Goal: Task Accomplishment & Management: Manage account settings

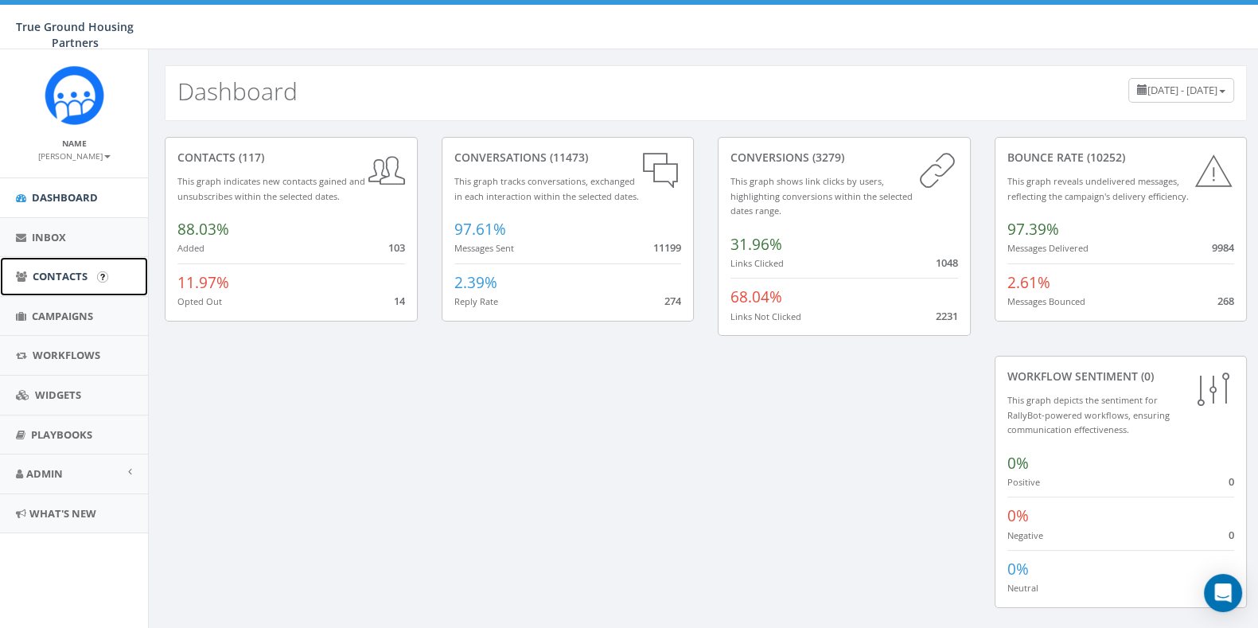
click at [60, 269] on span "Contacts" at bounding box center [60, 276] width 55 height 14
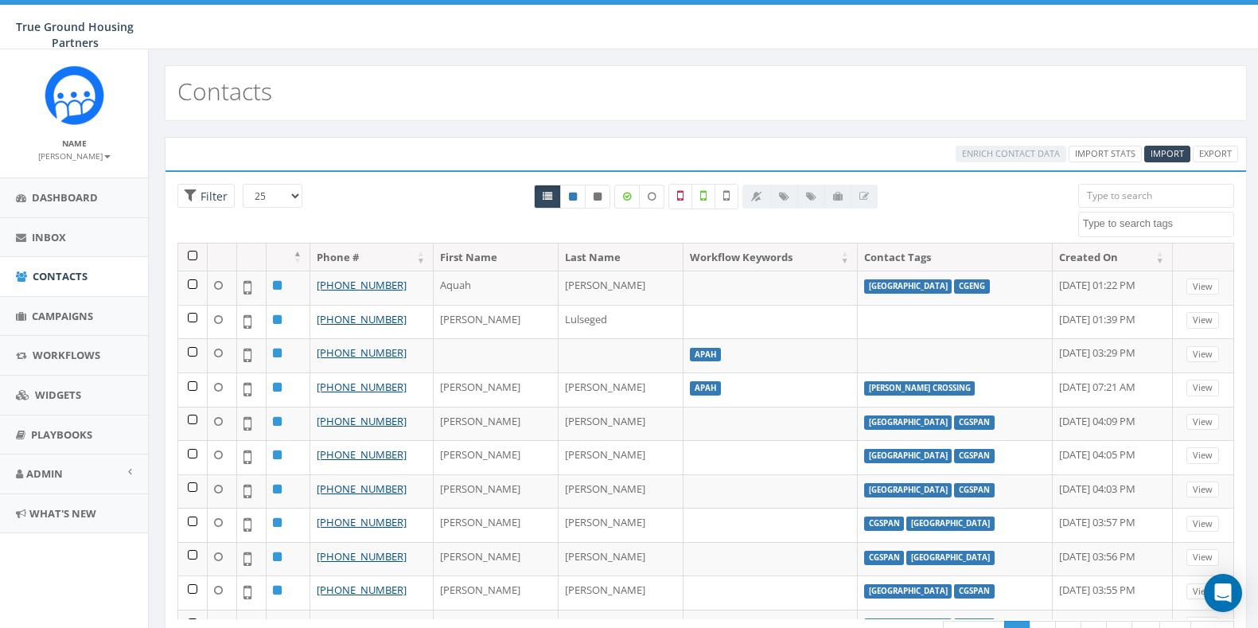
select select
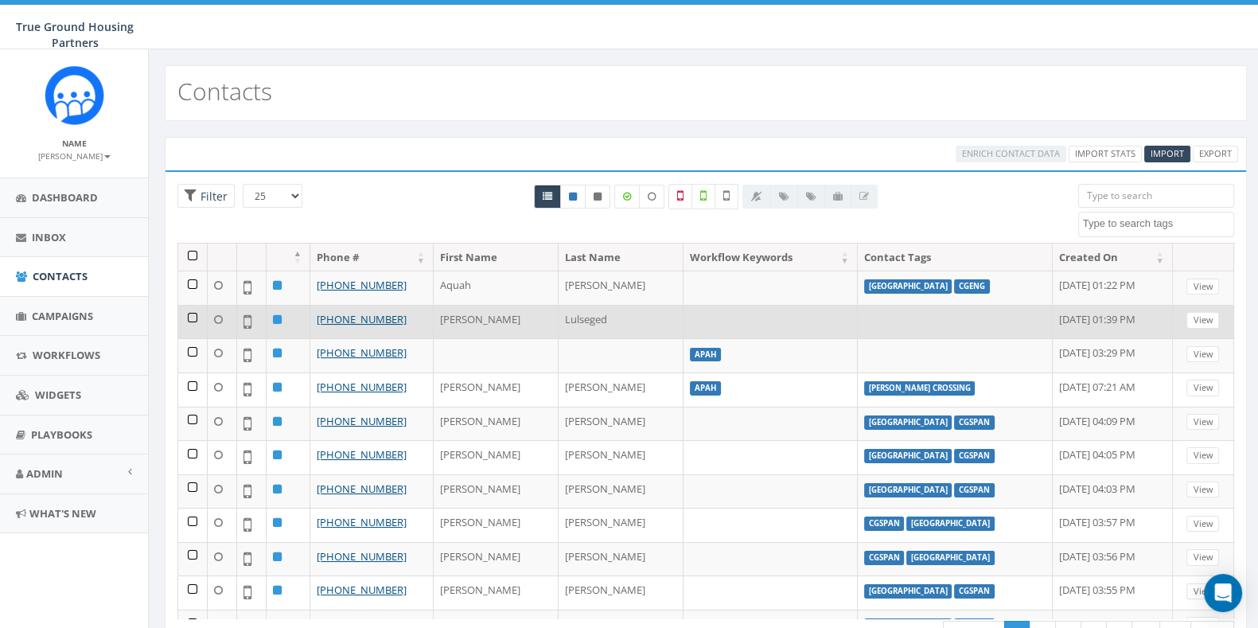
click at [188, 313] on td at bounding box center [192, 322] width 29 height 34
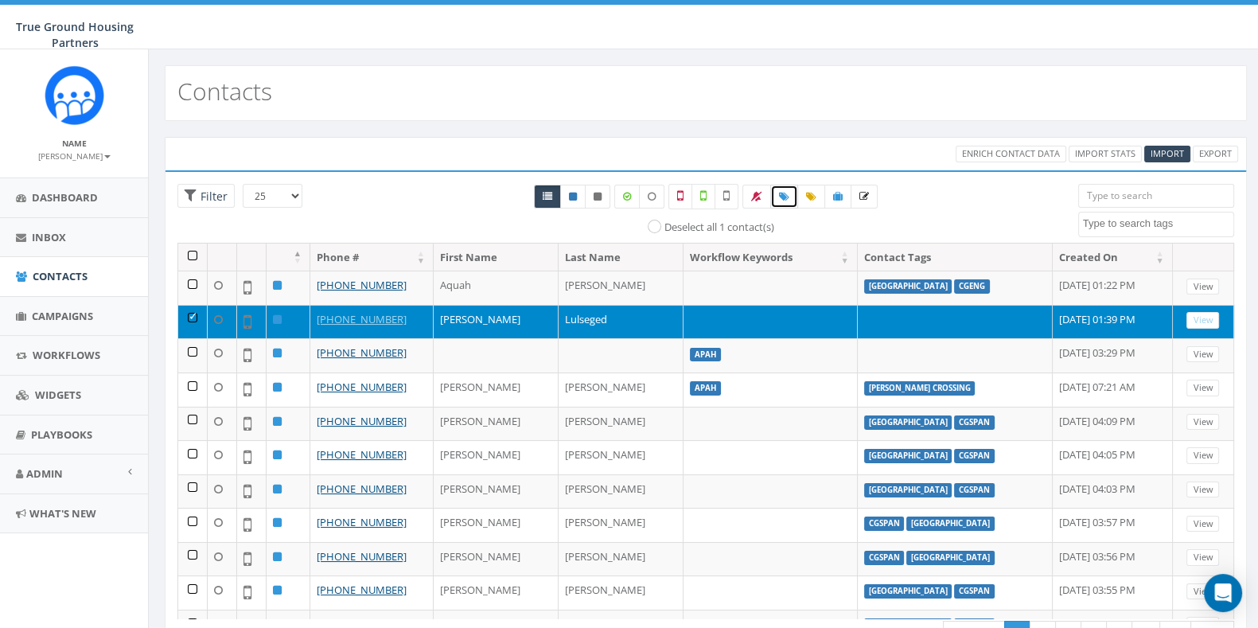
click at [785, 189] on span at bounding box center [784, 196] width 10 height 14
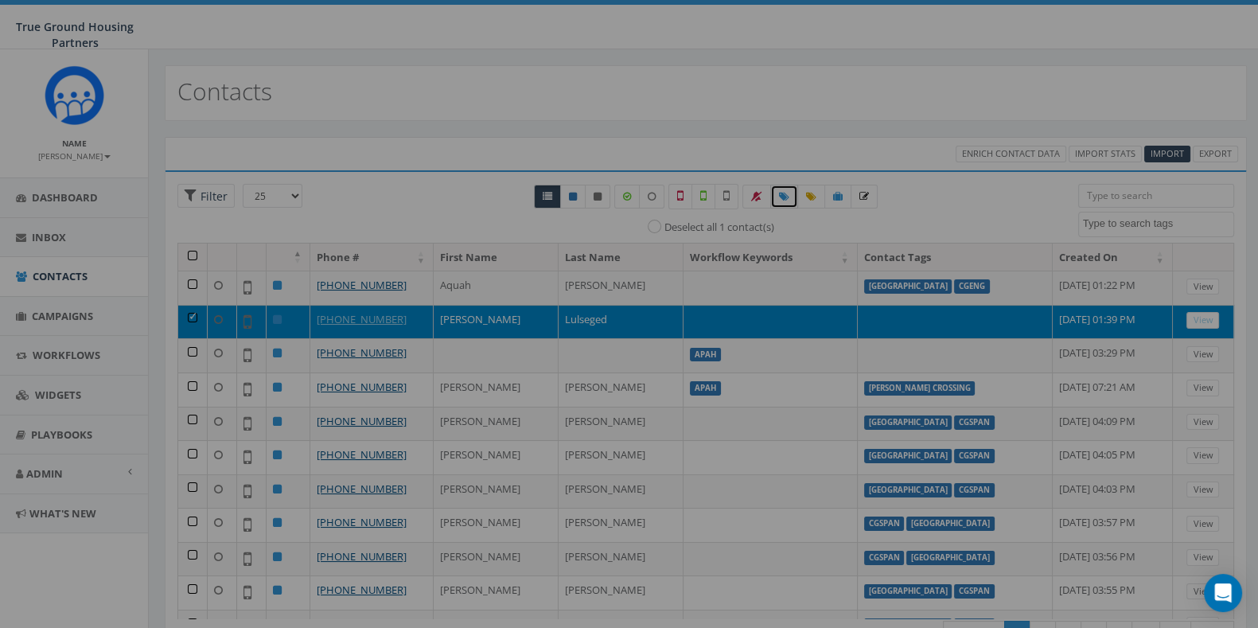
select select
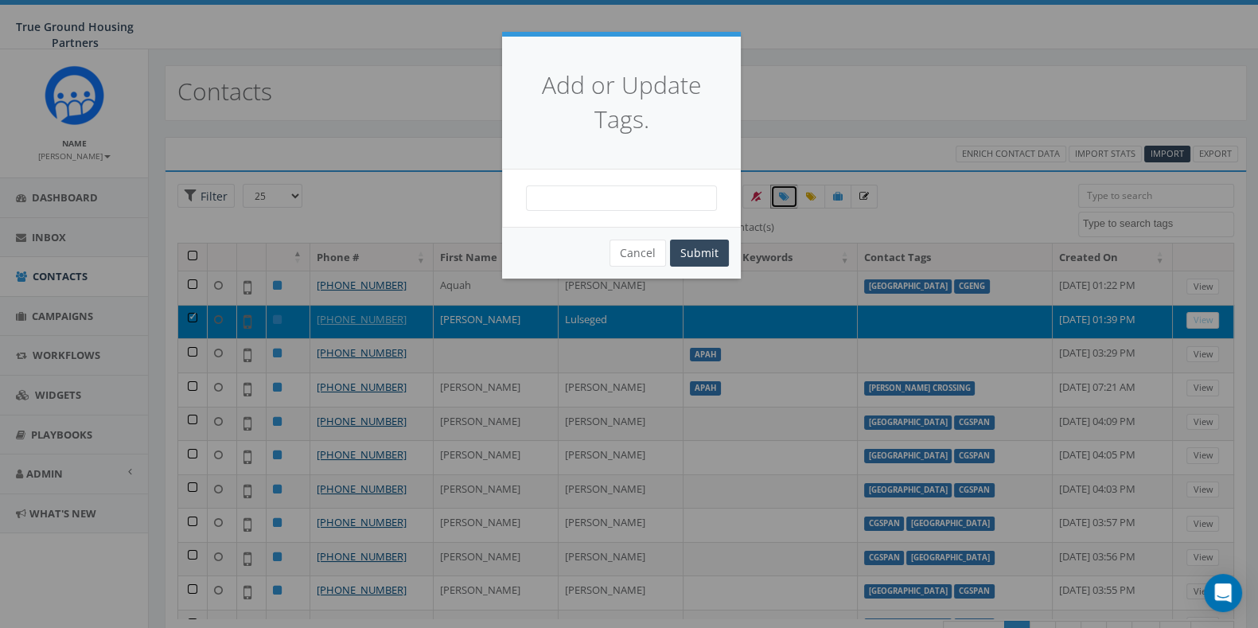
click at [603, 201] on span at bounding box center [621, 197] width 191 height 25
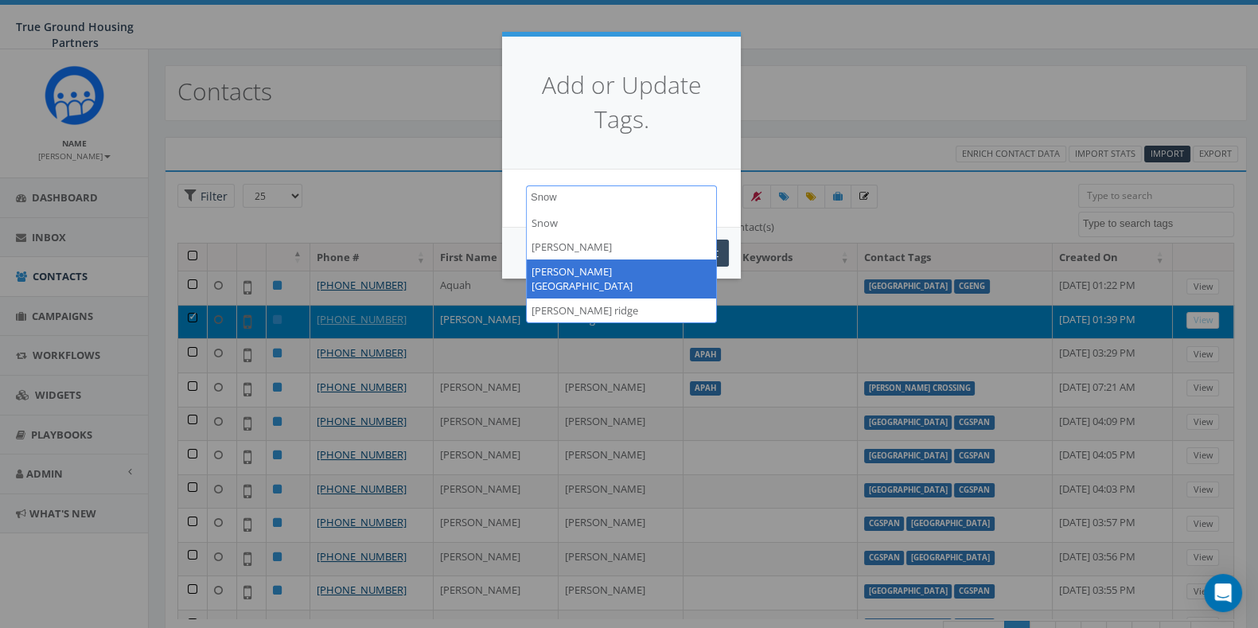
type textarea "Snow"
select select "[PERSON_NAME][GEOGRAPHIC_DATA]"
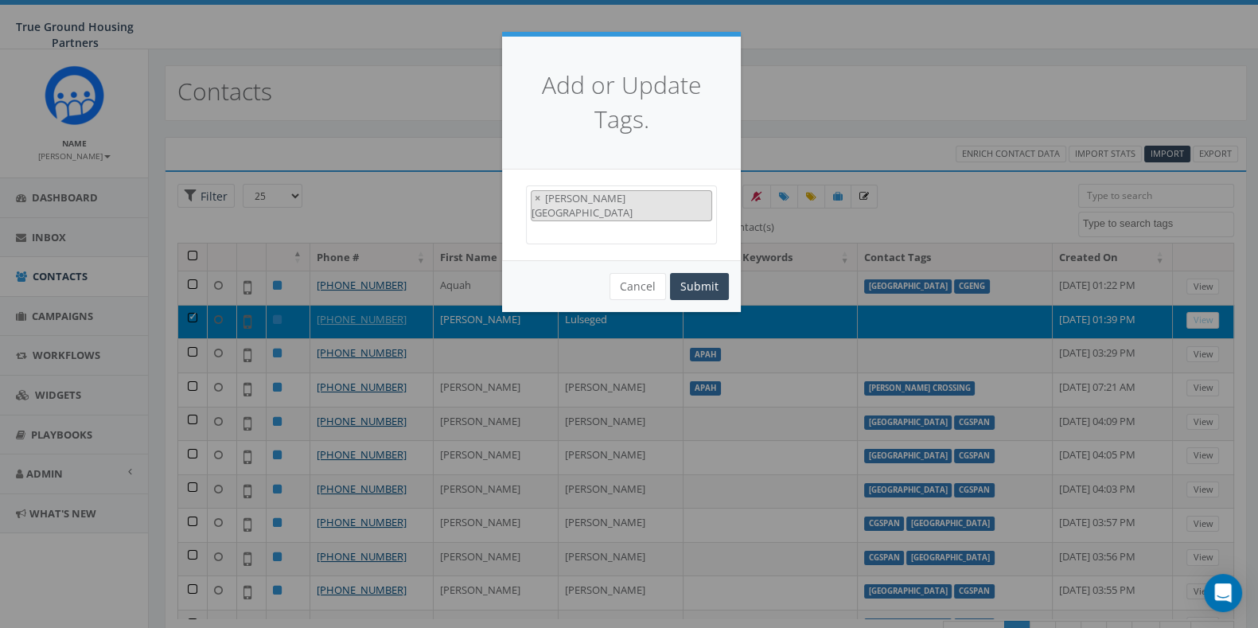
scroll to position [705, 0]
click at [706, 273] on button "Submit" at bounding box center [699, 286] width 59 height 27
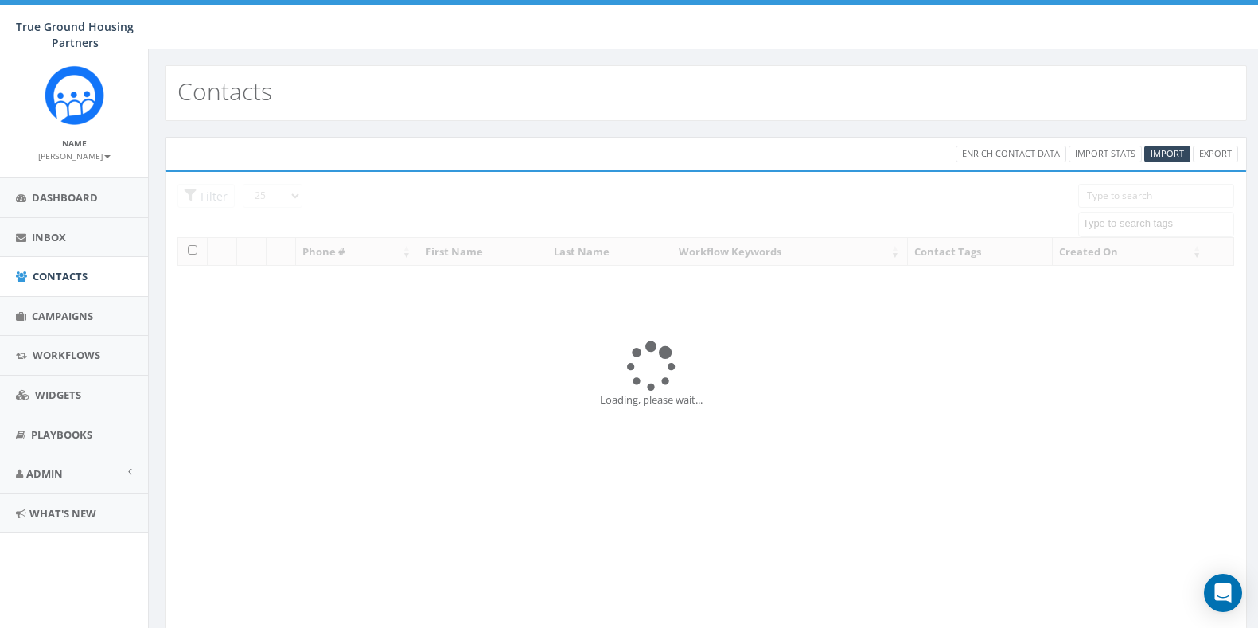
select select
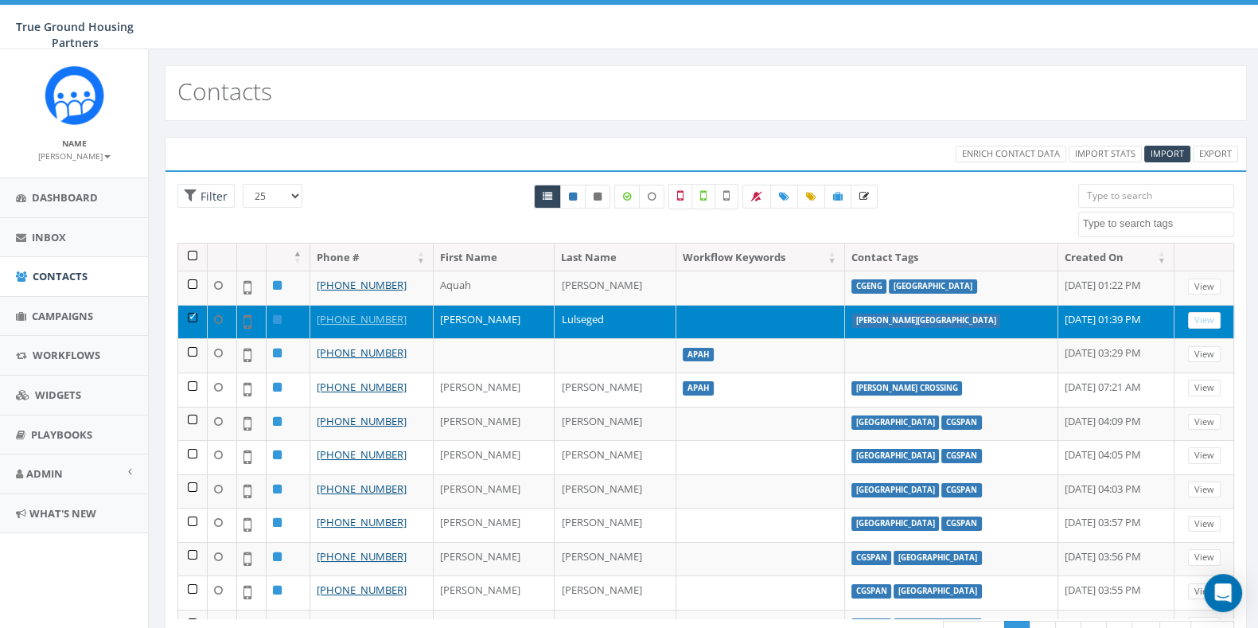
click at [190, 317] on td at bounding box center [192, 322] width 29 height 34
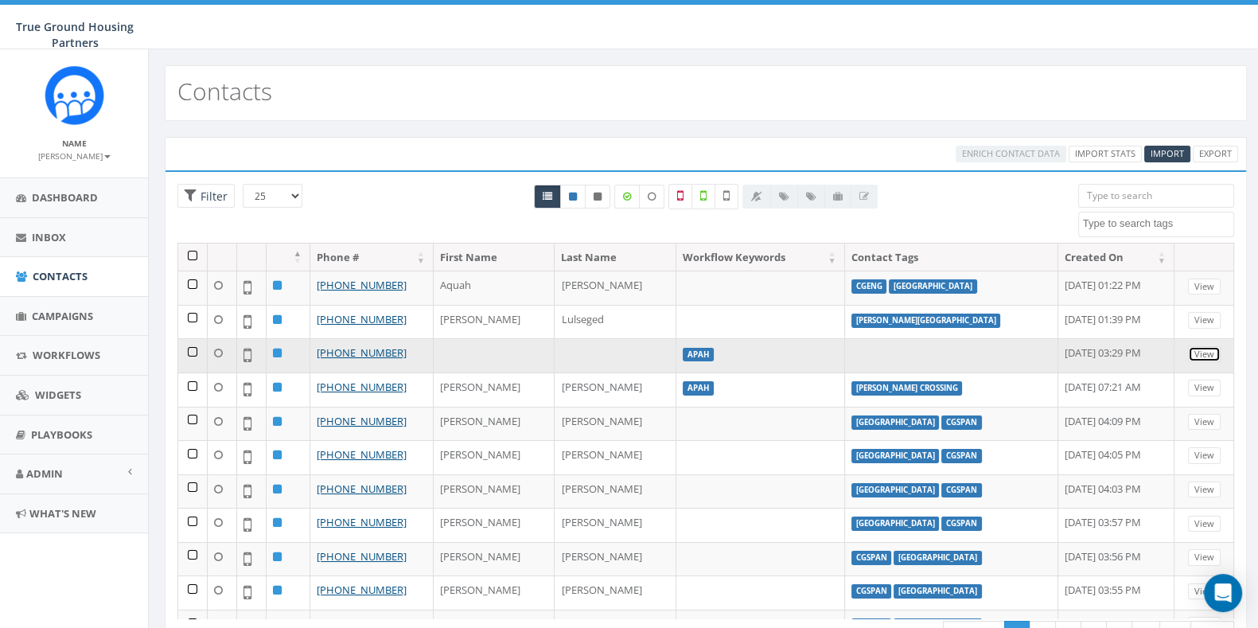
click at [1199, 346] on link "View" at bounding box center [1204, 354] width 33 height 17
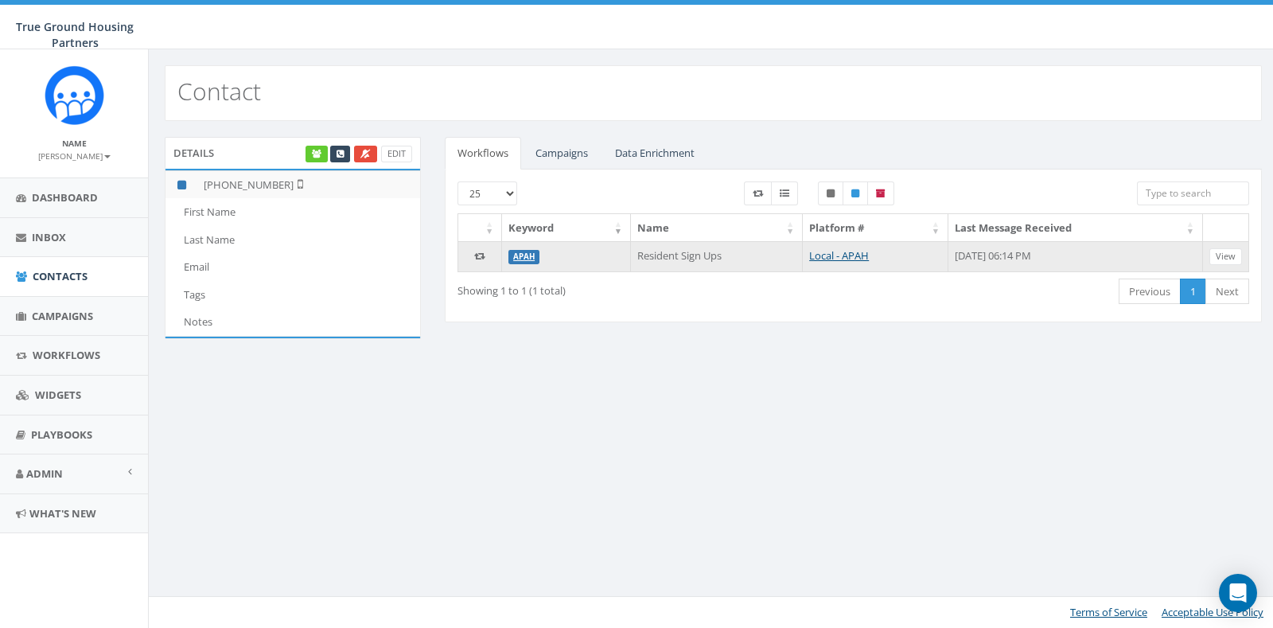
click at [1242, 248] on td "View" at bounding box center [1226, 256] width 46 height 30
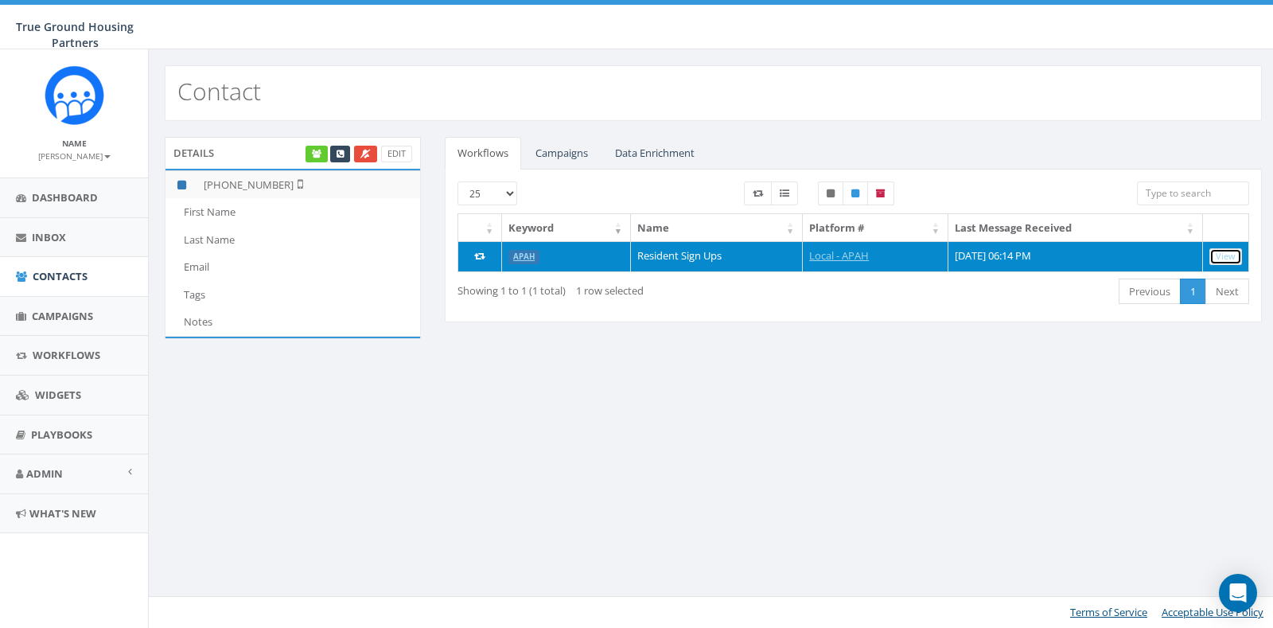
click at [1233, 258] on link "View" at bounding box center [1226, 256] width 33 height 17
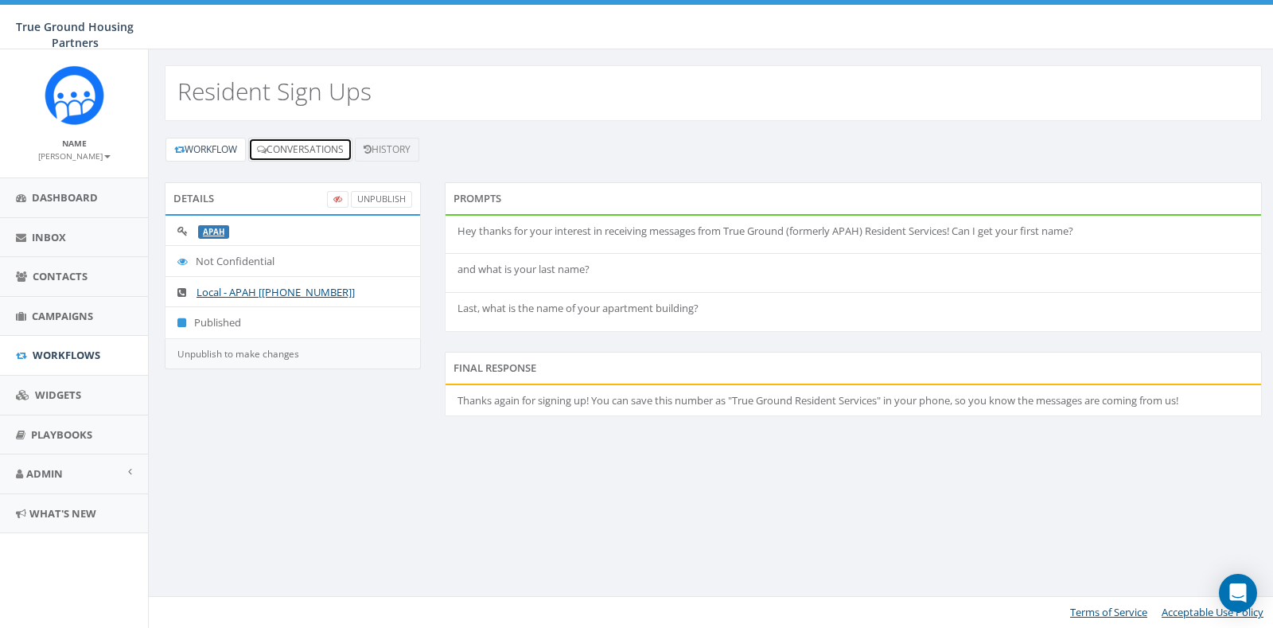
click at [293, 142] on link "Conversations" at bounding box center [300, 150] width 104 height 24
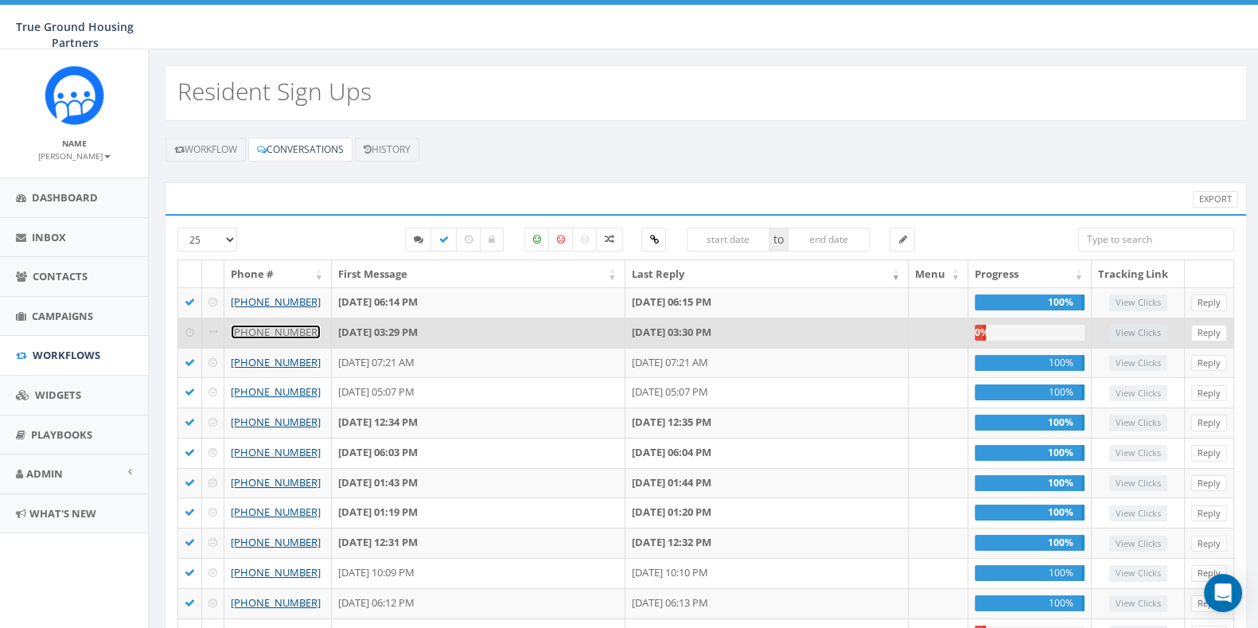
click at [289, 337] on link "[PHONE_NUMBER]" at bounding box center [276, 332] width 90 height 14
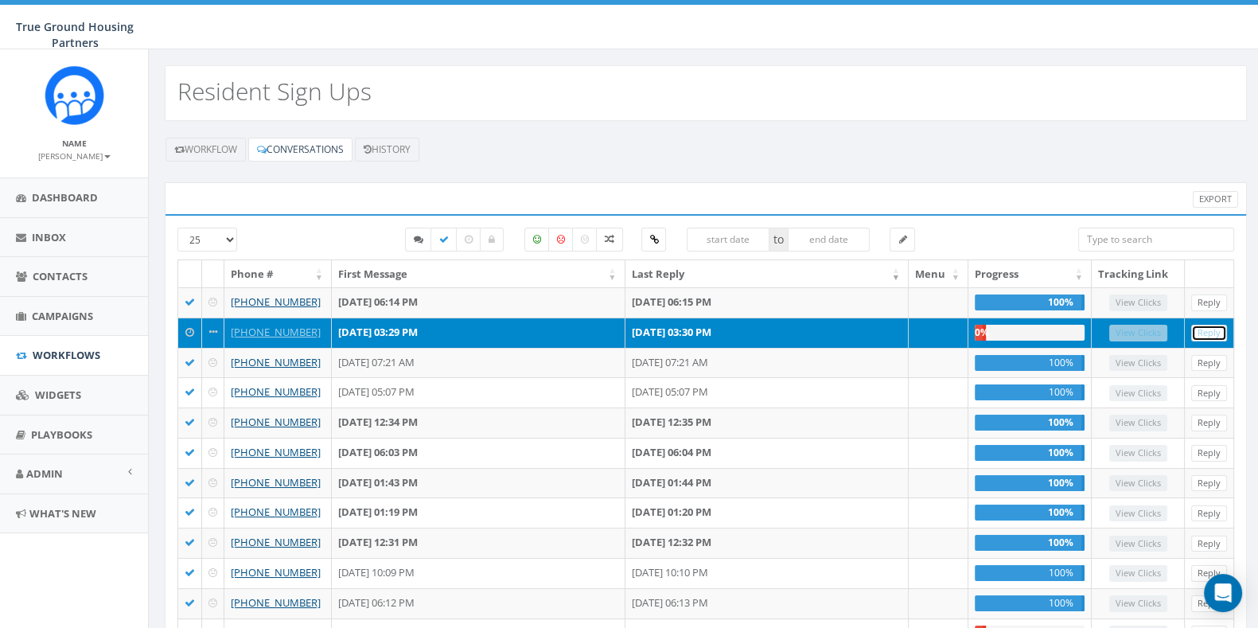
click at [1219, 333] on link "Reply" at bounding box center [1209, 333] width 36 height 17
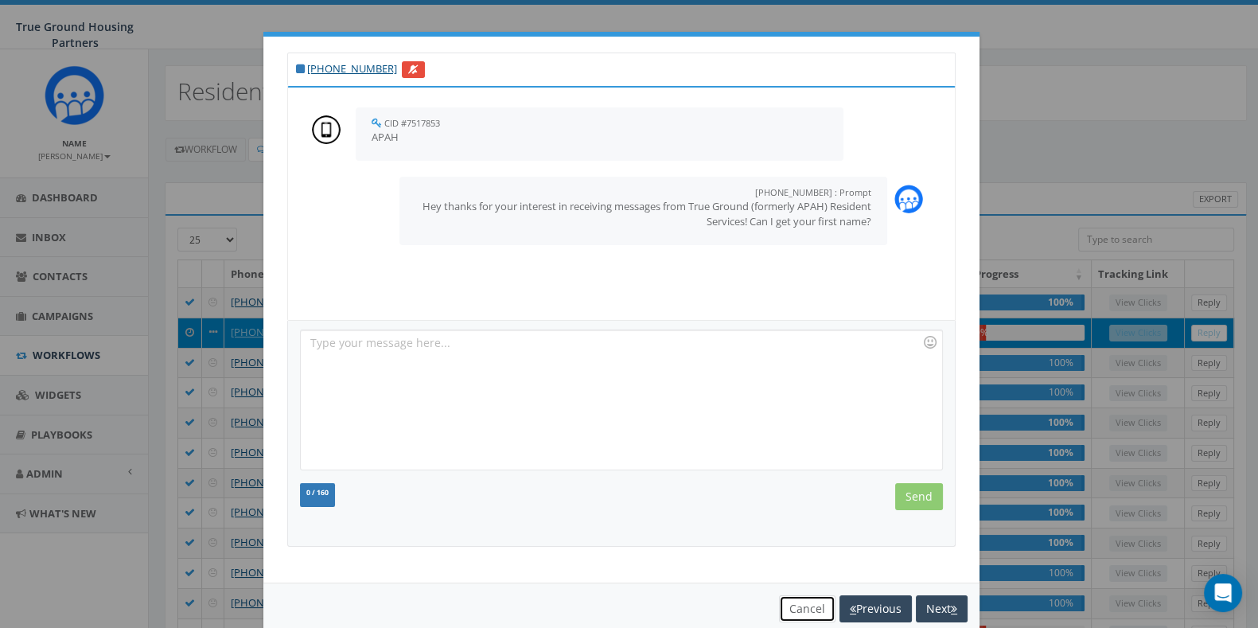
click at [784, 613] on button "Cancel" at bounding box center [807, 608] width 57 height 27
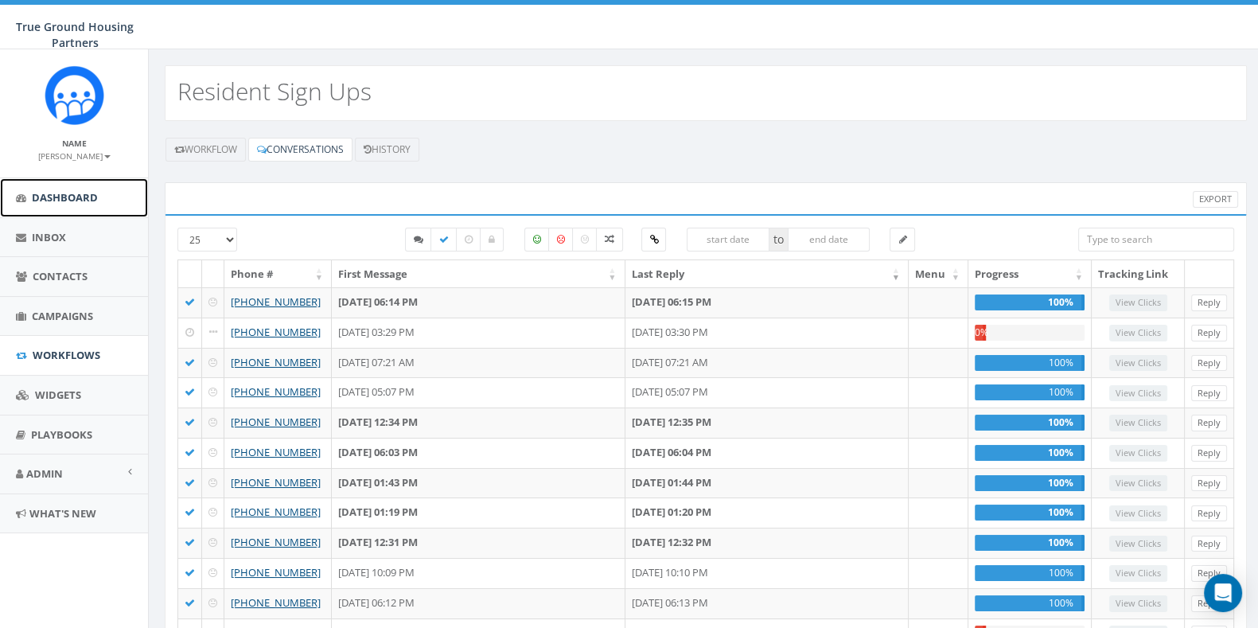
click at [76, 199] on span "Dashboard" at bounding box center [65, 197] width 66 height 14
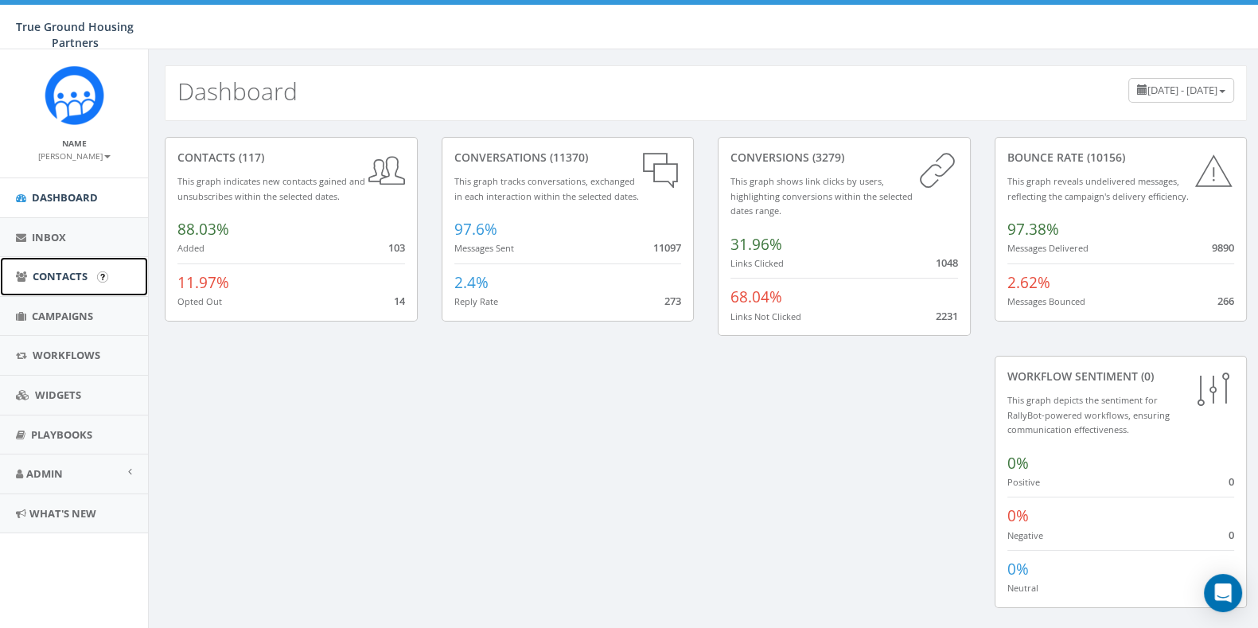
click at [61, 284] on link "Contacts" at bounding box center [74, 276] width 148 height 39
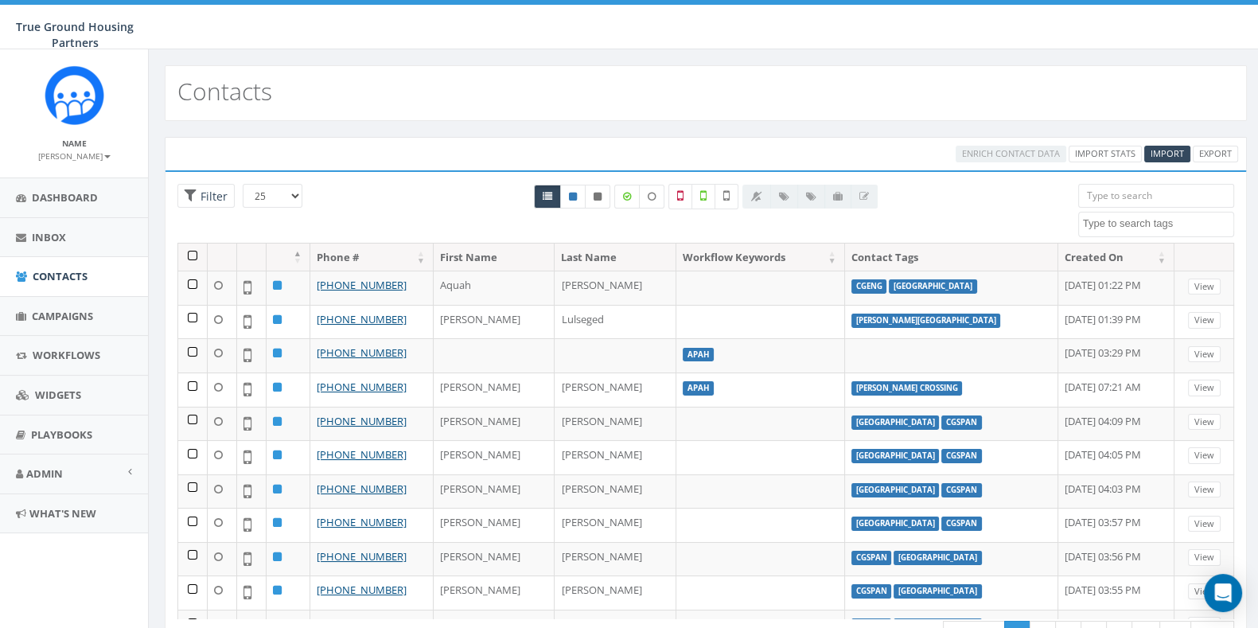
click at [1152, 228] on textarea "Search" at bounding box center [1158, 223] width 150 height 14
select select "[DATE]"
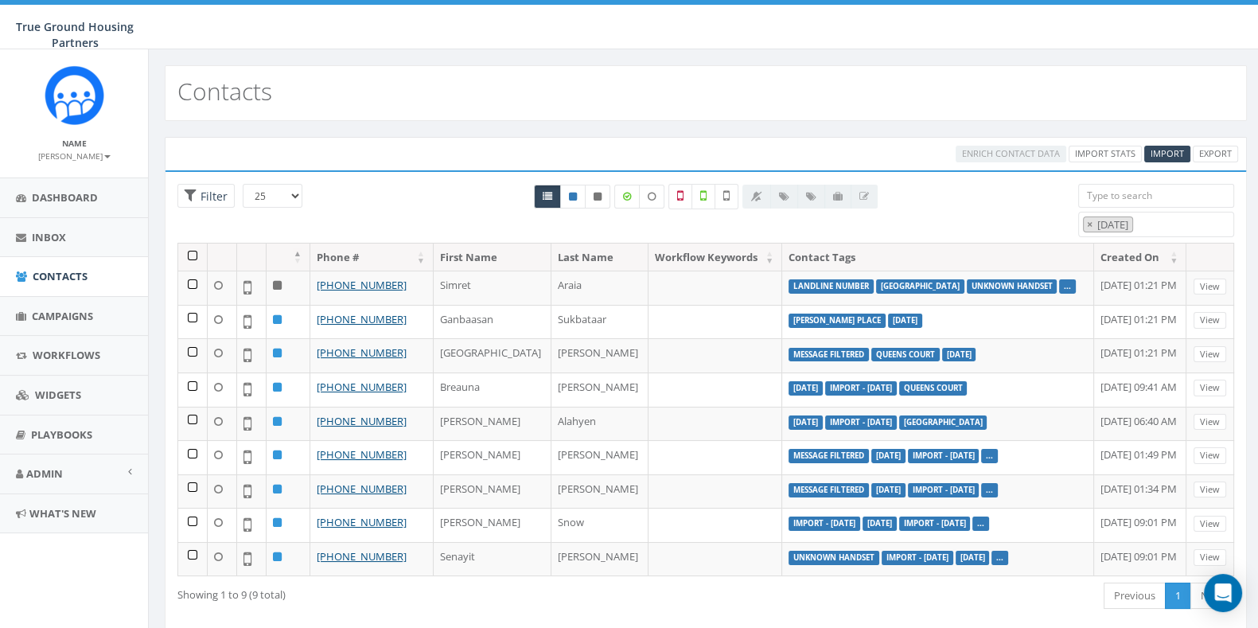
click at [189, 254] on th at bounding box center [192, 258] width 29 height 28
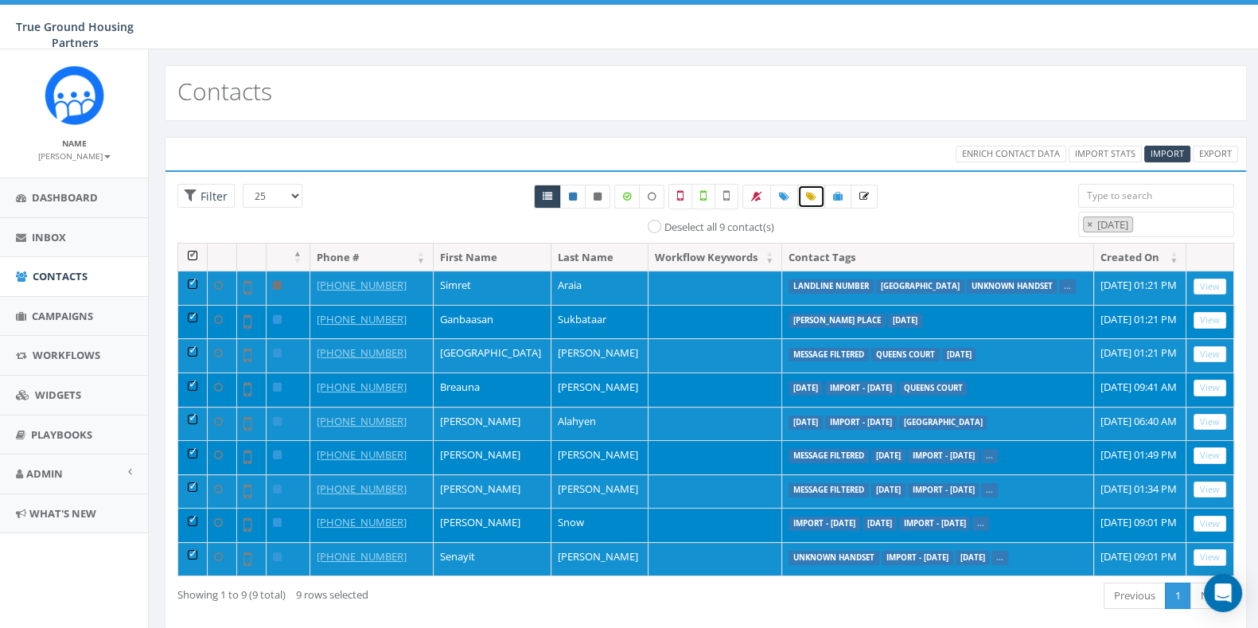
click at [813, 197] on icon at bounding box center [811, 197] width 10 height 10
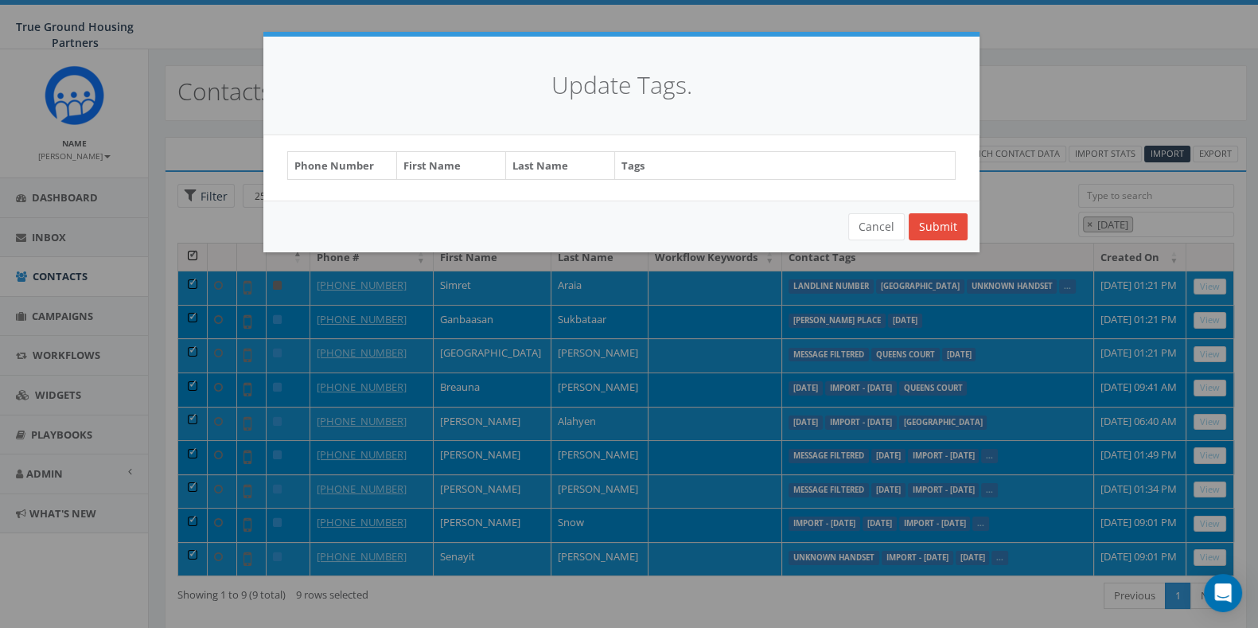
select select "landline number"
select select "[PERSON_NAME] Place"
select select "message filtered"
select select "[DATE]"
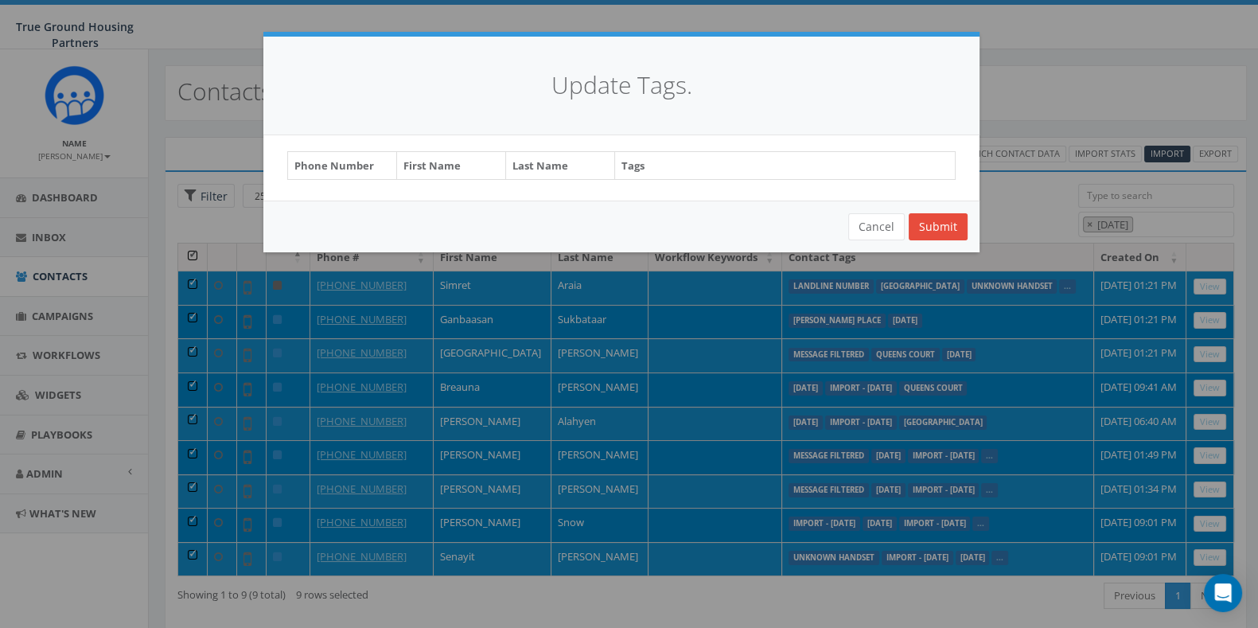
select select "message filtered"
select select "Import - [DATE]"
select select "unknown handset"
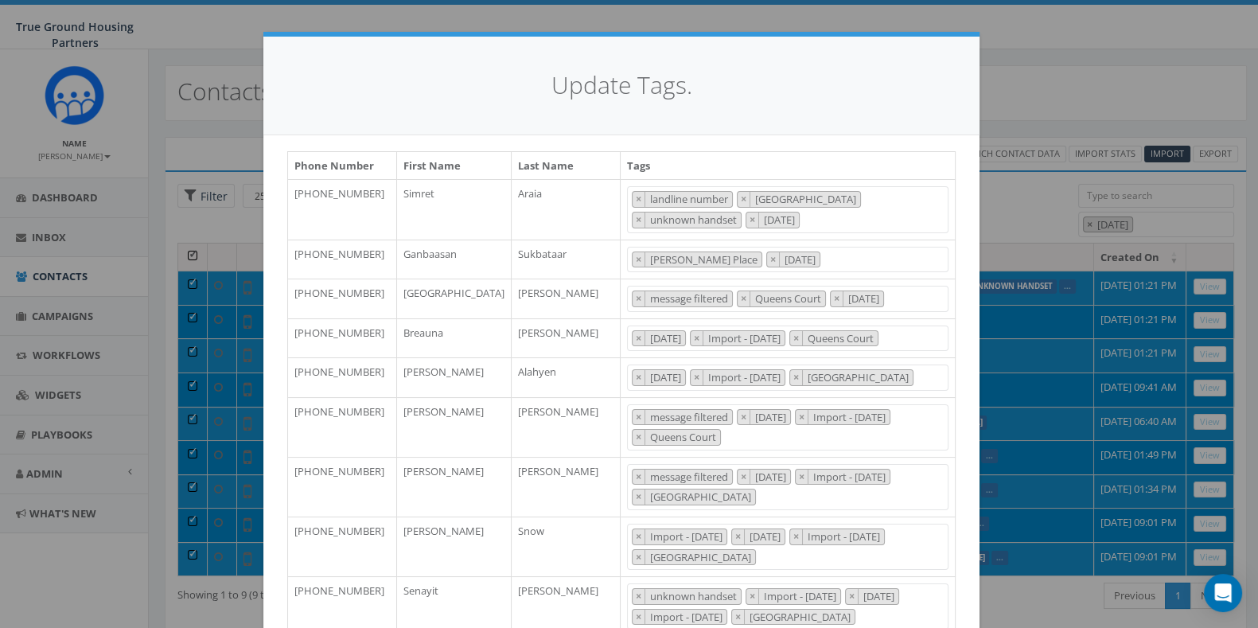
scroll to position [866, 0]
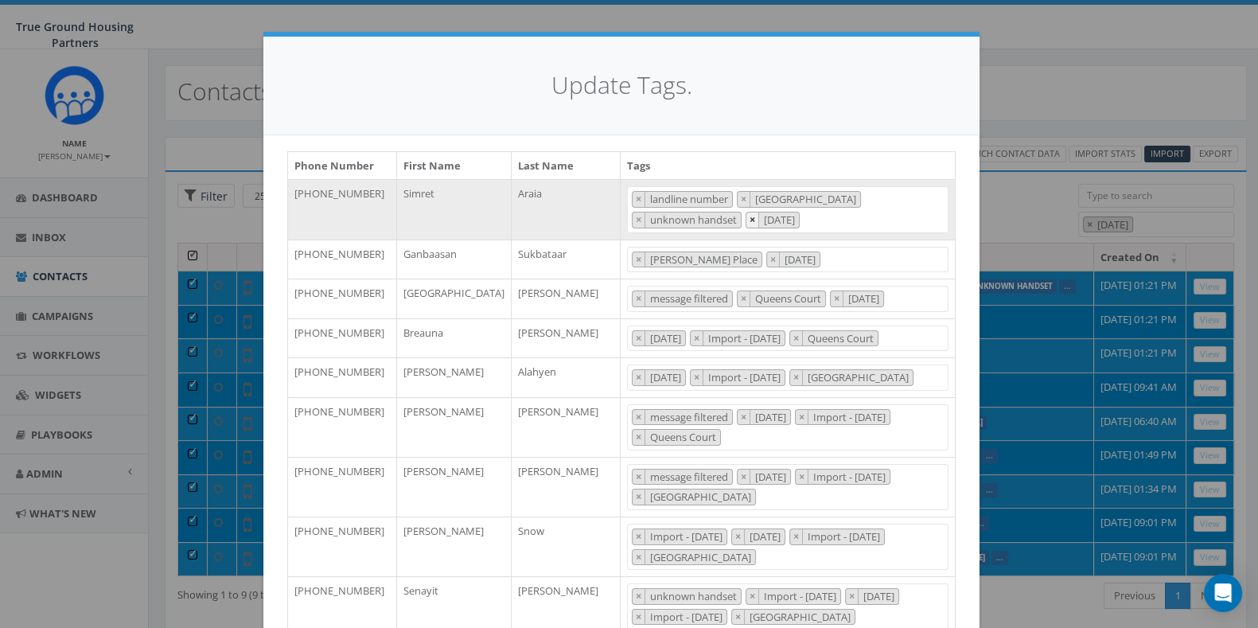
click at [750, 215] on span "×" at bounding box center [753, 219] width 6 height 14
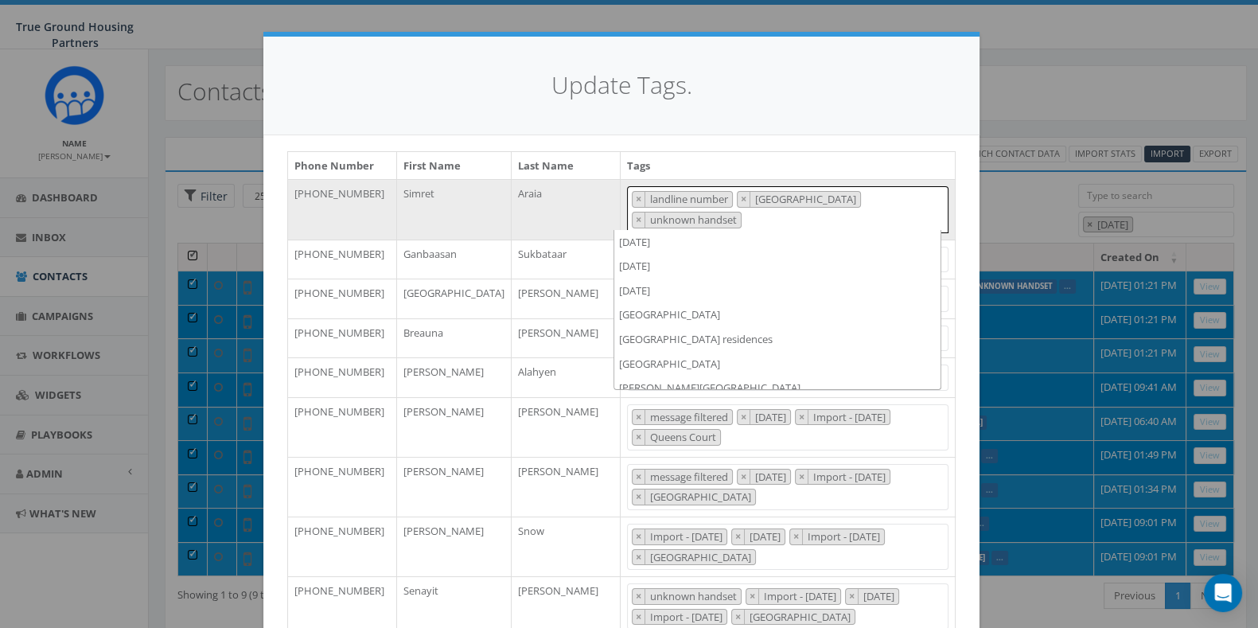
scroll to position [1249, 0]
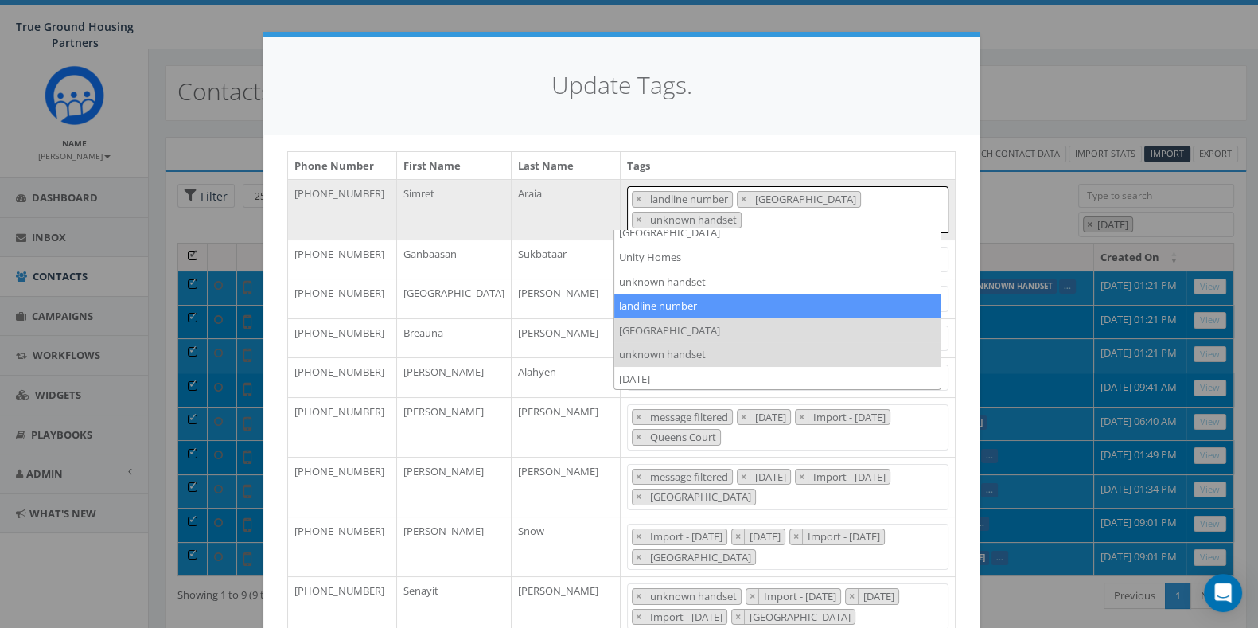
click at [712, 151] on table "Phone Number First Name Last Name Tags +12027227036 Simret Araia 2024/10/01 202…" at bounding box center [621, 393] width 668 height 485
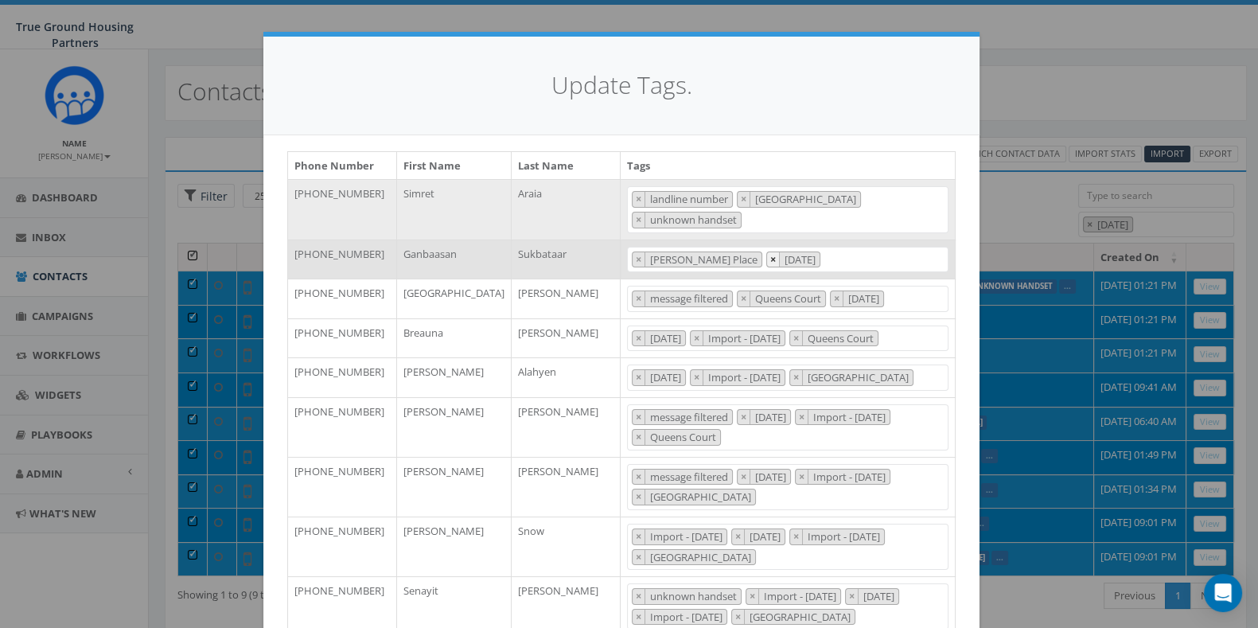
click at [767, 256] on button "×" at bounding box center [773, 259] width 13 height 15
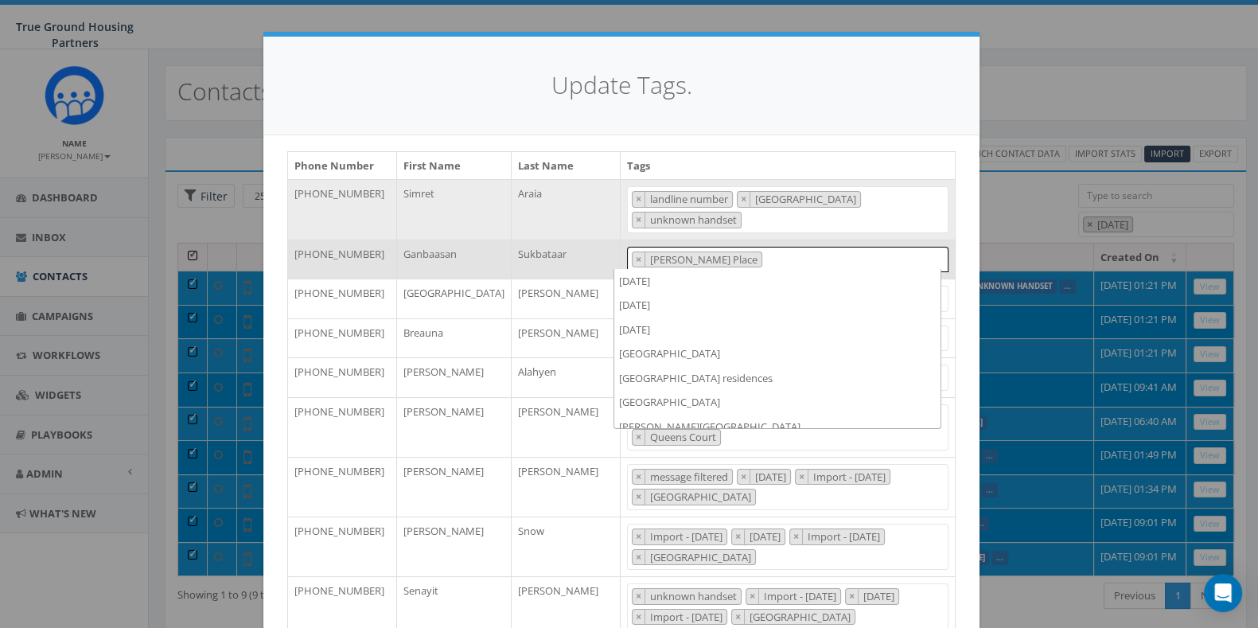
scroll to position [1202, 0]
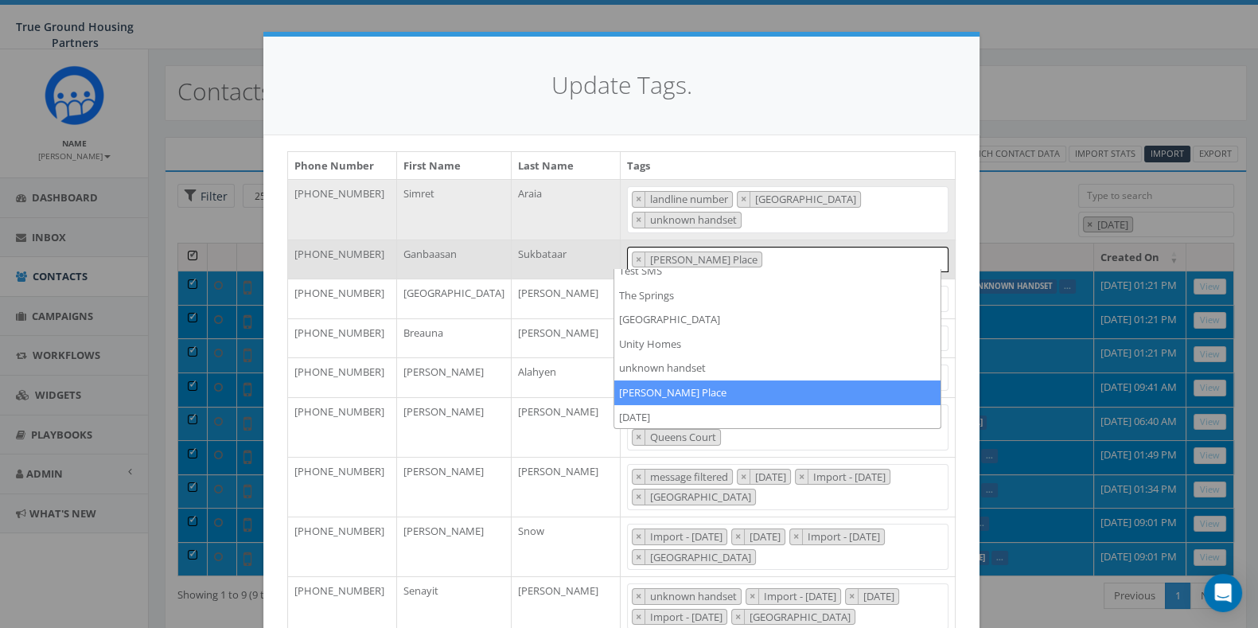
click at [752, 231] on td "2024/10/01 2024/11/22 2025/04/16 Arlington Mill Arlington Mill residences Arna …" at bounding box center [788, 209] width 335 height 60
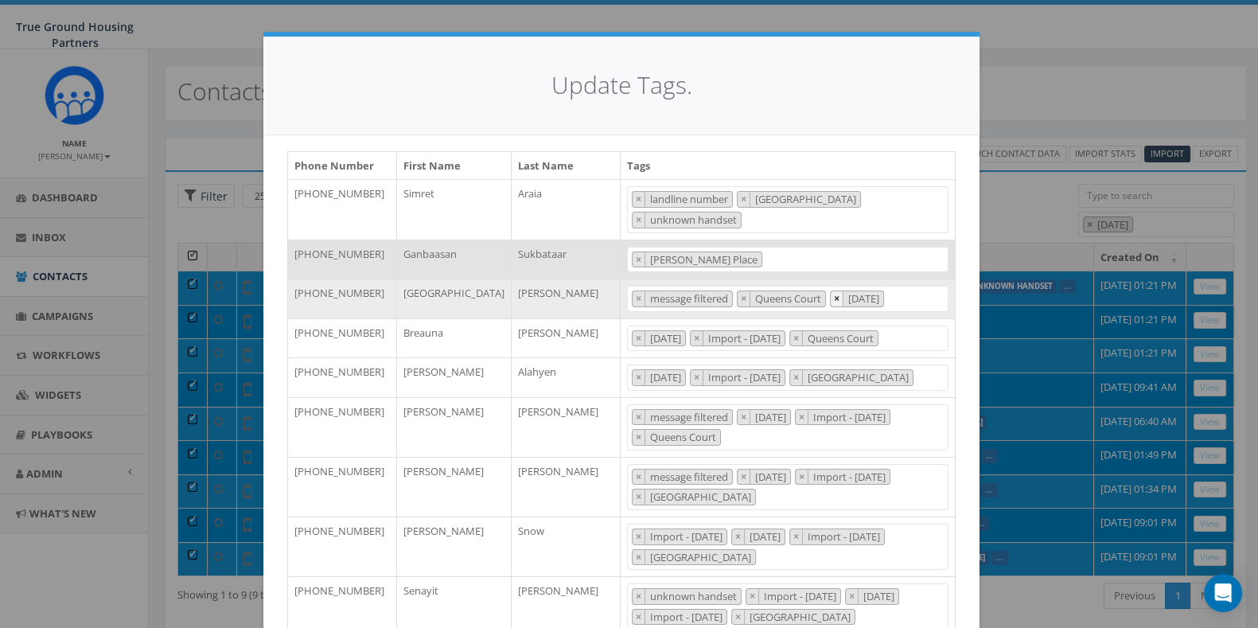
click at [834, 296] on span "×" at bounding box center [837, 298] width 6 height 14
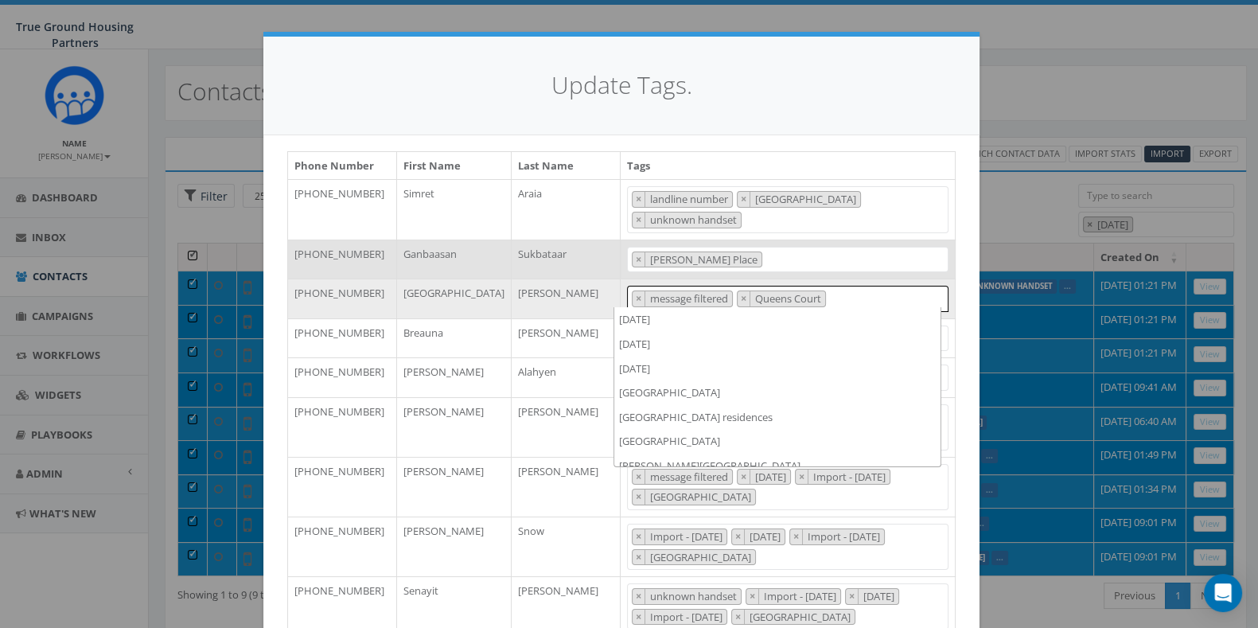
scroll to position [1226, 0]
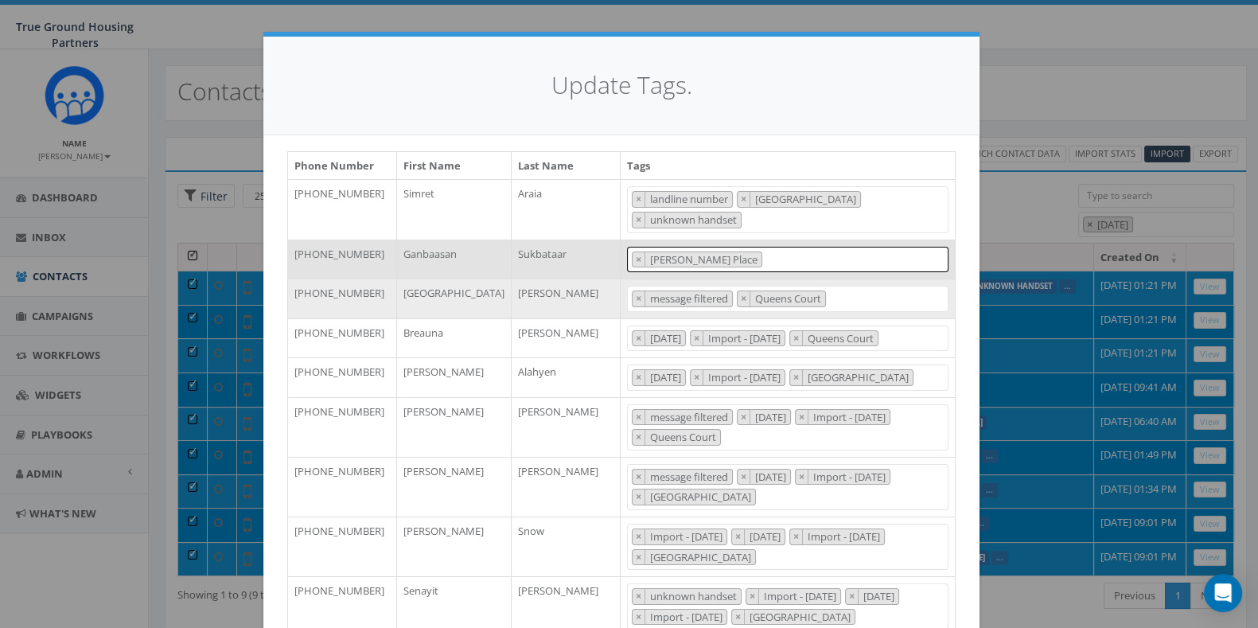
click at [834, 257] on span "× Terwilliger Place" at bounding box center [788, 260] width 322 height 26
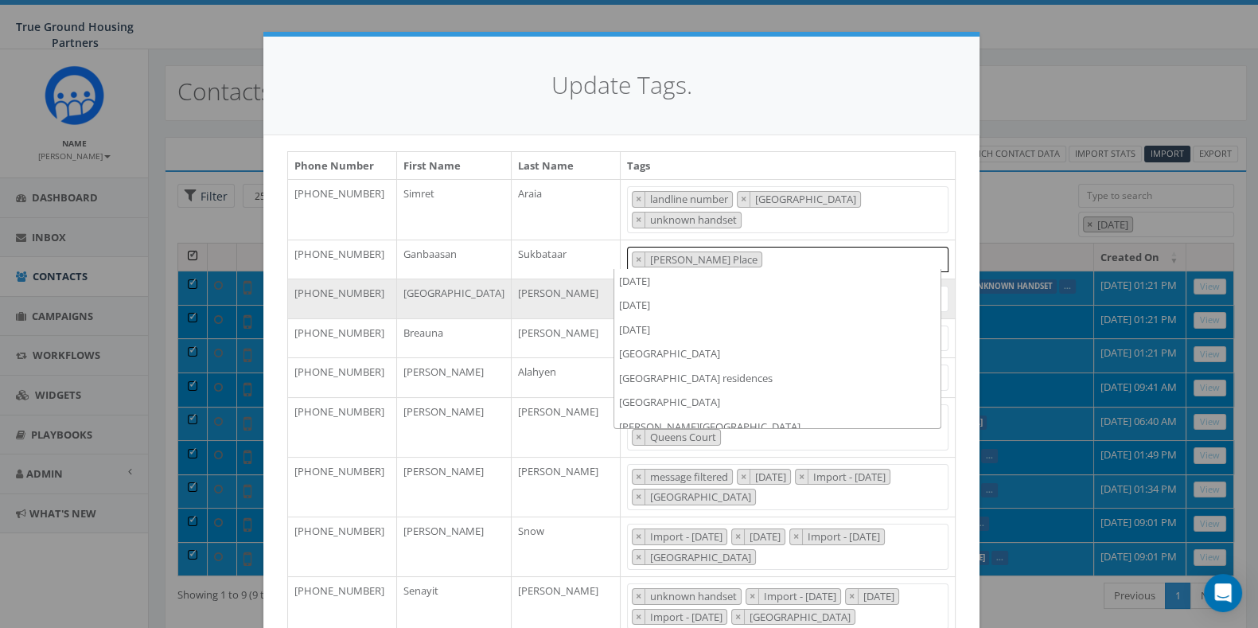
scroll to position [1202, 0]
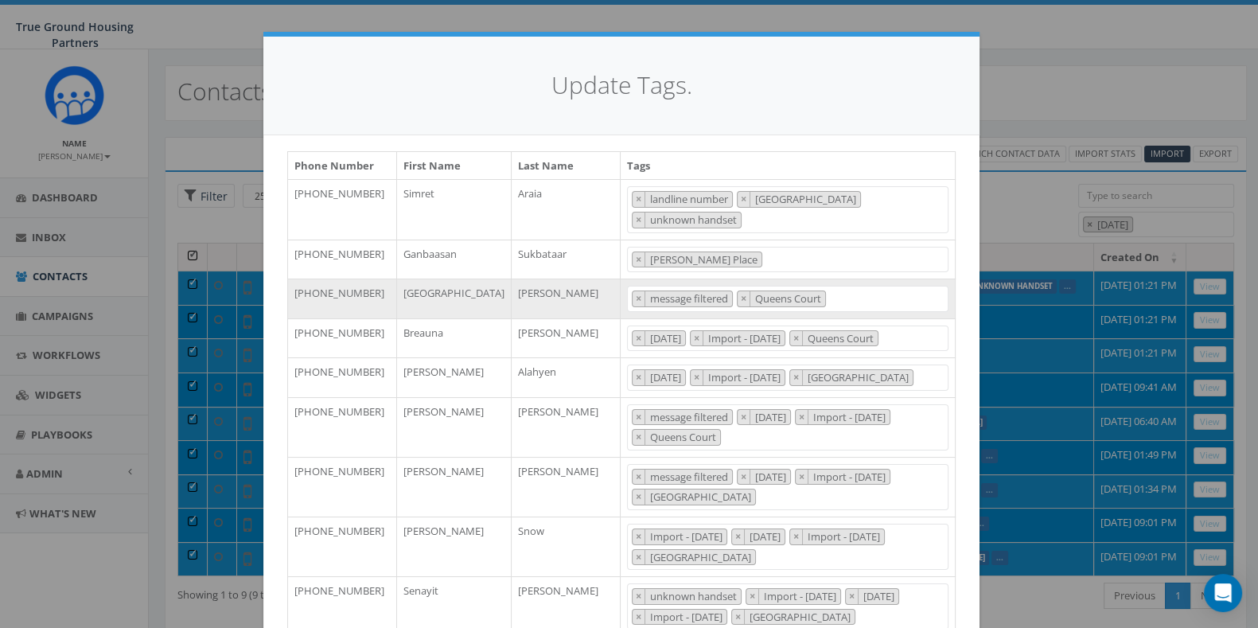
click at [962, 314] on div "Phone Number First Name Last Name Tags +12027227036 Simret Araia 2024/10/01 202…" at bounding box center [621, 396] width 716 height 522
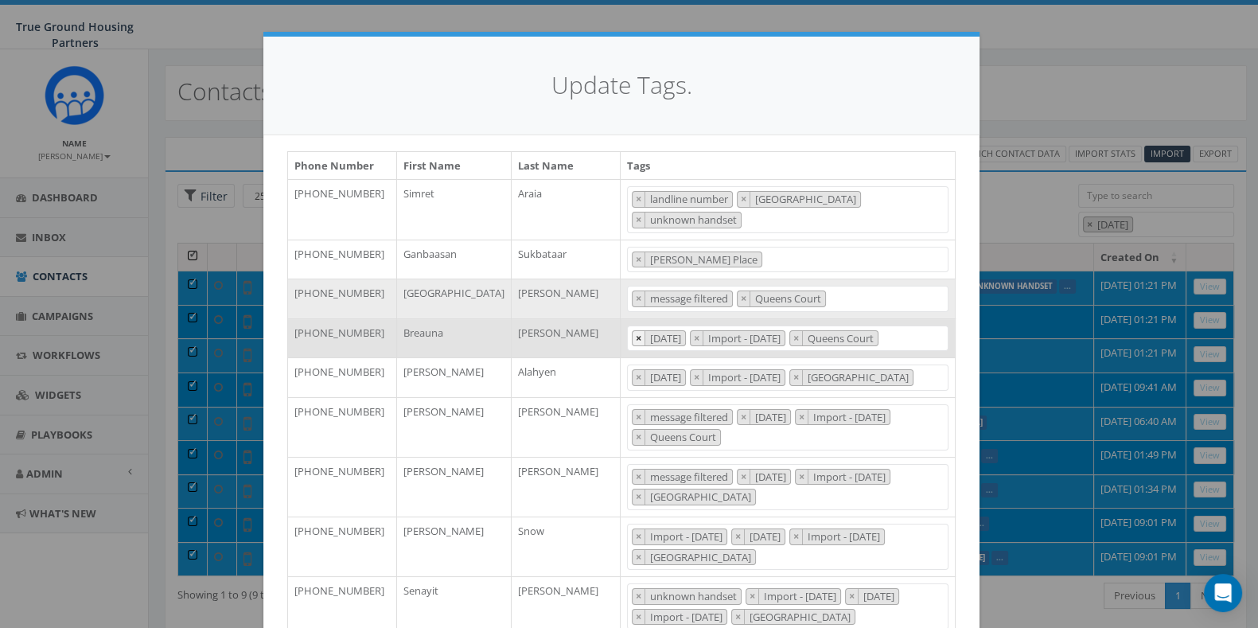
click at [636, 332] on span "×" at bounding box center [639, 338] width 6 height 14
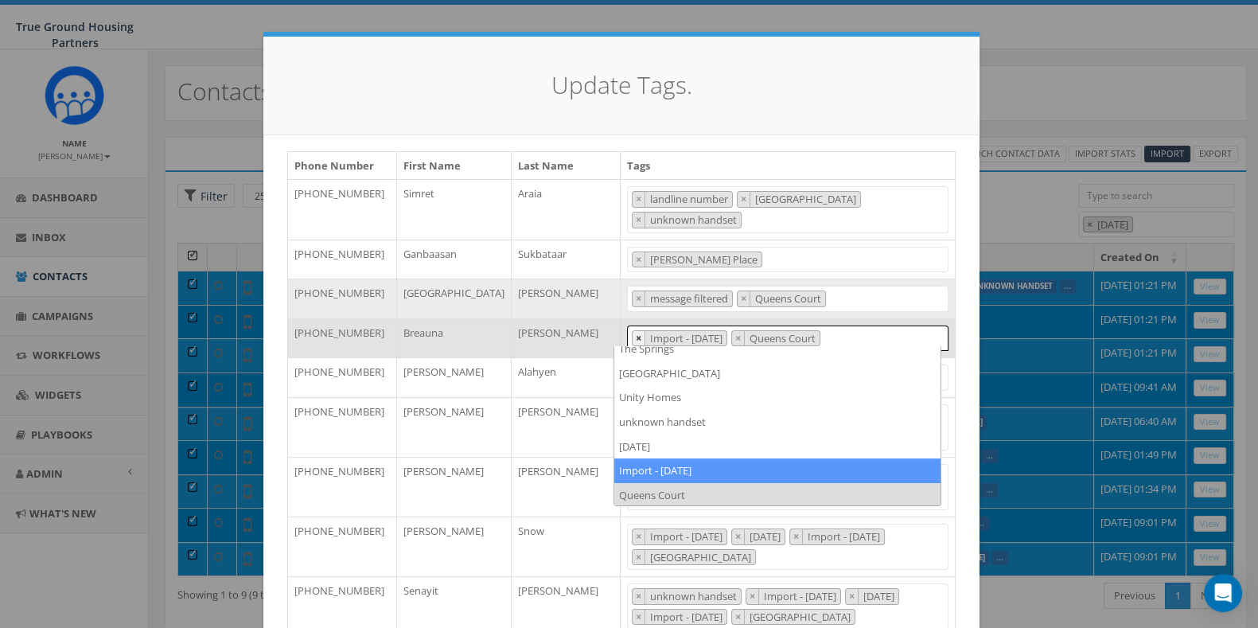
click at [636, 332] on span "×" at bounding box center [639, 338] width 6 height 14
select select "Queens Court"
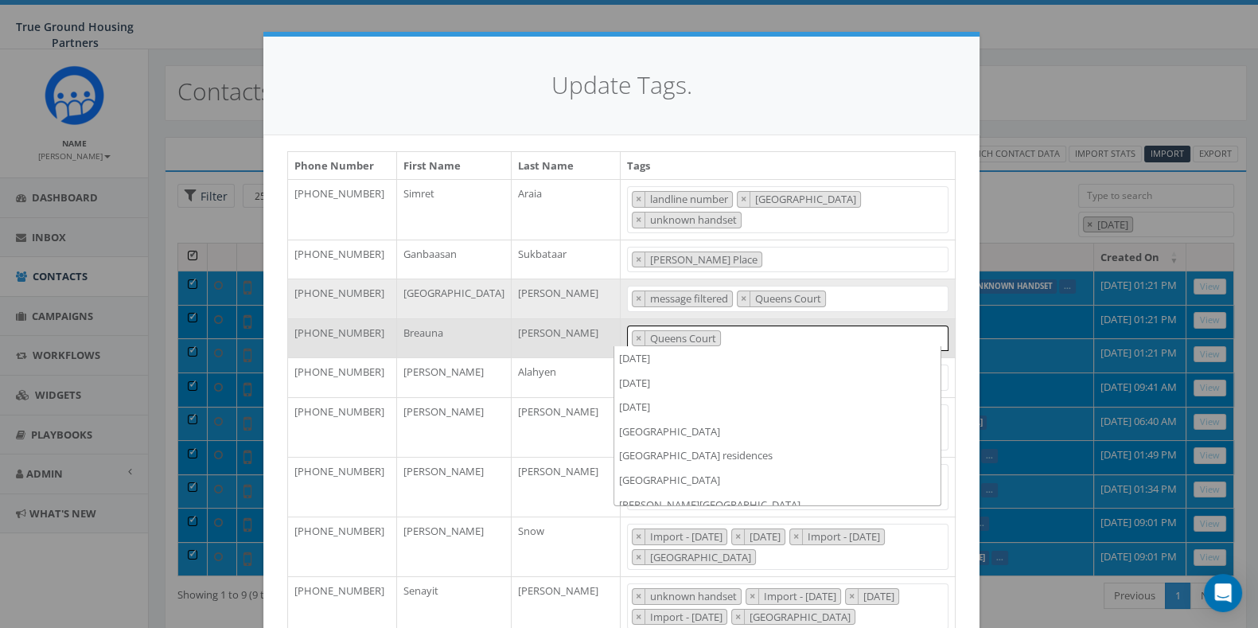
scroll to position [1226, 0]
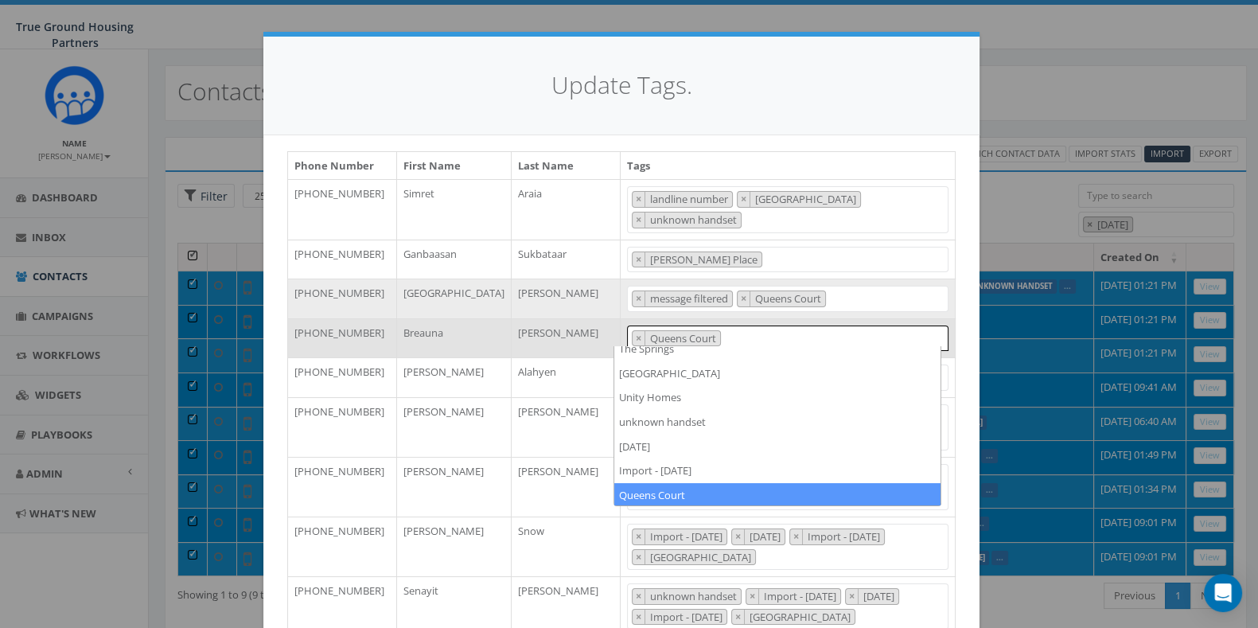
click at [944, 343] on td "2024/10/01 2024/11/22 2025/04/16 Arlington Mill Arlington Mill residences Arna …" at bounding box center [788, 338] width 335 height 40
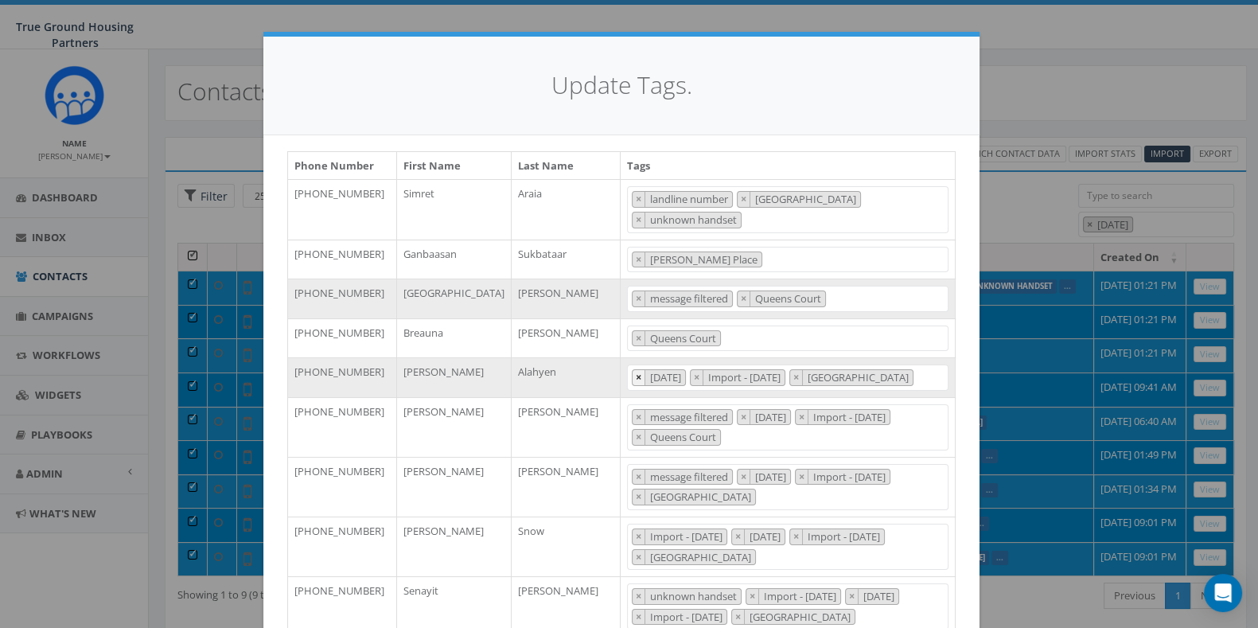
click at [633, 373] on button "×" at bounding box center [639, 377] width 13 height 15
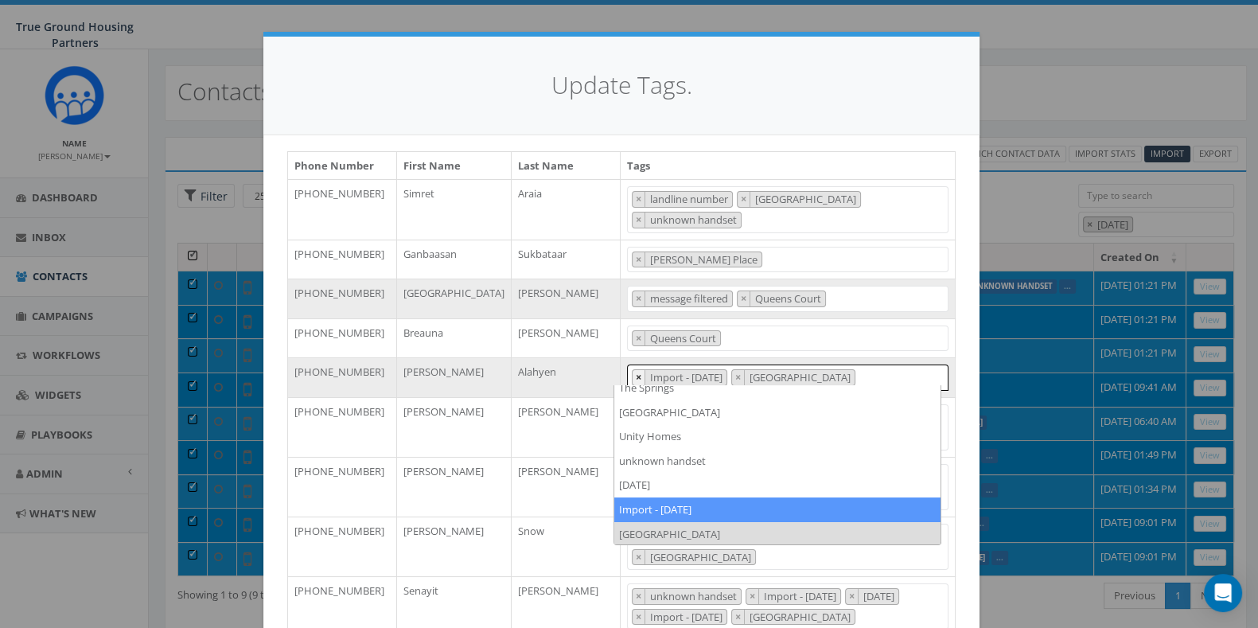
click at [633, 373] on button "×" at bounding box center [639, 377] width 13 height 15
select select "[GEOGRAPHIC_DATA]"
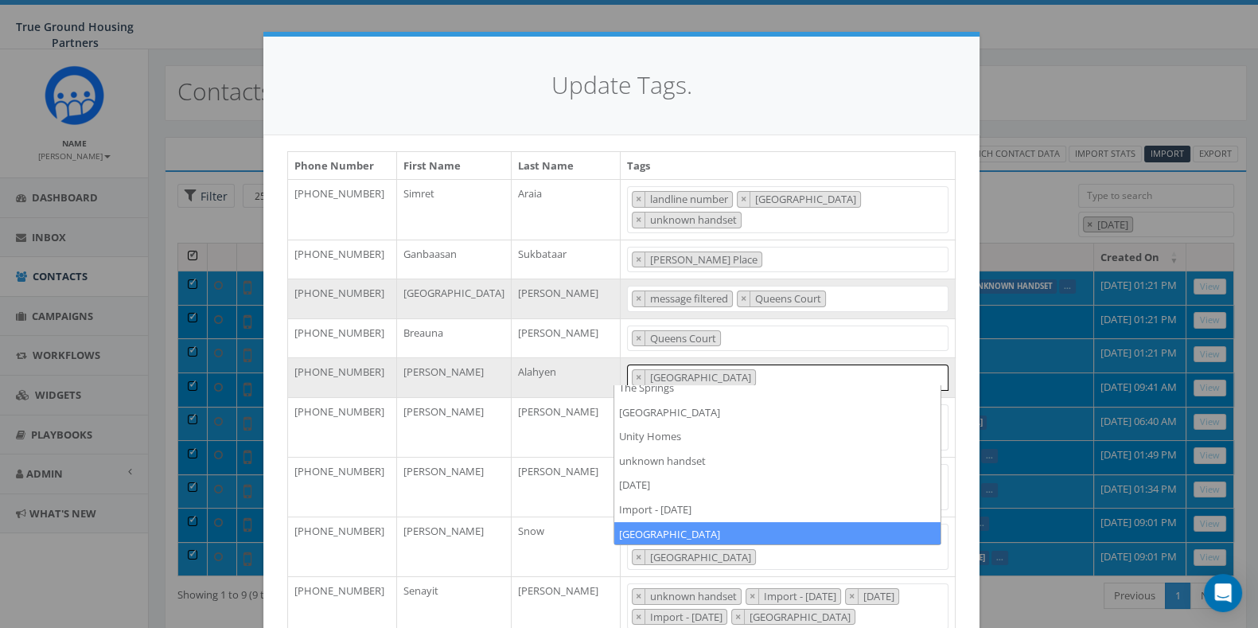
click at [961, 387] on div "Phone Number First Name Last Name Tags +12027227036 Simret Araia 2024/10/01 202…" at bounding box center [621, 396] width 716 height 522
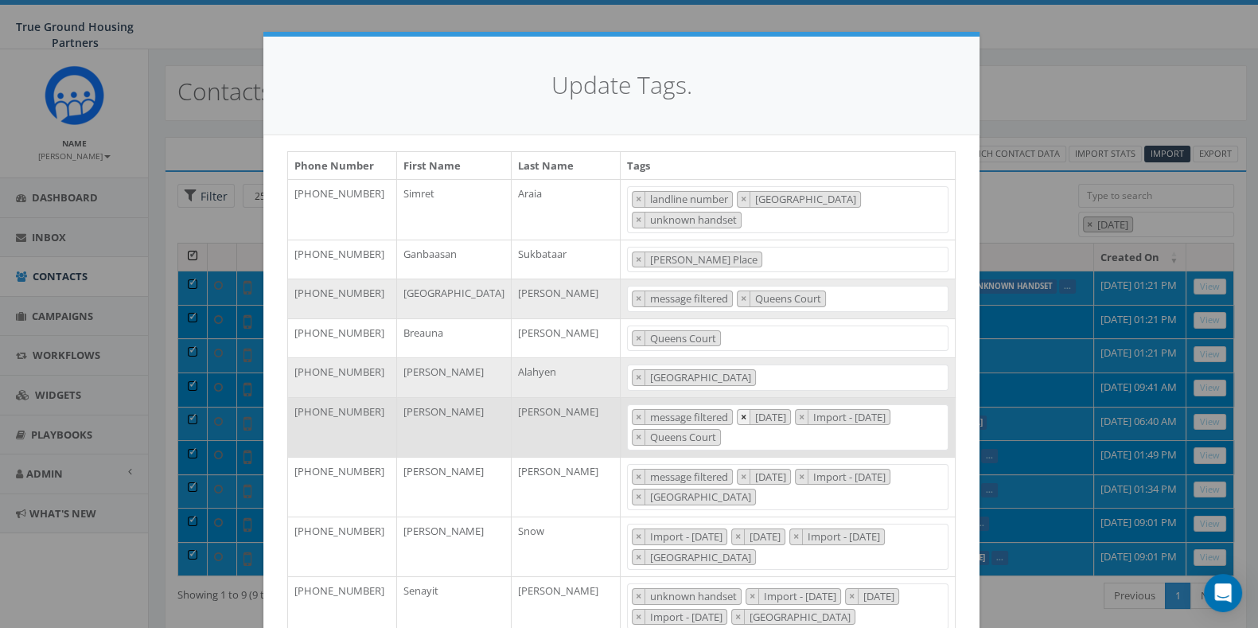
click at [738, 412] on button "×" at bounding box center [744, 417] width 13 height 15
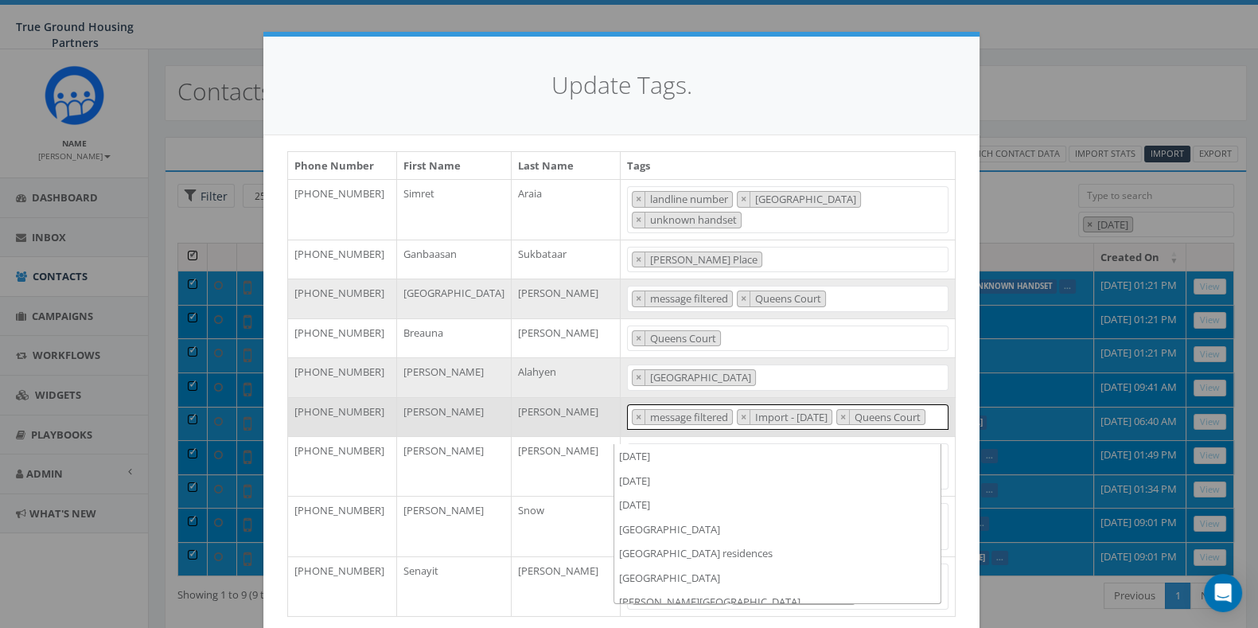
scroll to position [1249, 0]
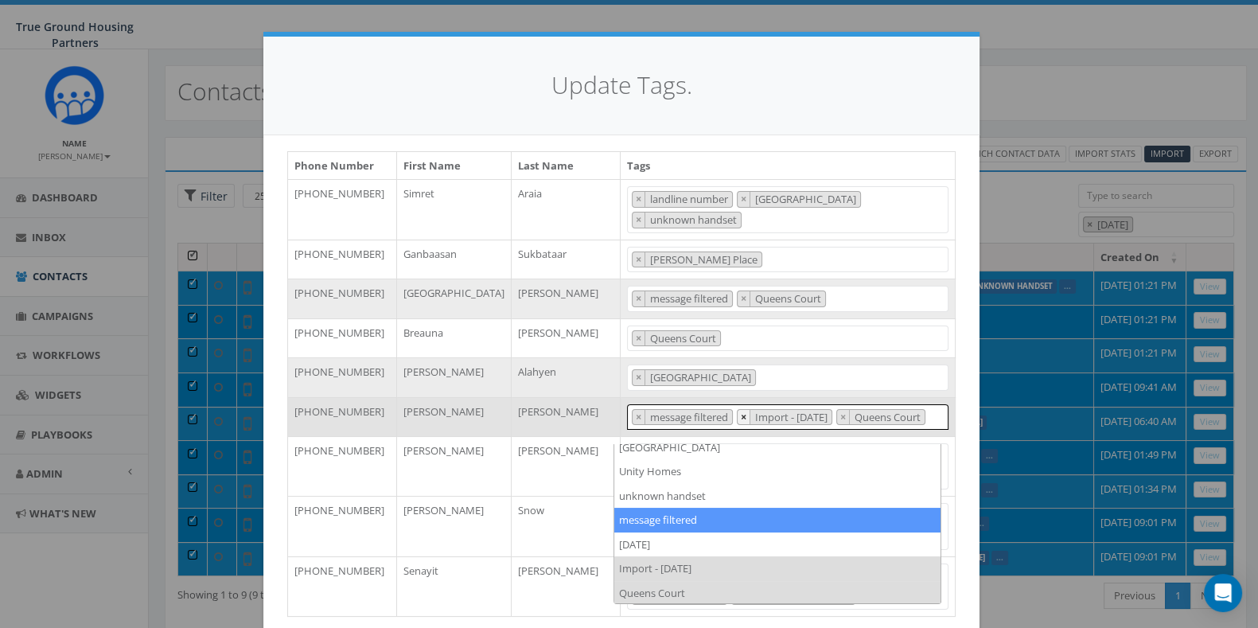
click at [738, 412] on button "×" at bounding box center [744, 417] width 13 height 15
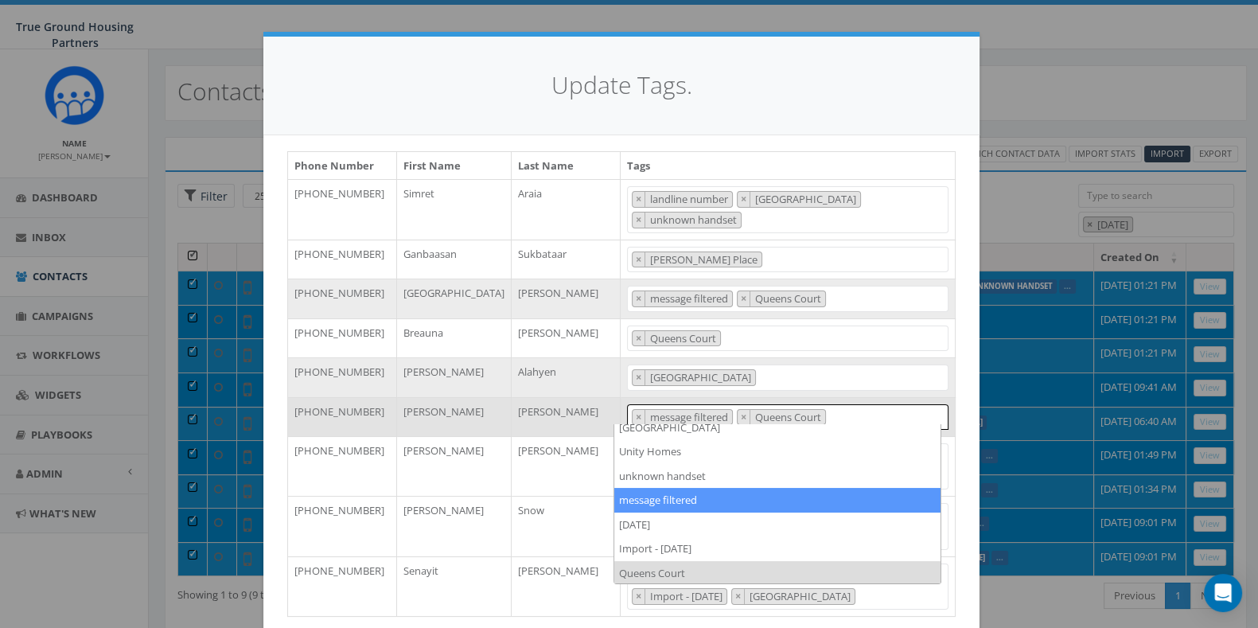
click at [951, 416] on div "Phone Number First Name Last Name Tags +12027227036 Simret Araia 2024/10/01 202…" at bounding box center [621, 386] width 692 height 470
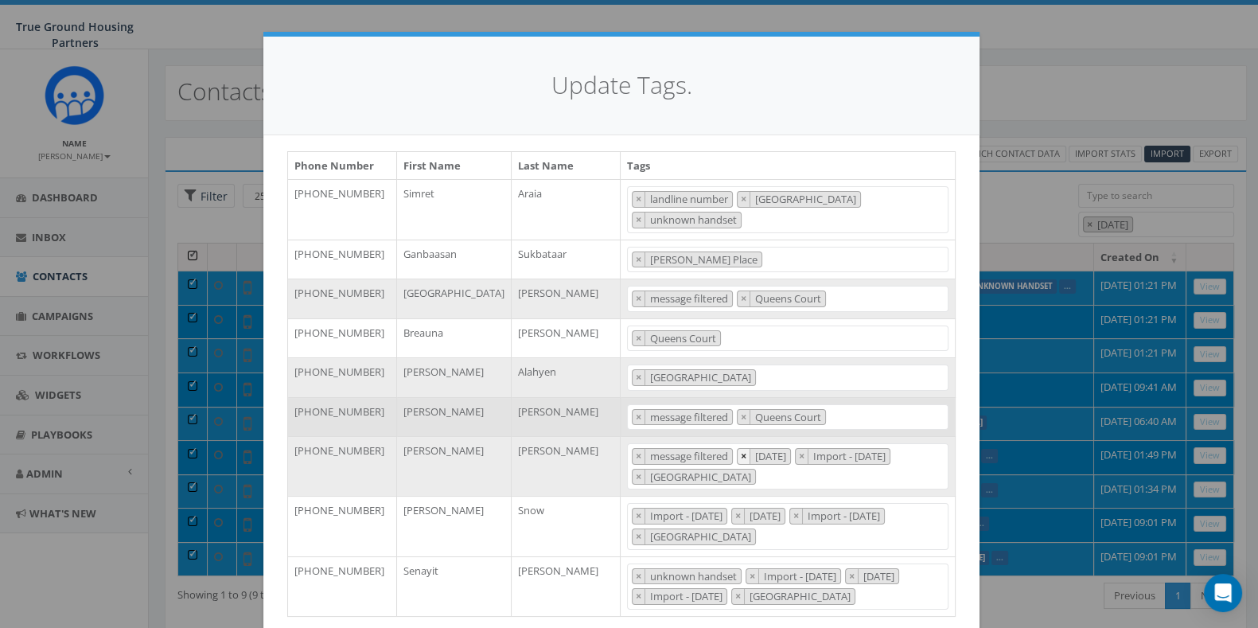
click at [738, 453] on button "×" at bounding box center [744, 456] width 13 height 15
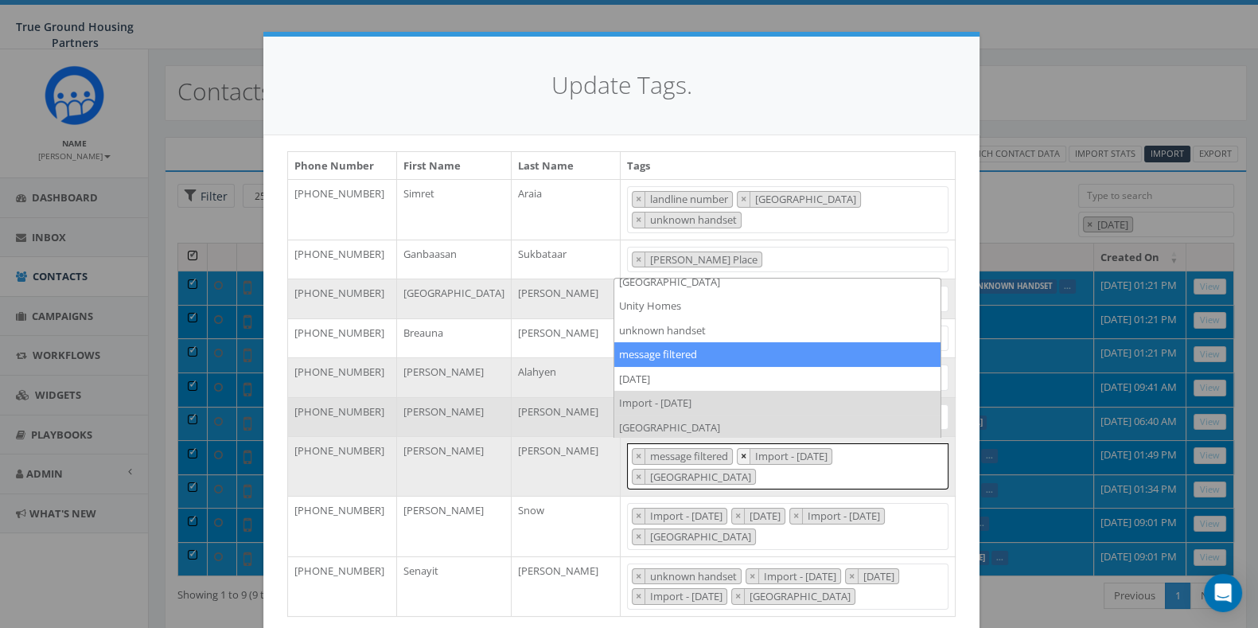
click at [738, 453] on button "×" at bounding box center [744, 456] width 13 height 15
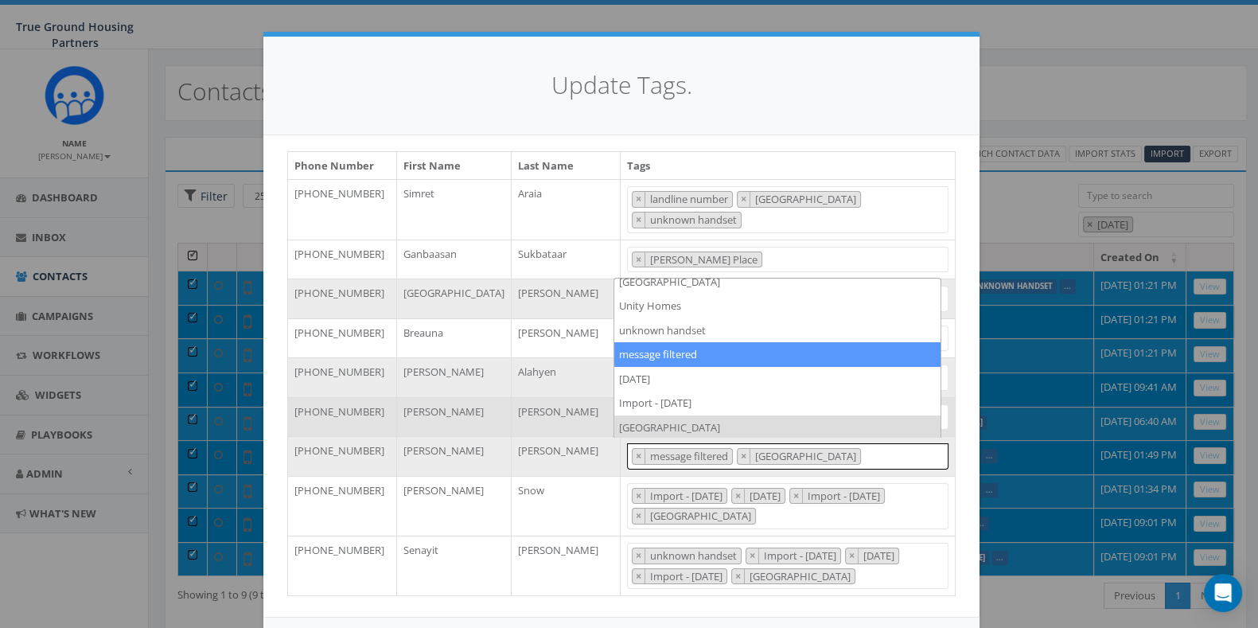
click at [952, 501] on div "Phone Number First Name Last Name Tags +12027227036 Simret Araia 2024/10/01 202…" at bounding box center [621, 376] width 692 height 450
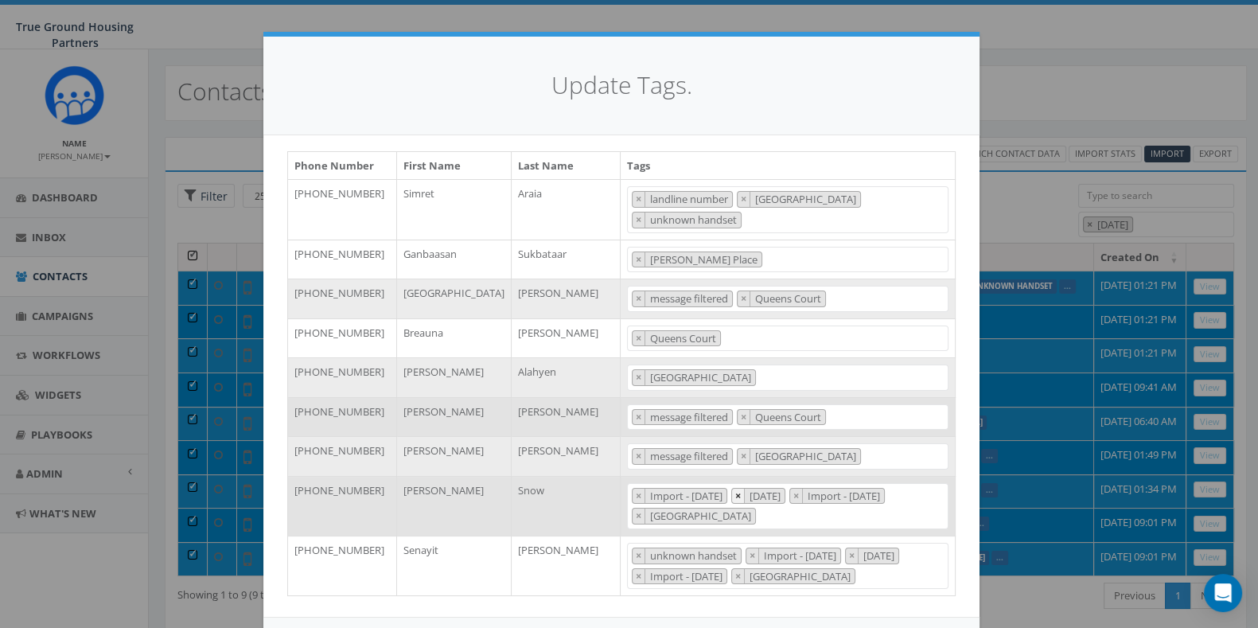
click at [742, 491] on button "×" at bounding box center [738, 496] width 13 height 15
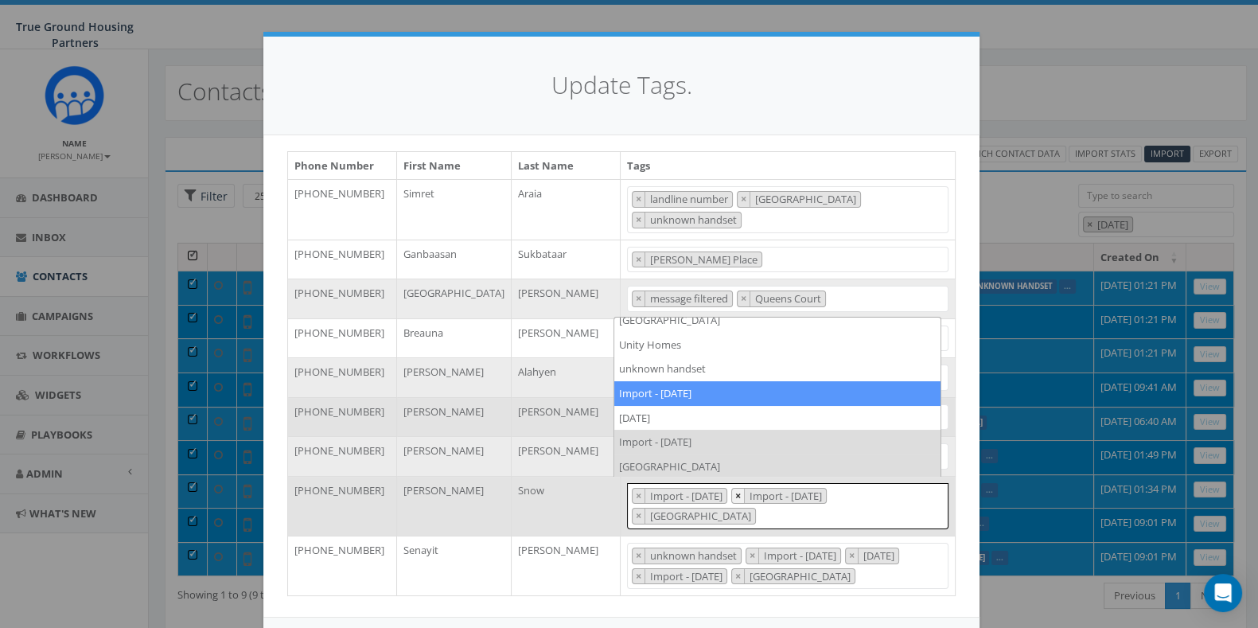
click at [742, 491] on button "×" at bounding box center [738, 496] width 13 height 15
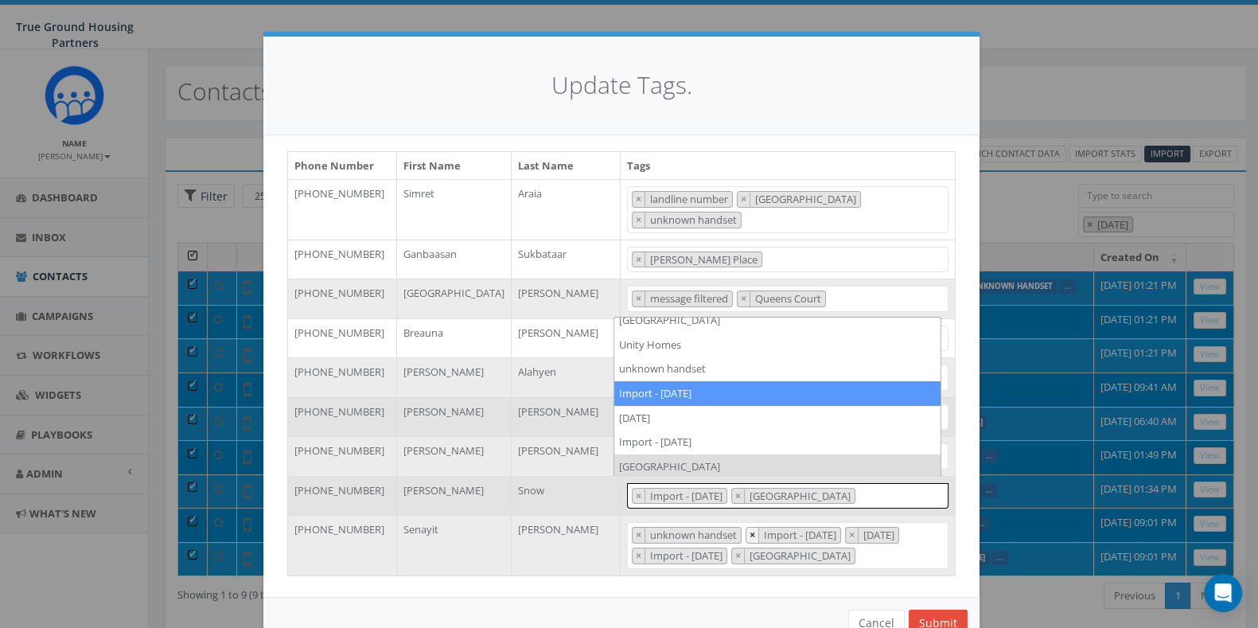
click at [746, 528] on button "×" at bounding box center [752, 535] width 13 height 15
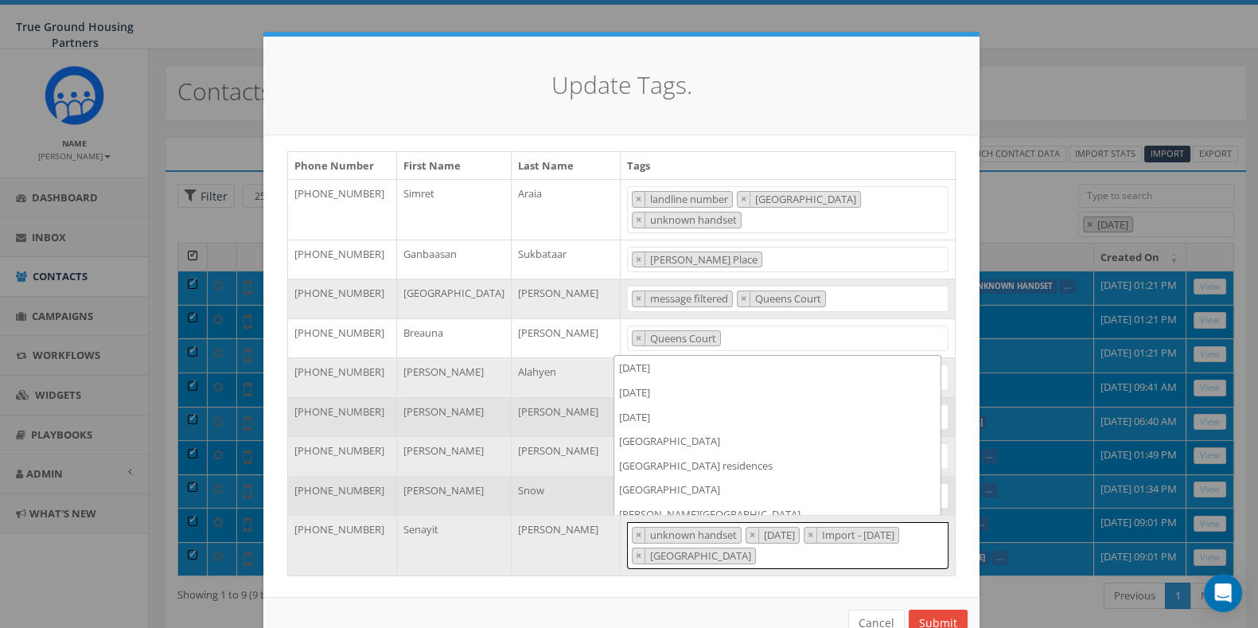
scroll to position [1263, 0]
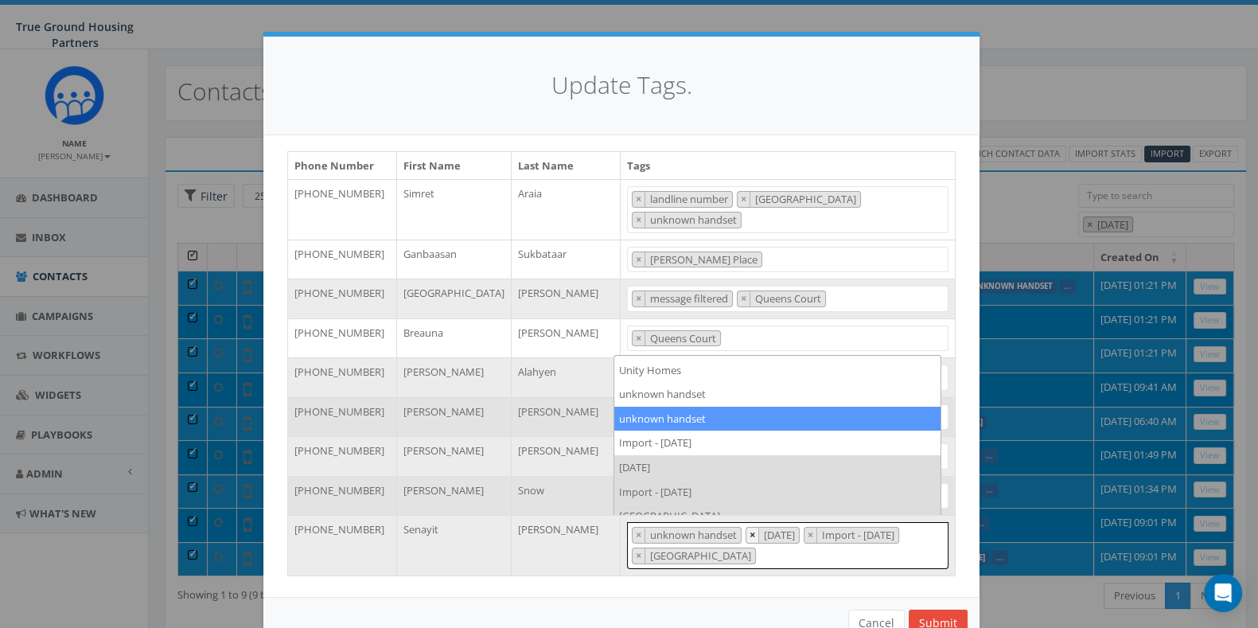
click at [746, 528] on button "×" at bounding box center [752, 535] width 13 height 15
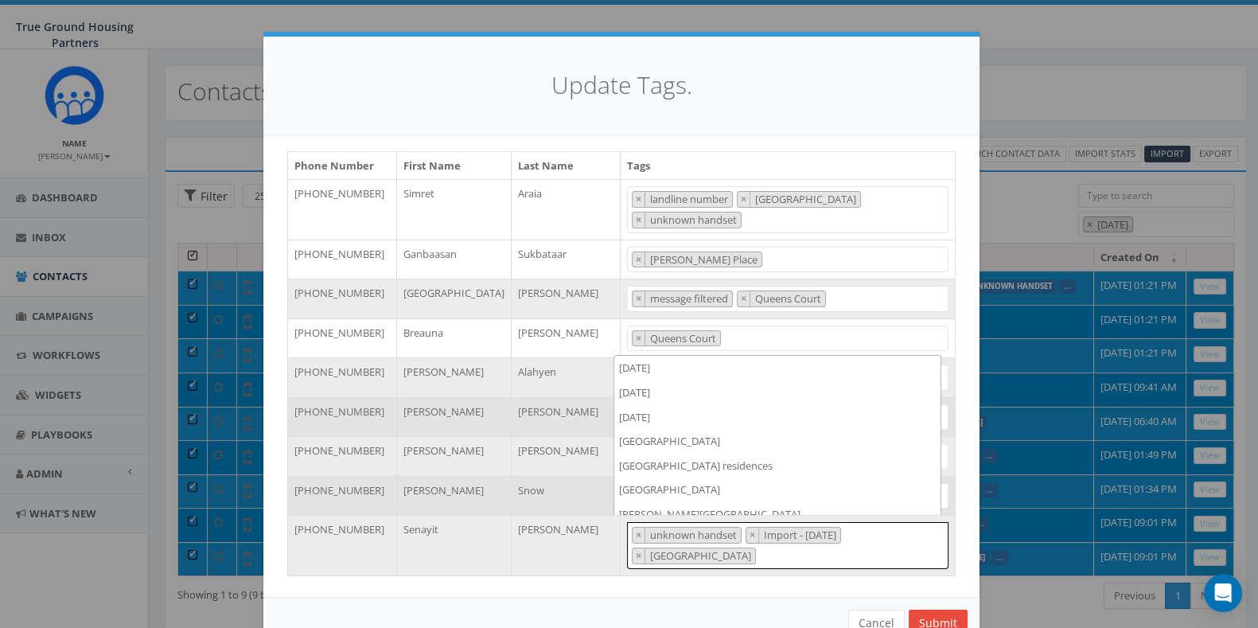
scroll to position [1274, 0]
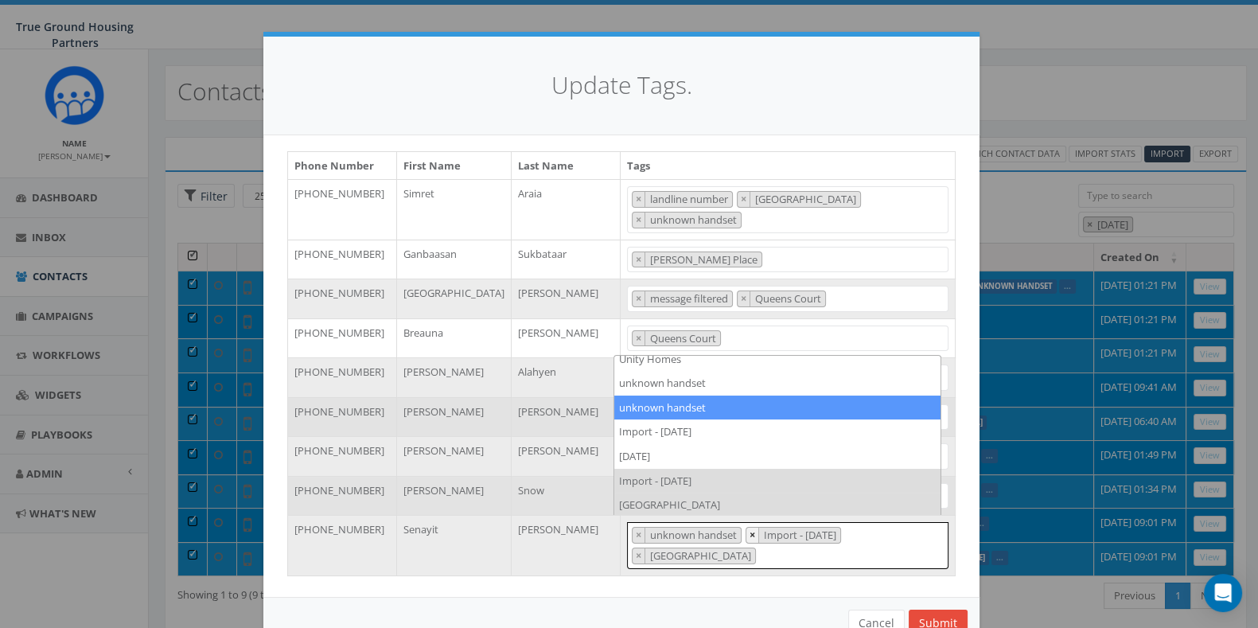
click at [750, 531] on span "×" at bounding box center [753, 535] width 6 height 14
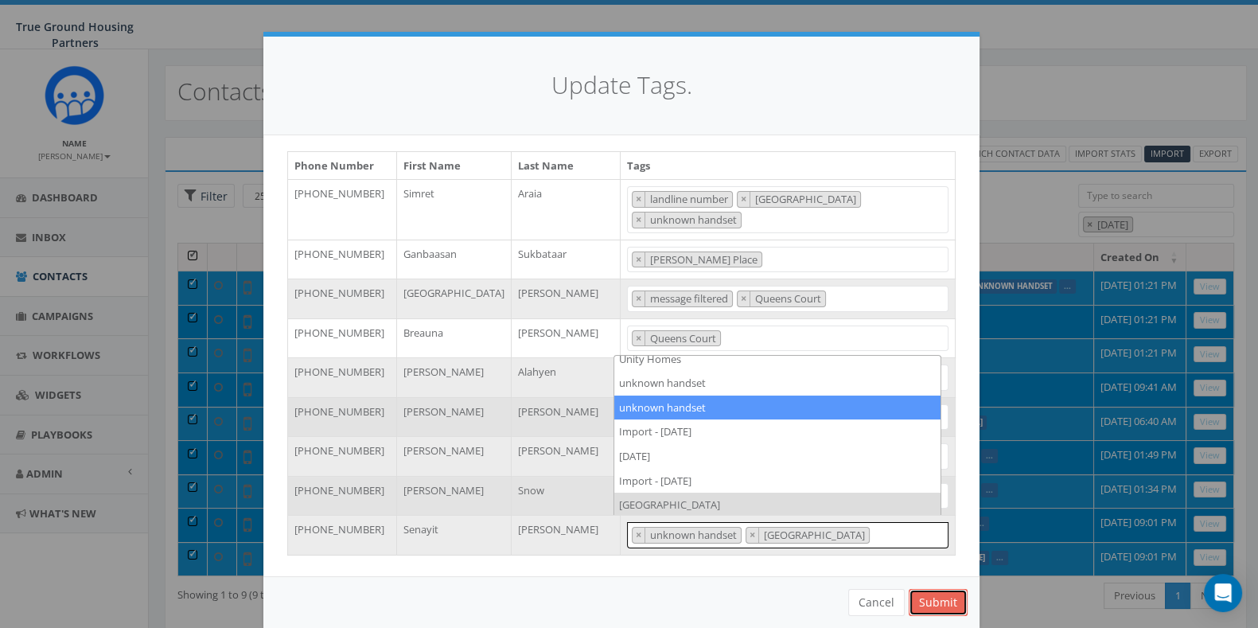
click at [929, 594] on button "Submit" at bounding box center [938, 602] width 59 height 27
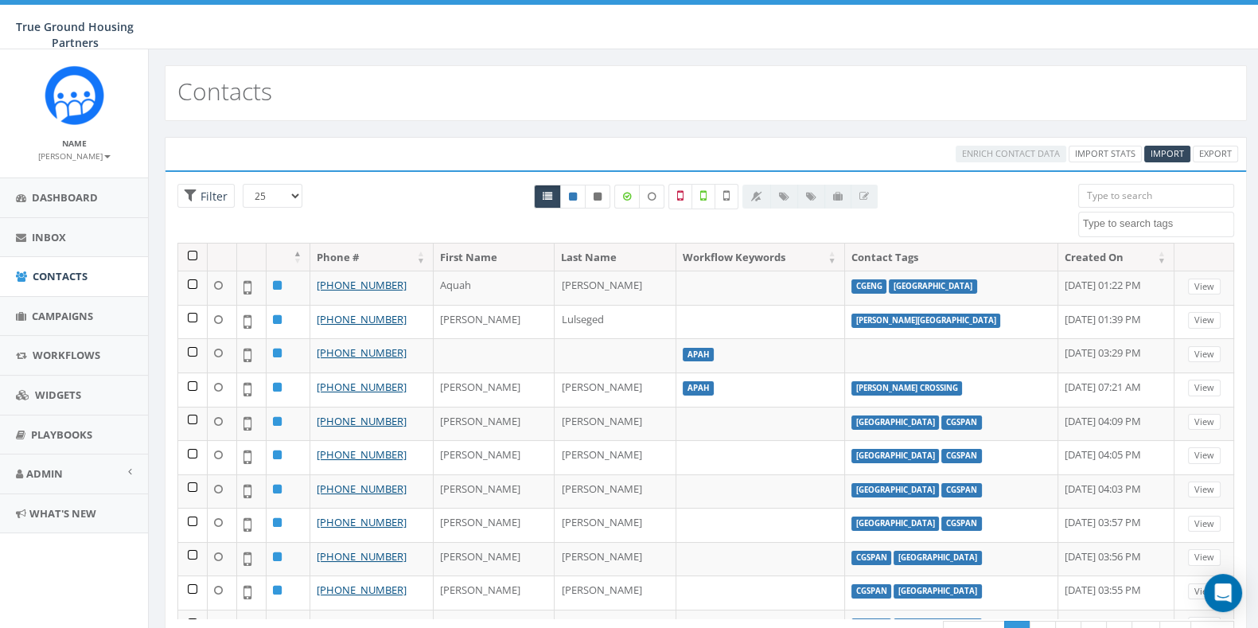
click at [1196, 216] on textarea "Search" at bounding box center [1158, 223] width 150 height 14
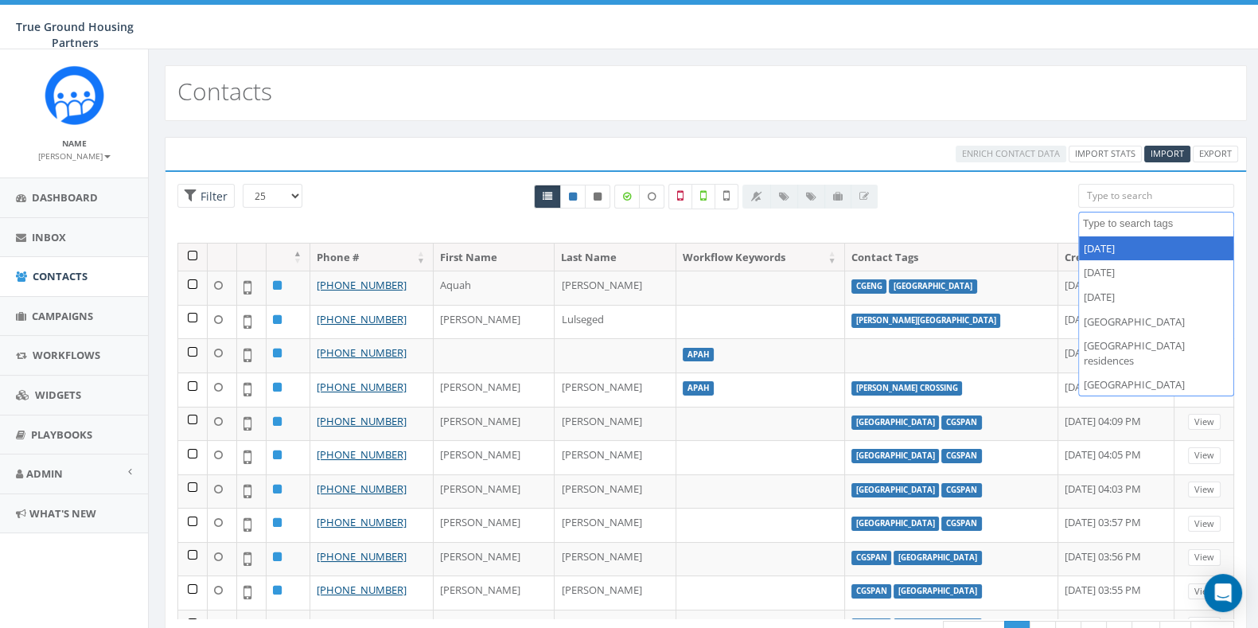
select select "[DATE]"
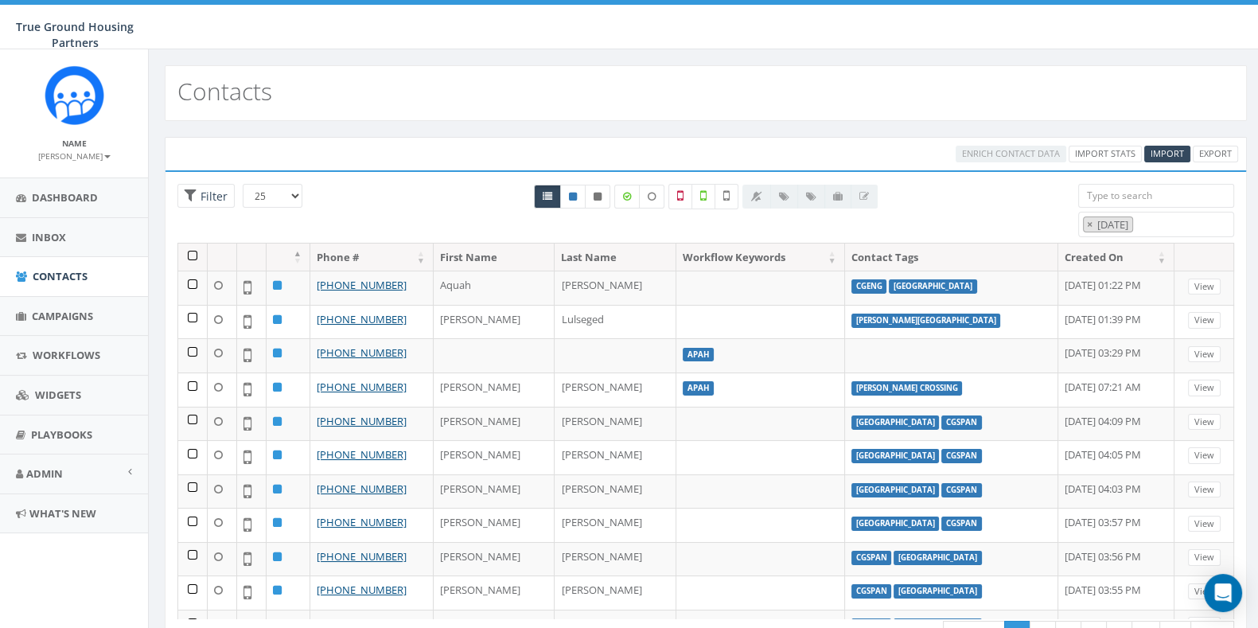
select select
type textarea "2"
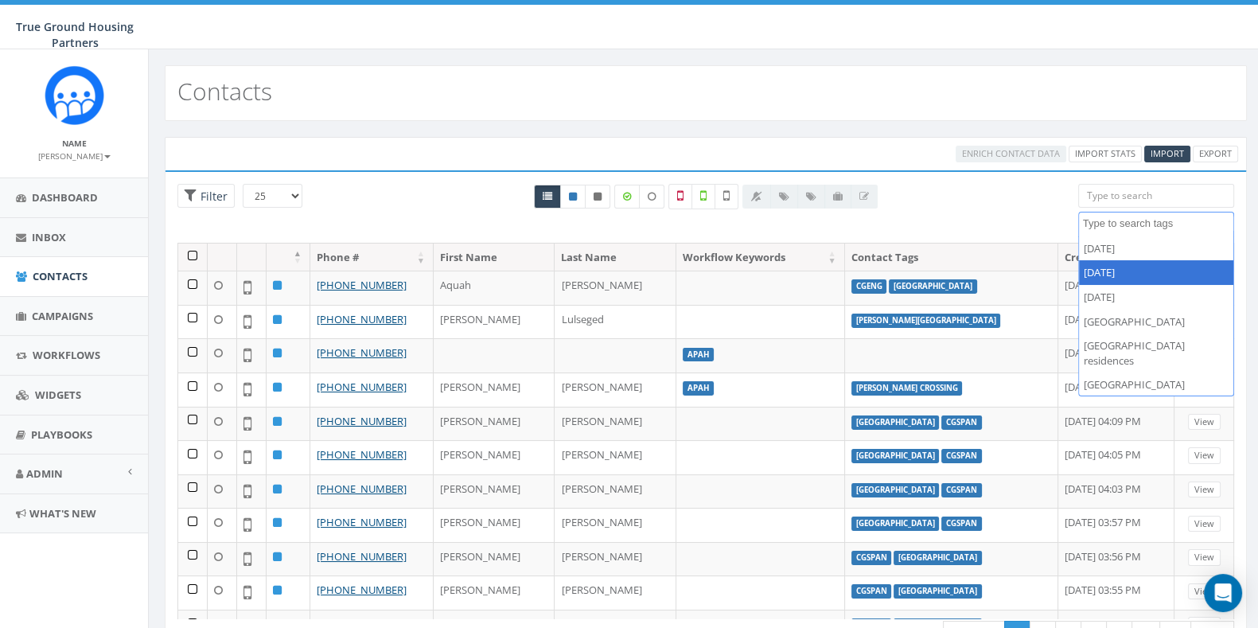
select select "[DATE]"
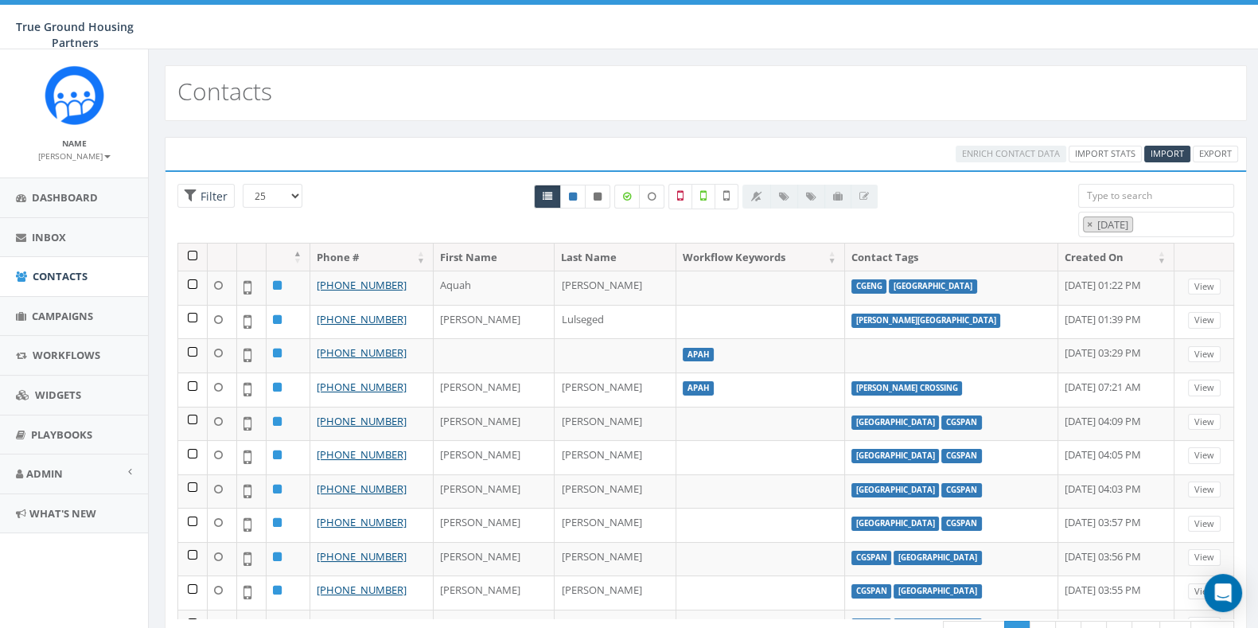
select select
type textarea "2"
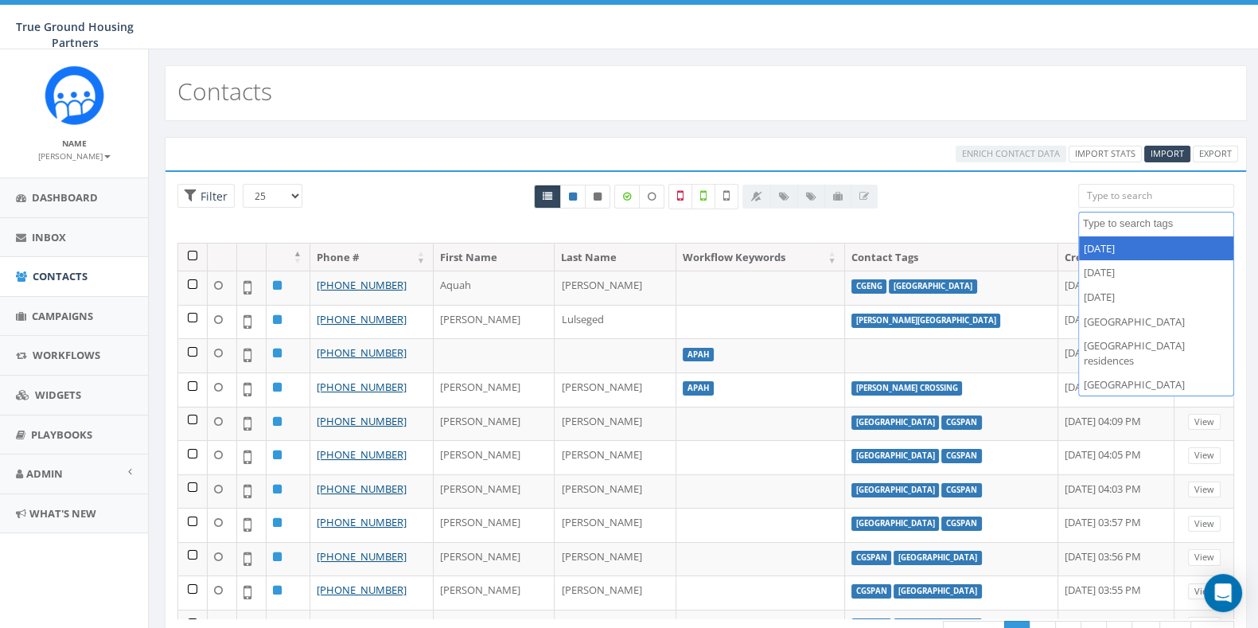
click at [1171, 224] on textarea "Search" at bounding box center [1158, 223] width 150 height 14
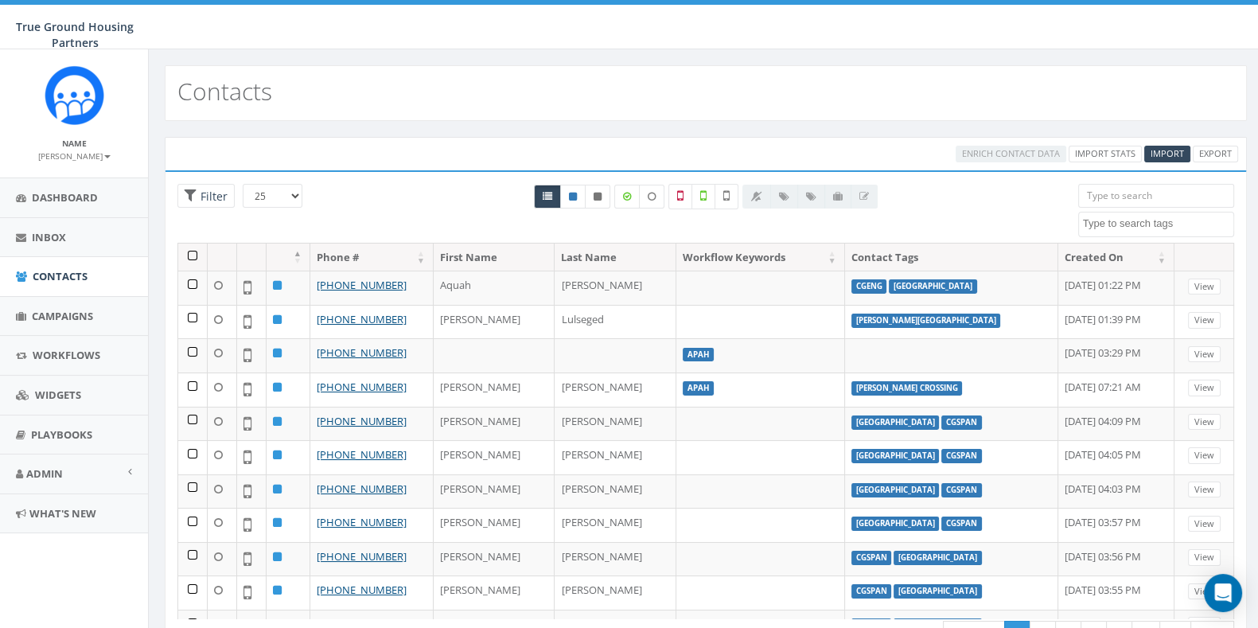
click at [1171, 224] on textarea "Search" at bounding box center [1158, 223] width 150 height 14
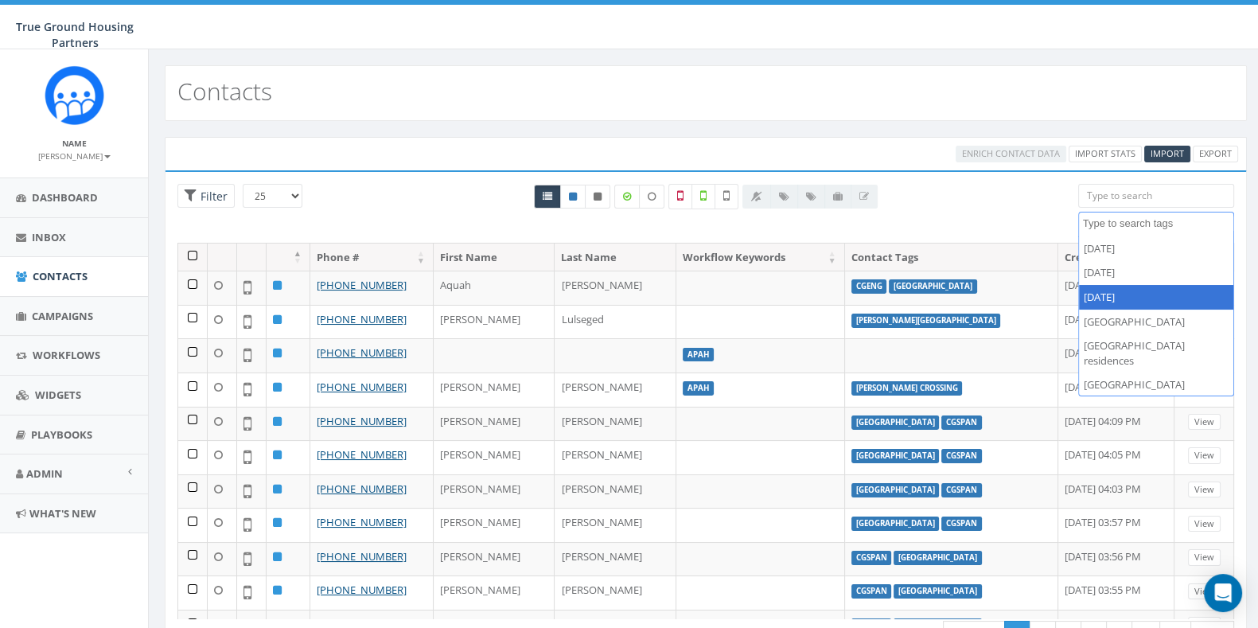
select select "[DATE]"
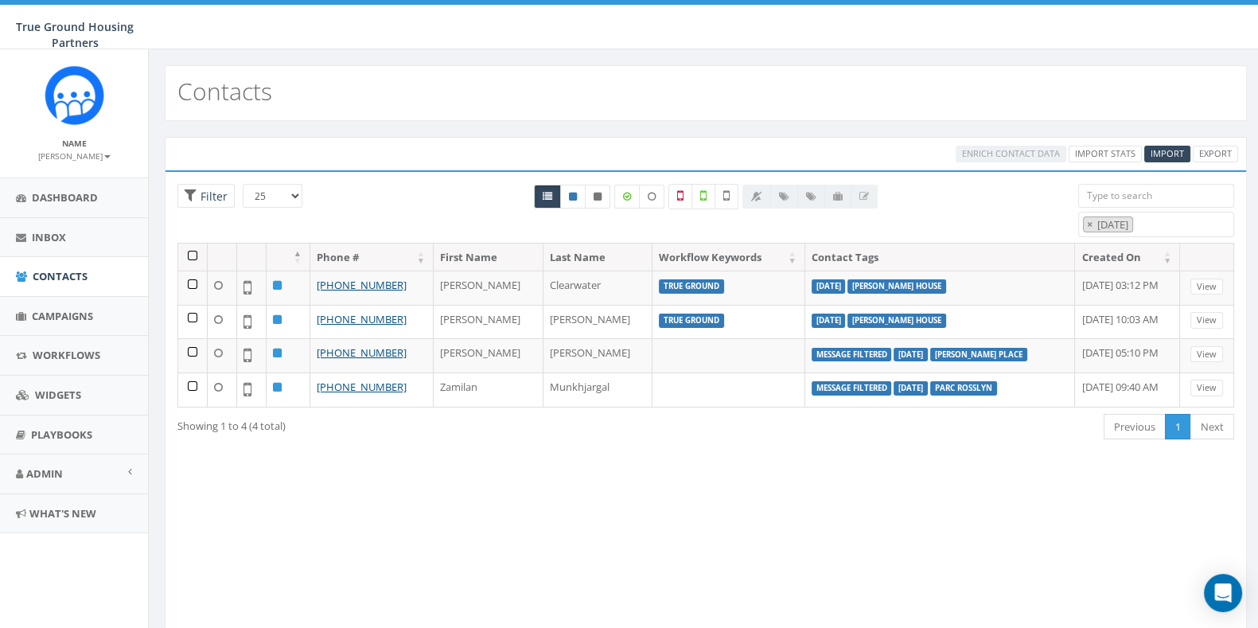
click at [190, 257] on th at bounding box center [192, 258] width 29 height 28
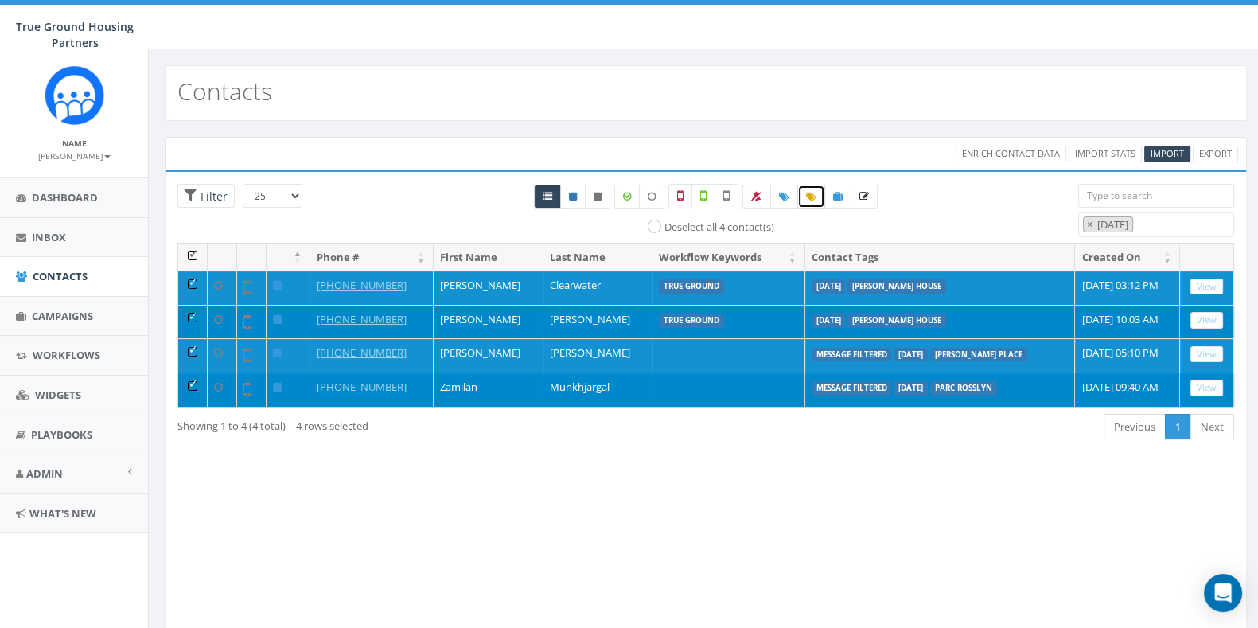
click at [809, 201] on link at bounding box center [811, 197] width 28 height 24
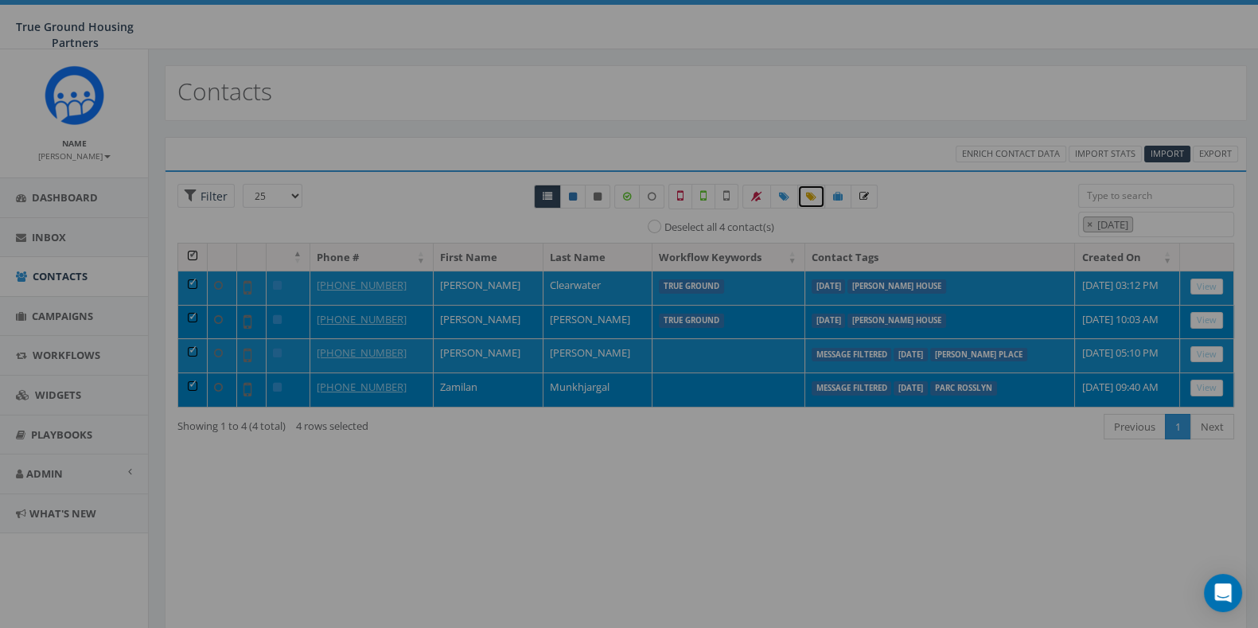
select select "[DATE]"
select select "message filtered"
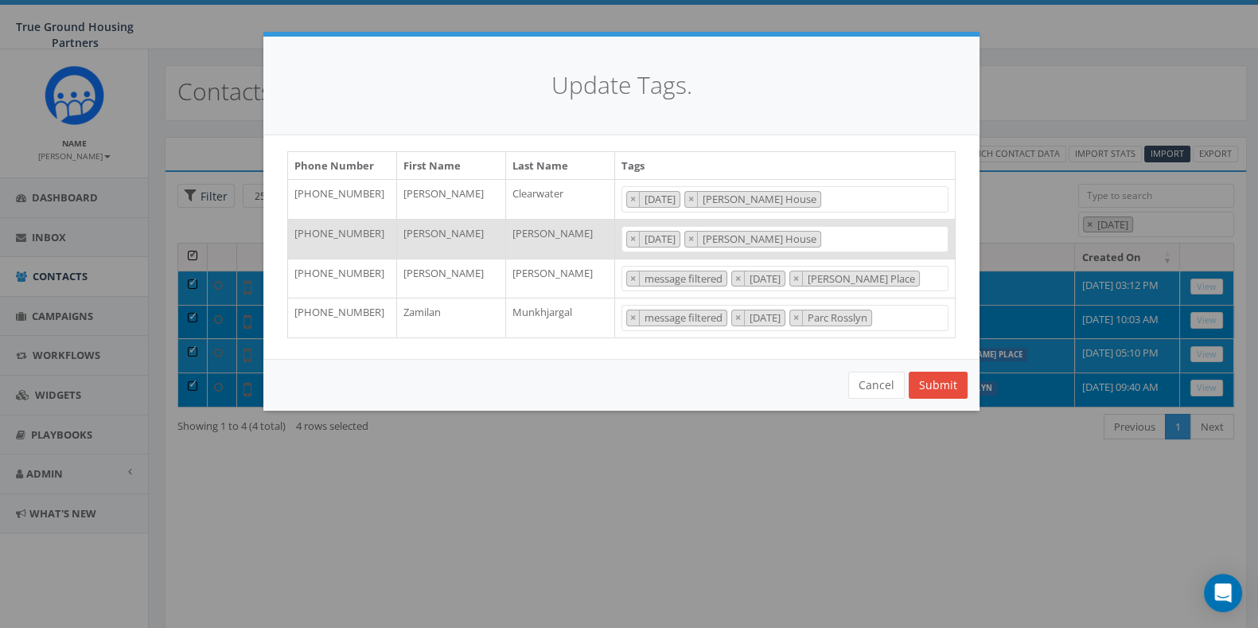
scroll to position [866, 0]
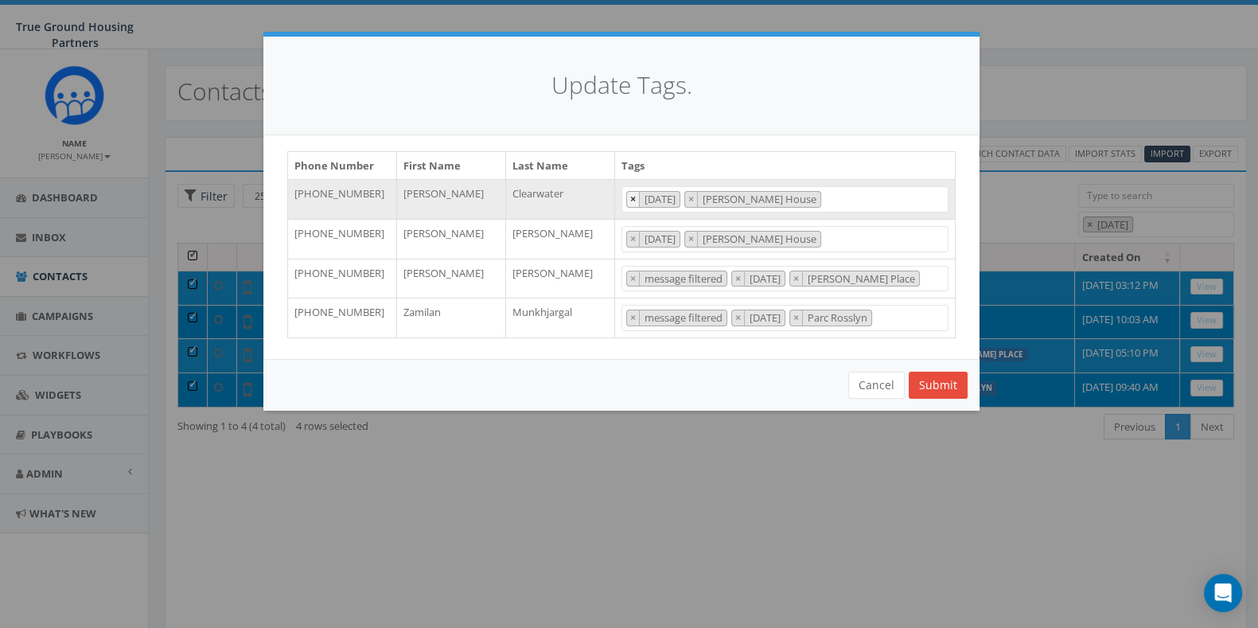
click at [631, 199] on span "×" at bounding box center [633, 199] width 6 height 14
select select "[PERSON_NAME] House"
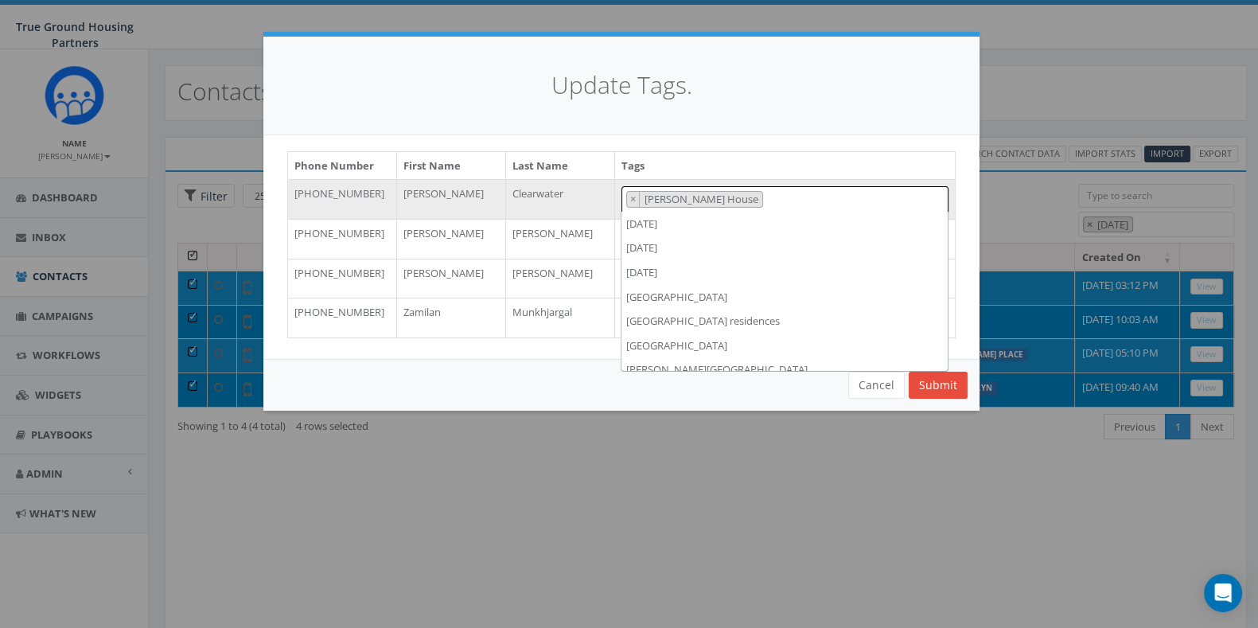
scroll to position [1202, 0]
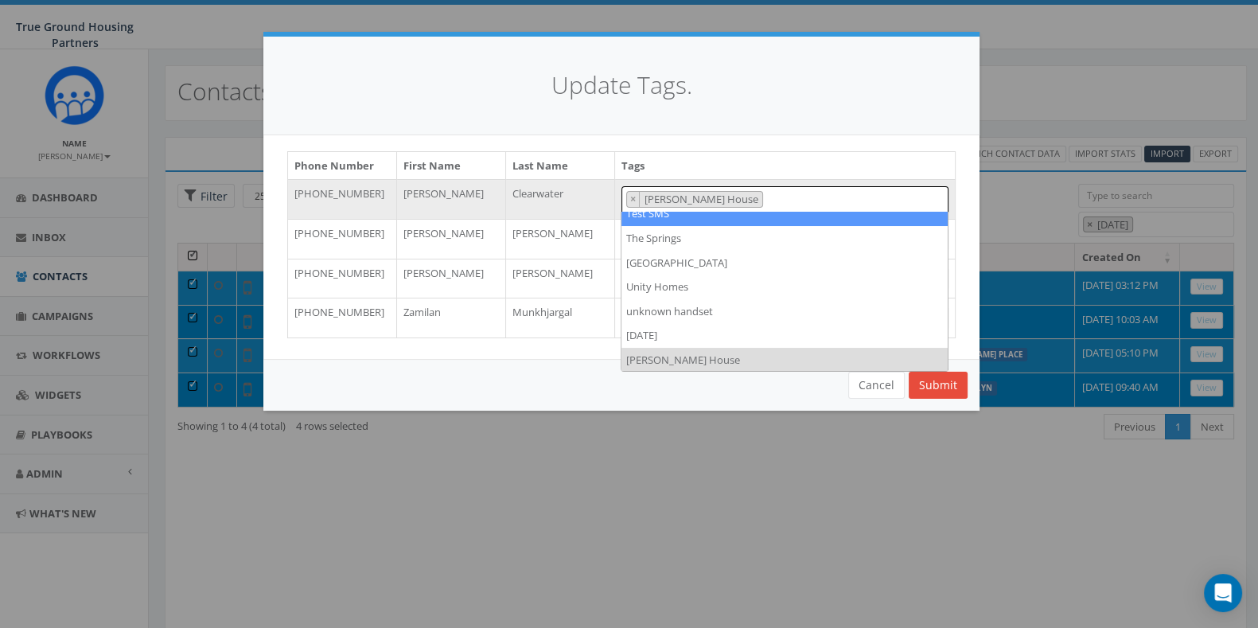
click at [770, 164] on th "Tags" at bounding box center [785, 166] width 341 height 28
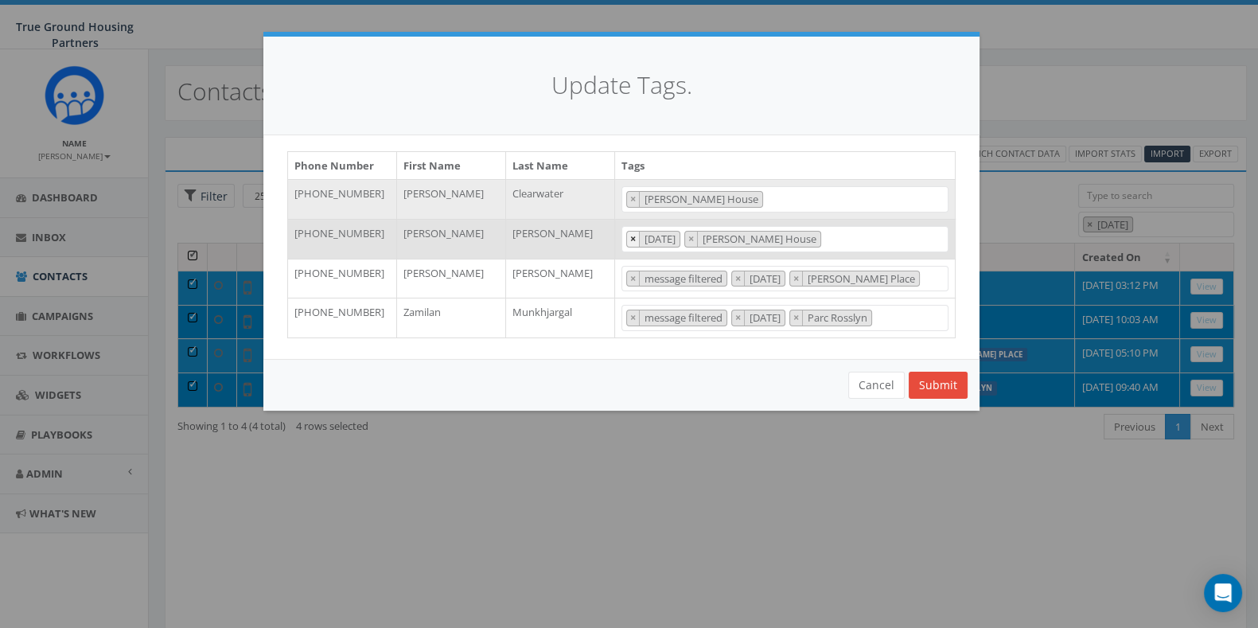
click at [633, 236] on span "×" at bounding box center [633, 239] width 6 height 14
select select "[PERSON_NAME] House"
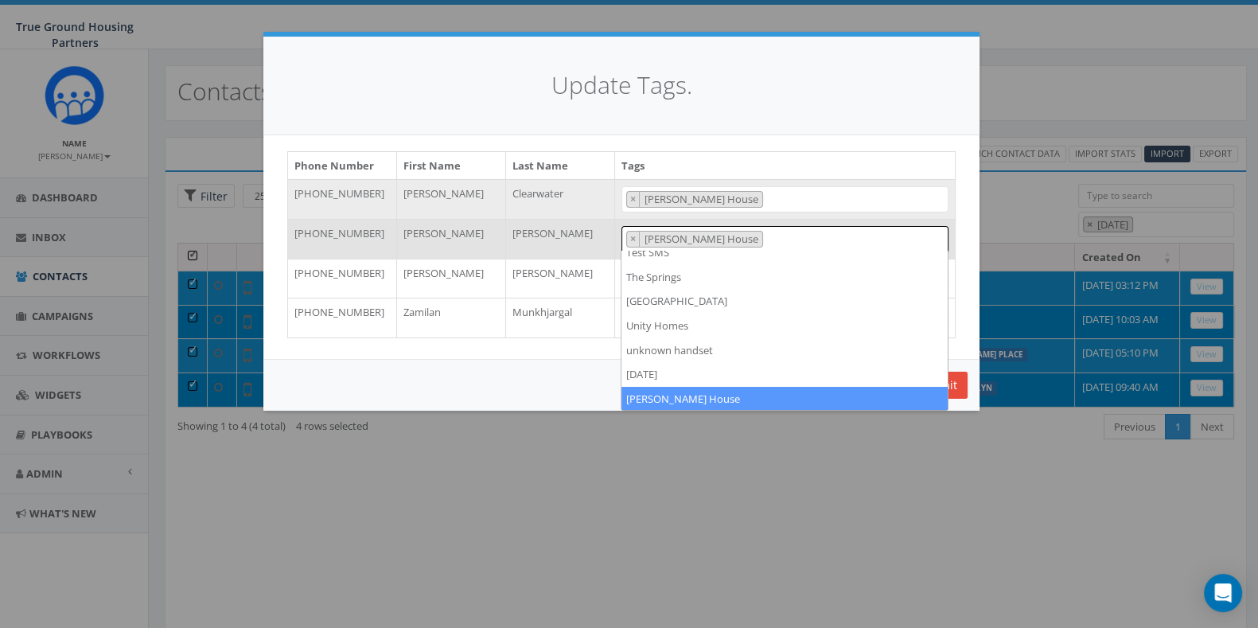
click at [758, 138] on div "Phone Number First Name Last Name Tags [PHONE_NUMBER] [PERSON_NAME] [GEOGRAPHIC…" at bounding box center [621, 247] width 716 height 224
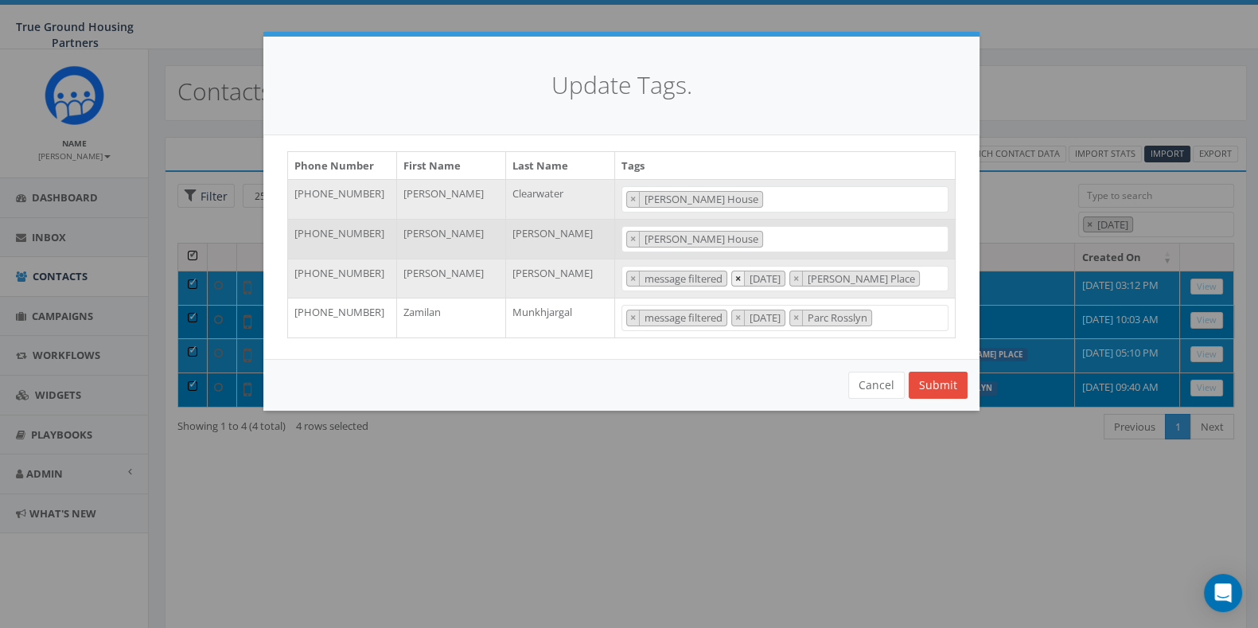
click at [740, 272] on span "×" at bounding box center [738, 278] width 6 height 14
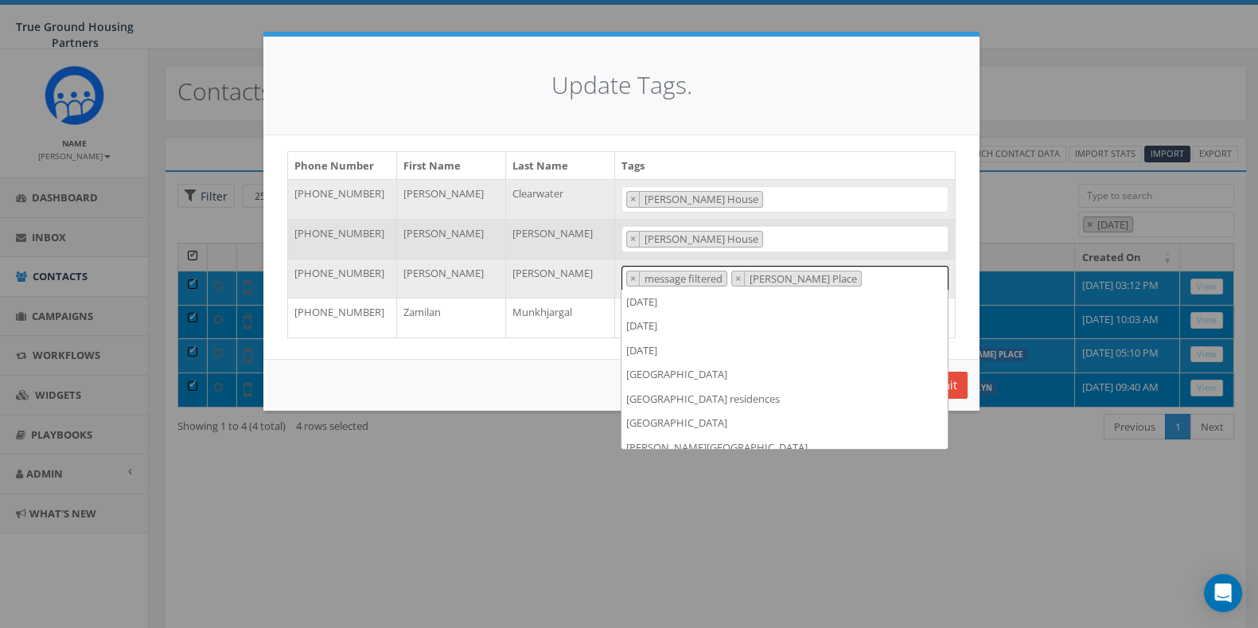
scroll to position [1226, 0]
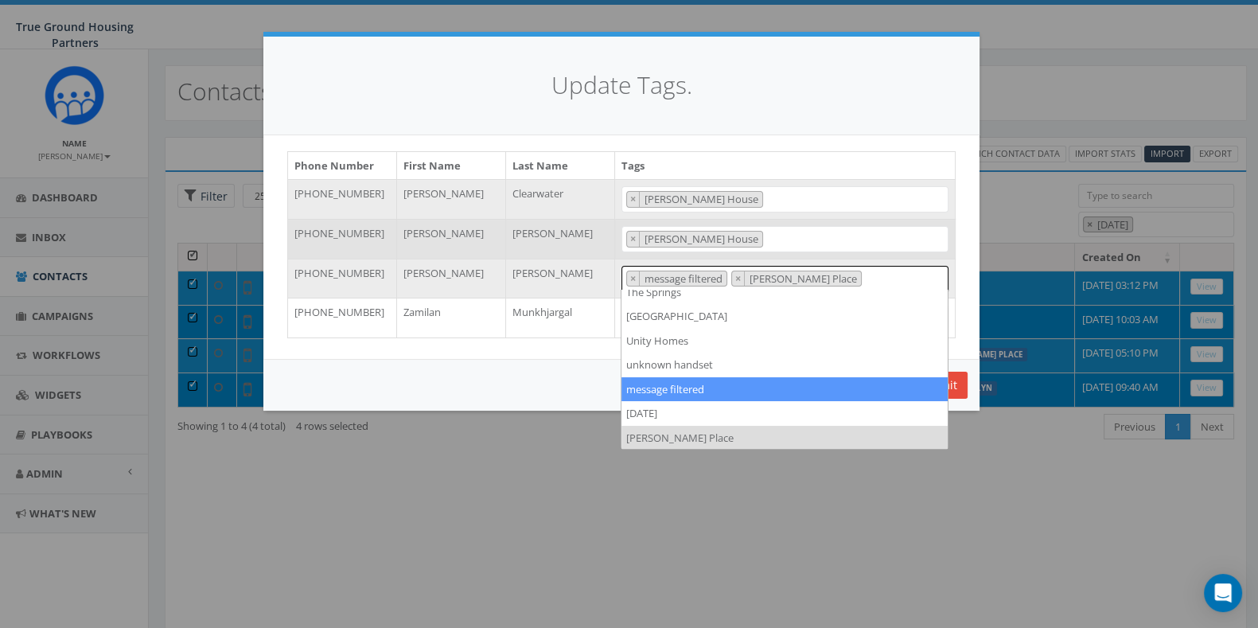
click at [824, 126] on div "Update Tags." at bounding box center [621, 86] width 716 height 99
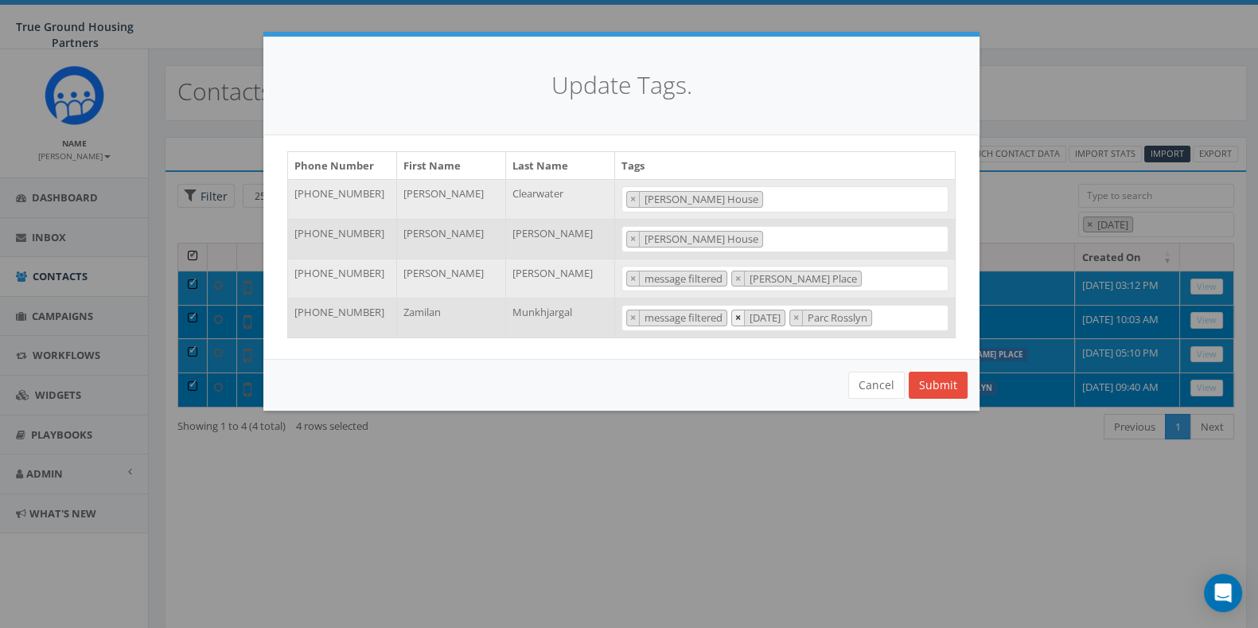
click at [737, 318] on span "×" at bounding box center [738, 317] width 6 height 14
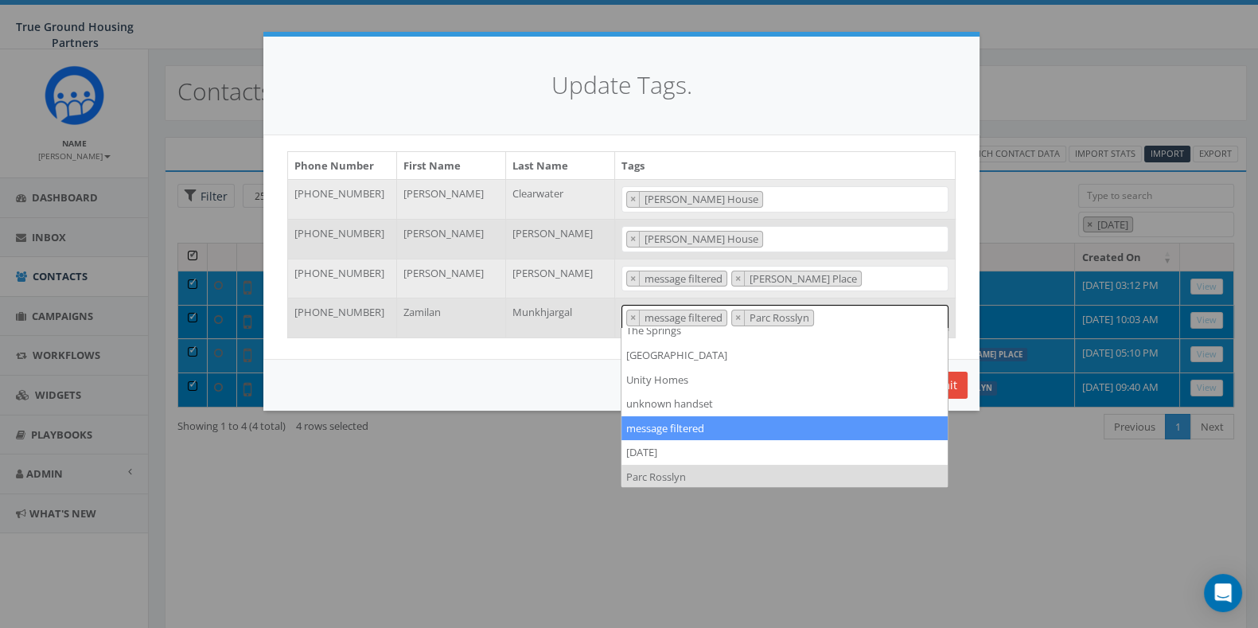
click at [816, 72] on h4 "Update Tags." at bounding box center [621, 85] width 668 height 34
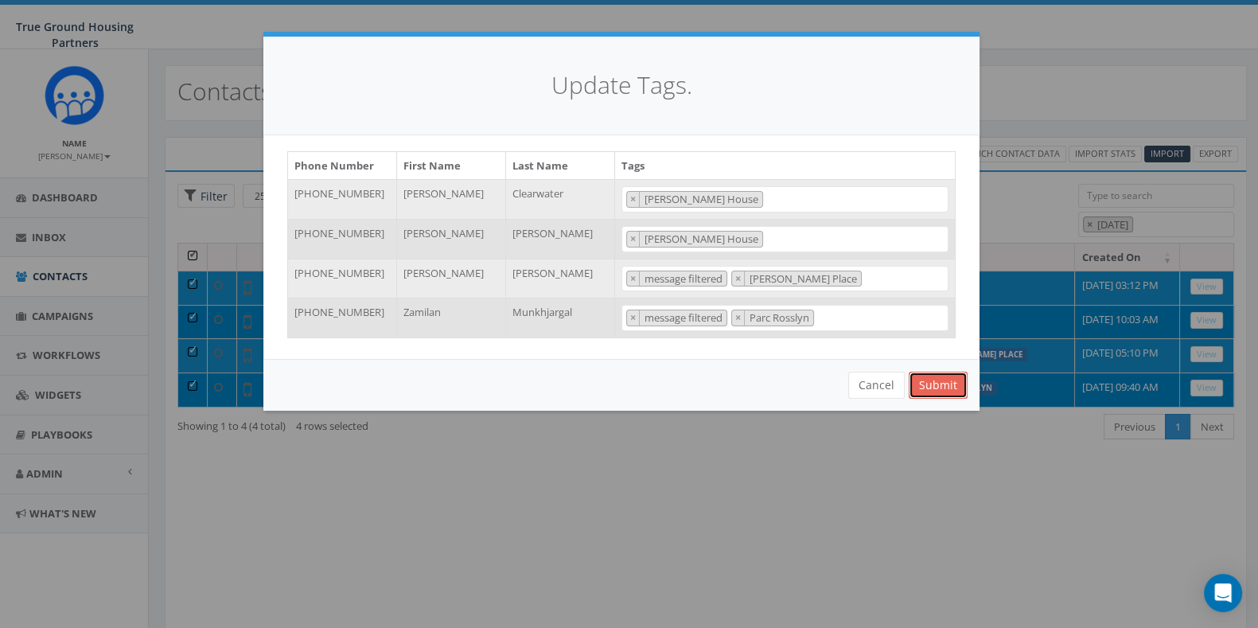
click at [943, 372] on button "Submit" at bounding box center [938, 385] width 59 height 27
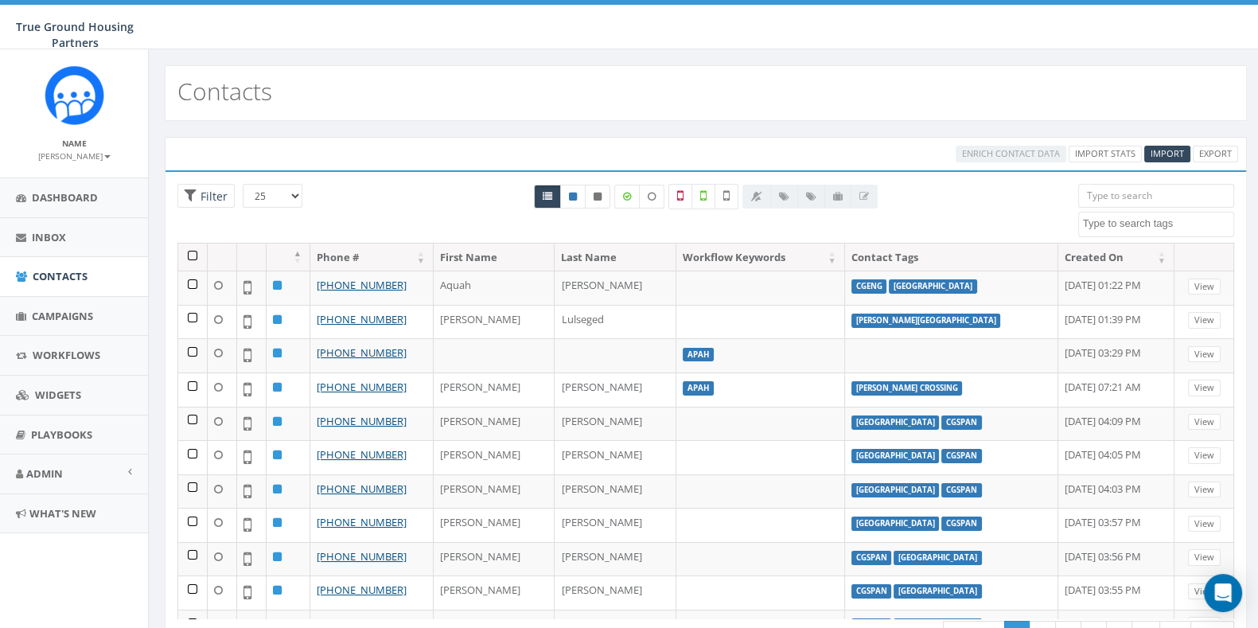
click at [1152, 219] on textarea "Search" at bounding box center [1158, 223] width 150 height 14
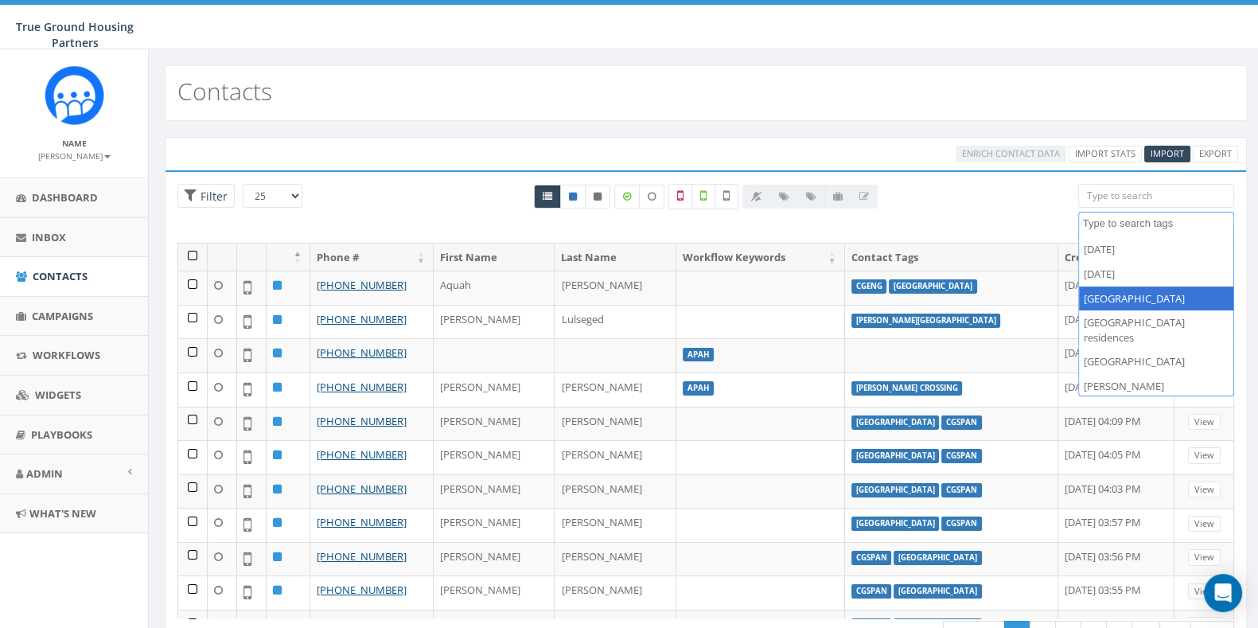
scroll to position [25, 0]
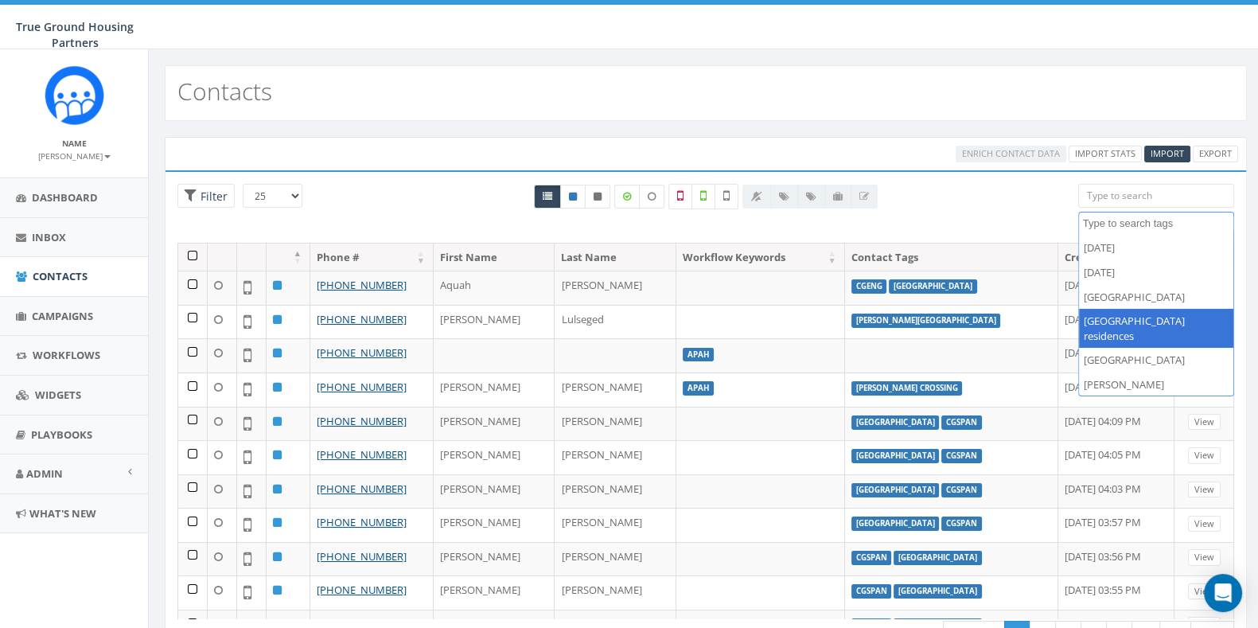
select select "[GEOGRAPHIC_DATA] residences"
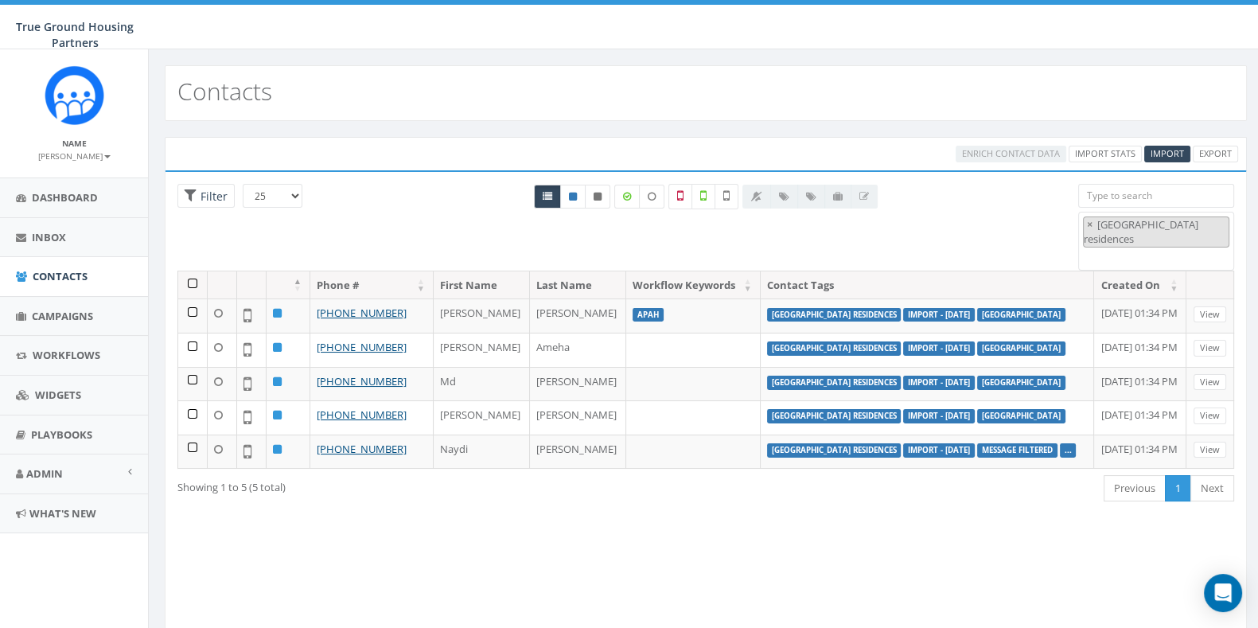
click at [192, 275] on th at bounding box center [192, 285] width 29 height 28
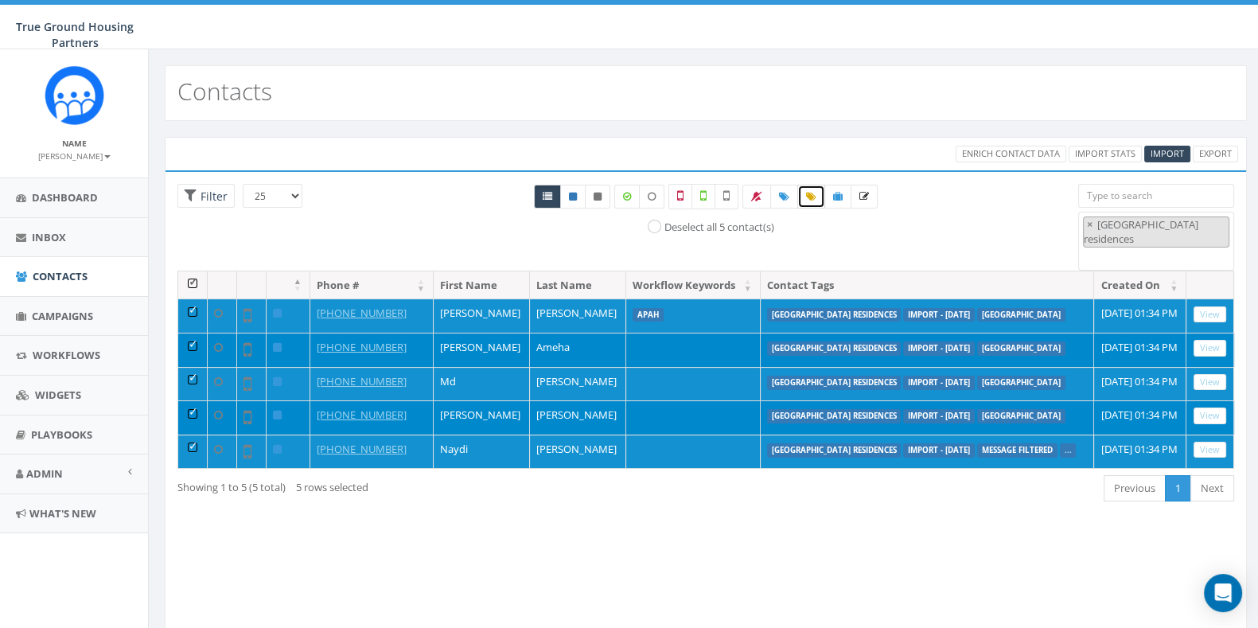
click at [805, 205] on link at bounding box center [811, 197] width 28 height 24
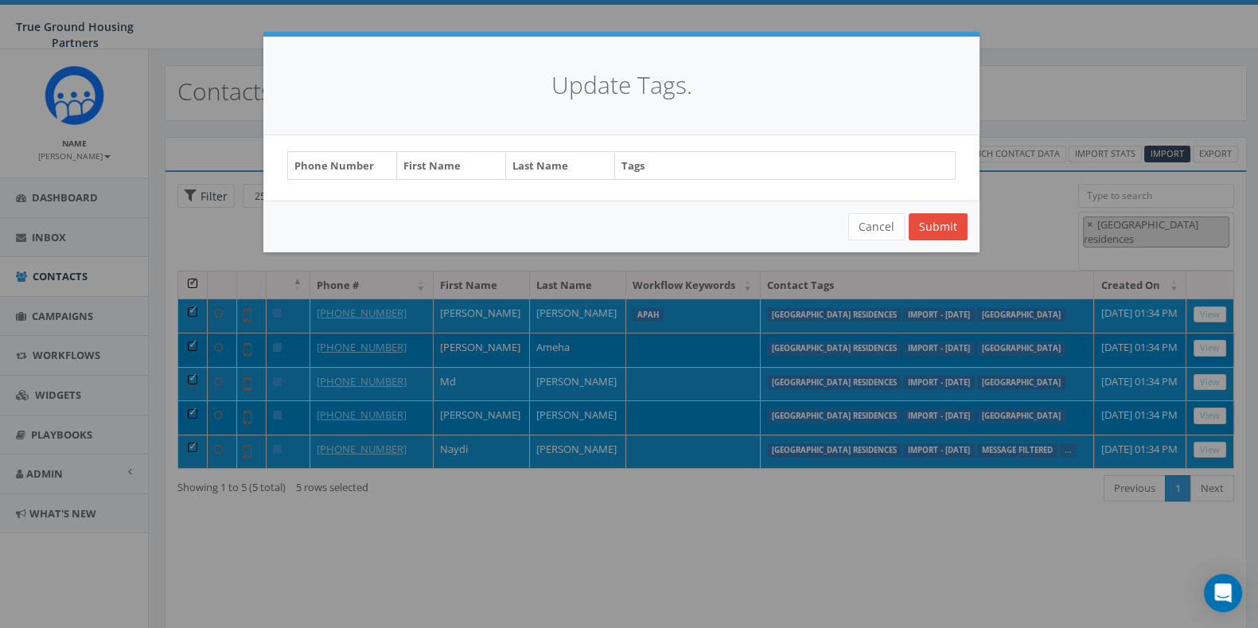
select select "[GEOGRAPHIC_DATA] residences"
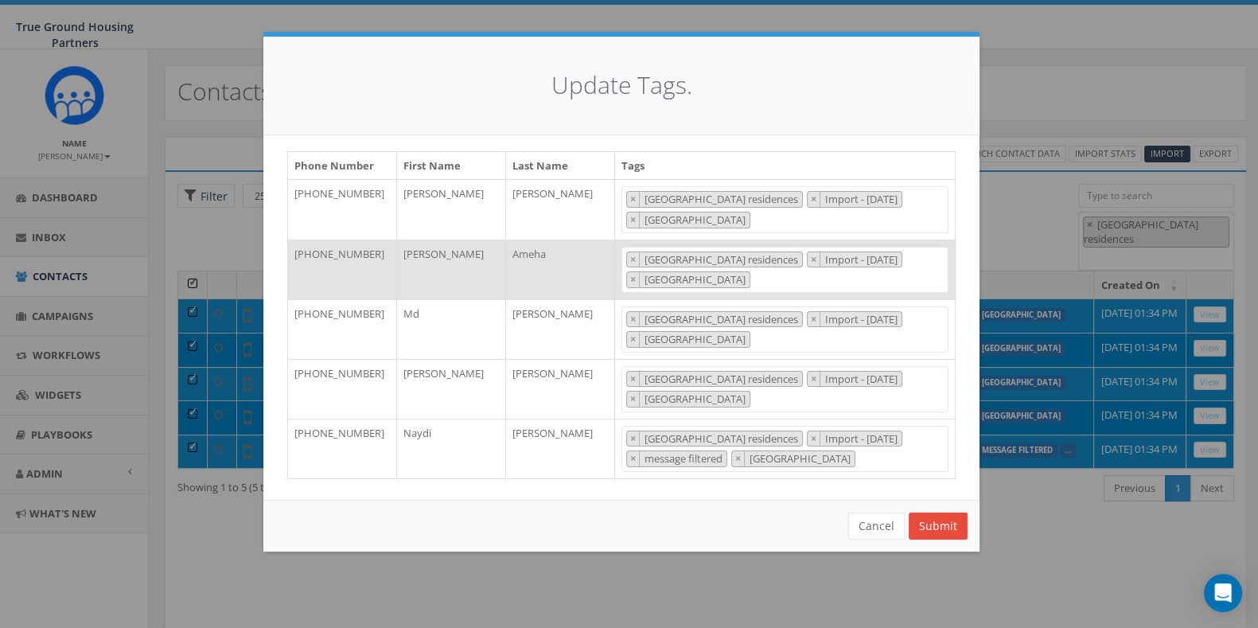
scroll to position [866, 0]
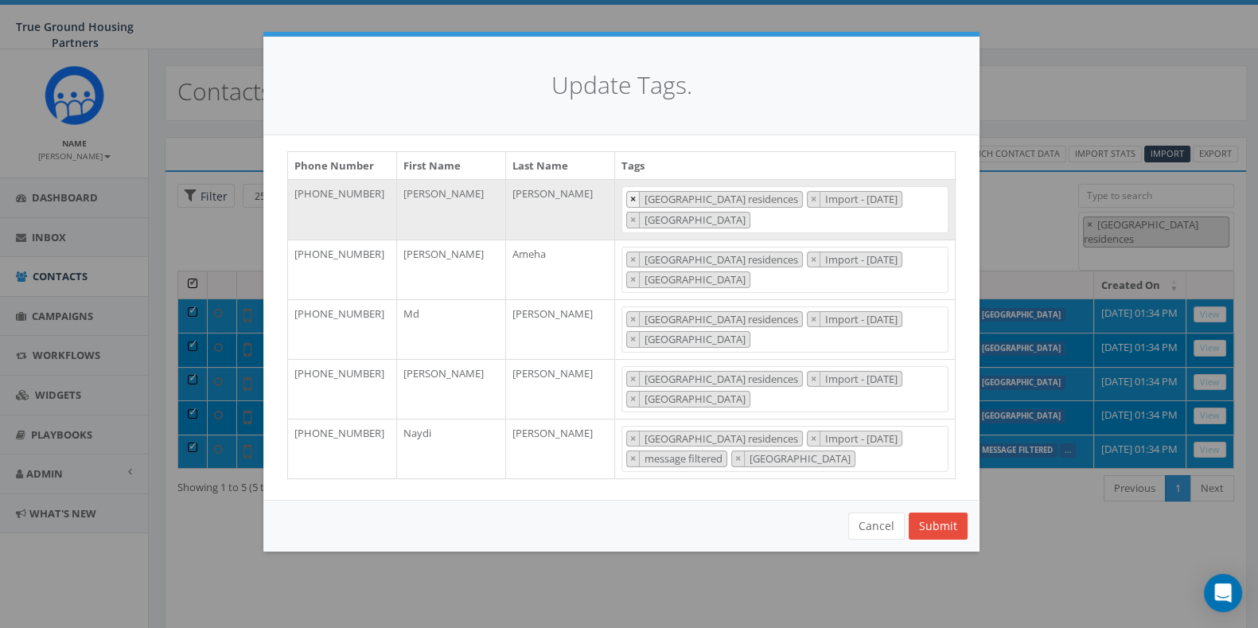
click at [631, 195] on span "×" at bounding box center [633, 199] width 6 height 14
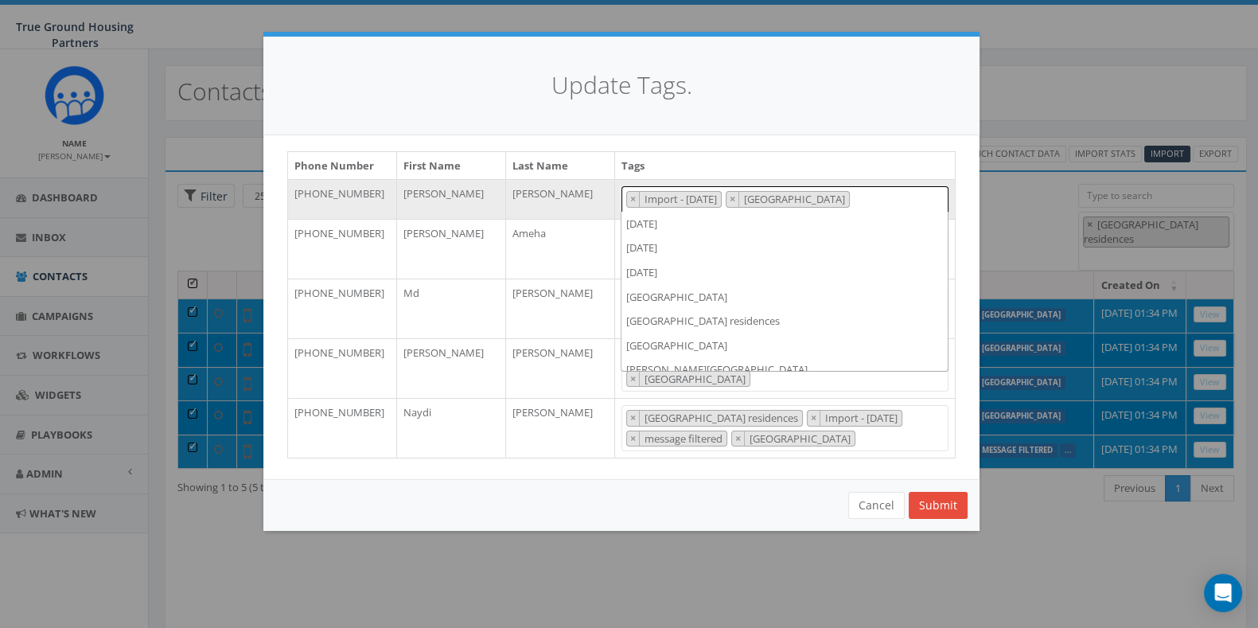
scroll to position [1226, 0]
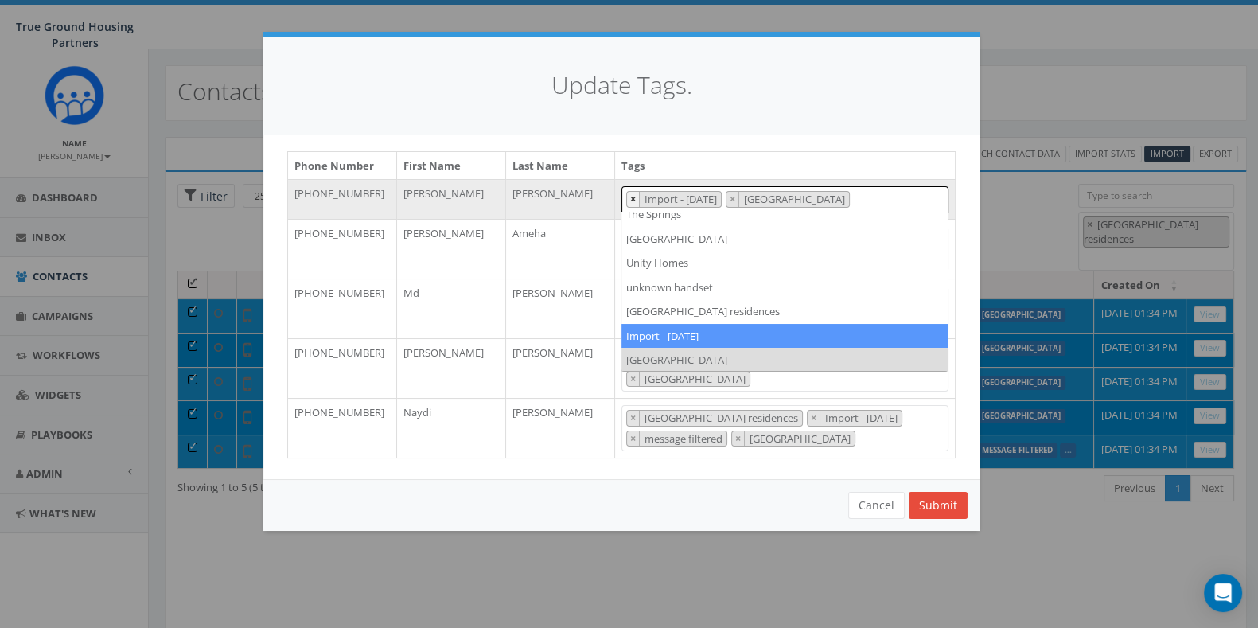
click at [631, 195] on span "×" at bounding box center [633, 199] width 6 height 14
select select "[GEOGRAPHIC_DATA]"
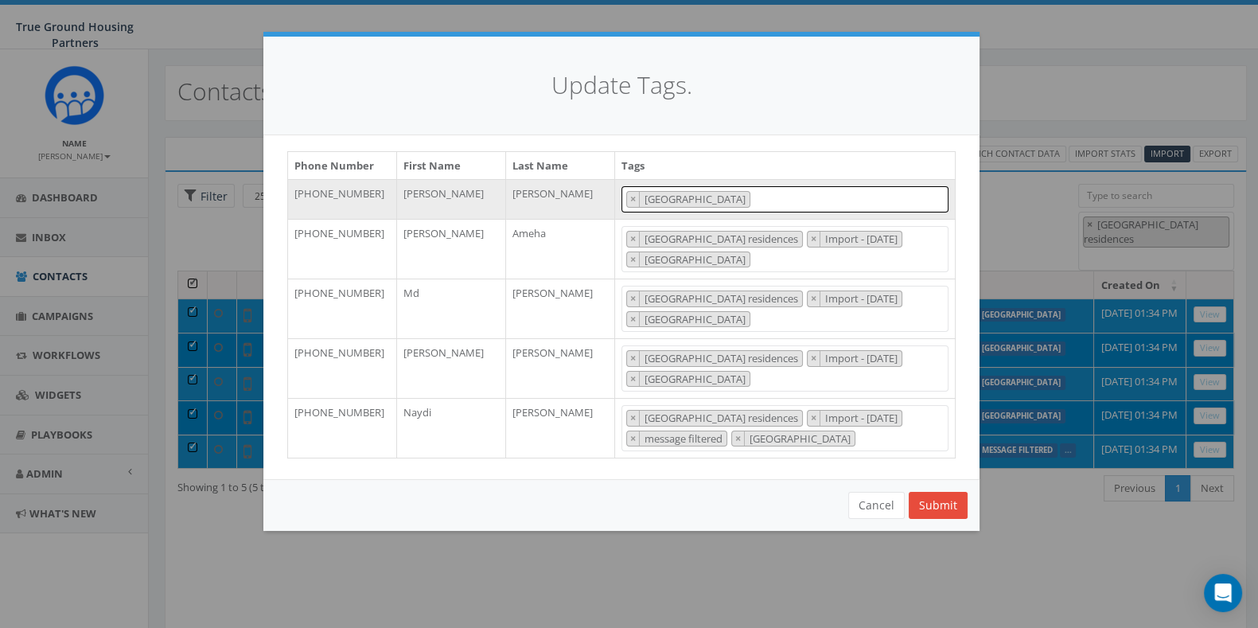
click at [740, 120] on div "Update Tags." at bounding box center [621, 86] width 716 height 99
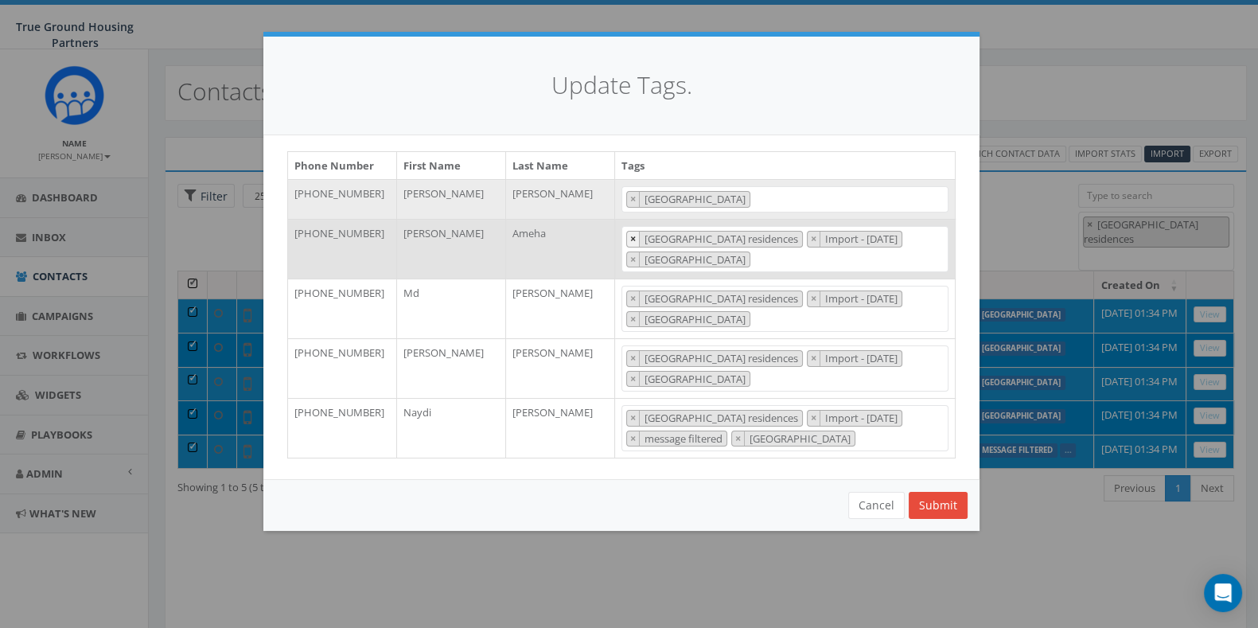
click at [631, 240] on span "×" at bounding box center [633, 239] width 6 height 14
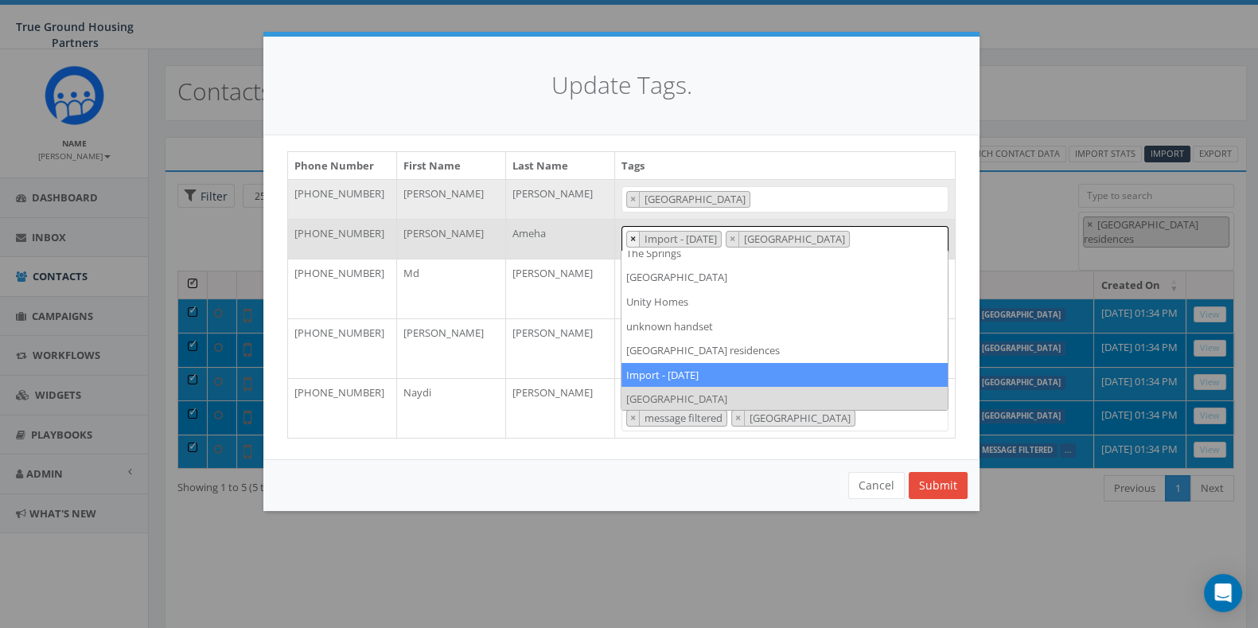
click at [631, 240] on span "×" at bounding box center [633, 239] width 6 height 14
select select "[GEOGRAPHIC_DATA]"
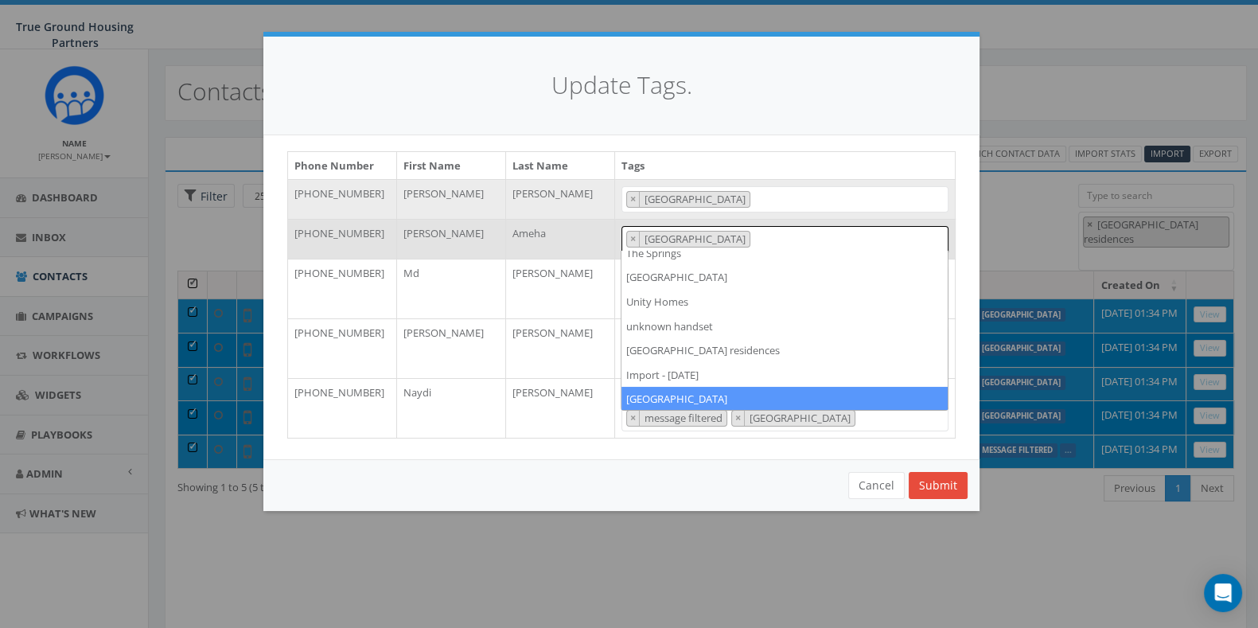
click at [776, 79] on h4 "Update Tags." at bounding box center [621, 85] width 668 height 34
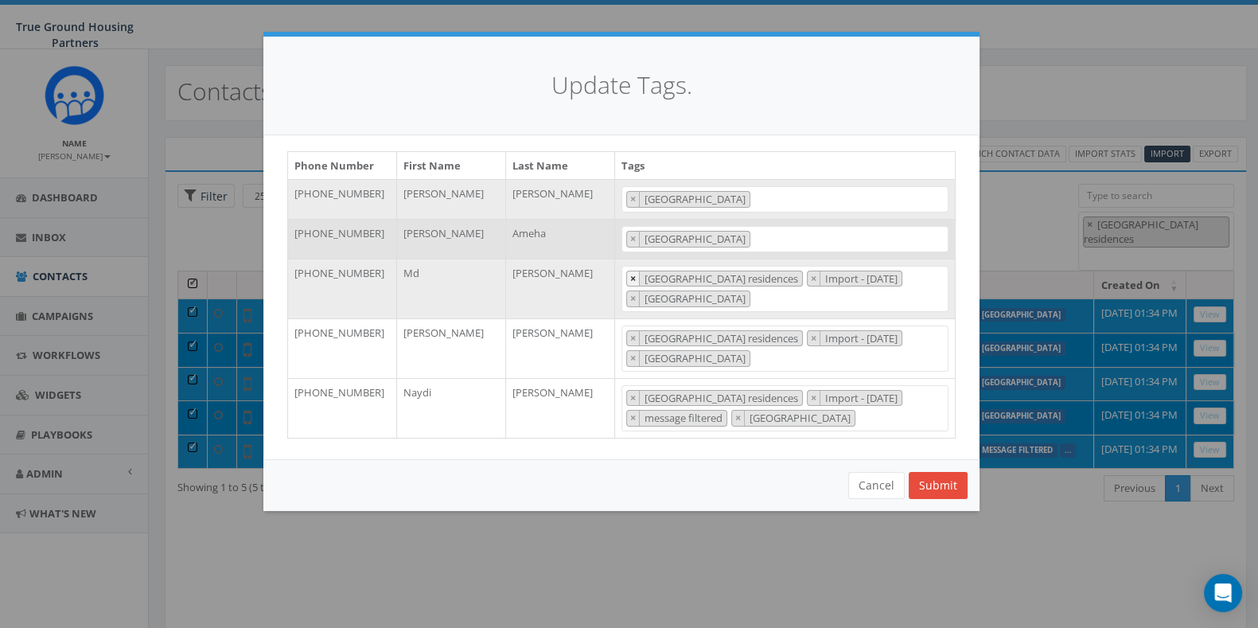
click at [627, 276] on button "×" at bounding box center [633, 278] width 13 height 15
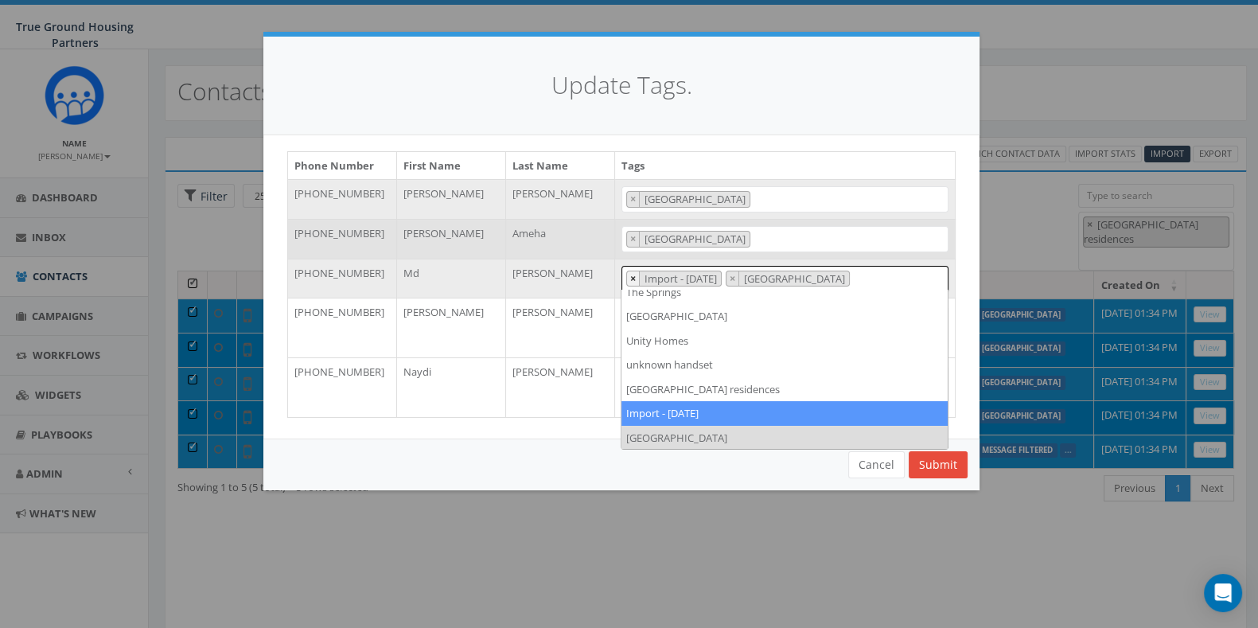
click at [627, 276] on button "×" at bounding box center [633, 278] width 13 height 15
select select "[GEOGRAPHIC_DATA]"
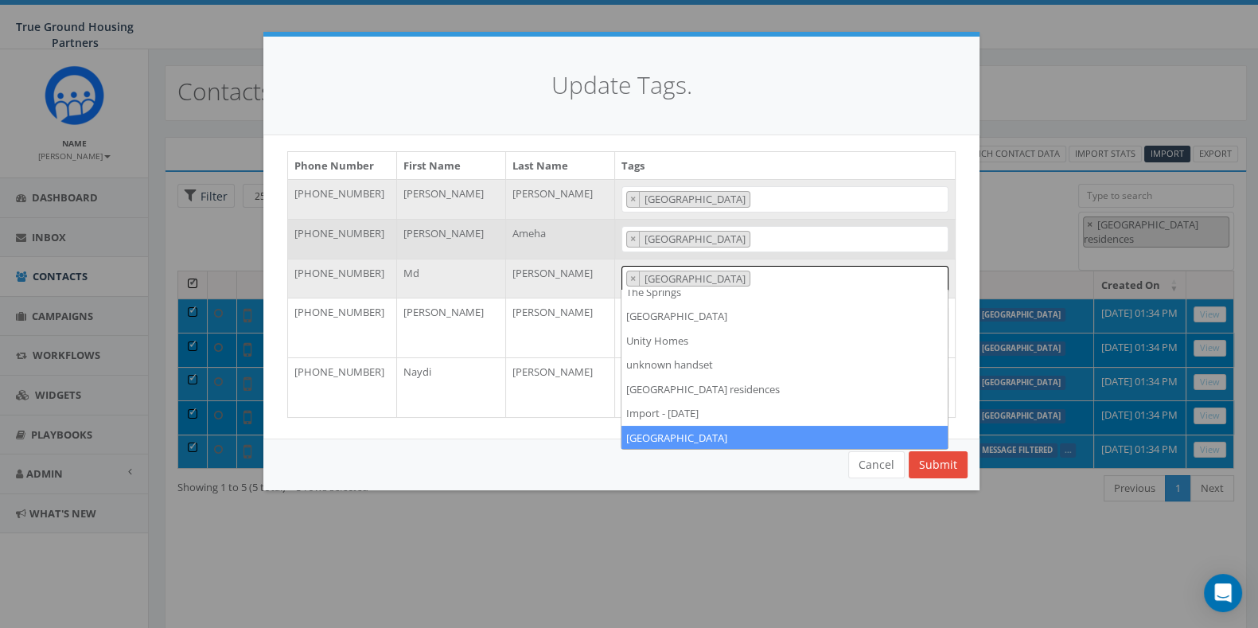
click at [760, 125] on div "Update Tags." at bounding box center [621, 86] width 716 height 99
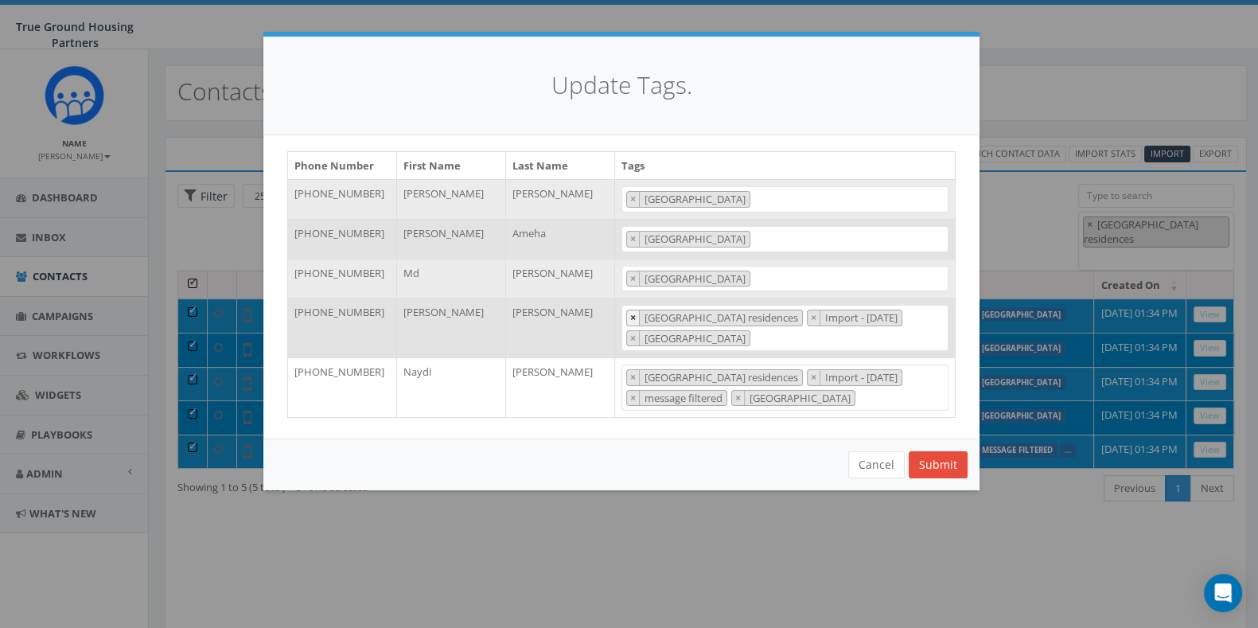
click at [637, 317] on button "×" at bounding box center [633, 317] width 13 height 15
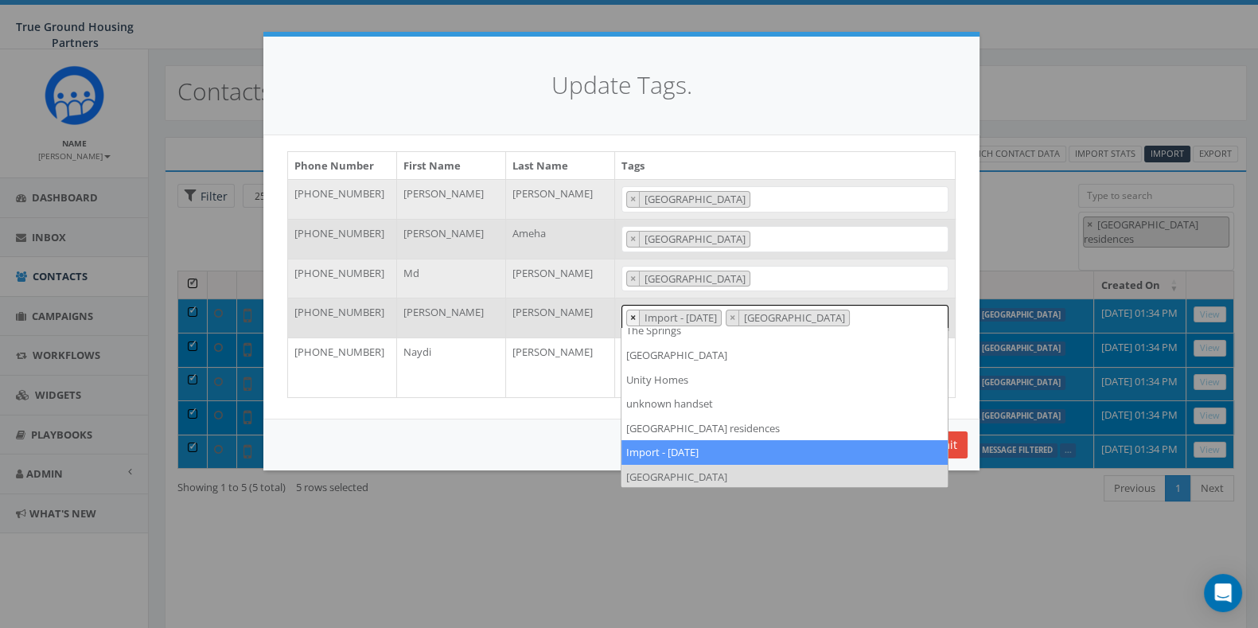
click at [637, 317] on button "×" at bounding box center [633, 317] width 13 height 15
select select "[GEOGRAPHIC_DATA]"
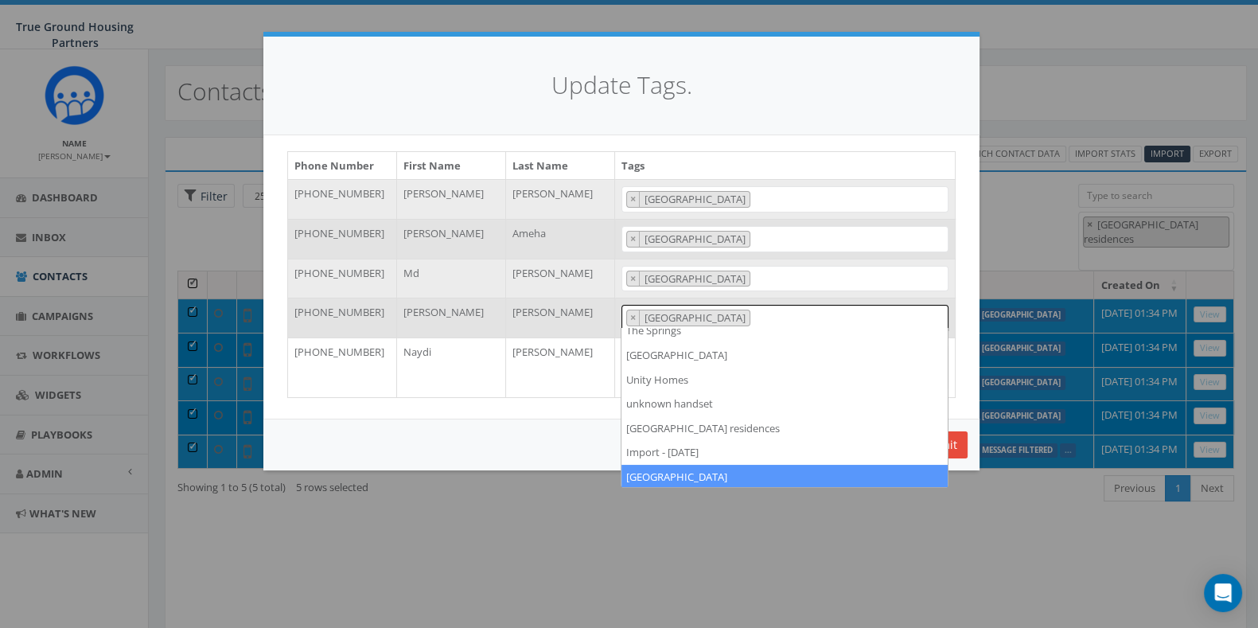
click at [788, 83] on h4 "Update Tags." at bounding box center [621, 85] width 668 height 34
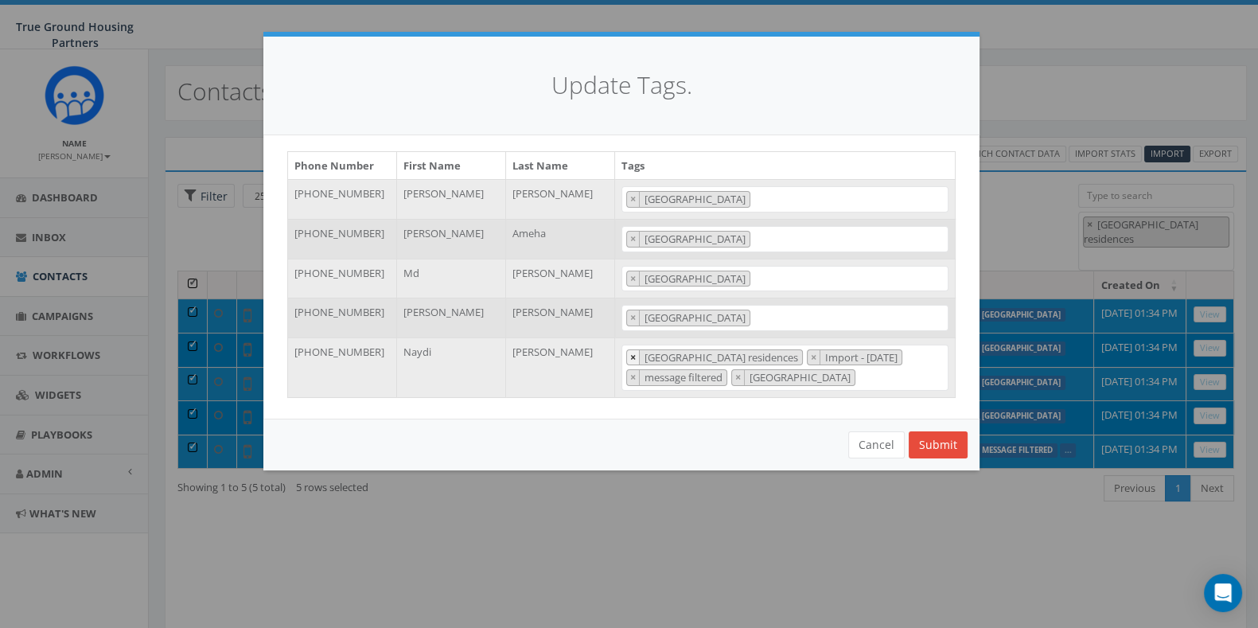
click at [636, 351] on button "×" at bounding box center [633, 357] width 13 height 15
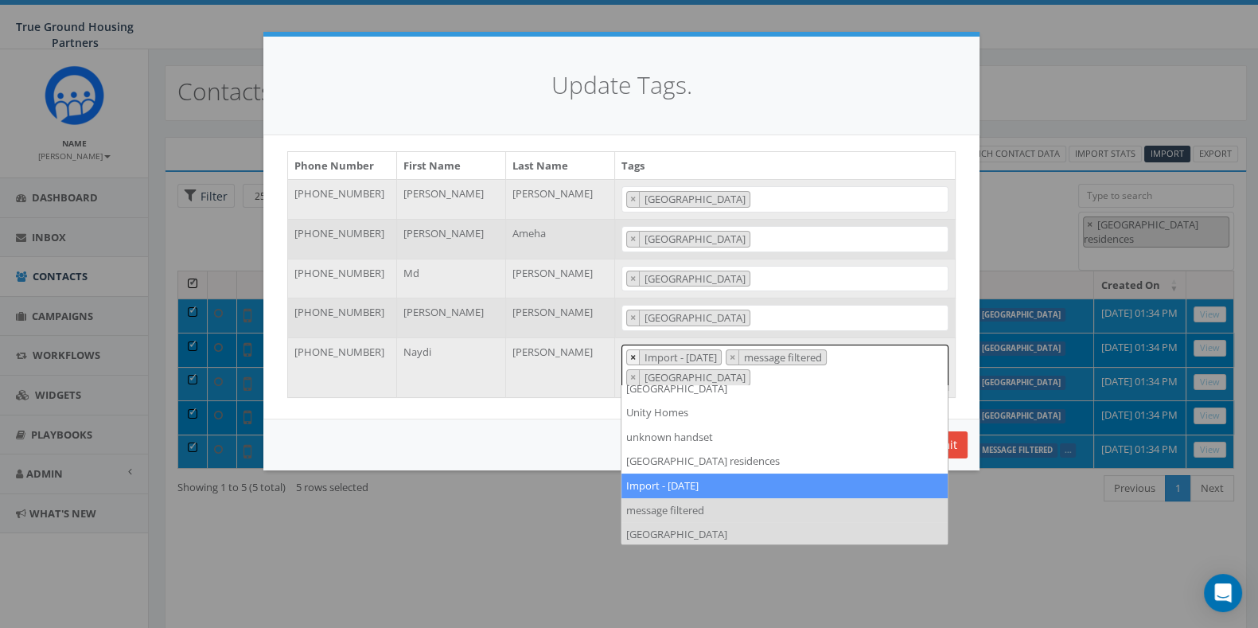
click at [636, 351] on button "×" at bounding box center [633, 357] width 13 height 15
select select "message filtered"
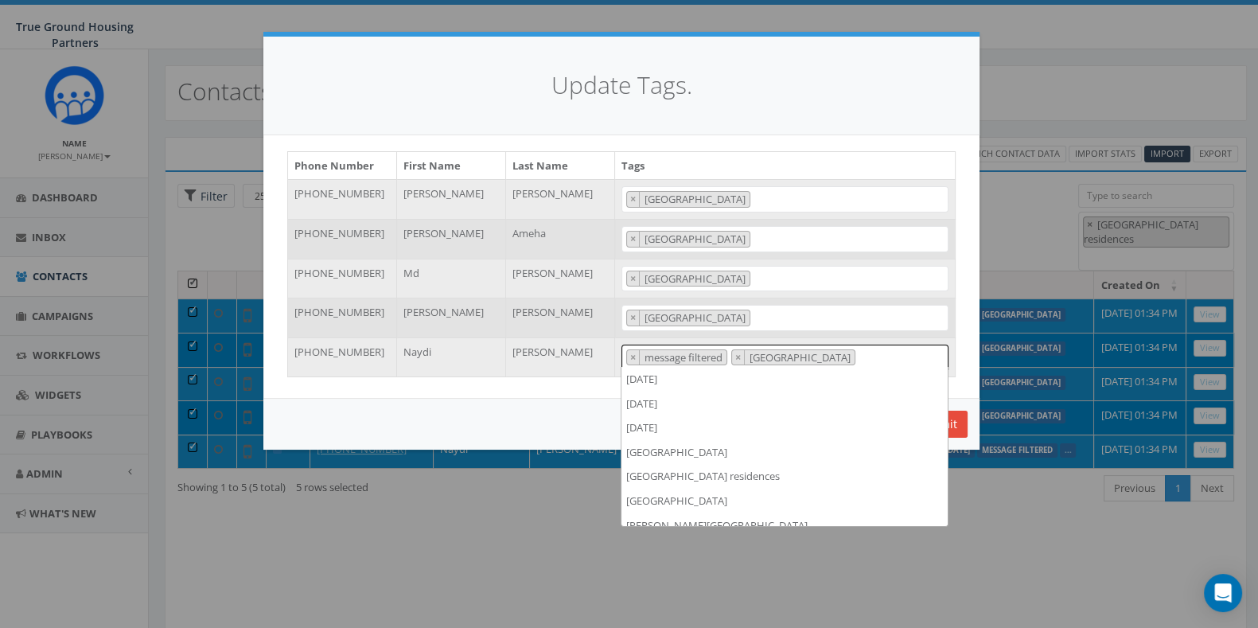
scroll to position [1249, 0]
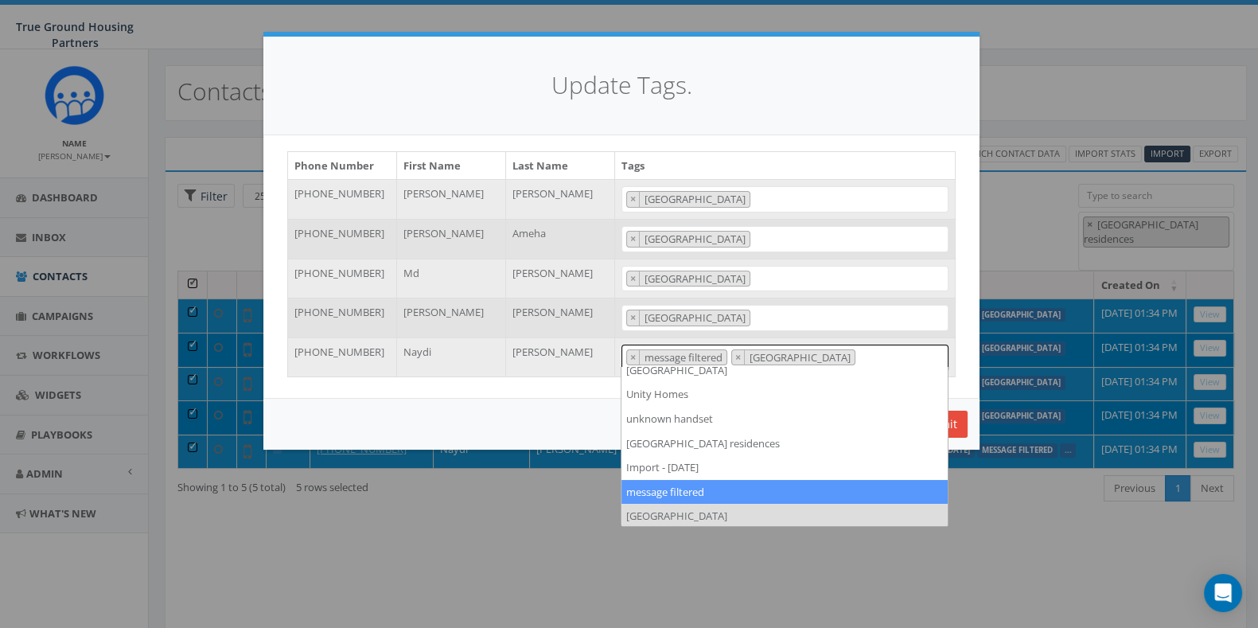
click at [766, 81] on h4 "Update Tags." at bounding box center [621, 85] width 668 height 34
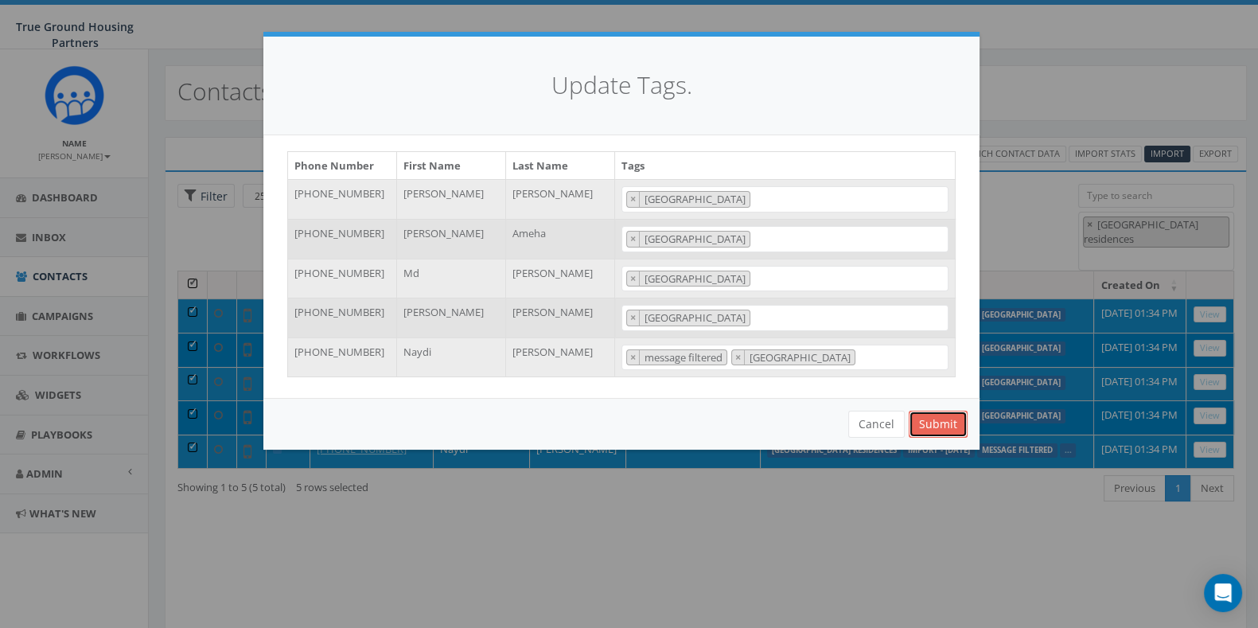
click at [939, 420] on button "Submit" at bounding box center [938, 424] width 59 height 27
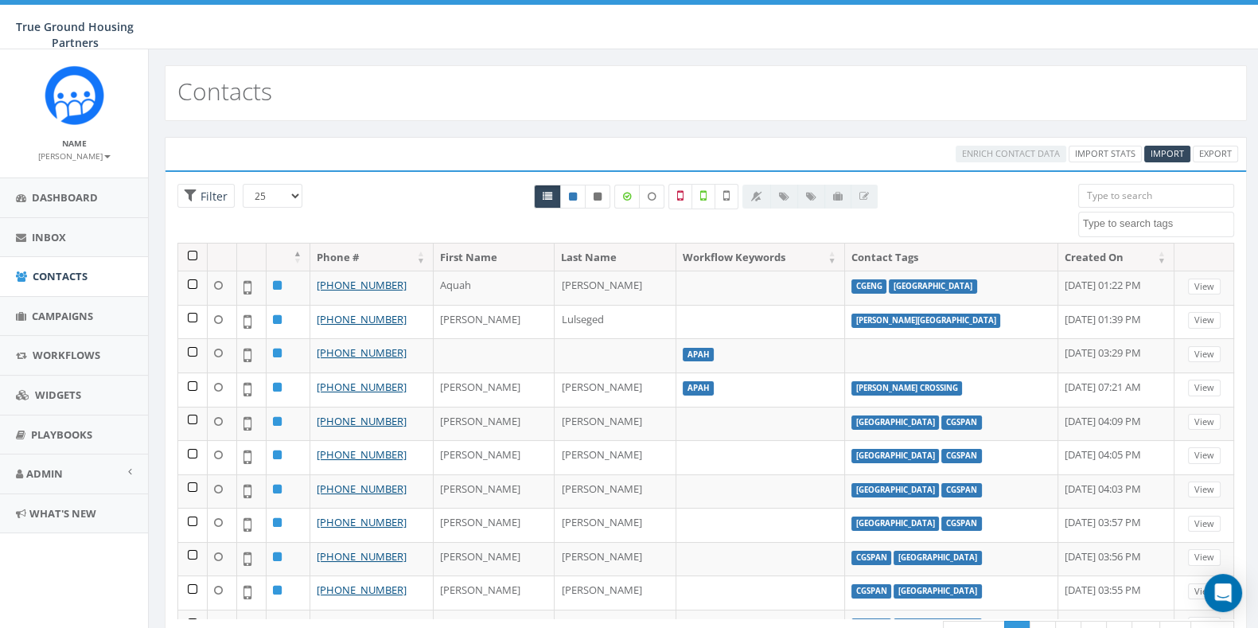
click at [1137, 227] on textarea "Search" at bounding box center [1158, 223] width 150 height 14
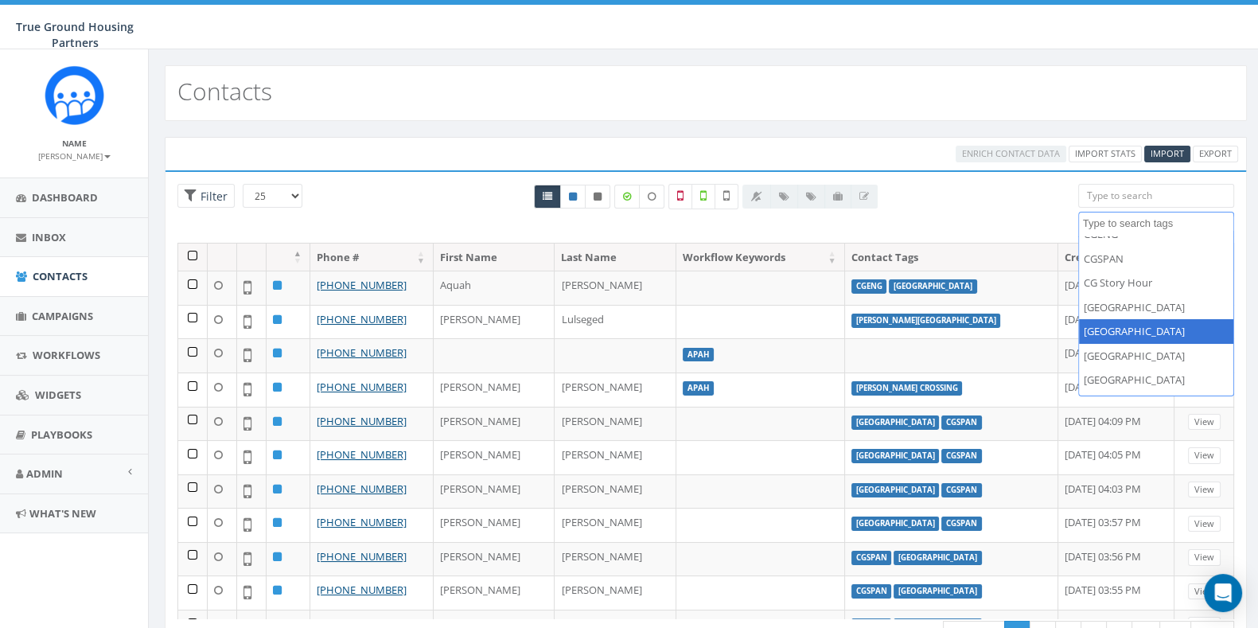
scroll to position [271, 0]
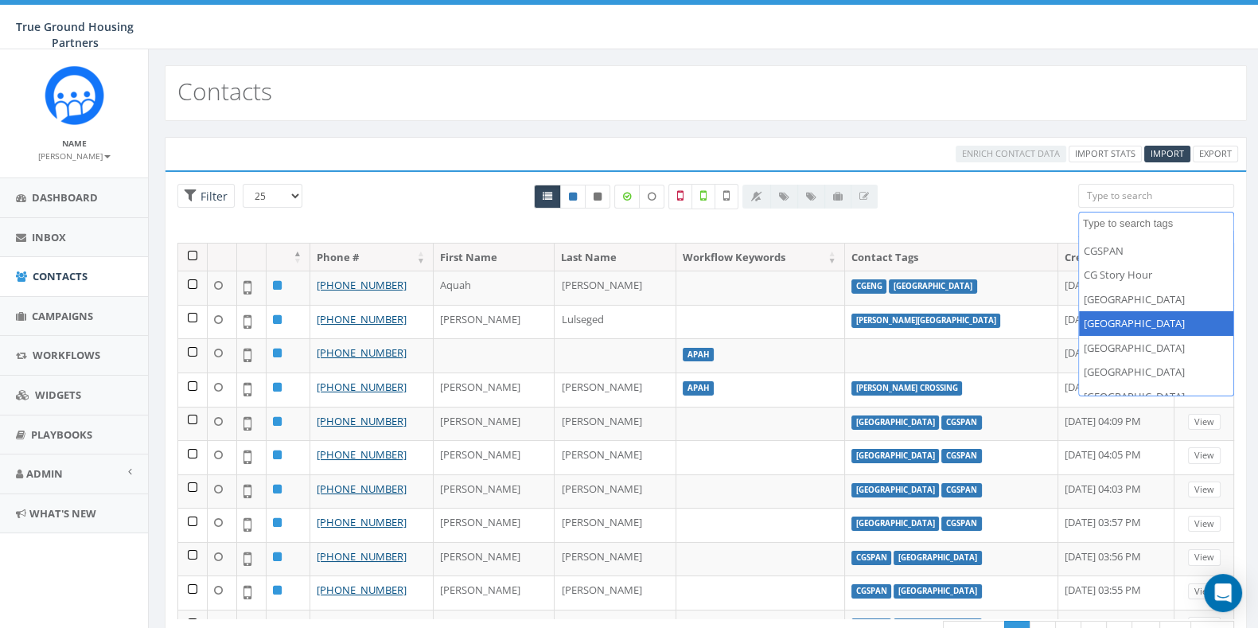
select select "[GEOGRAPHIC_DATA]"
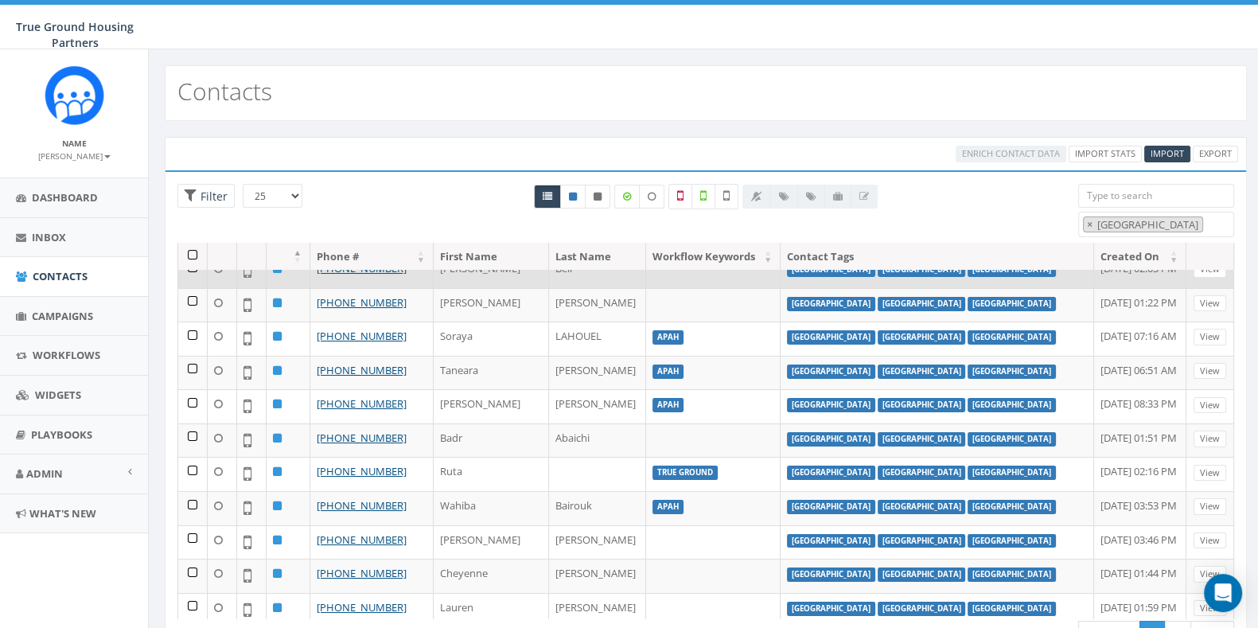
scroll to position [0, 0]
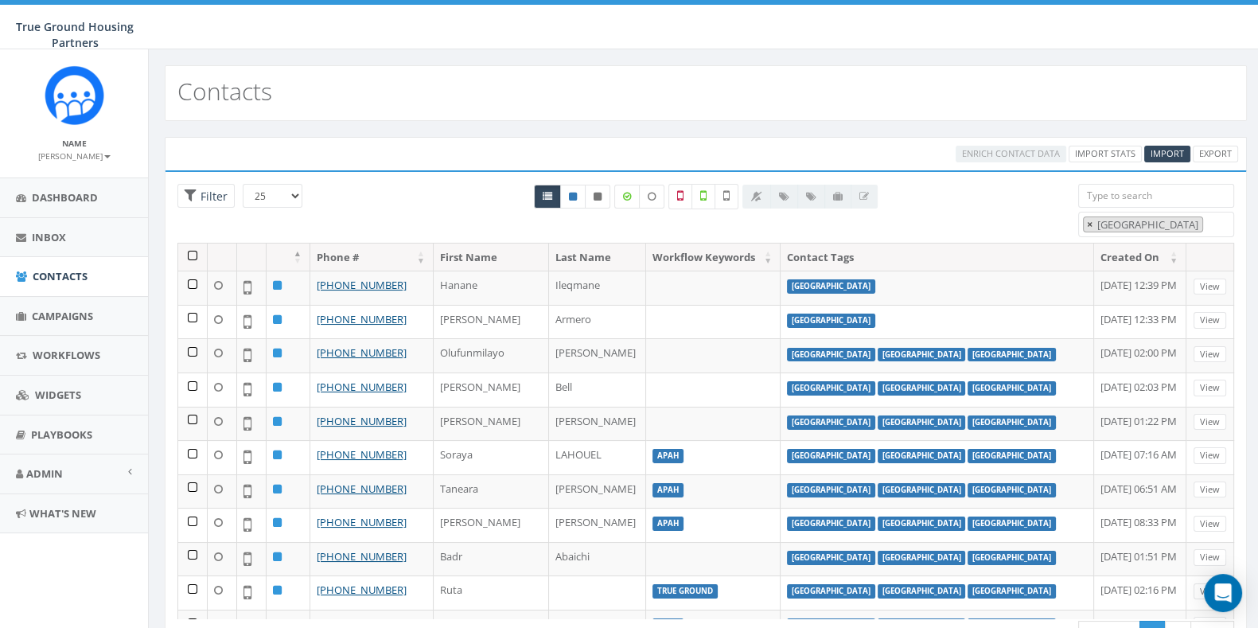
click at [1094, 224] on button "×" at bounding box center [1090, 224] width 12 height 15
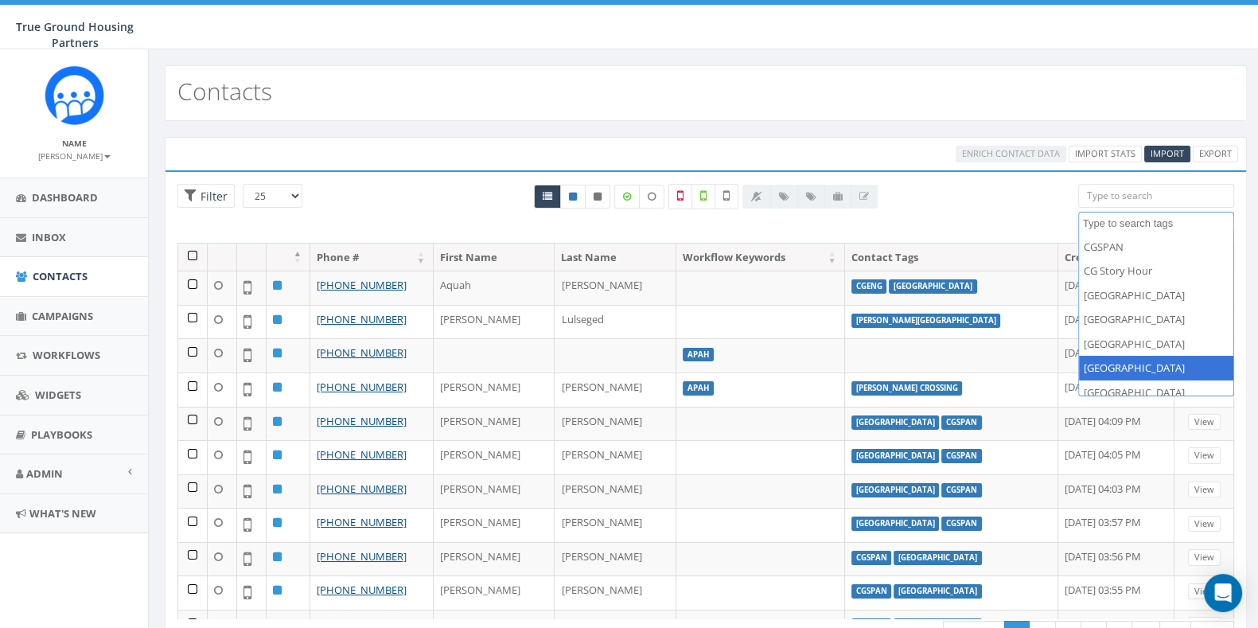
scroll to position [303, 0]
select select "[GEOGRAPHIC_DATA]"
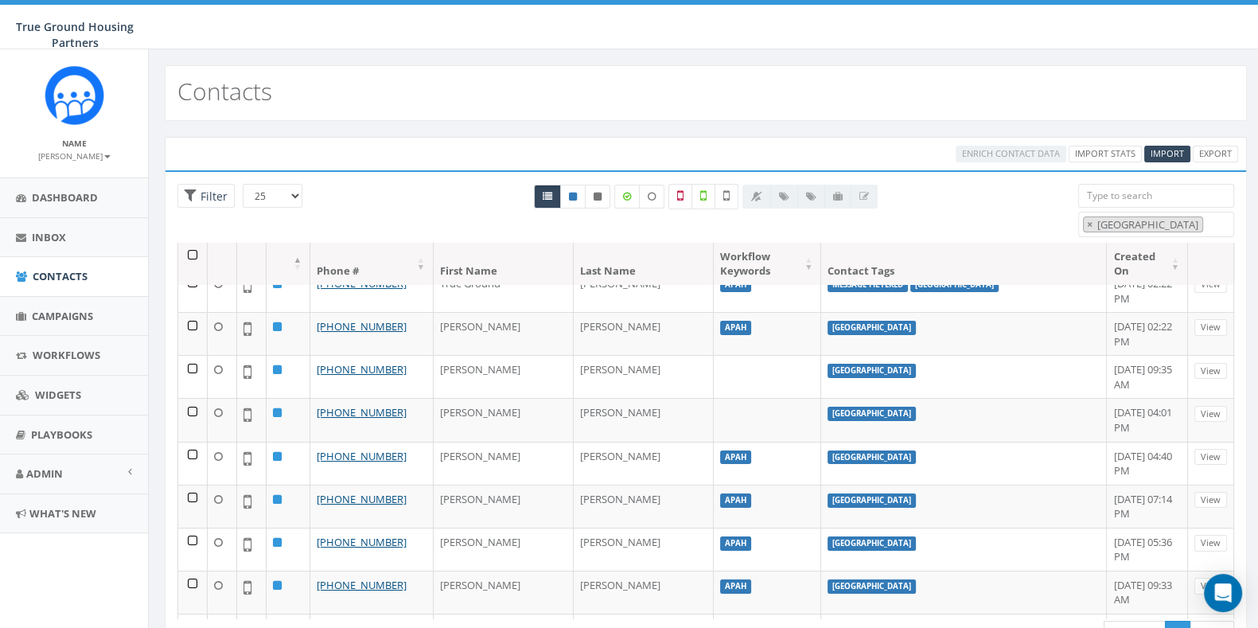
scroll to position [0, 0]
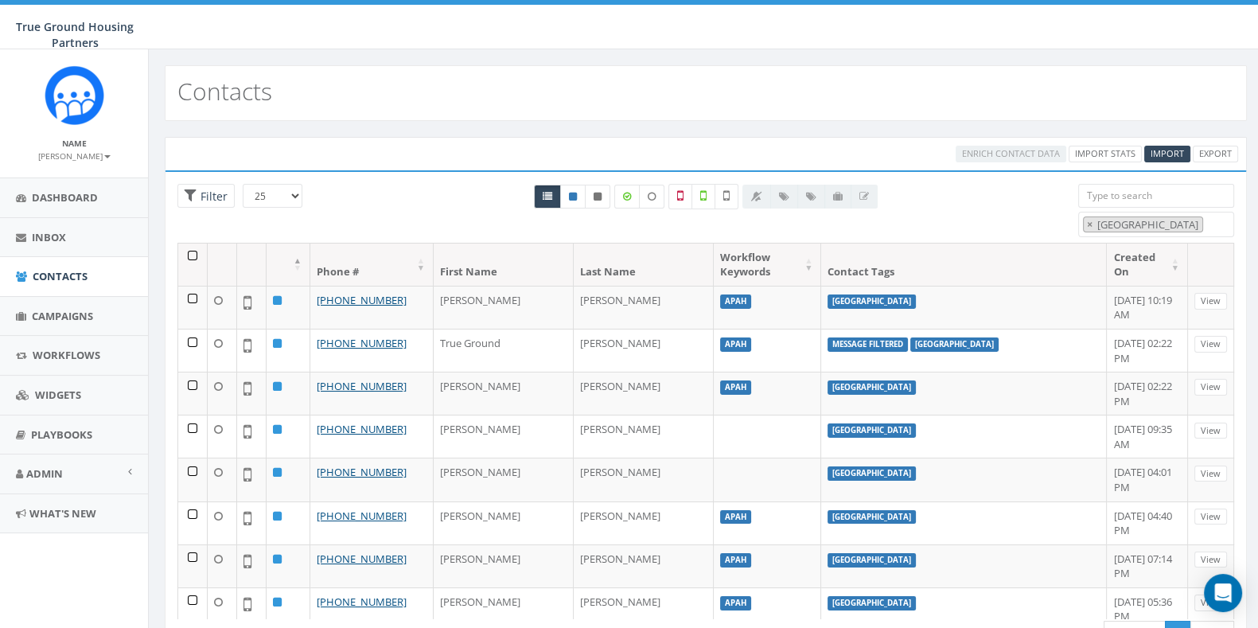
click at [195, 255] on th at bounding box center [192, 265] width 29 height 42
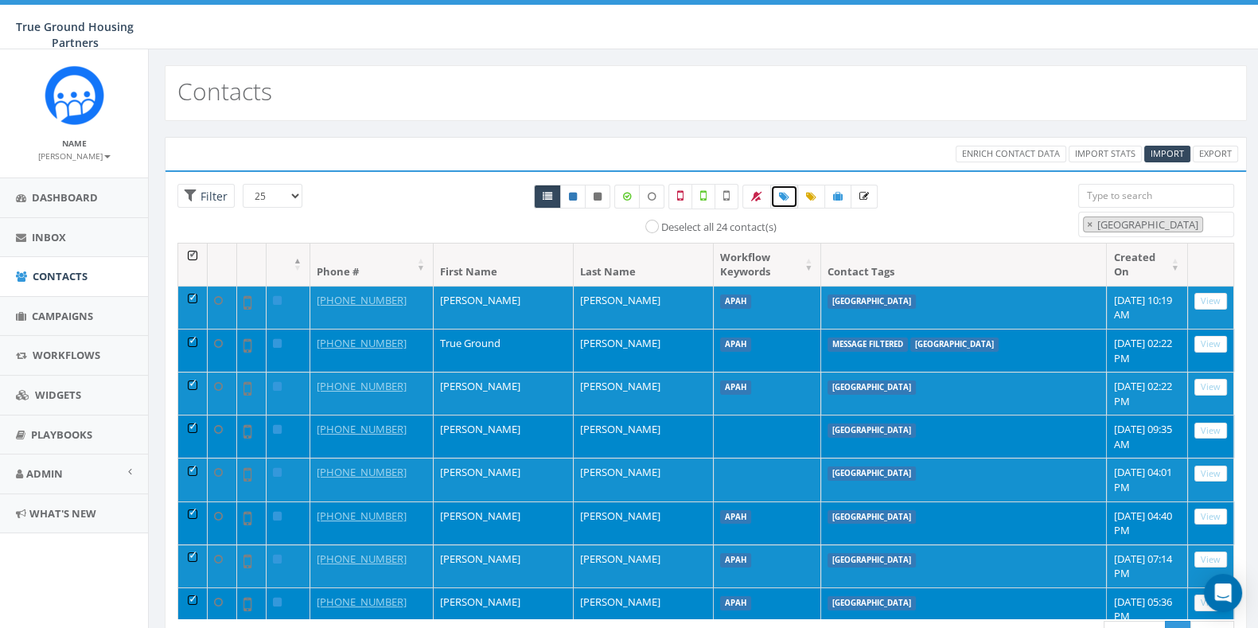
click at [789, 197] on link at bounding box center [784, 197] width 28 height 24
select select
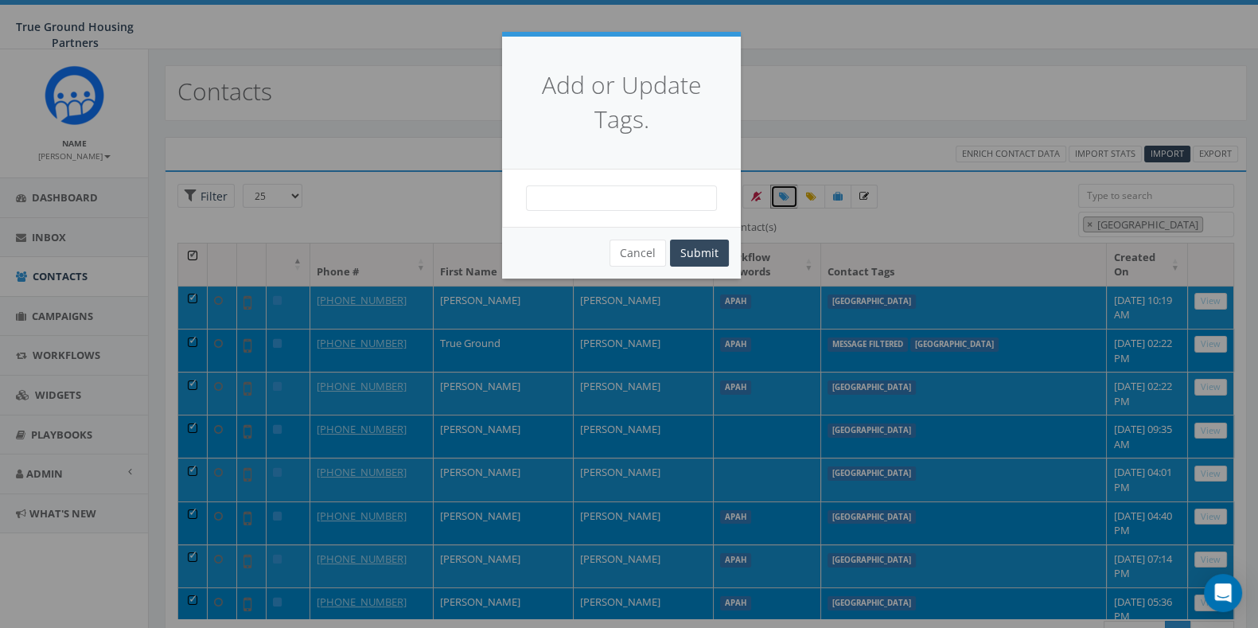
click at [663, 198] on span at bounding box center [621, 197] width 191 height 25
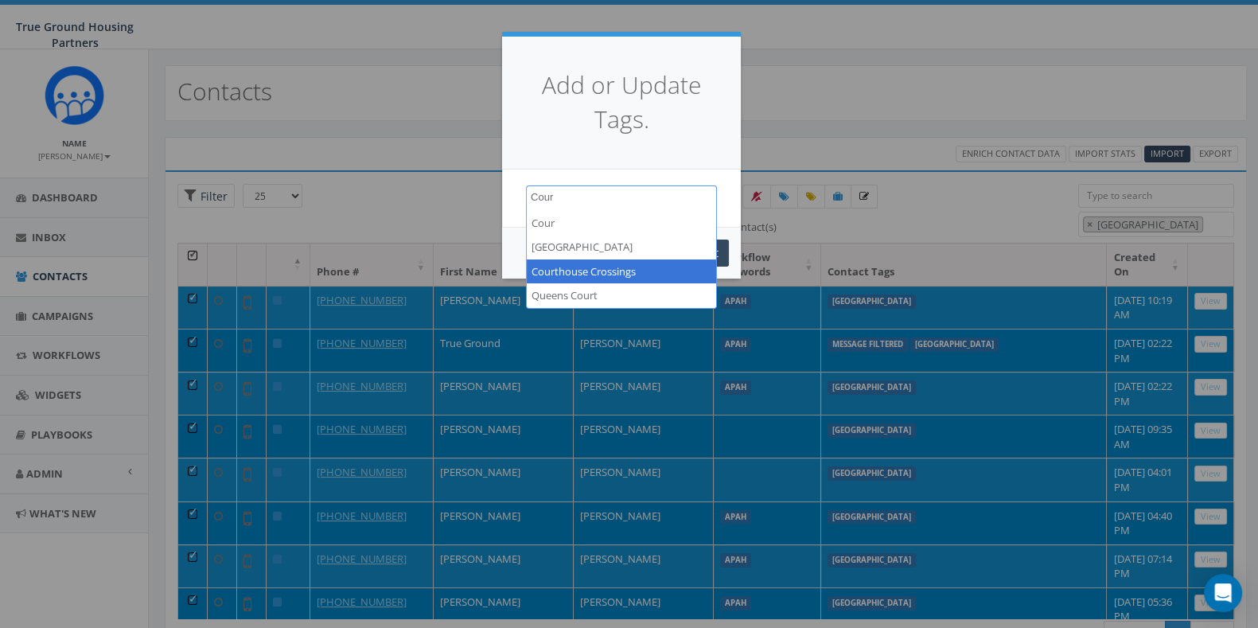
type textarea "Cour"
select select "Courthouse Crossings"
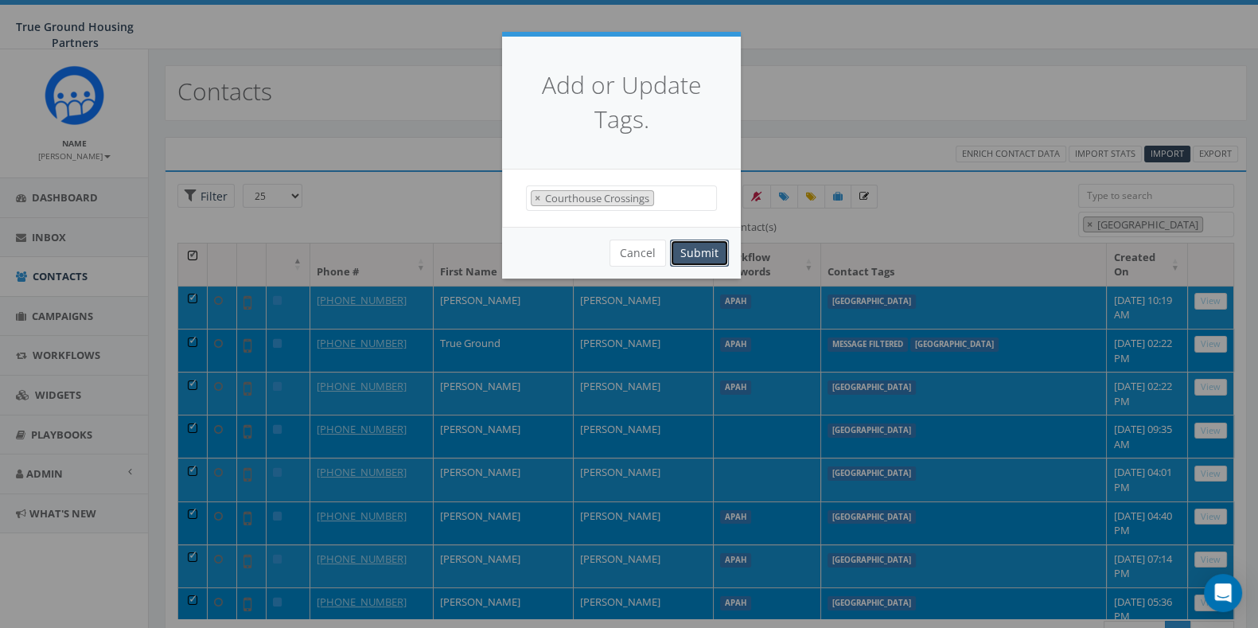
click at [688, 262] on button "Submit" at bounding box center [699, 253] width 59 height 27
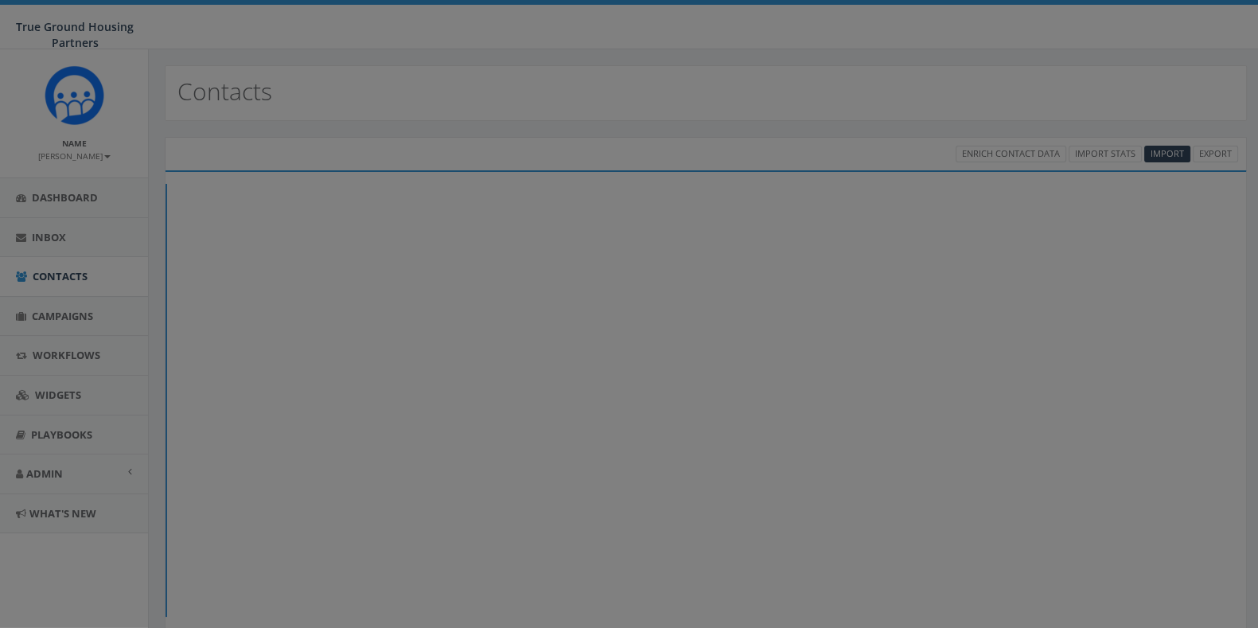
select select
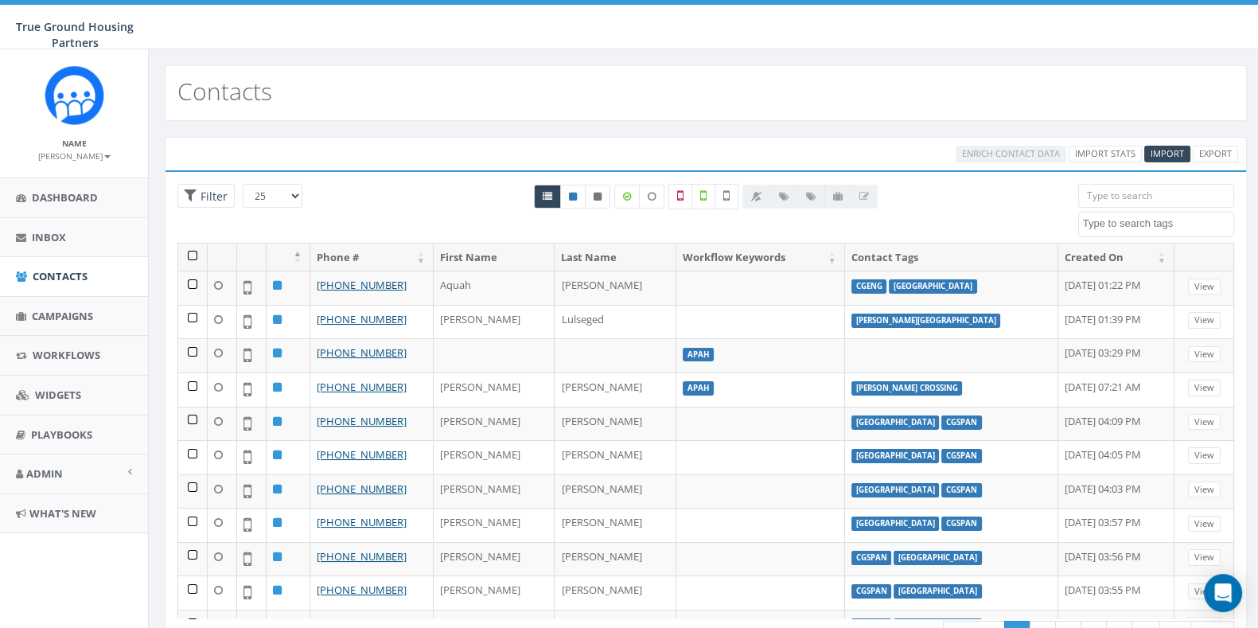
click at [192, 255] on th at bounding box center [192, 258] width 29 height 28
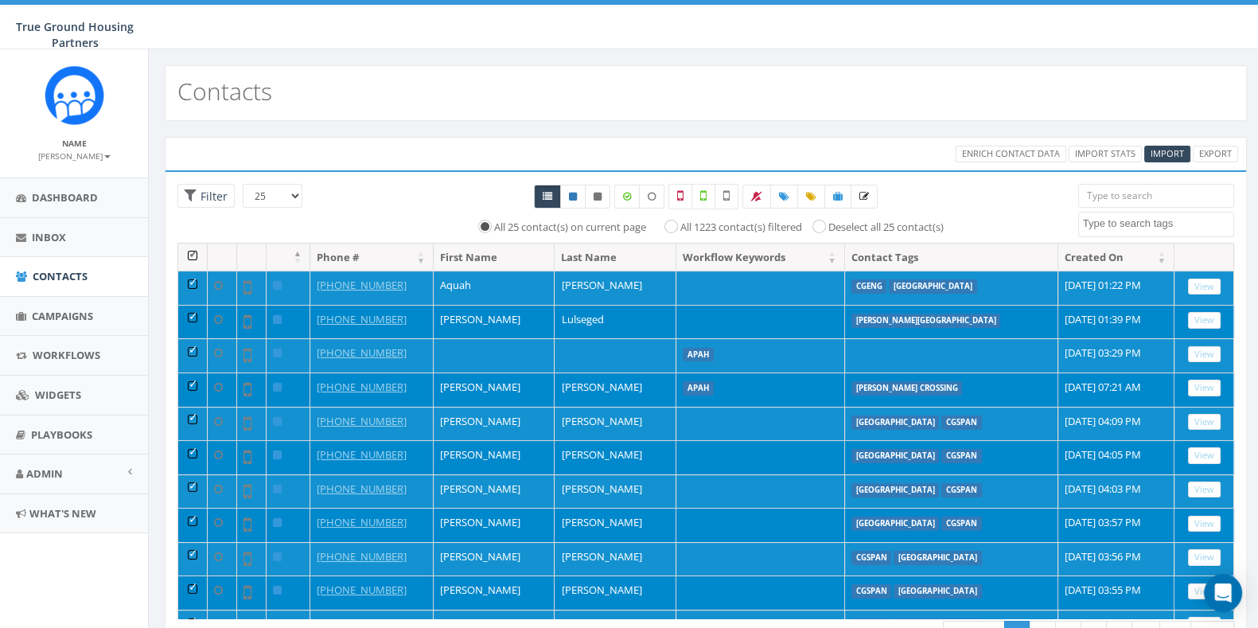
click at [1128, 224] on textarea "Search" at bounding box center [1158, 223] width 150 height 14
click at [190, 256] on th at bounding box center [192, 258] width 29 height 28
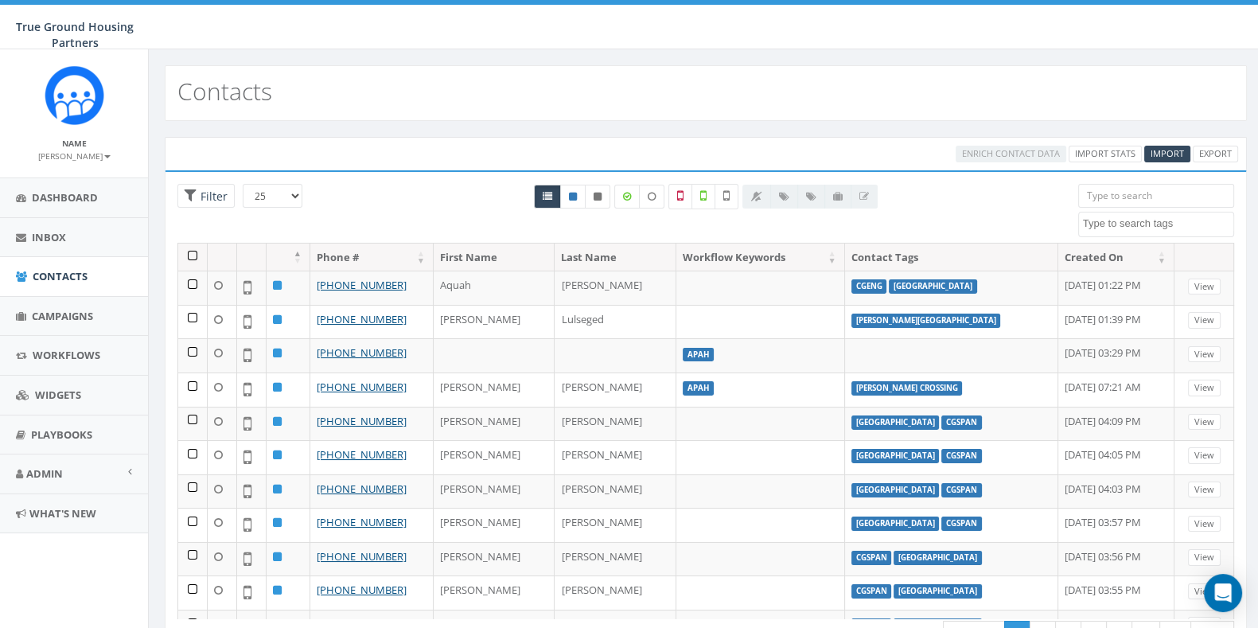
click at [1204, 222] on textarea "Search" at bounding box center [1158, 223] width 150 height 14
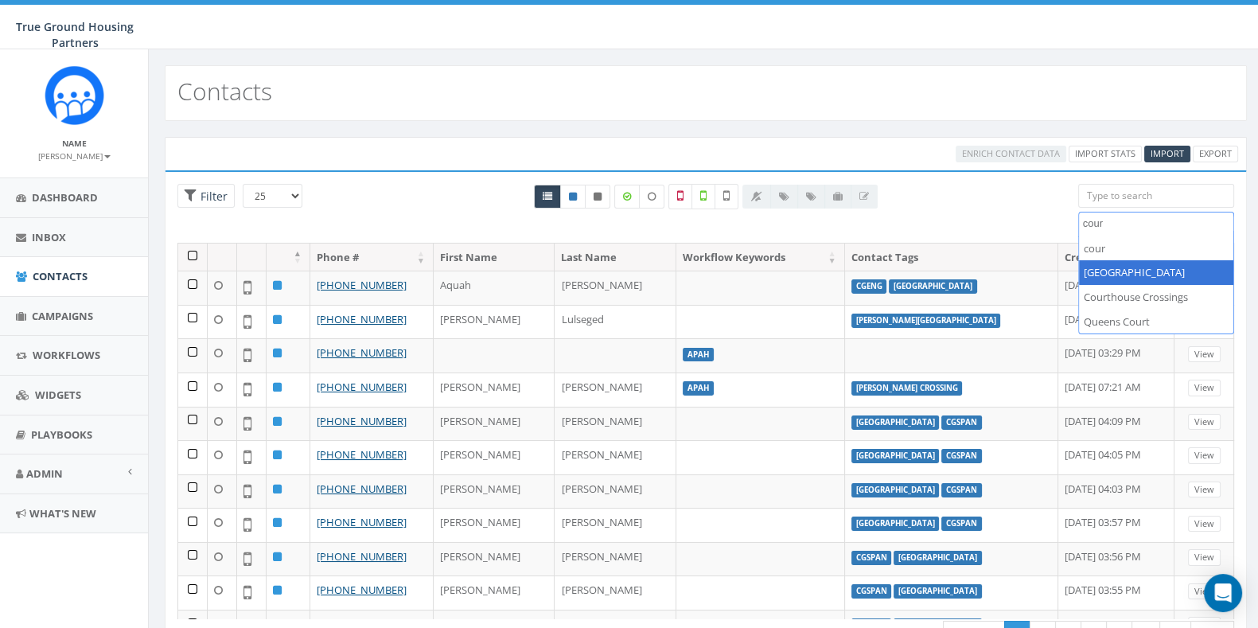
type textarea "cour"
select select "[GEOGRAPHIC_DATA]"
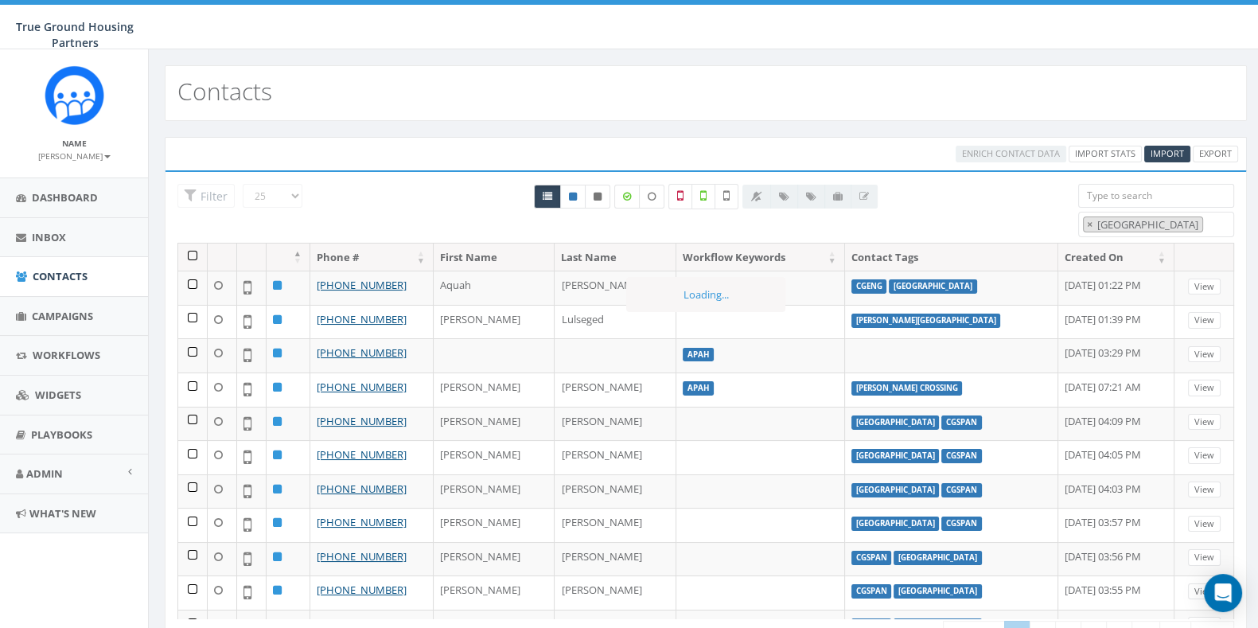
scroll to position [214, 0]
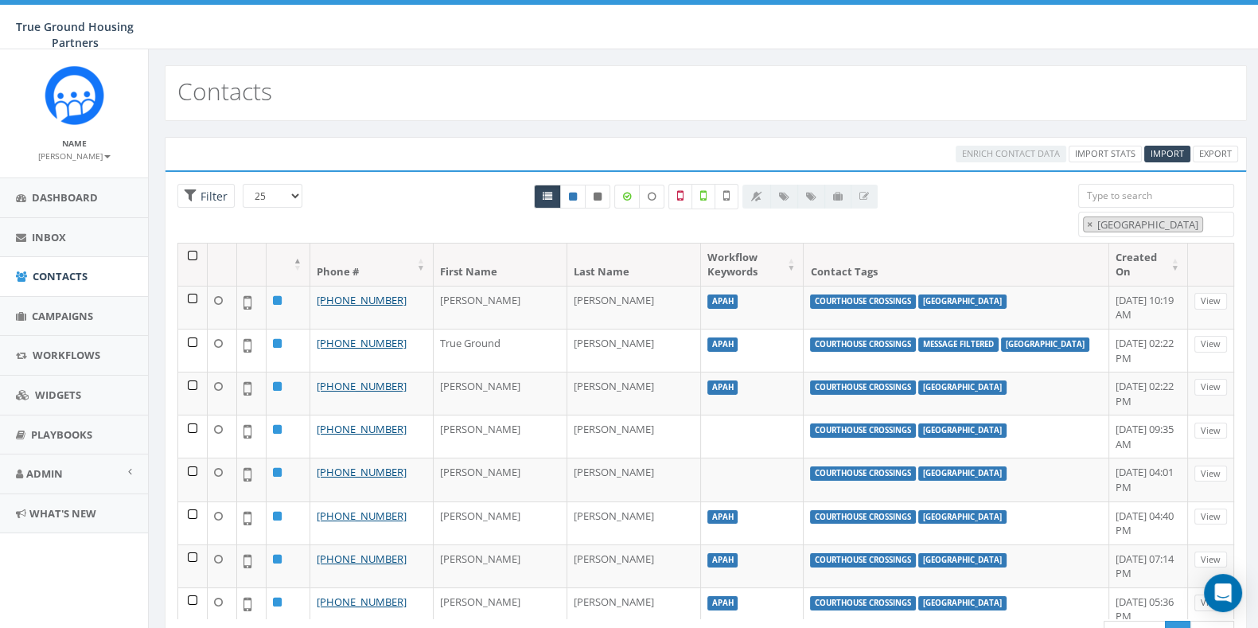
click at [189, 259] on th at bounding box center [192, 265] width 29 height 42
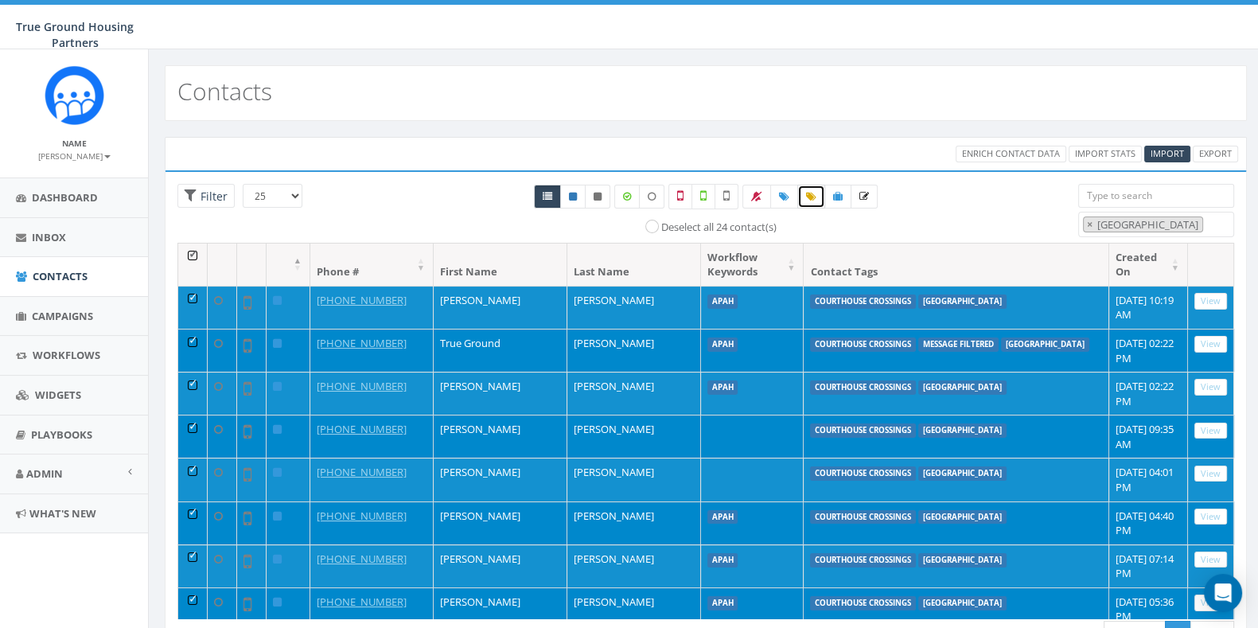
click at [807, 197] on icon at bounding box center [811, 197] width 10 height 10
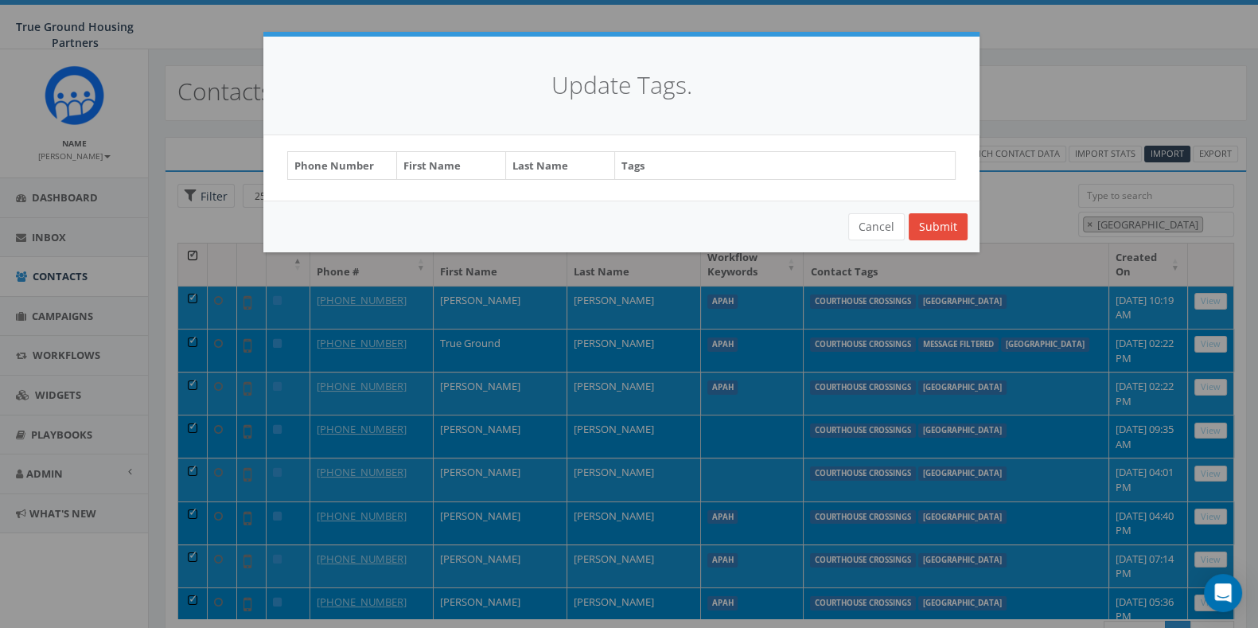
select select "Courthouse Crossings"
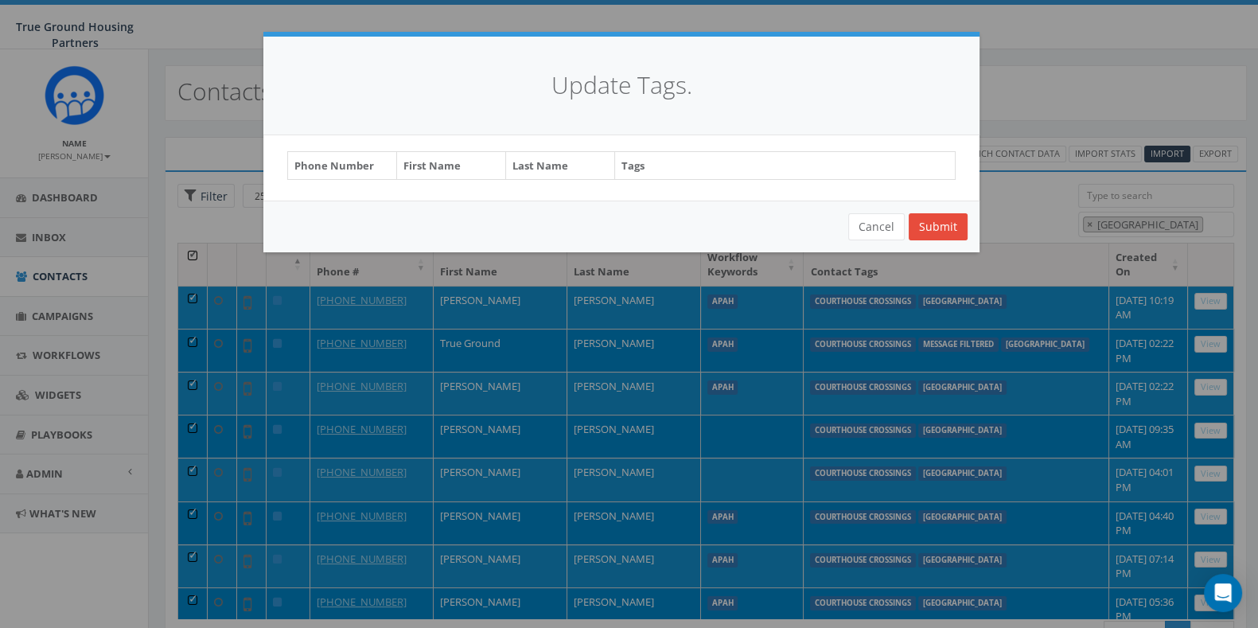
select select "Courthouse Crossings"
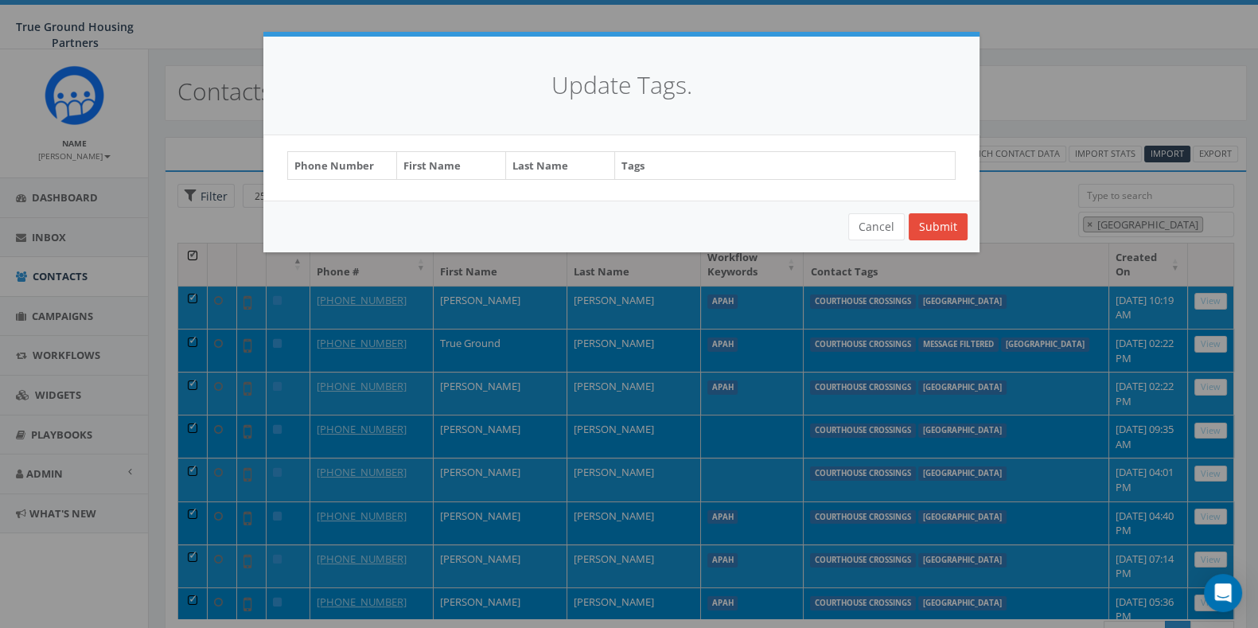
select select "Courthouse Crossings"
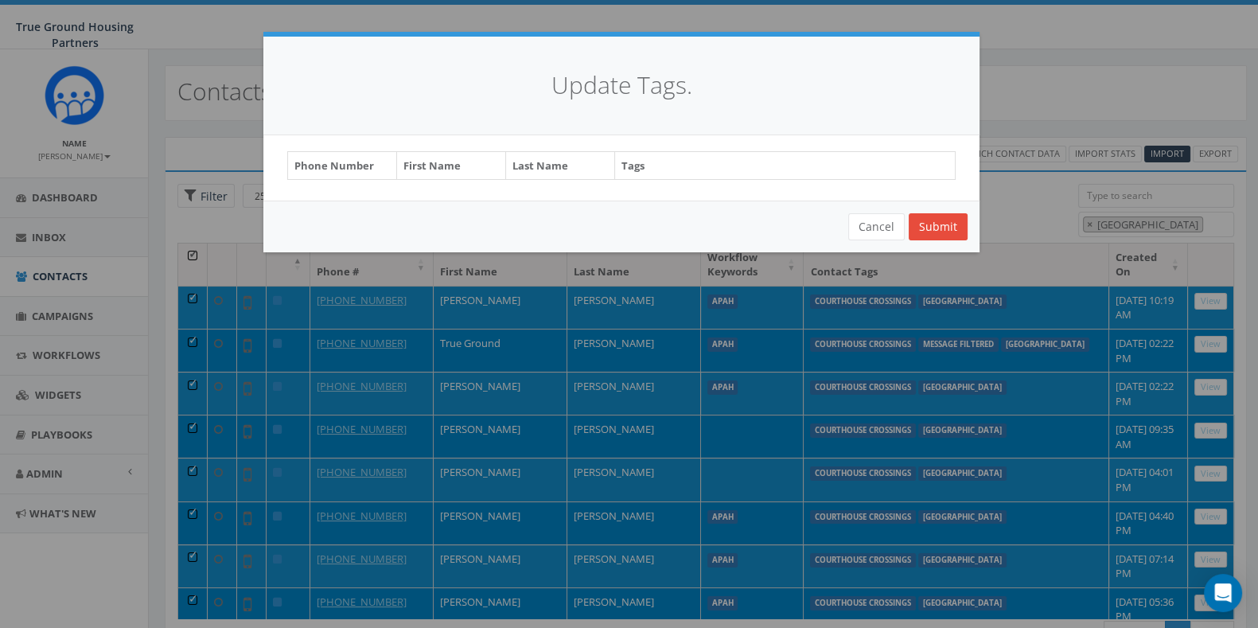
select select "Courthouse Crossings"
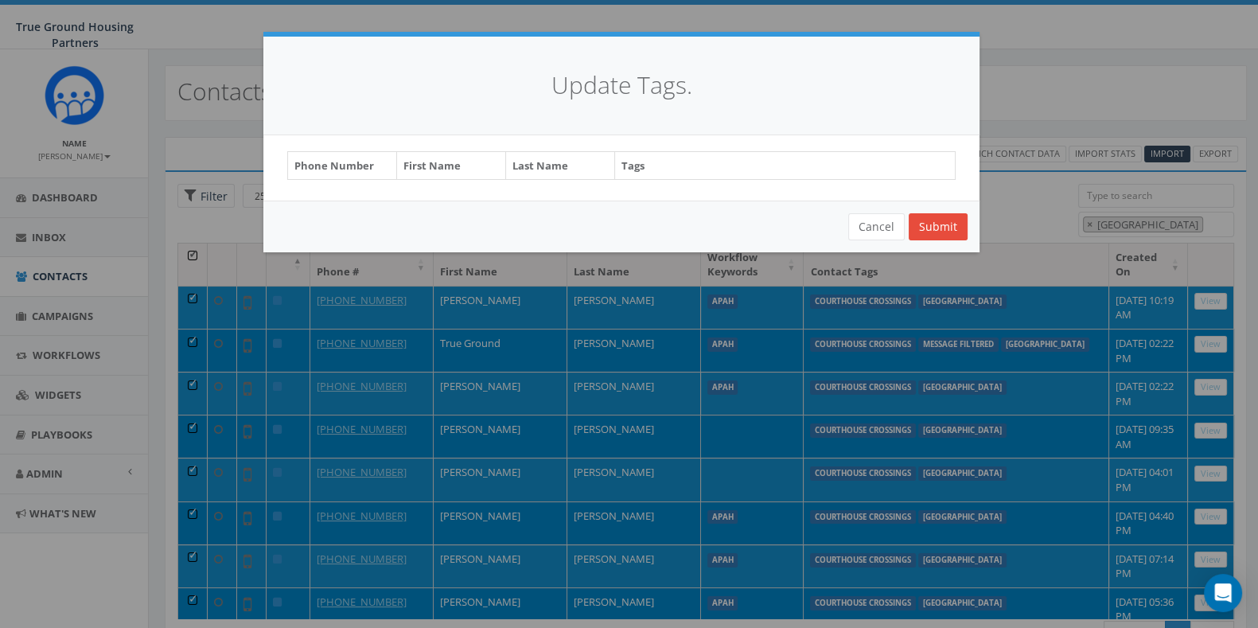
select select "Import - [DATE]"
select select "Courthouse Crossings"
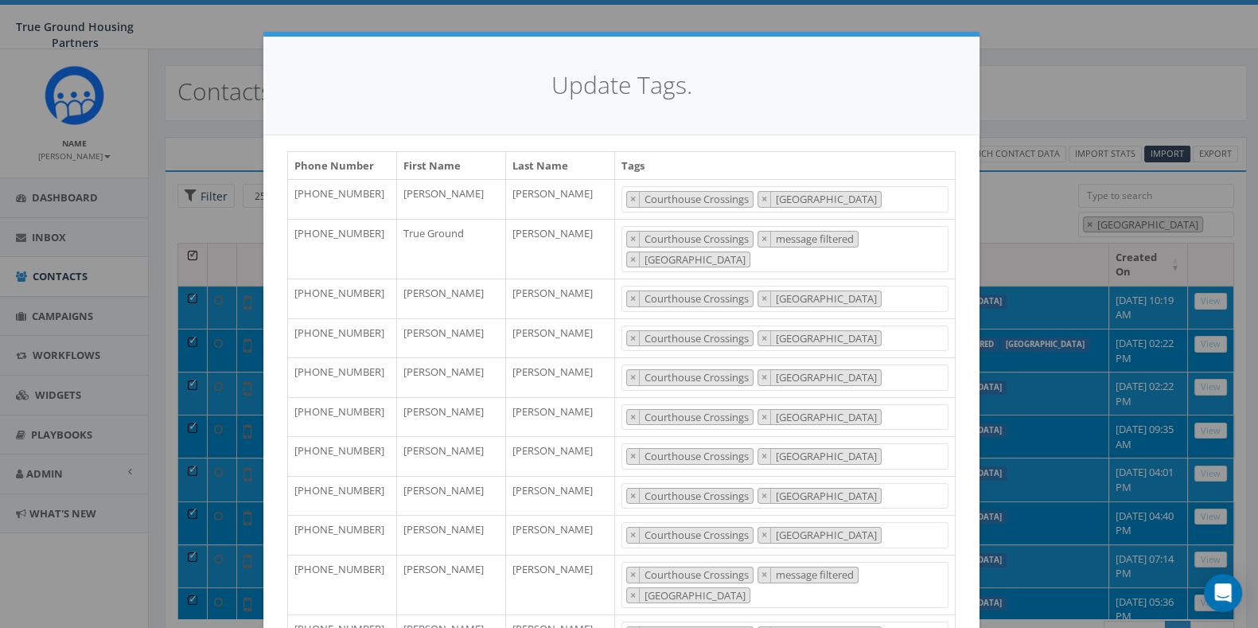
scroll to position [0, 0]
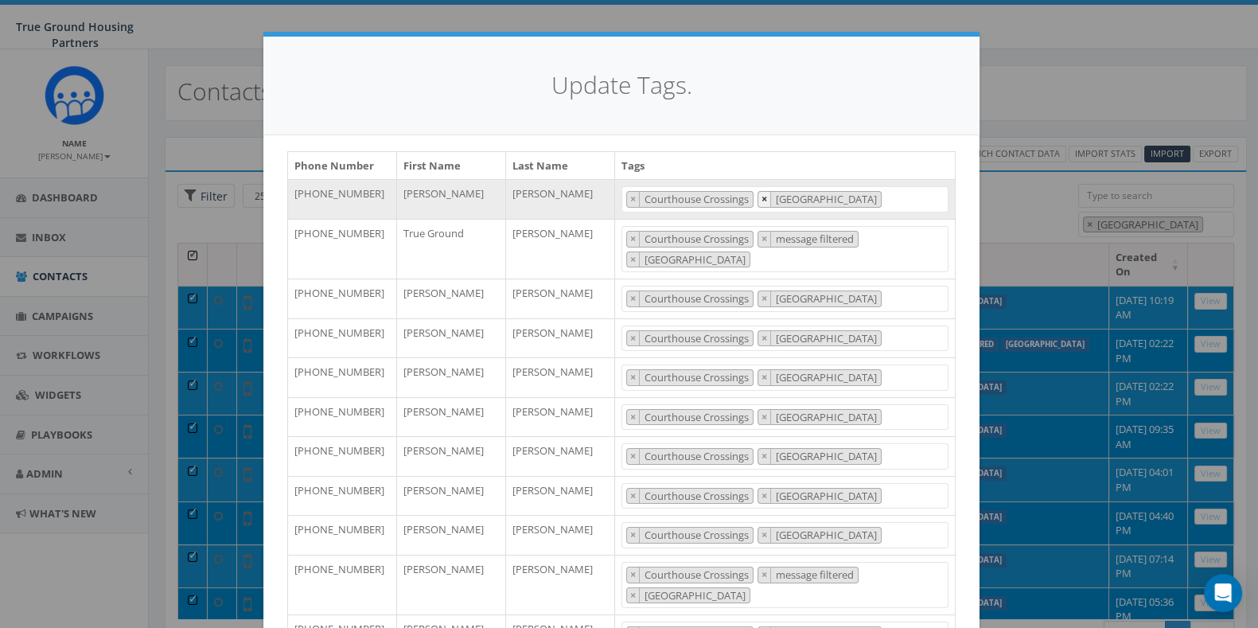
click at [762, 198] on span "×" at bounding box center [765, 199] width 6 height 14
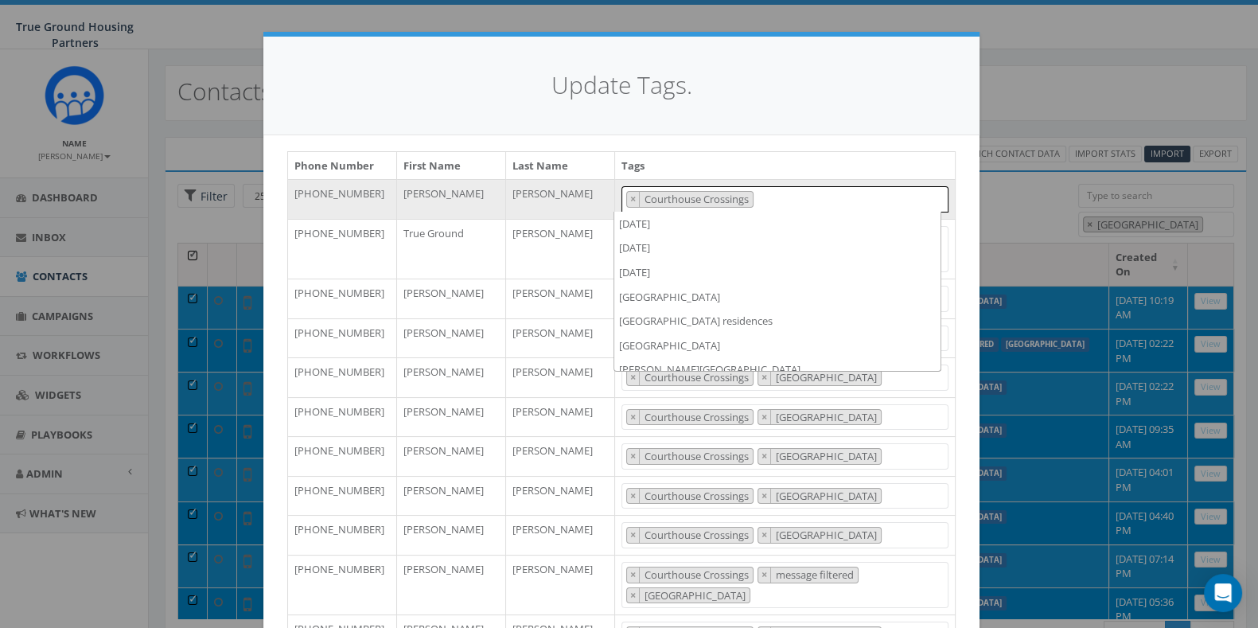
scroll to position [1202, 0]
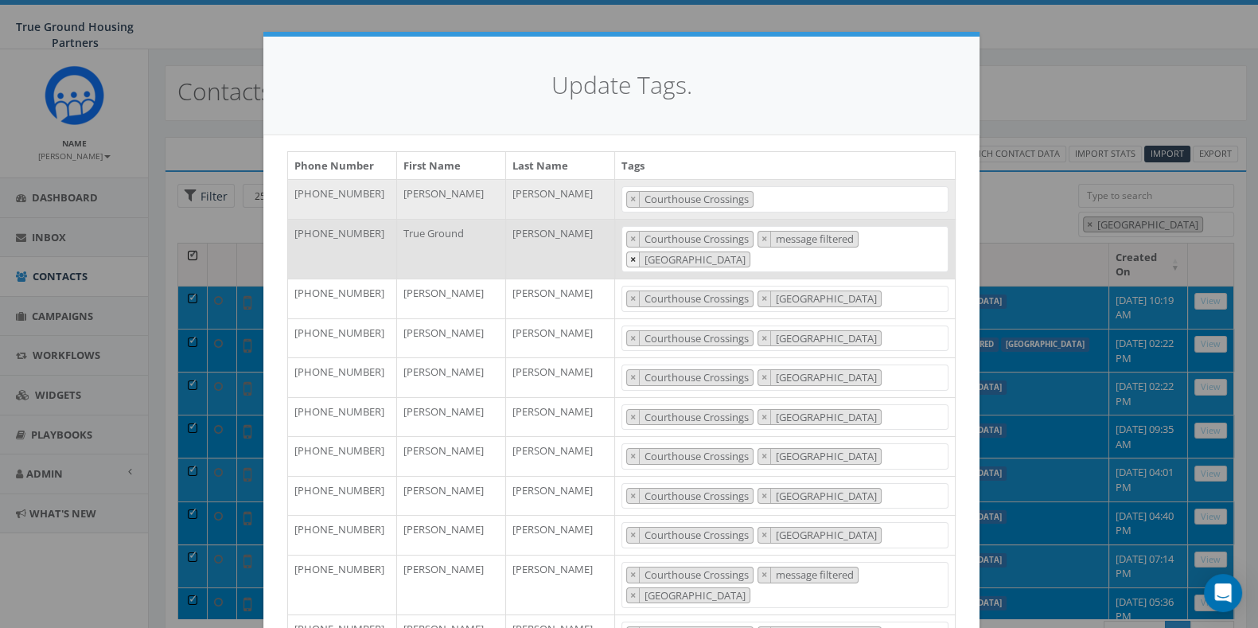
click at [629, 260] on button "×" at bounding box center [633, 259] width 13 height 15
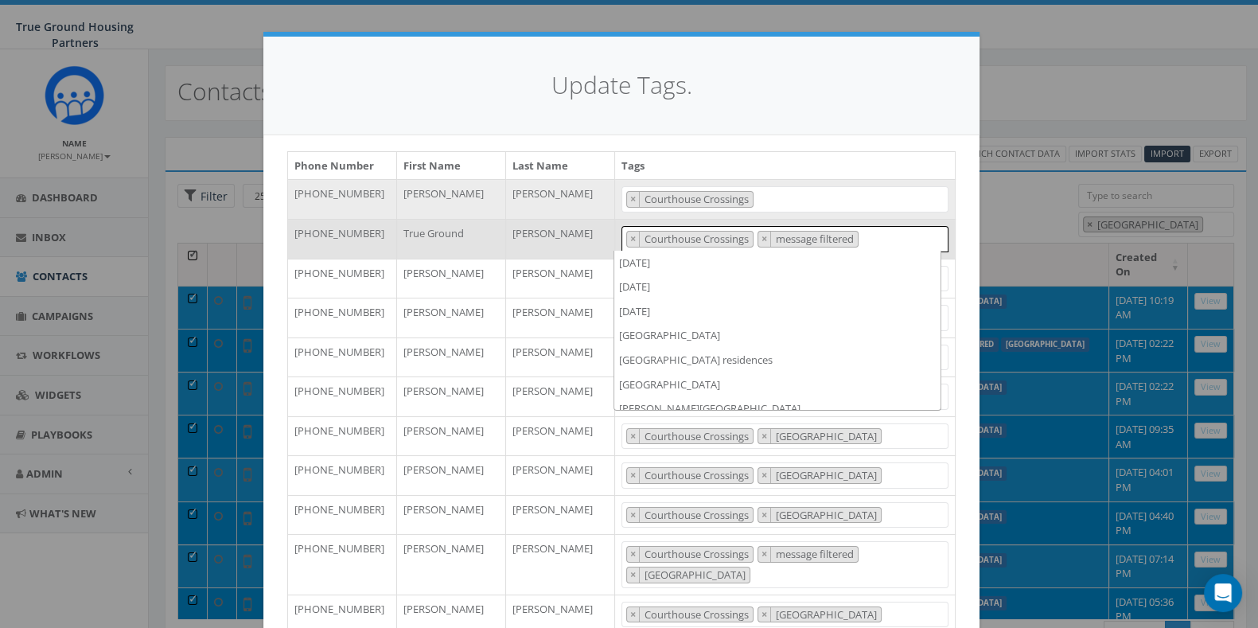
scroll to position [1226, 0]
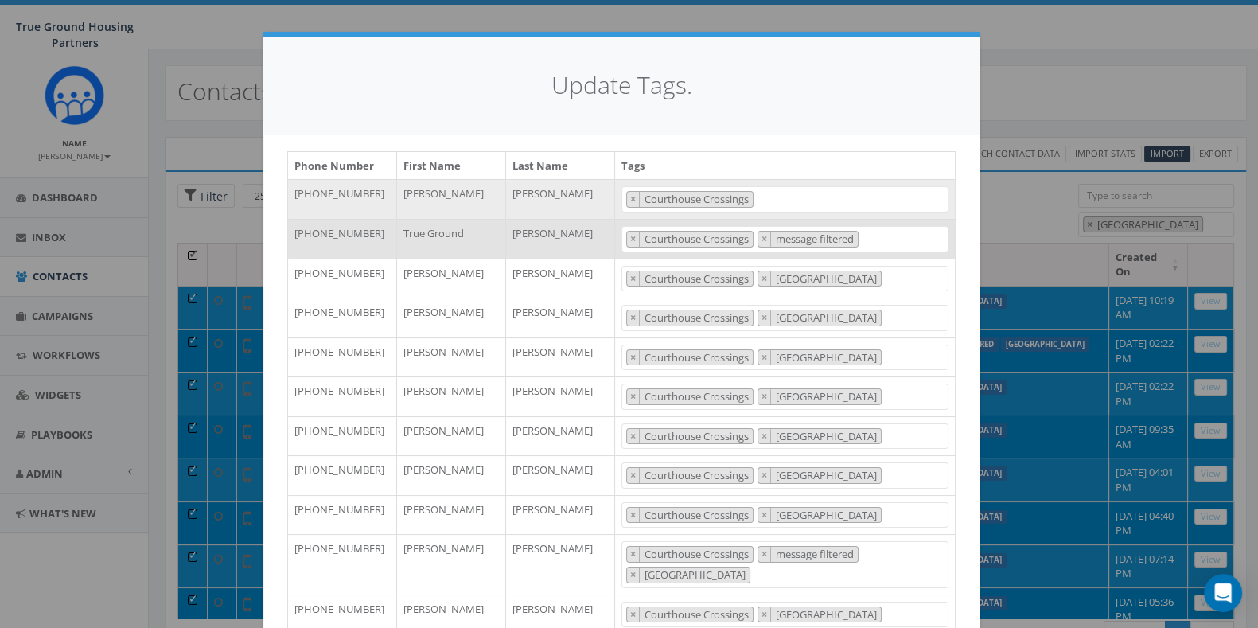
click at [791, 102] on h4 "Update Tags." at bounding box center [621, 85] width 668 height 34
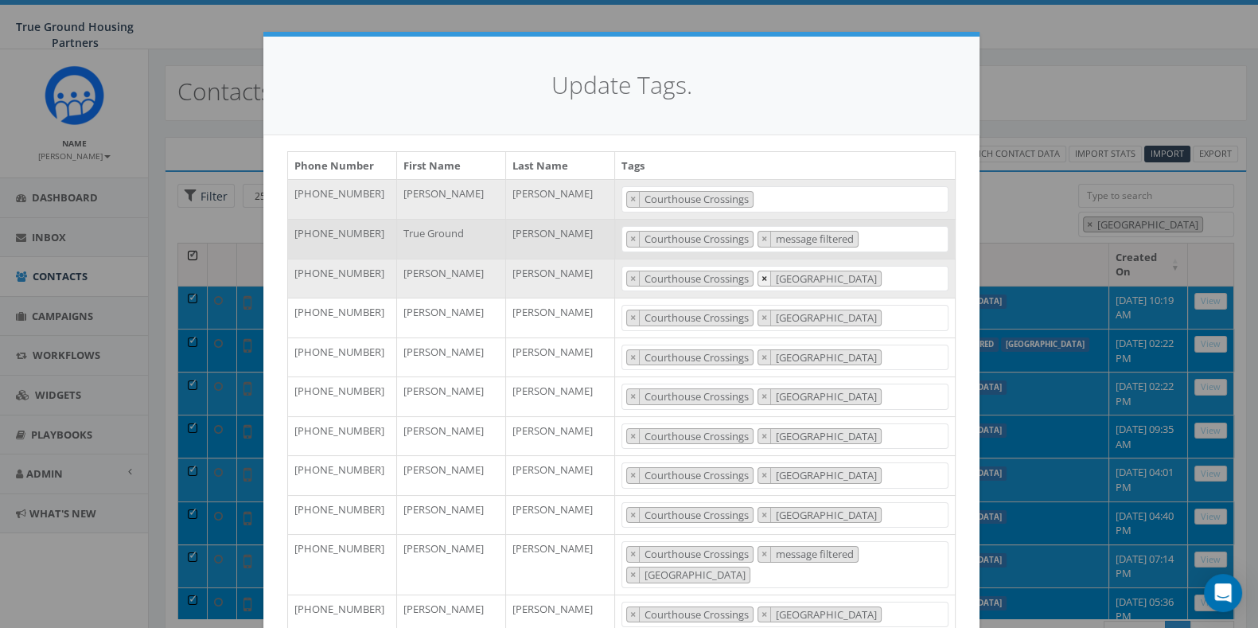
click at [762, 275] on span "×" at bounding box center [765, 278] width 6 height 14
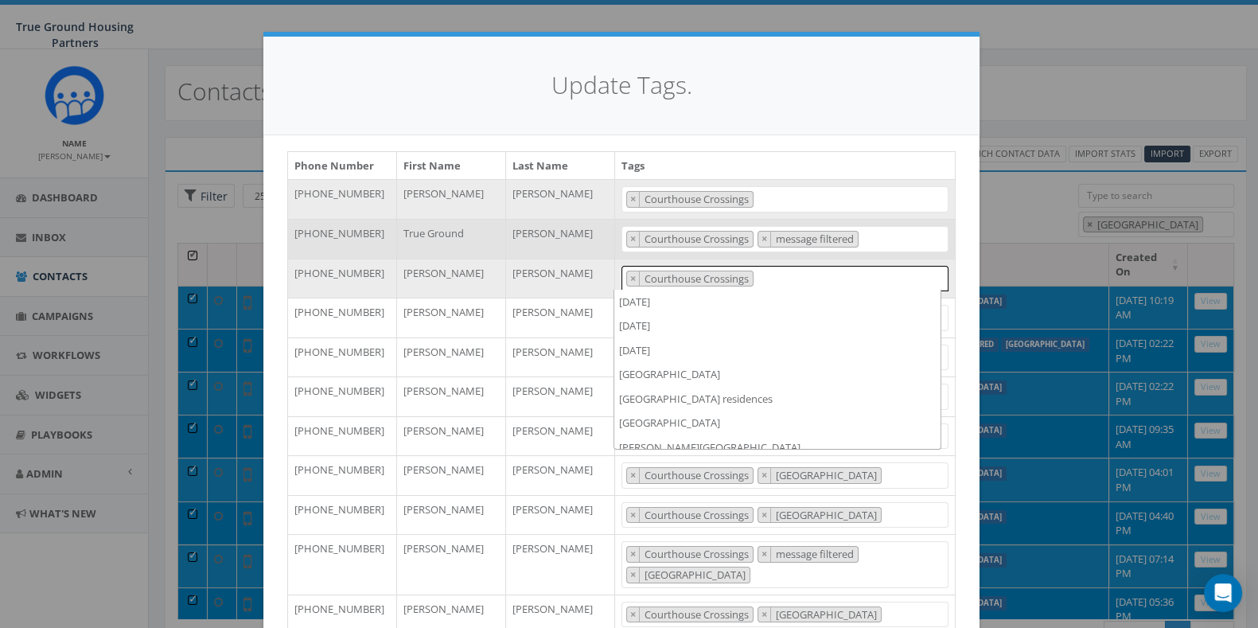
scroll to position [1202, 0]
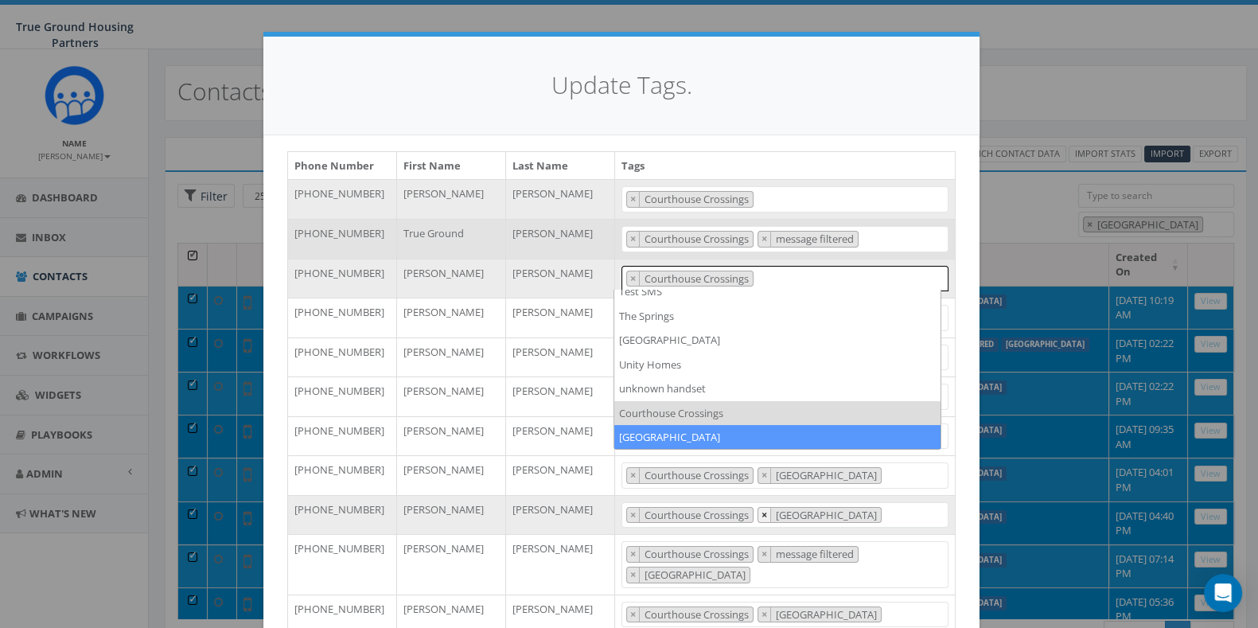
click at [762, 517] on span "×" at bounding box center [765, 515] width 6 height 14
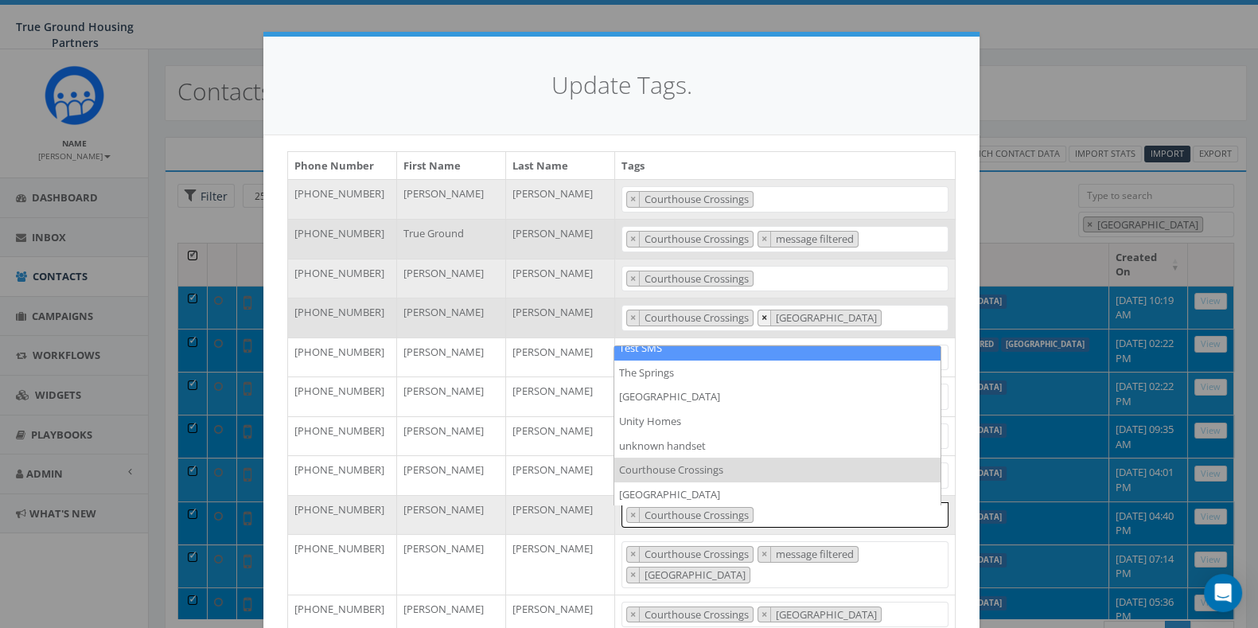
click at [758, 320] on button "×" at bounding box center [764, 317] width 13 height 15
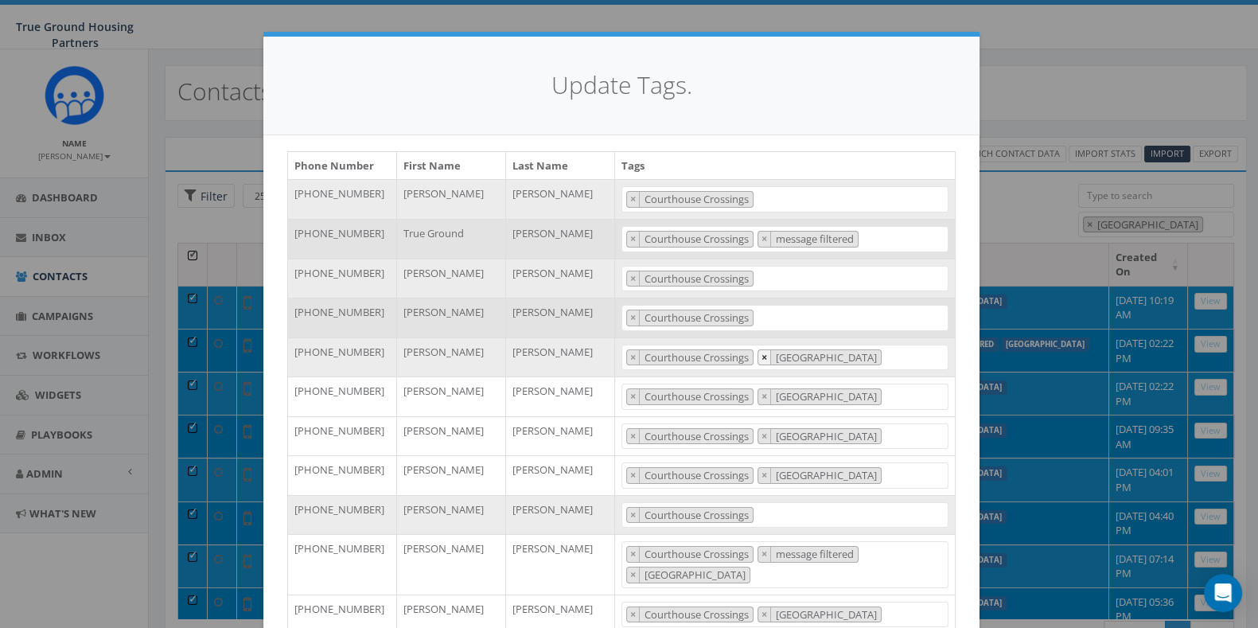
click at [762, 360] on span "×" at bounding box center [765, 357] width 6 height 14
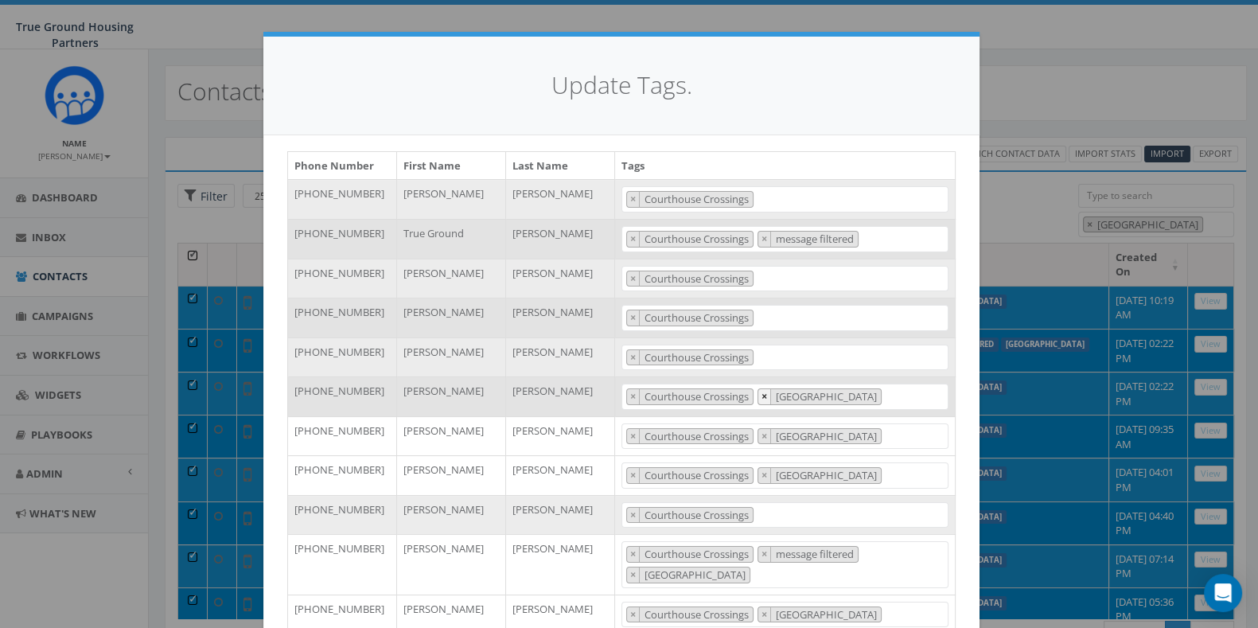
click at [762, 400] on span "×" at bounding box center [765, 396] width 6 height 14
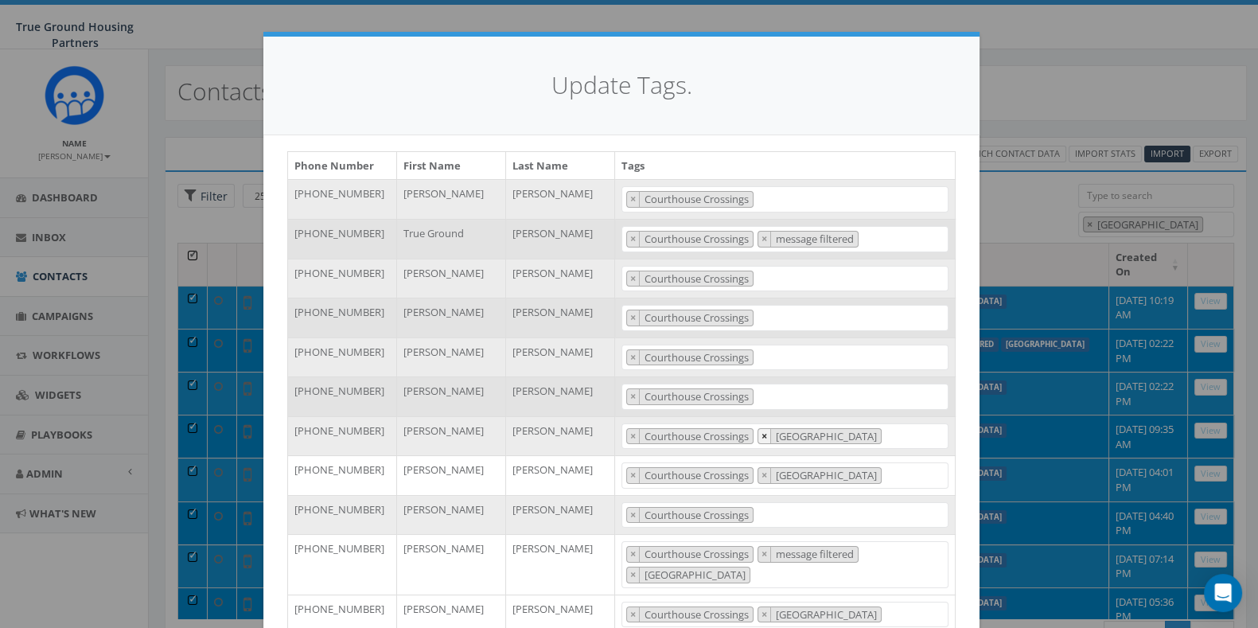
click at [762, 439] on button "×" at bounding box center [764, 436] width 13 height 15
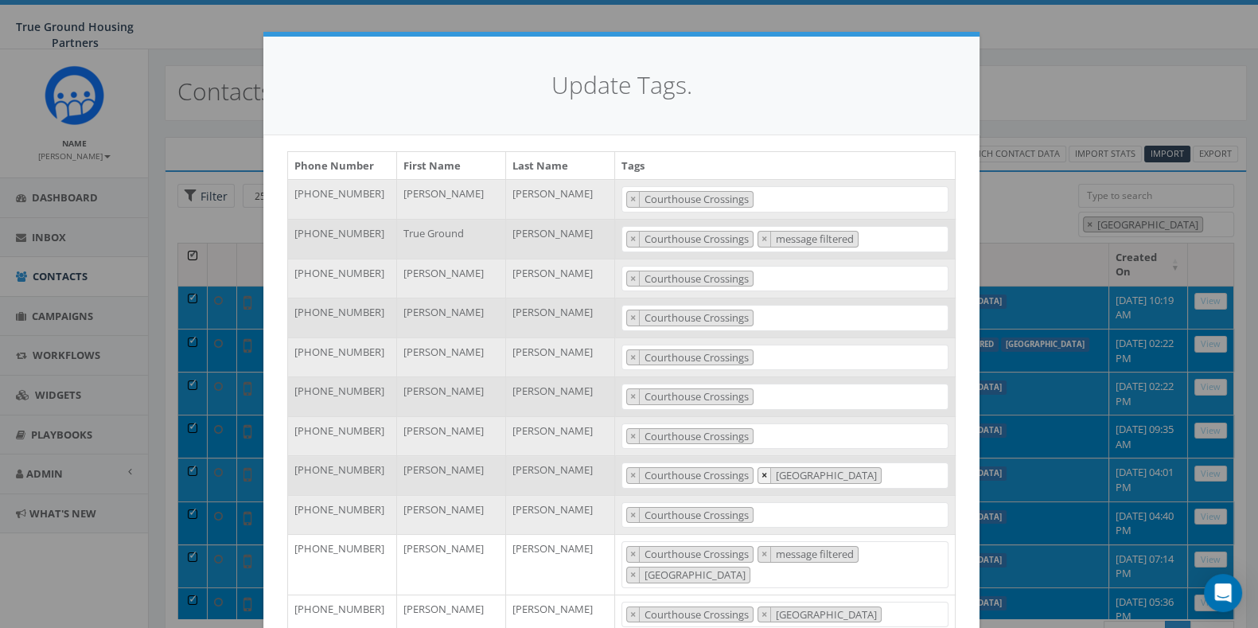
click at [762, 479] on span "×" at bounding box center [765, 475] width 6 height 14
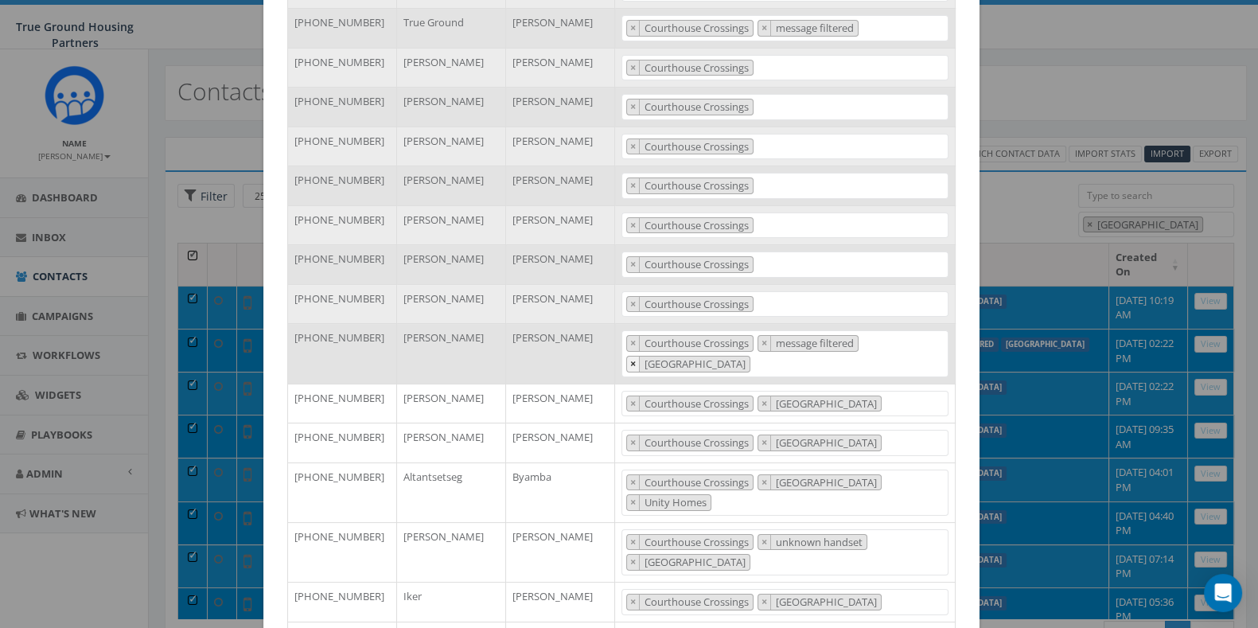
click at [628, 363] on button "×" at bounding box center [633, 364] width 13 height 15
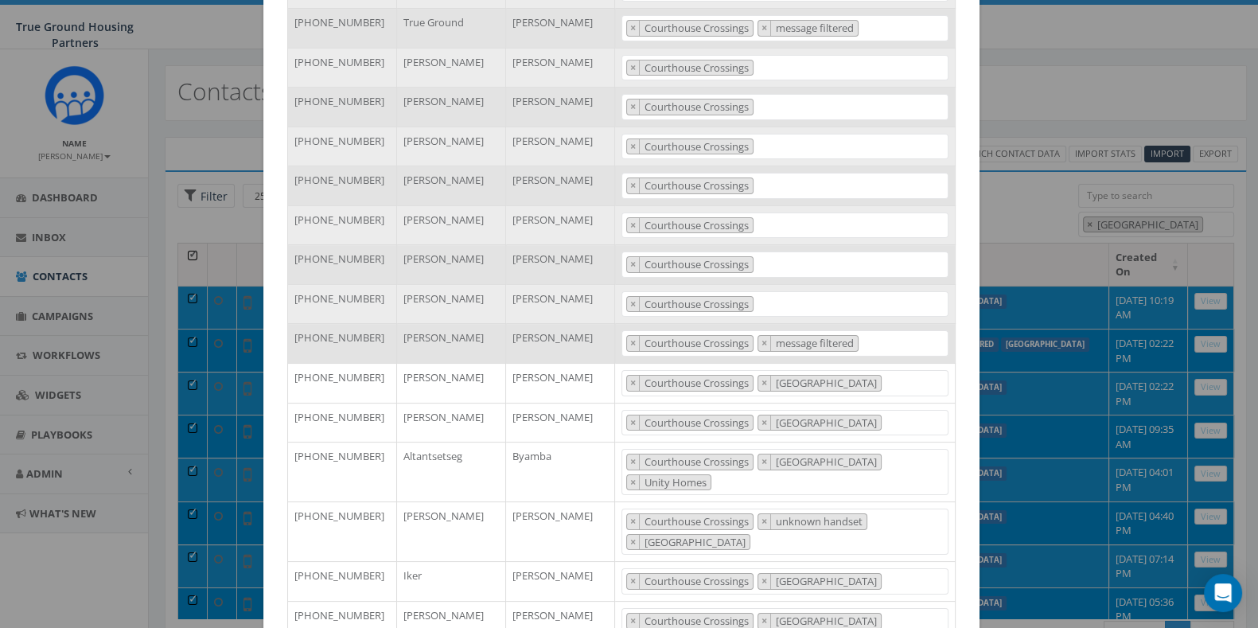
click at [955, 343] on div "Phone Number First Name Last Name Tags +17038621824 Mackenzie Williams 2024/10/…" at bounding box center [621, 481] width 692 height 1082
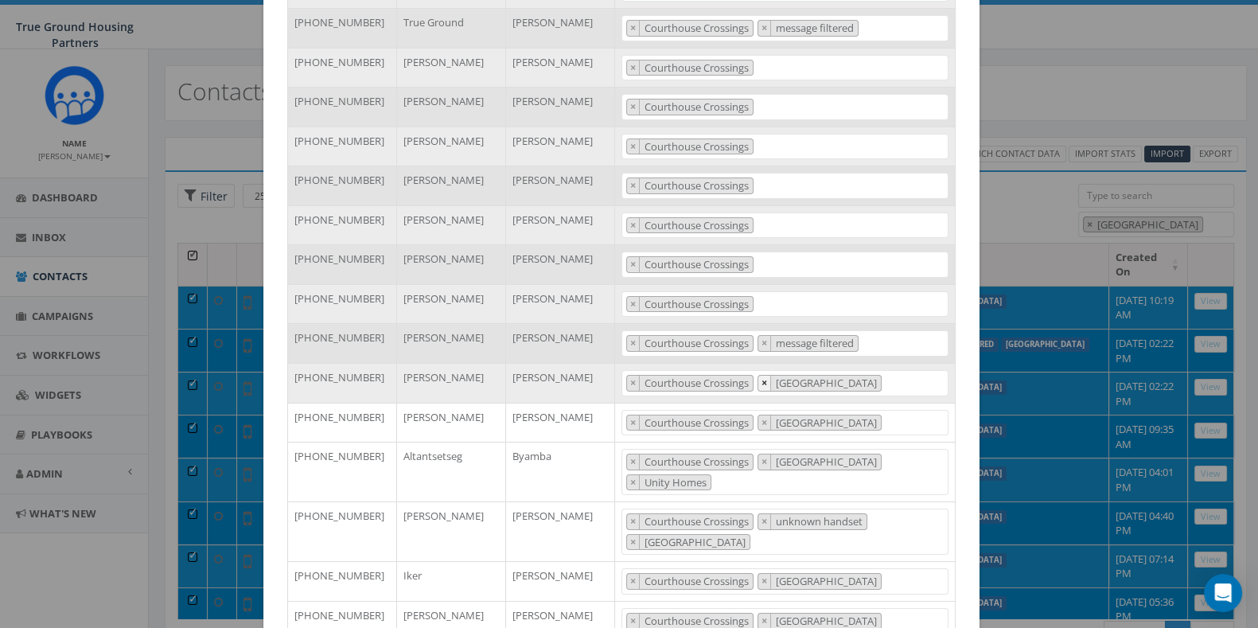
click at [762, 388] on button "×" at bounding box center [764, 383] width 13 height 15
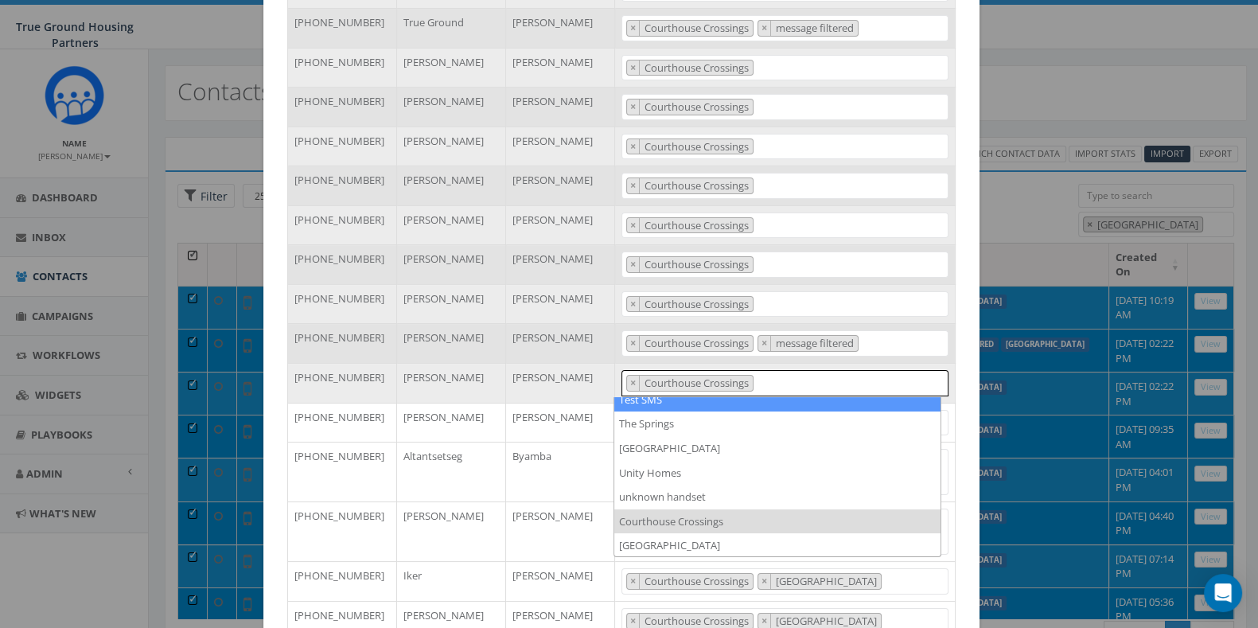
click at [966, 354] on div "Phone Number First Name Last Name Tags +17038621824 Mackenzie Williams 2024/10/…" at bounding box center [621, 481] width 716 height 1114
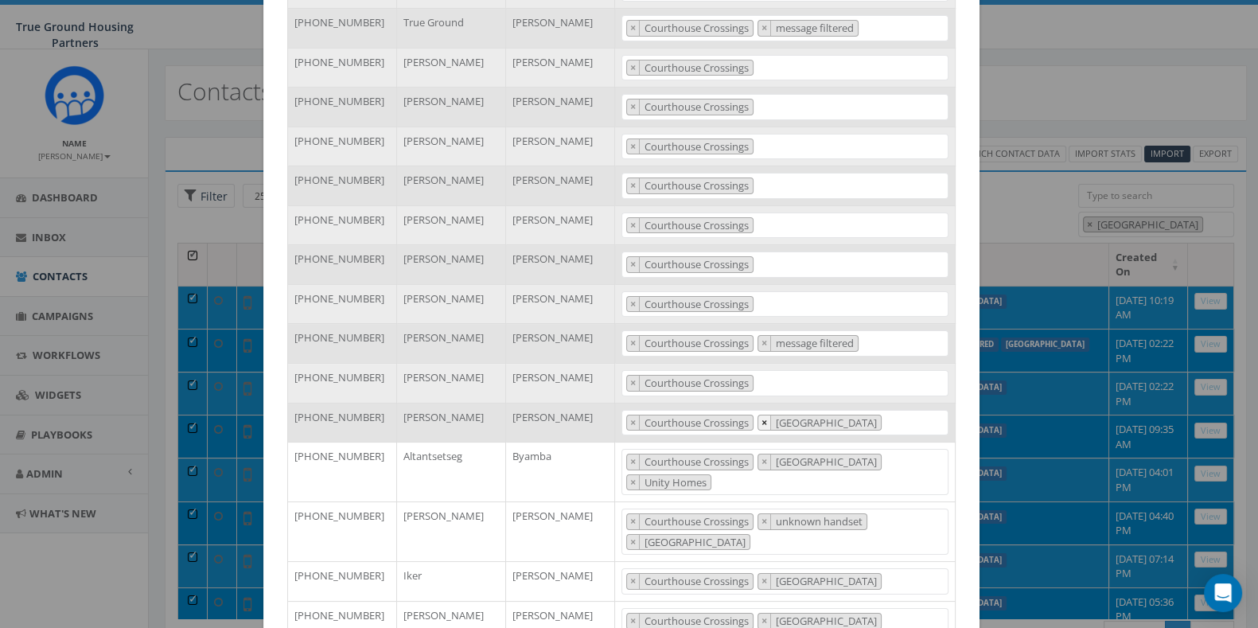
click at [762, 423] on span "×" at bounding box center [765, 422] width 6 height 14
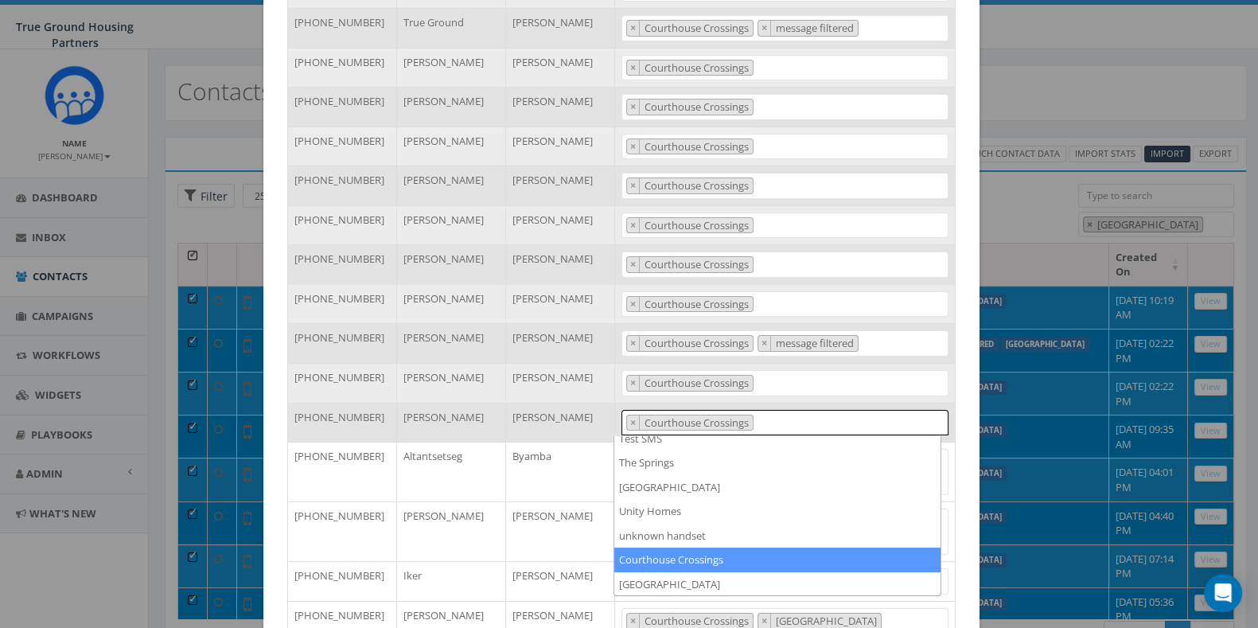
click at [960, 372] on div "Phone Number First Name Last Name Tags +17038621824 Mackenzie Williams 2024/10/…" at bounding box center [621, 481] width 716 height 1114
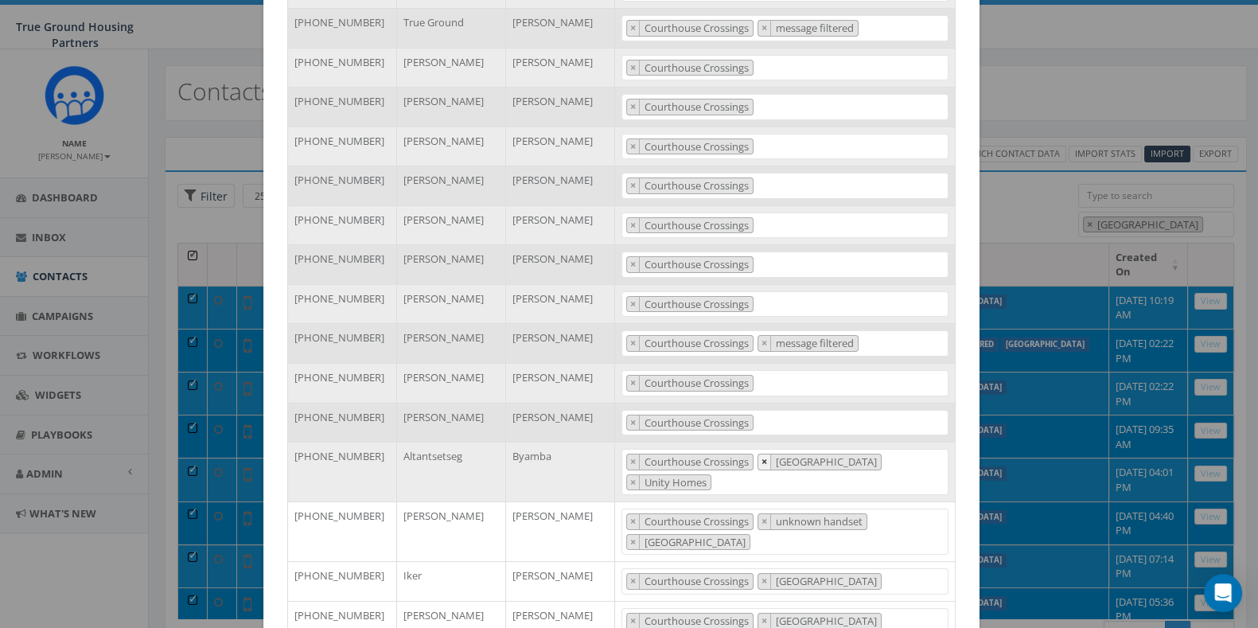
click at [762, 459] on span "×" at bounding box center [765, 461] width 6 height 14
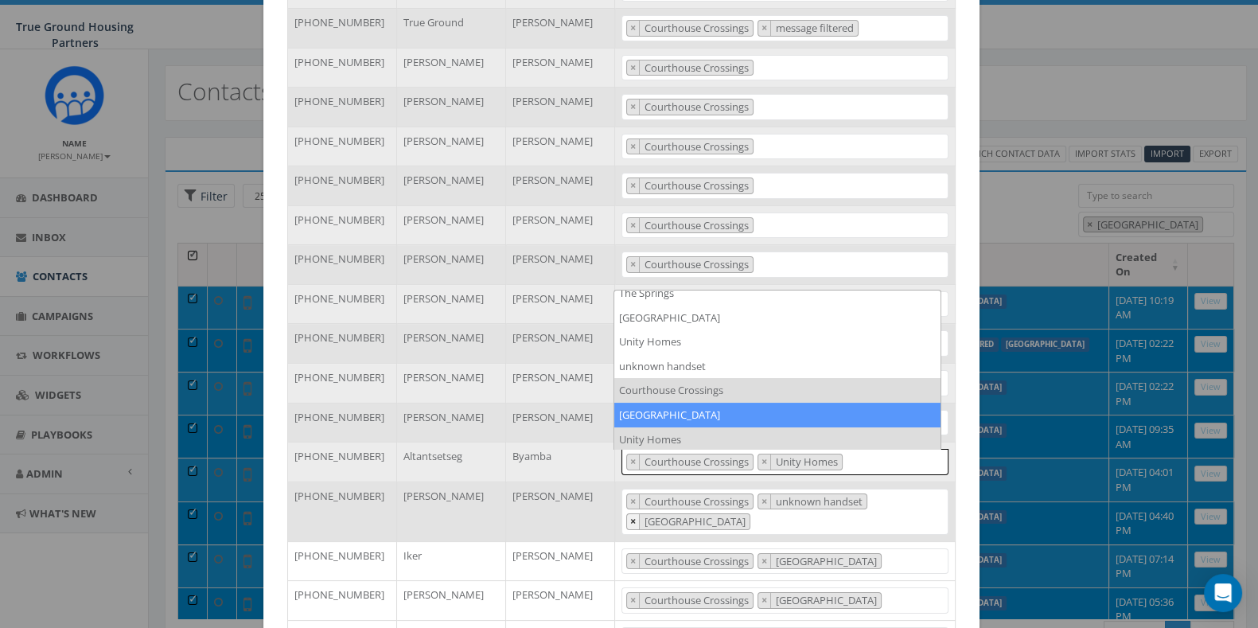
click at [630, 520] on span "×" at bounding box center [633, 521] width 6 height 14
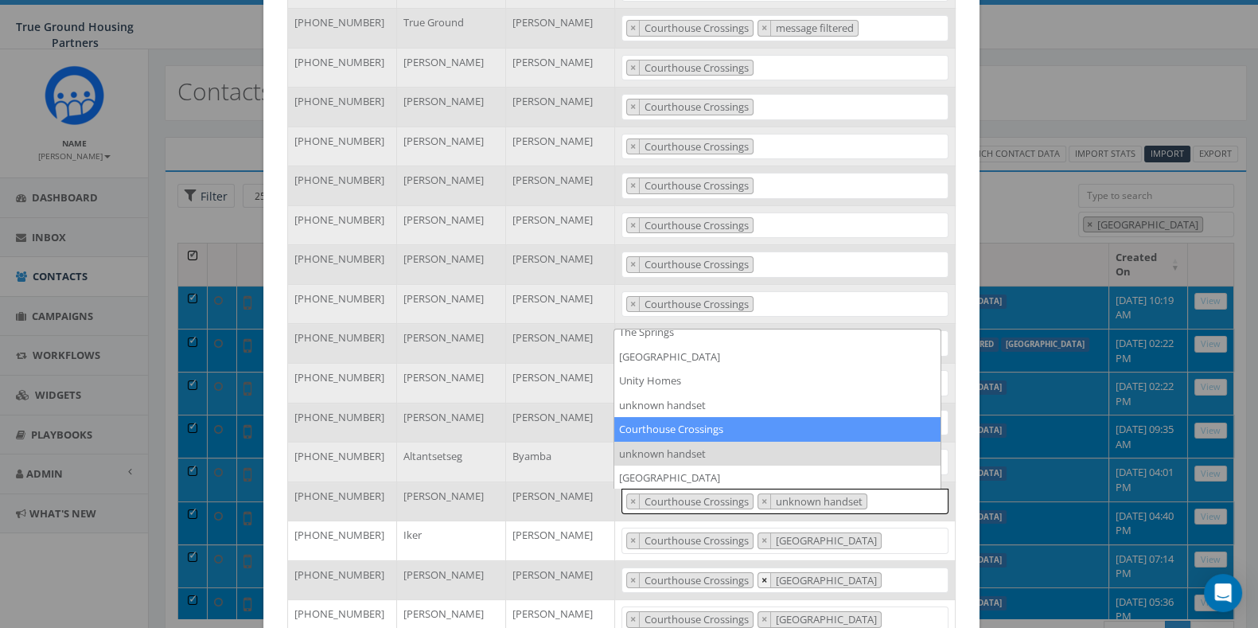
click at [763, 578] on button "×" at bounding box center [764, 580] width 13 height 15
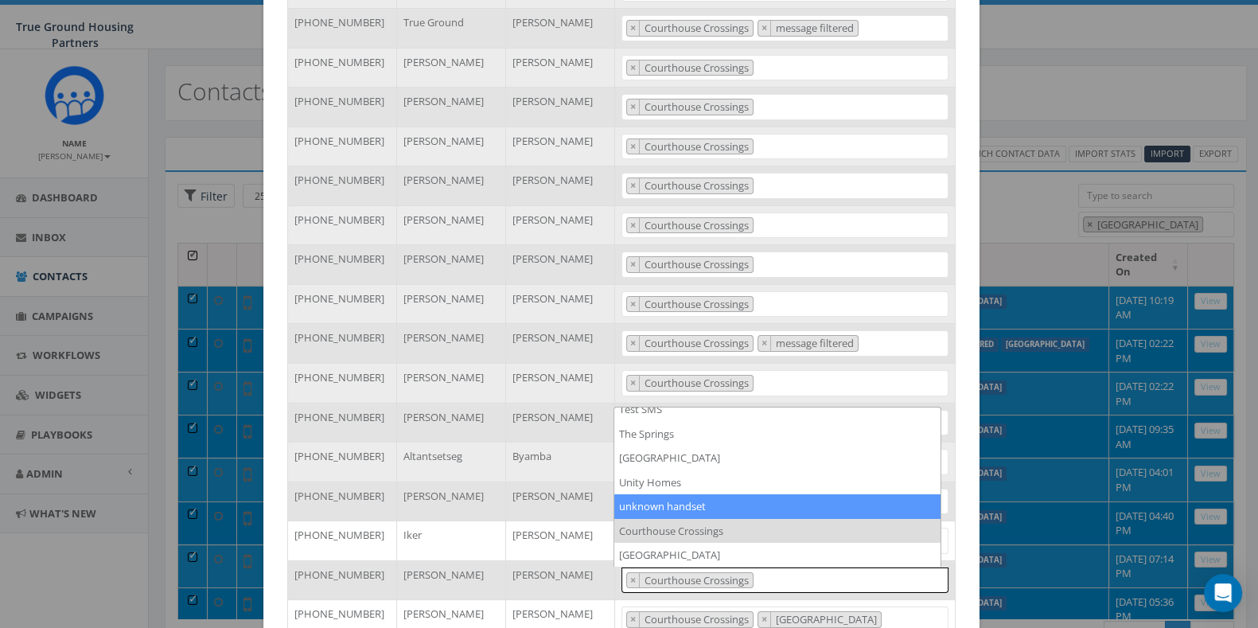
click at [958, 516] on div "Phone Number First Name Last Name Tags +17038621824 Mackenzie Williams 2024/10/…" at bounding box center [621, 461] width 692 height 1042
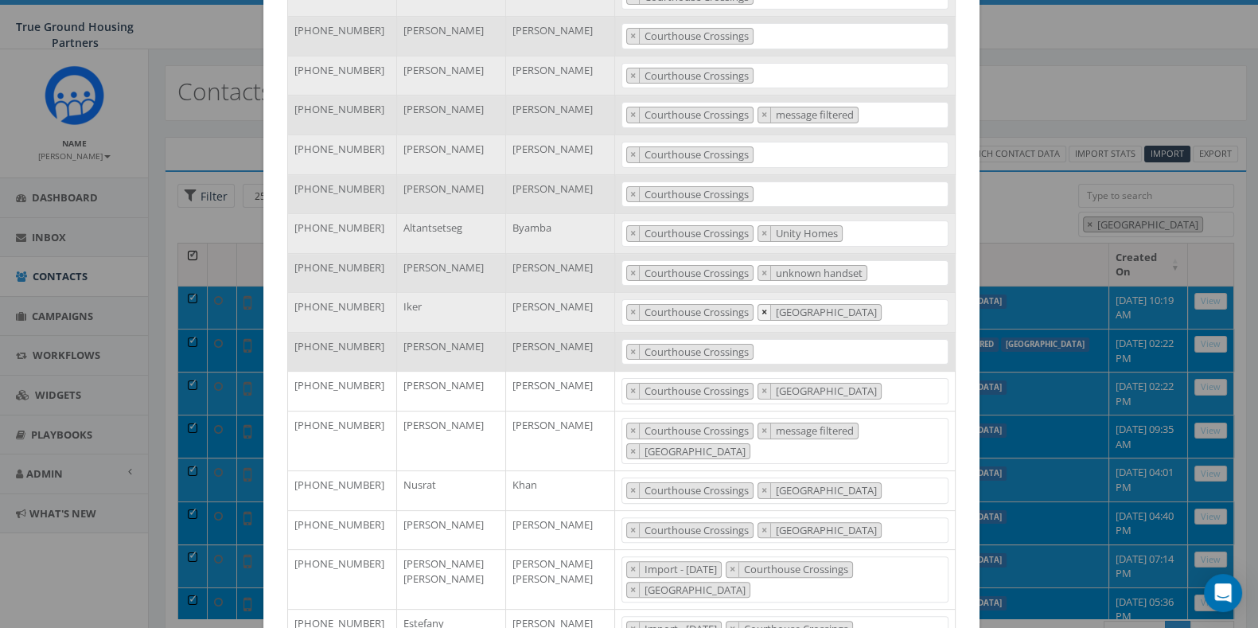
click at [762, 311] on span "×" at bounding box center [765, 312] width 6 height 14
click at [960, 372] on div "Phone Number First Name Last Name Tags +17038621824 Mackenzie Williams 2024/10/…" at bounding box center [621, 233] width 716 height 1074
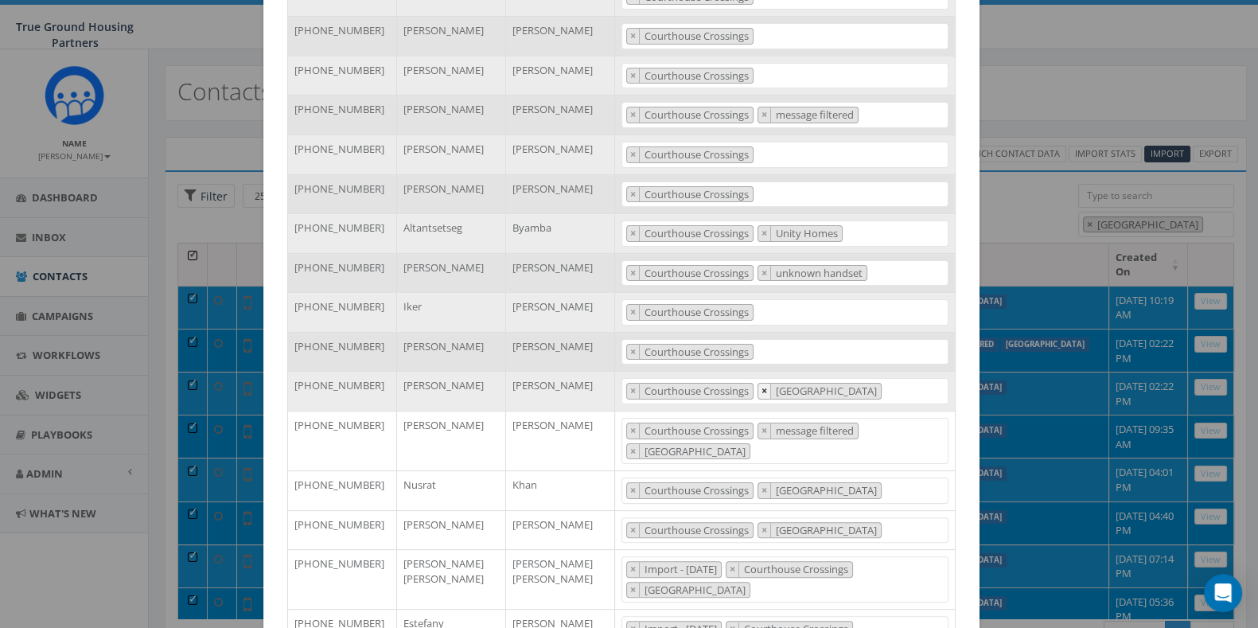
click at [762, 389] on span "×" at bounding box center [765, 391] width 6 height 14
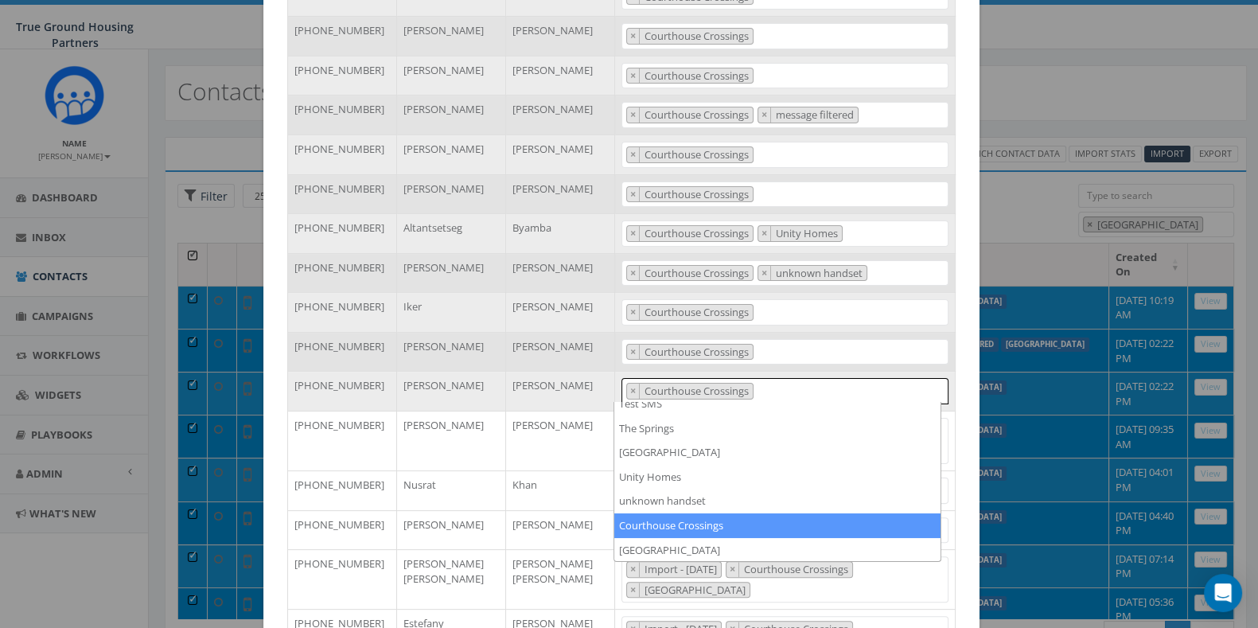
click at [955, 389] on div "Phone Number First Name Last Name Tags +17038621824 Mackenzie Williams 2024/10/…" at bounding box center [621, 233] width 692 height 1042
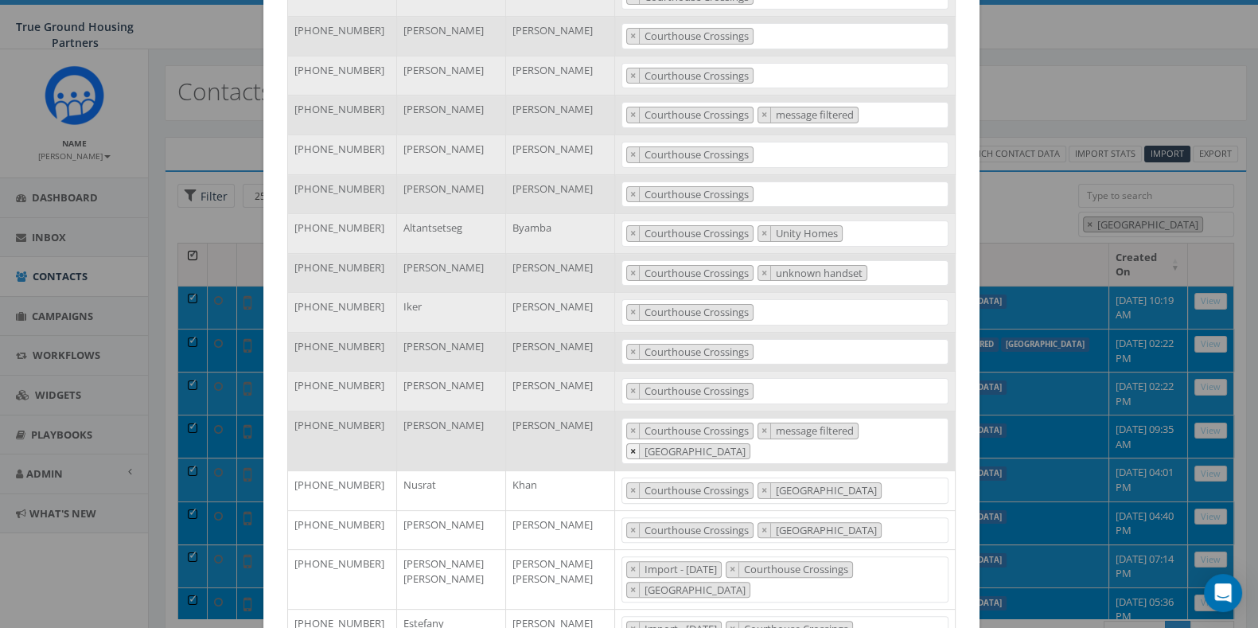
click at [630, 446] on span "×" at bounding box center [633, 451] width 6 height 14
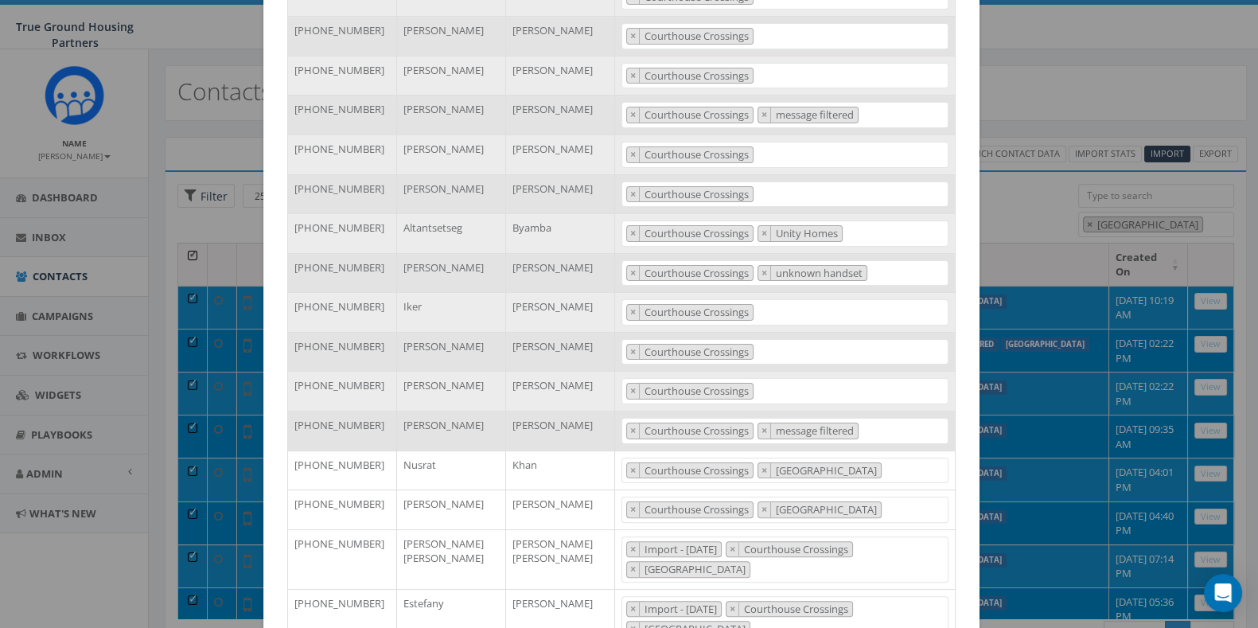
click at [964, 423] on div "Phone Number First Name Last Name Tags +17038621824 Mackenzie Williams 2024/10/…" at bounding box center [621, 222] width 716 height 1053
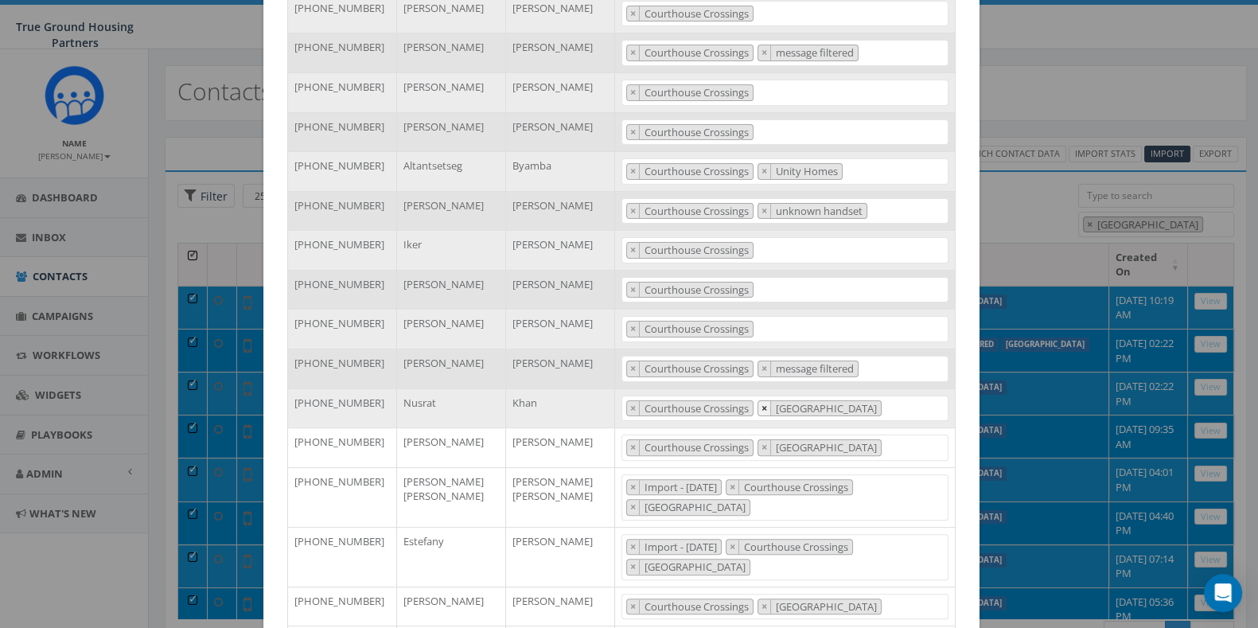
click at [762, 406] on span "×" at bounding box center [765, 408] width 6 height 14
click at [957, 403] on div "Phone Number First Name Last Name Tags +17038621824 Mackenzie Williams 2024/10/…" at bounding box center [621, 160] width 692 height 1021
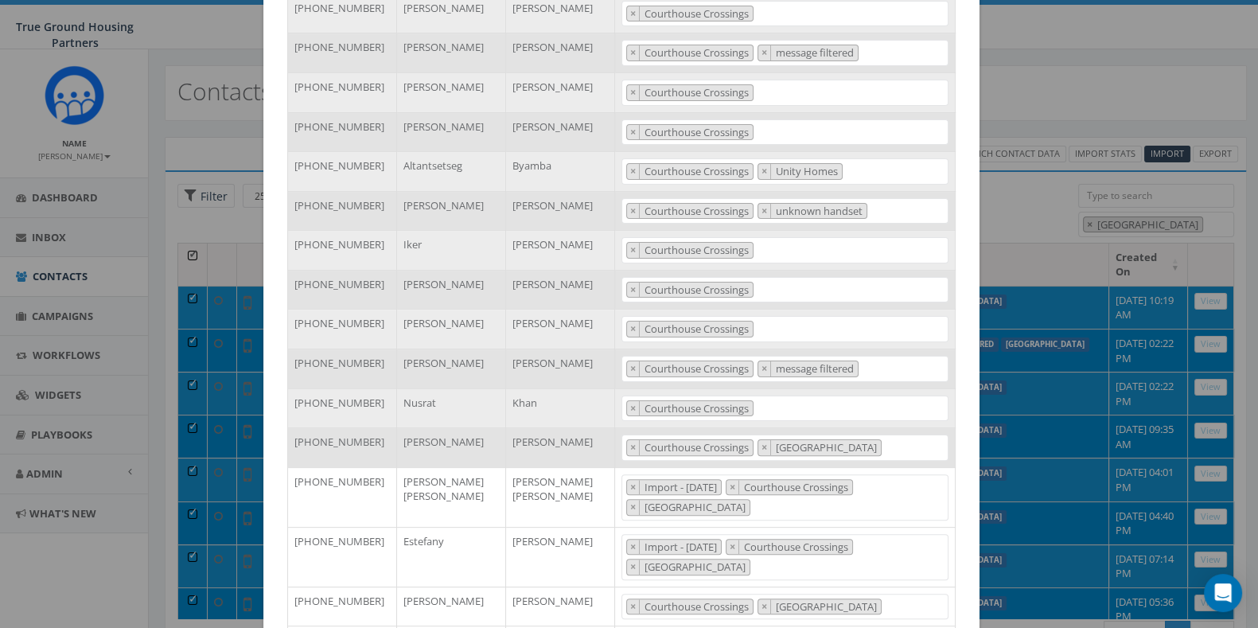
click at [765, 448] on li "× Courthouse Crossing" at bounding box center [820, 447] width 124 height 17
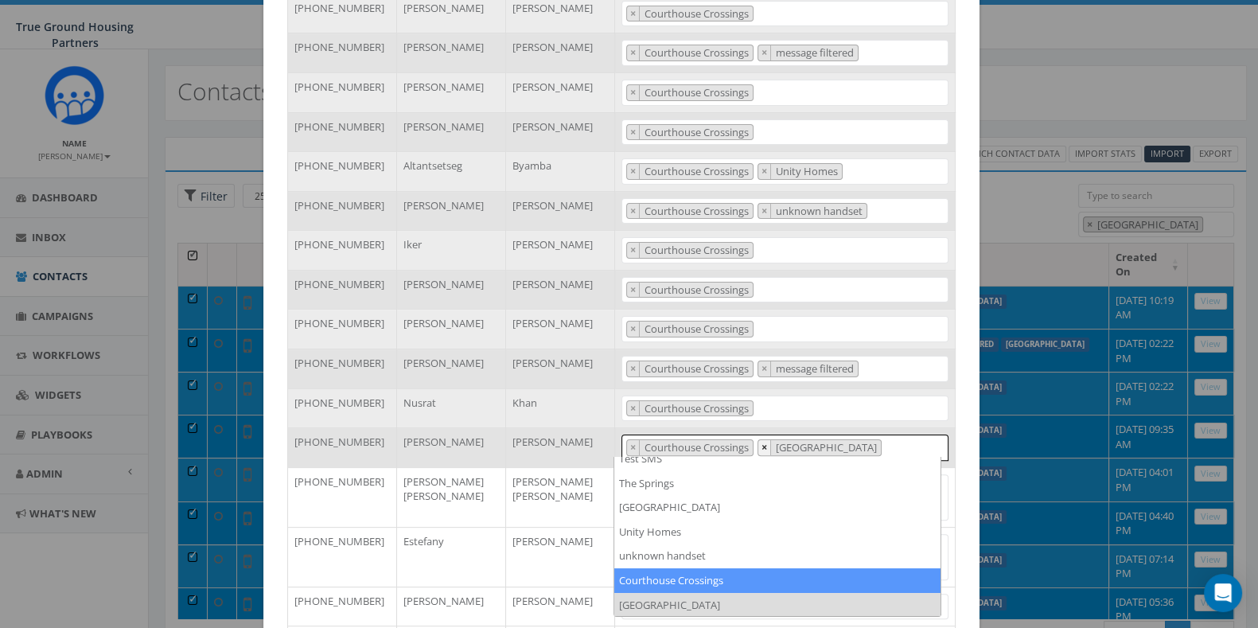
click at [762, 444] on span "×" at bounding box center [765, 447] width 6 height 14
click at [959, 431] on div "Phone Number First Name Last Name Tags +17038621824 Mackenzie Williams 2024/10/…" at bounding box center [621, 160] width 692 height 1021
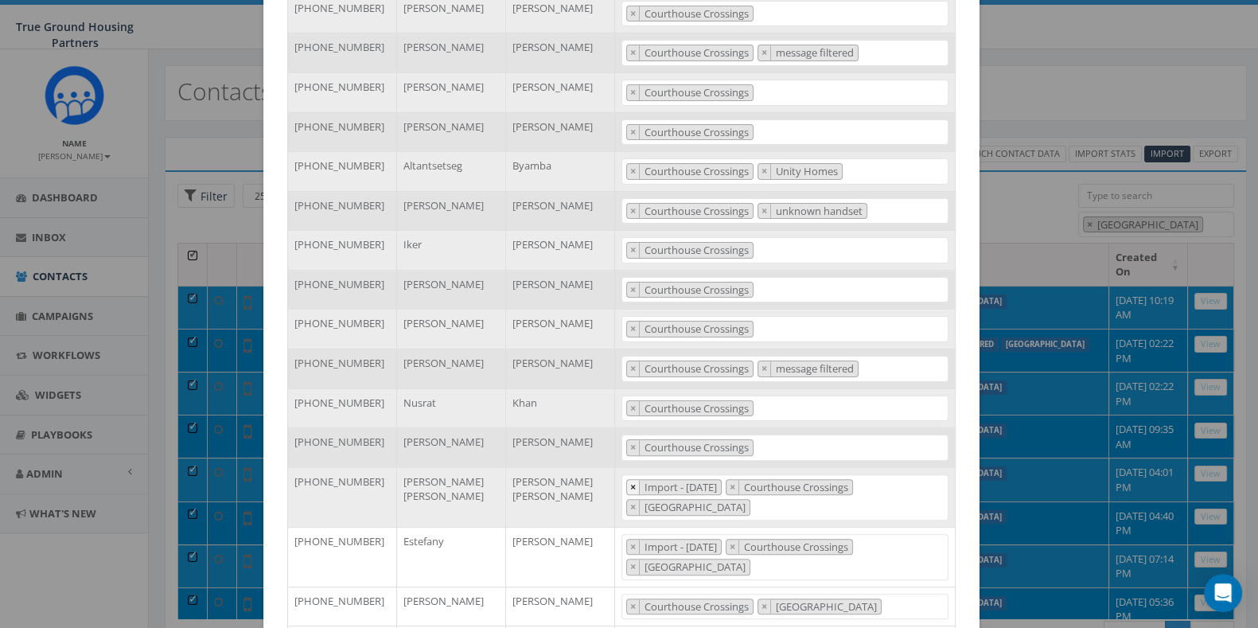
click at [630, 483] on span "×" at bounding box center [633, 487] width 6 height 14
select select "Courthouse Crossings"
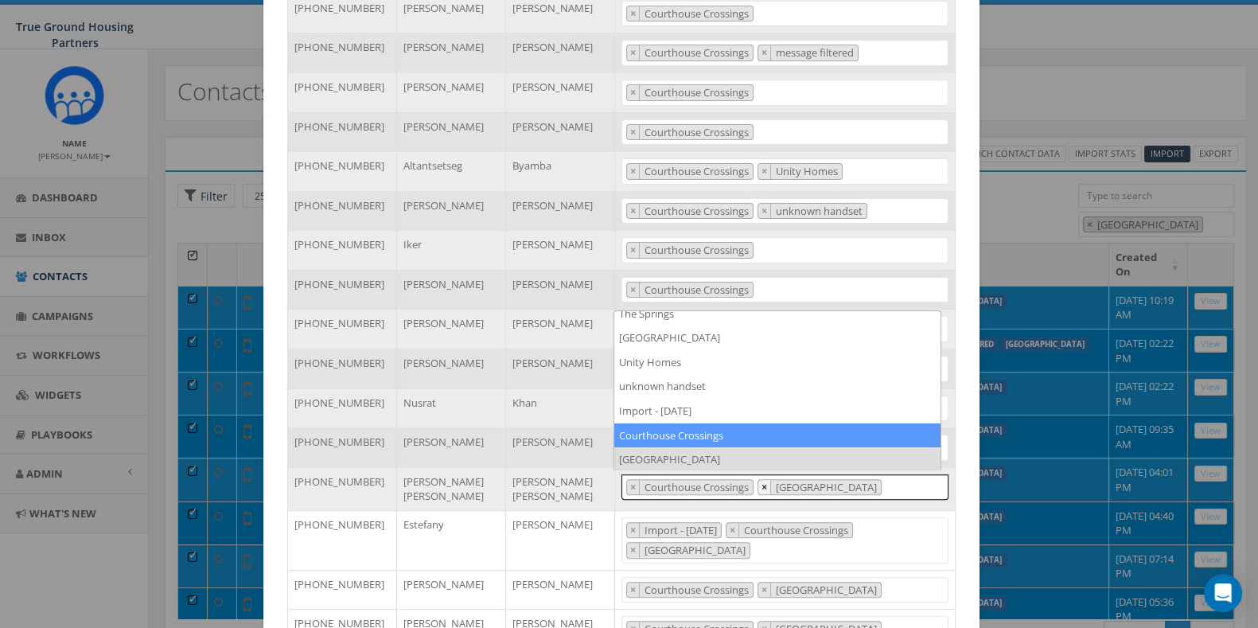
click at [762, 484] on span "×" at bounding box center [765, 487] width 6 height 14
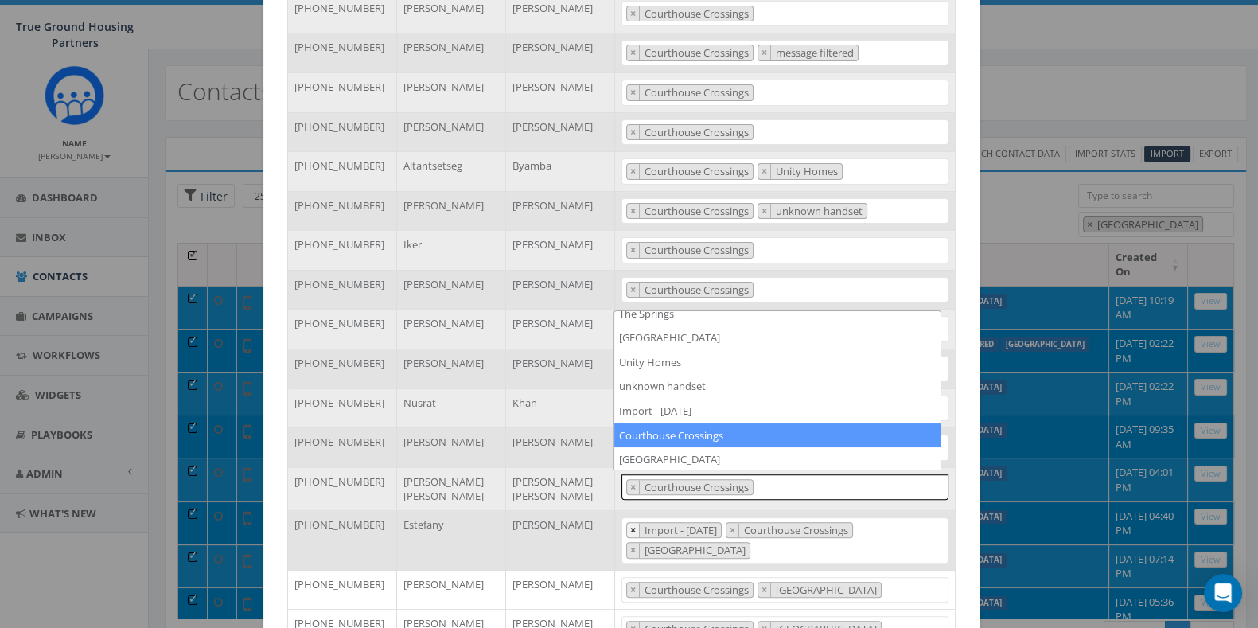
click at [630, 525] on span "×" at bounding box center [633, 530] width 6 height 14
select select "Courthouse Crossings"
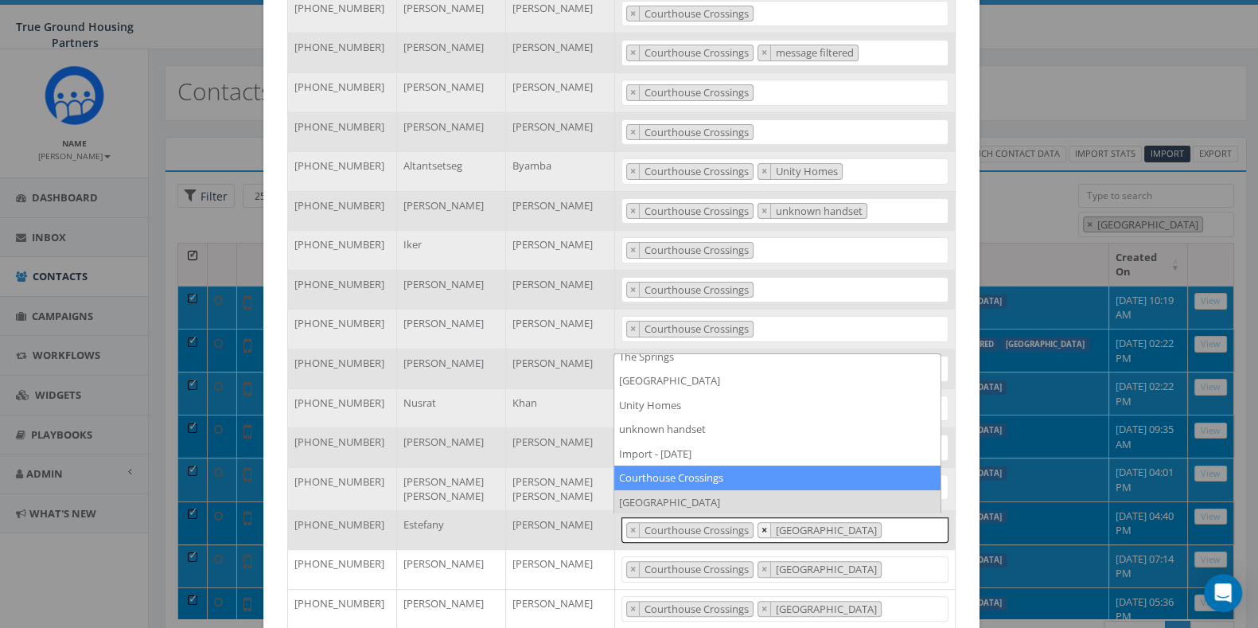
click at [762, 527] on span "×" at bounding box center [765, 530] width 6 height 14
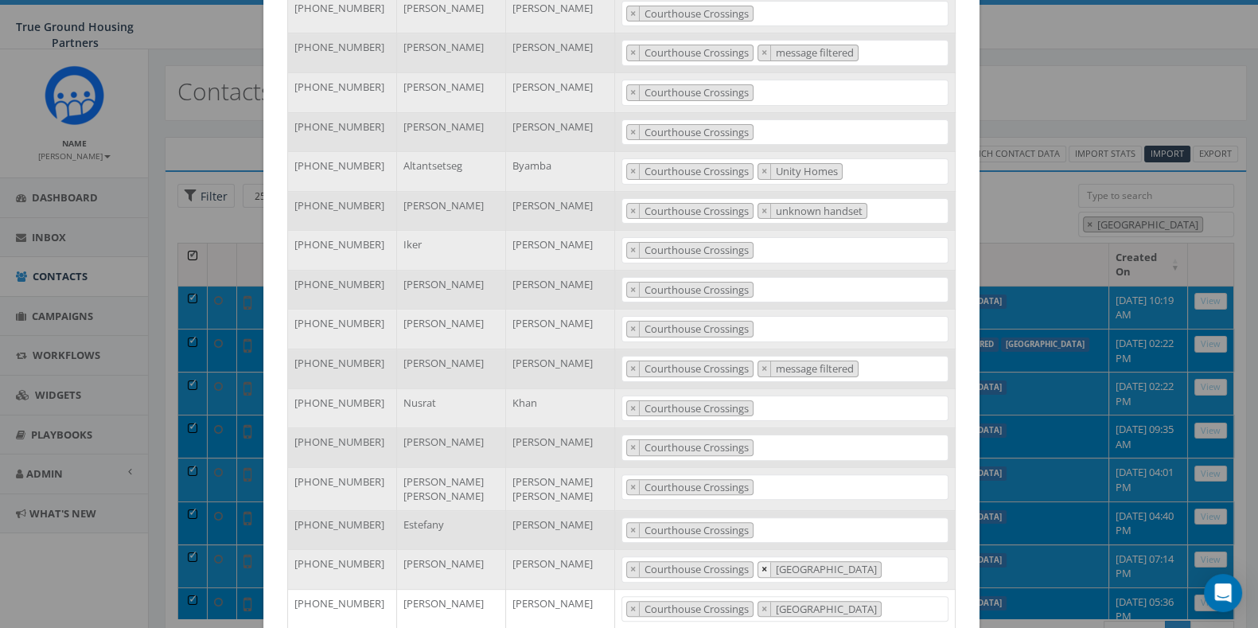
click at [762, 562] on span "×" at bounding box center [765, 569] width 6 height 14
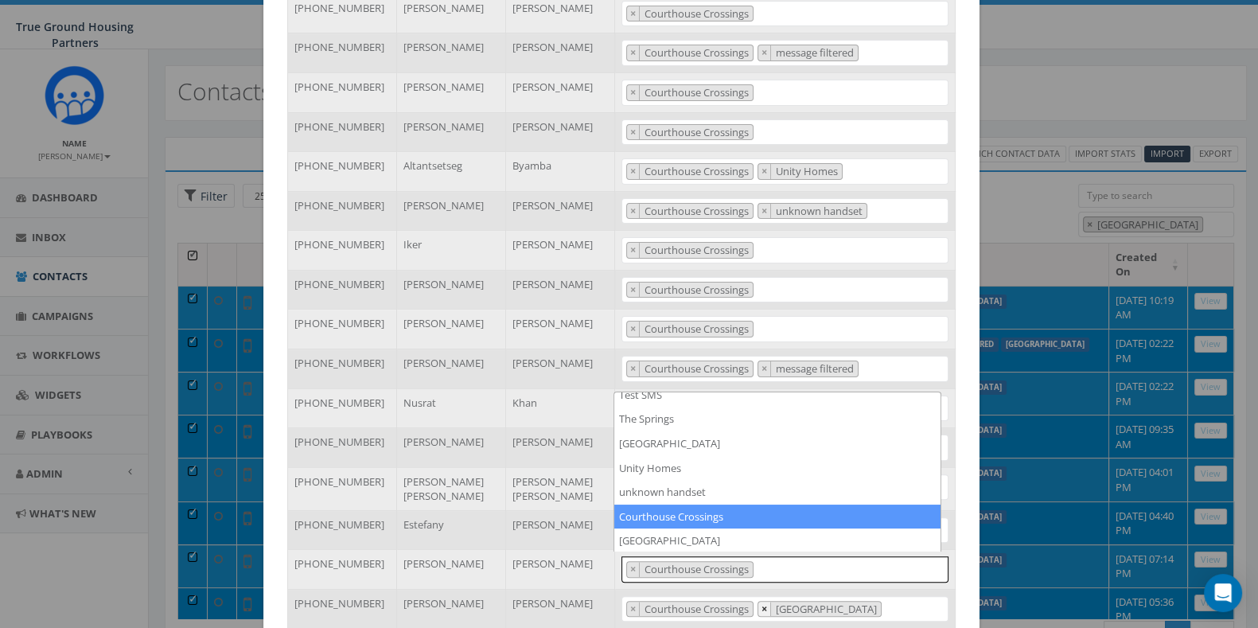
click at [762, 602] on span "×" at bounding box center [765, 609] width 6 height 14
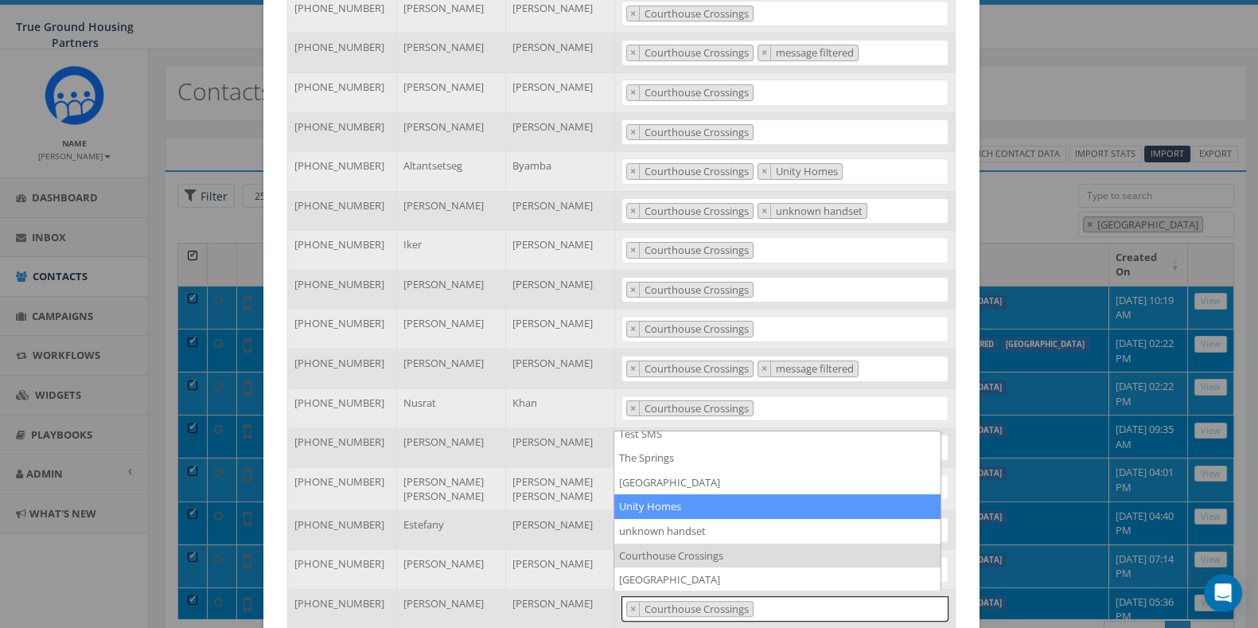
click at [1079, 135] on div "Update Tags. Phone Number First Name Last Name Tags +17038621824 Mackenzie Will…" at bounding box center [629, 314] width 1258 height 628
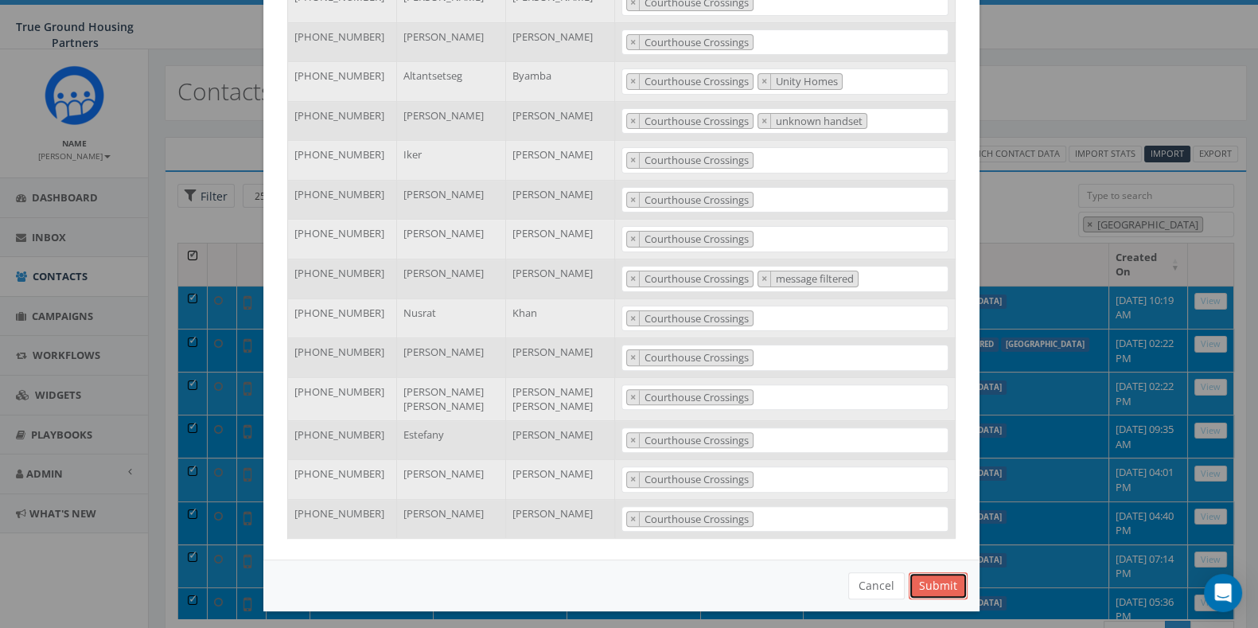
click at [928, 577] on button "Submit" at bounding box center [938, 585] width 59 height 27
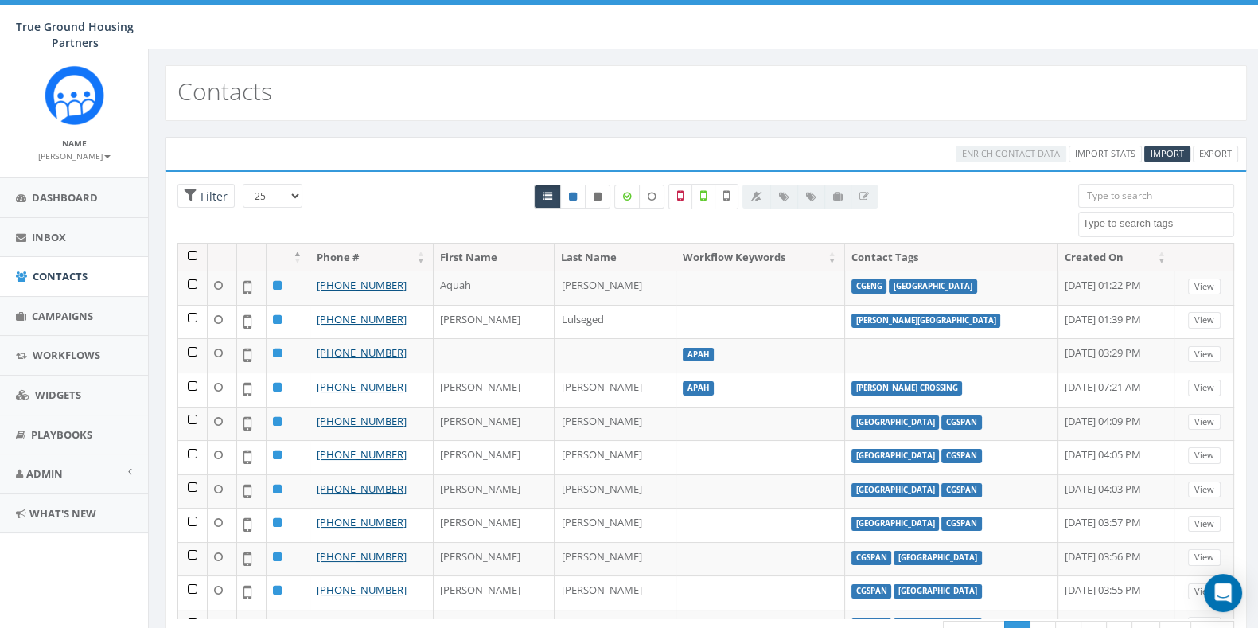
click at [1124, 228] on textarea "Search" at bounding box center [1158, 223] width 150 height 14
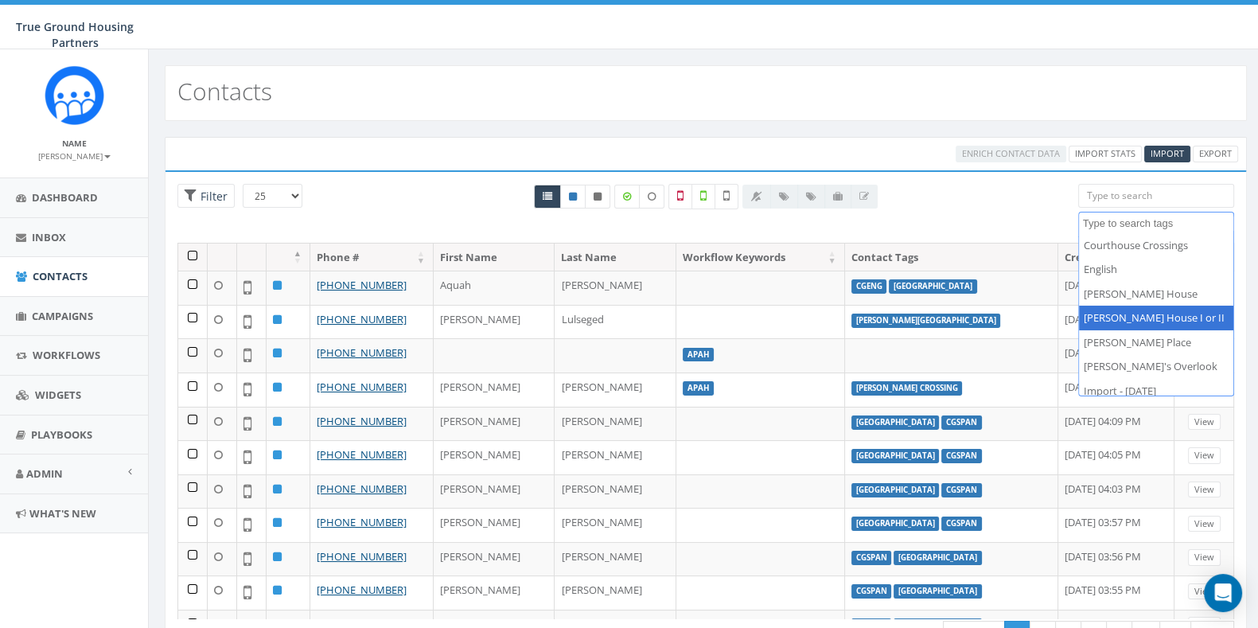
scroll to position [462, 0]
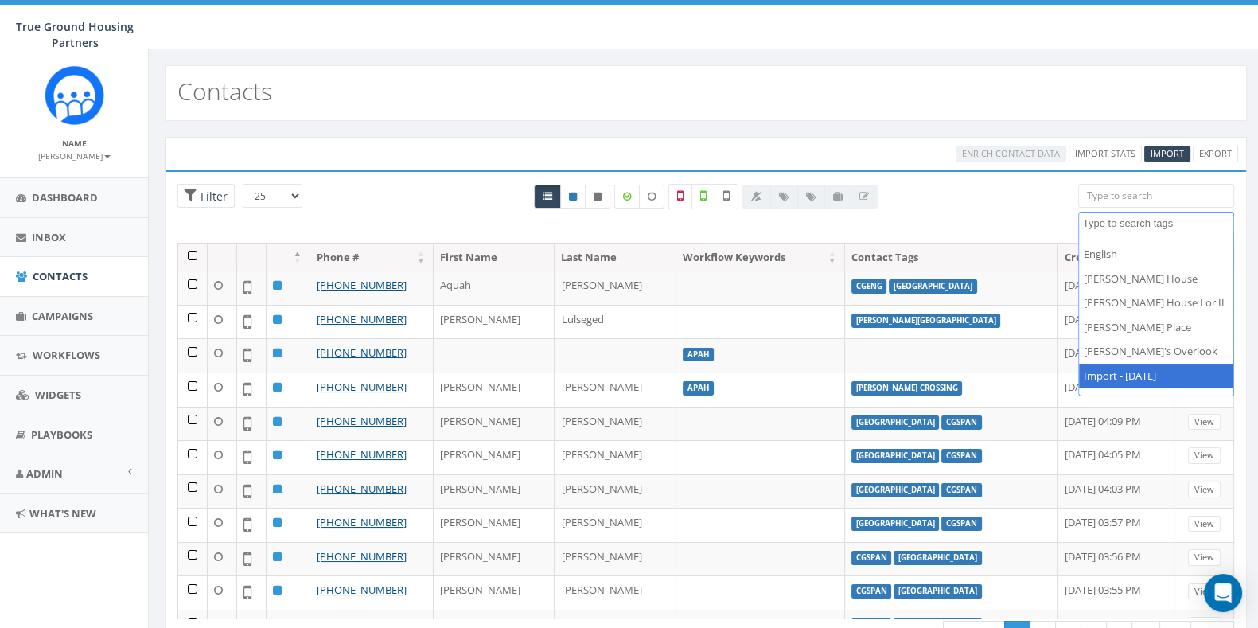
select select "Import - [DATE]"
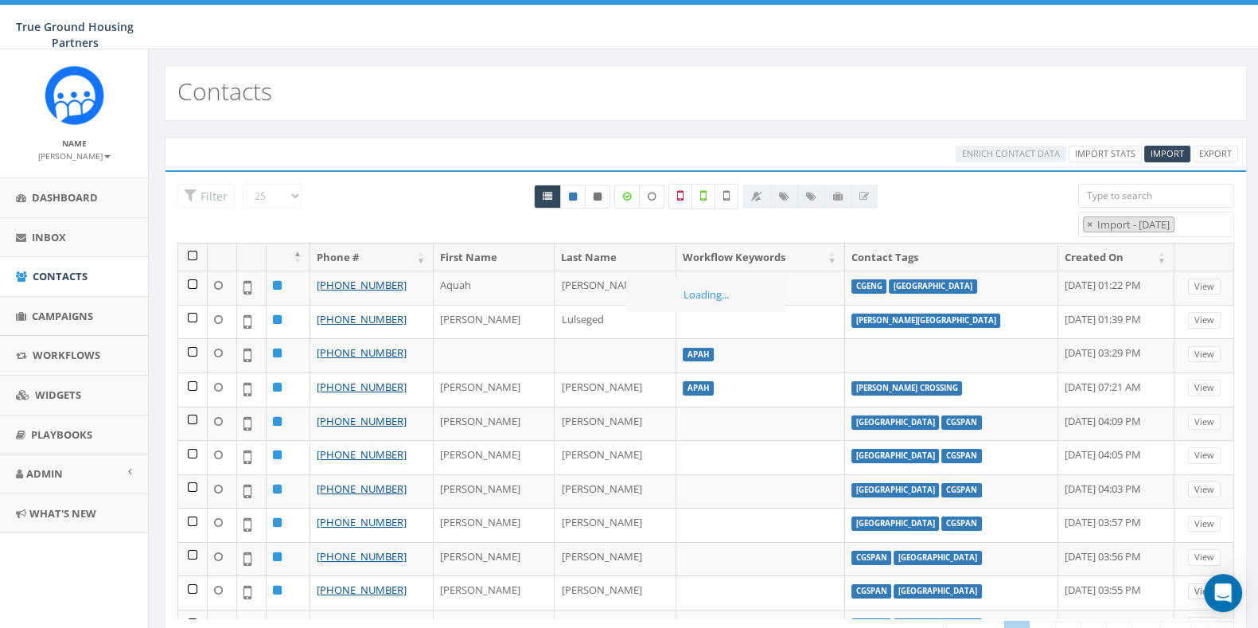
scroll to position [307, 0]
click at [1089, 221] on span "×" at bounding box center [1090, 224] width 6 height 14
select select
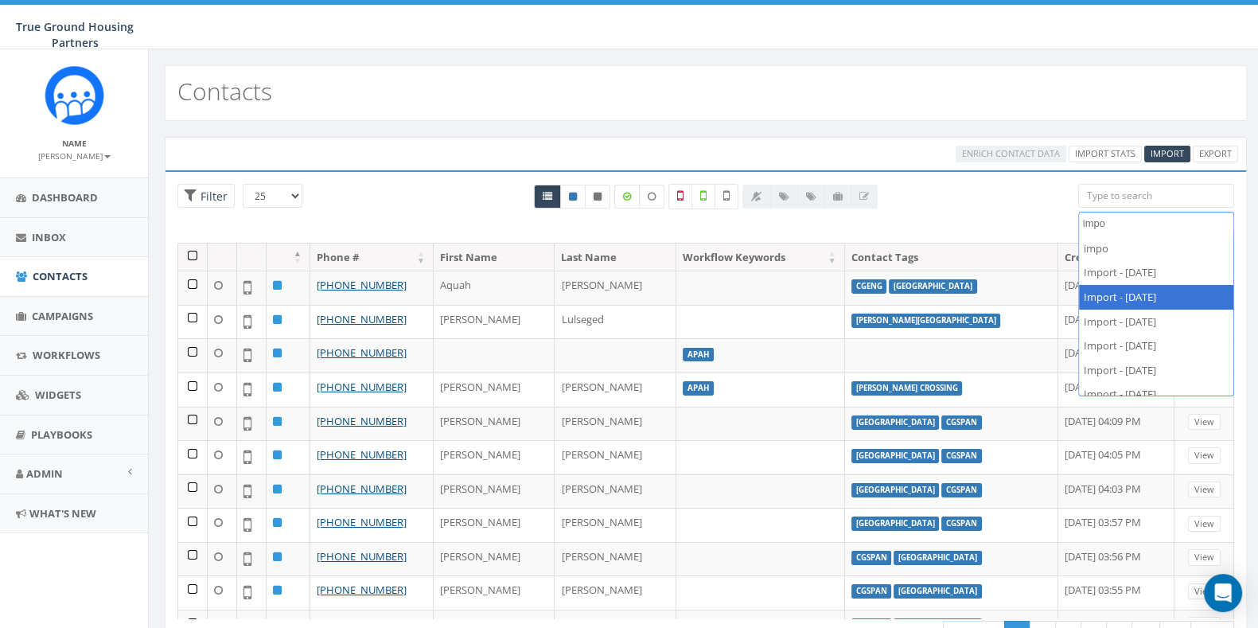
type textarea "impo"
select select "Import - [DATE]"
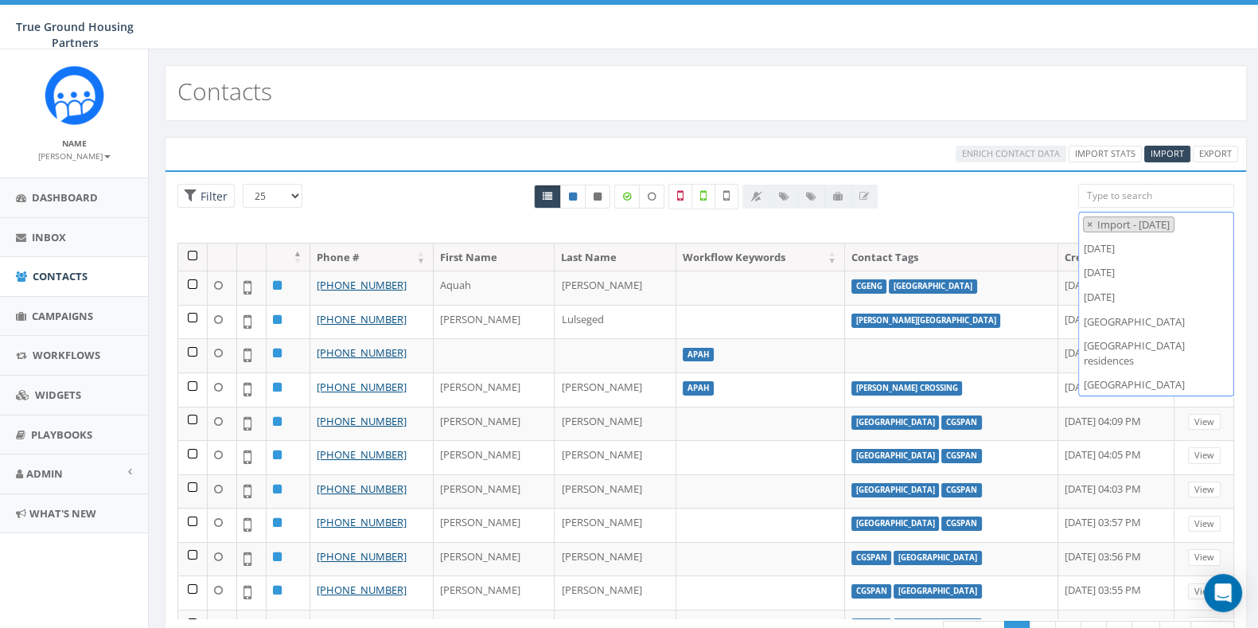
scroll to position [534, 0]
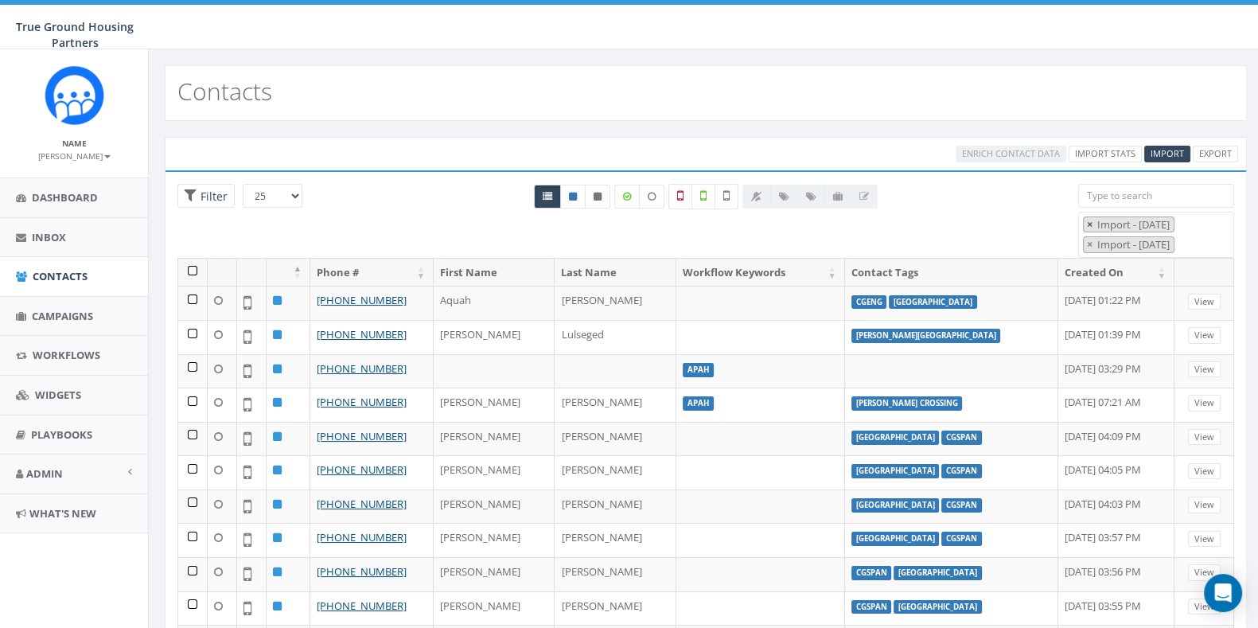
click at [1091, 224] on span "×" at bounding box center [1090, 224] width 6 height 14
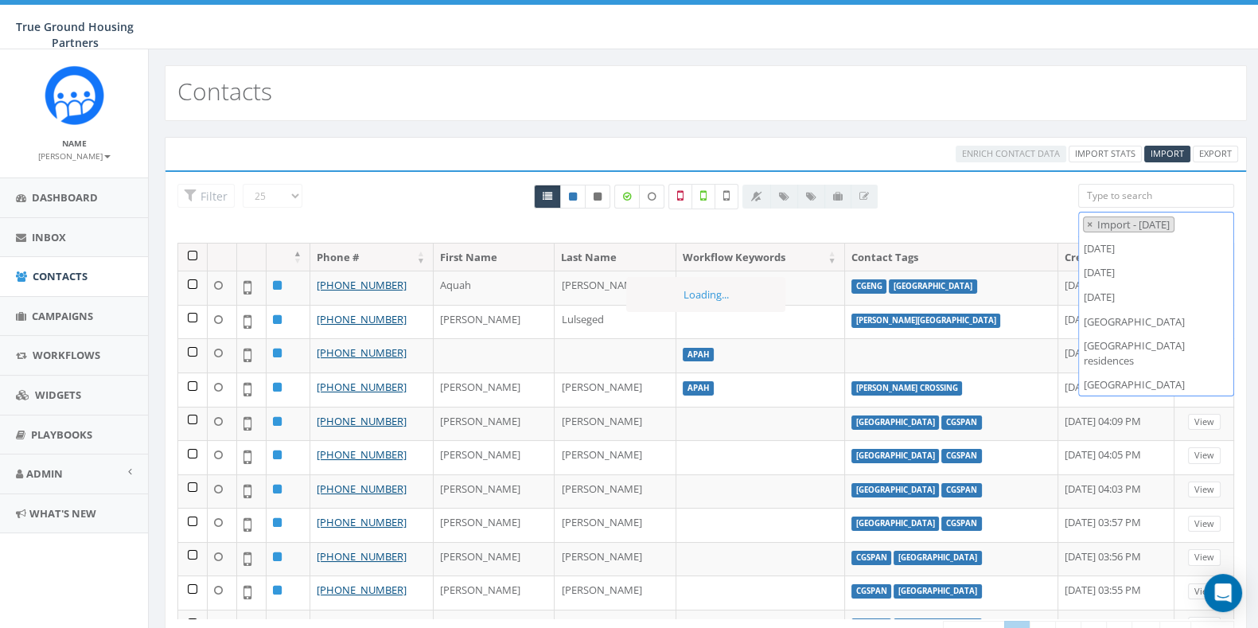
scroll to position [583, 0]
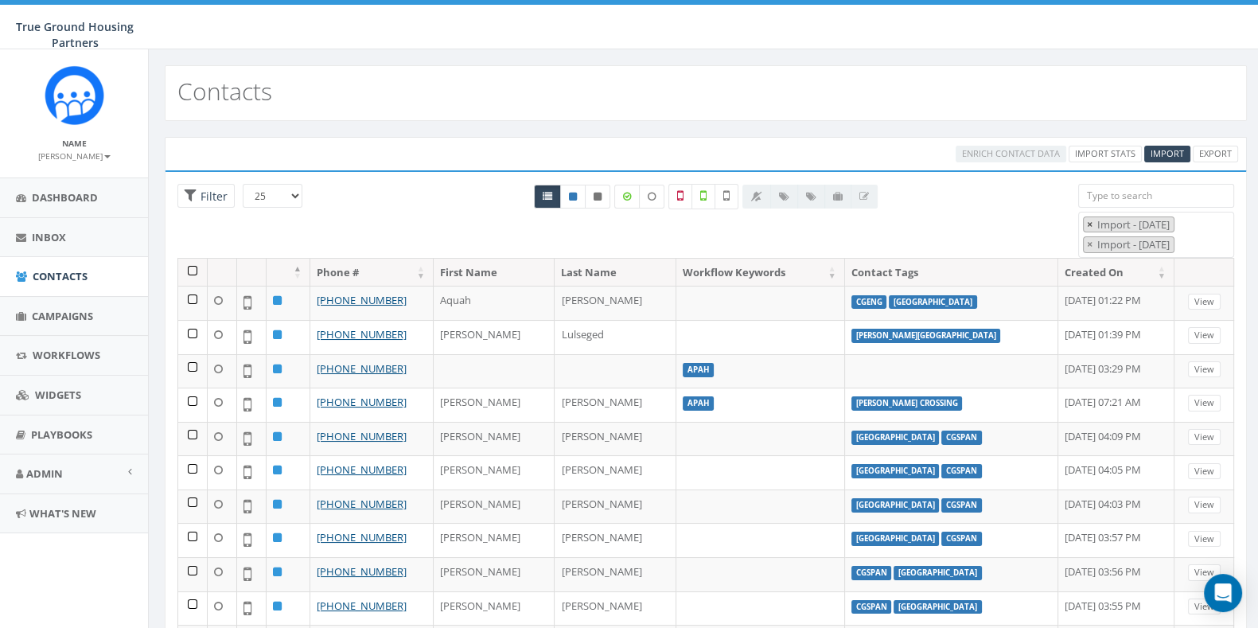
click at [1088, 228] on span "×" at bounding box center [1090, 224] width 6 height 14
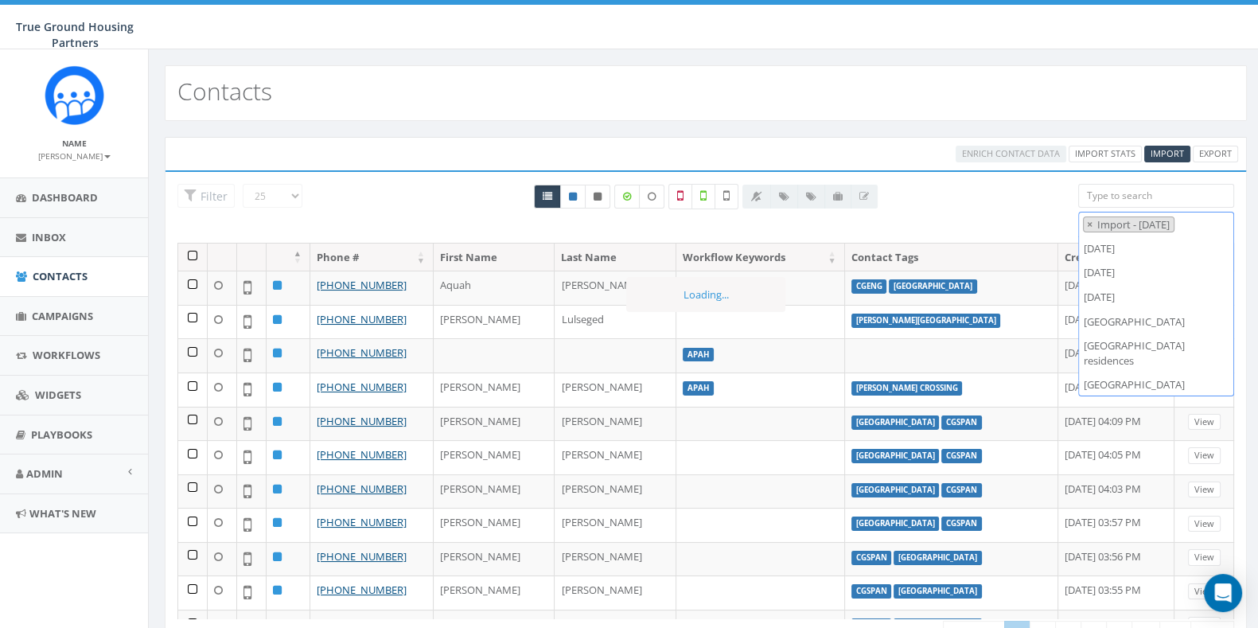
scroll to position [607, 0]
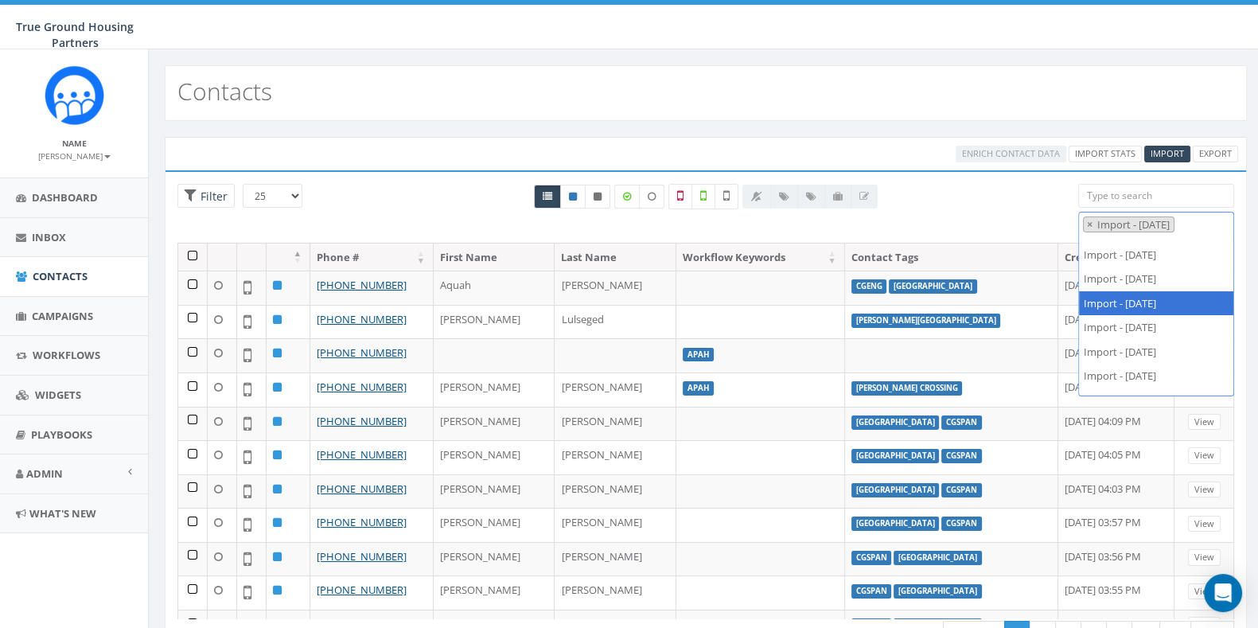
click at [1218, 220] on span "× Import - 05/29/2024" at bounding box center [1156, 224] width 156 height 25
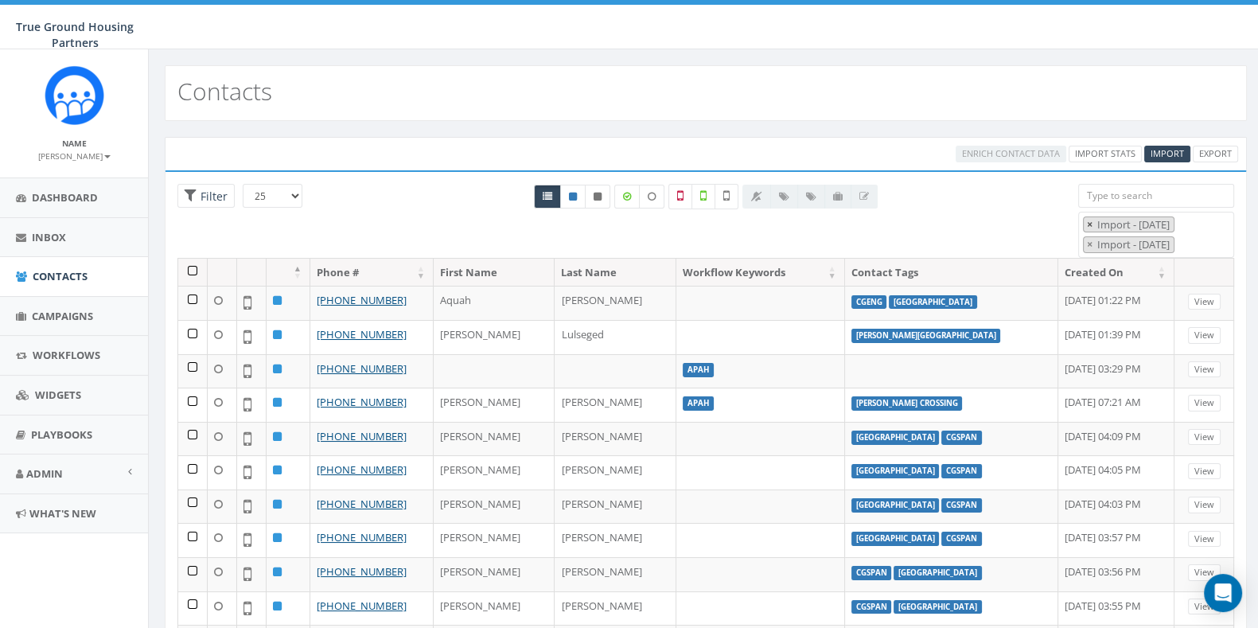
click at [1087, 222] on span "×" at bounding box center [1090, 224] width 6 height 14
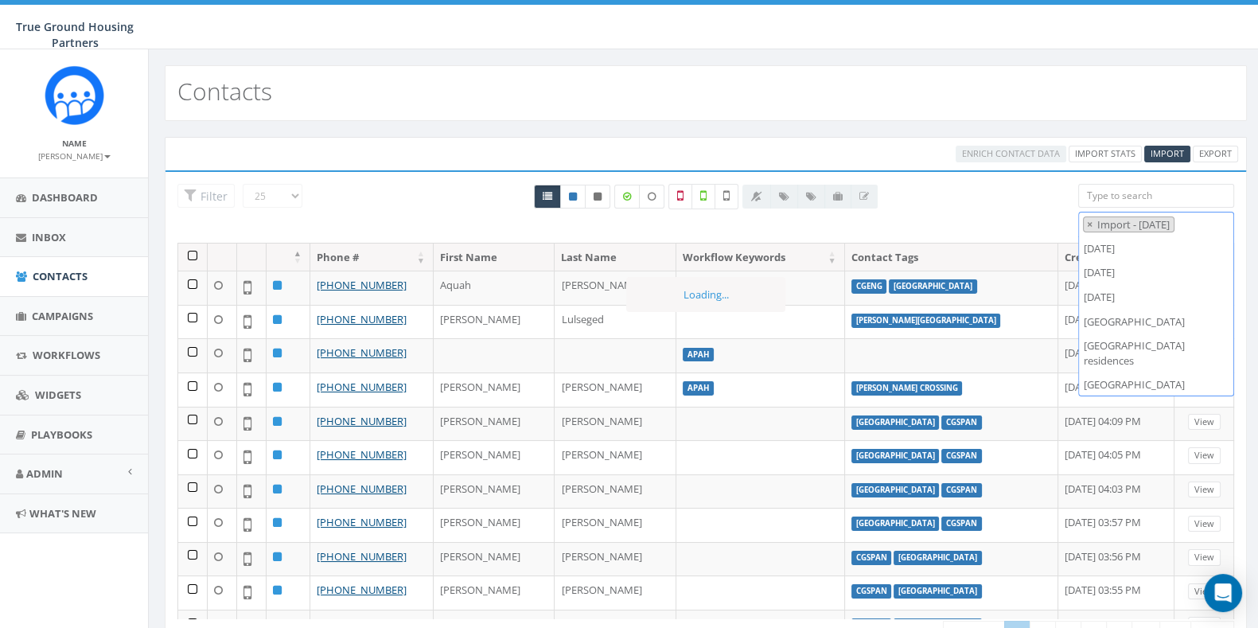
scroll to position [632, 0]
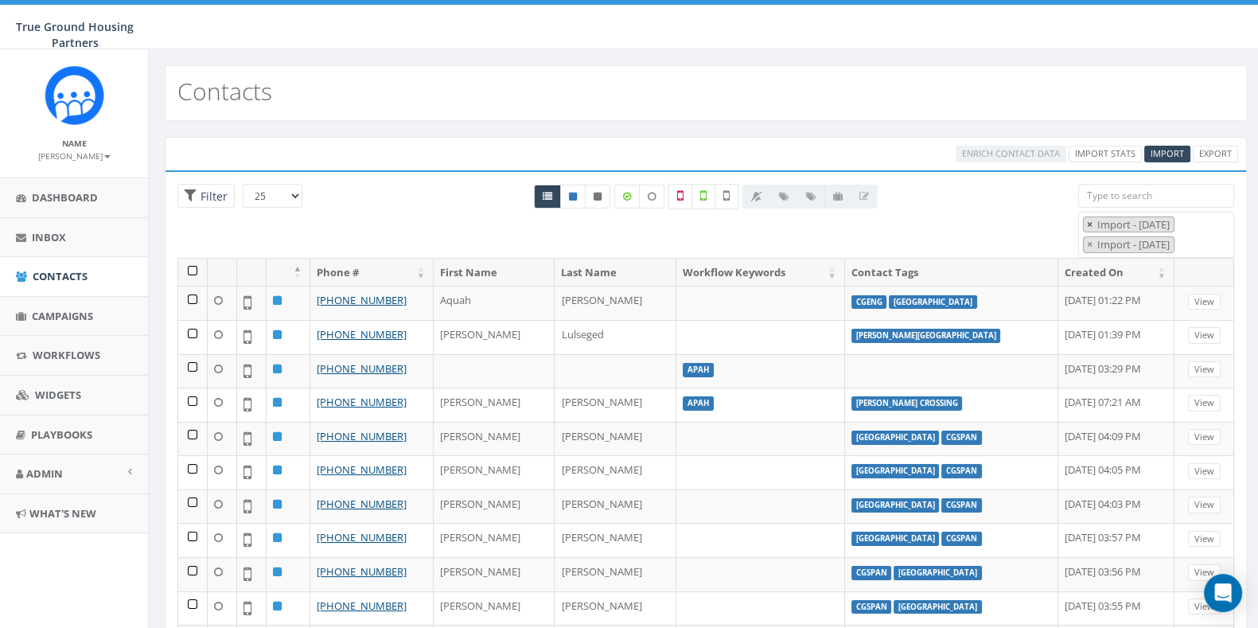
click at [1088, 225] on span "×" at bounding box center [1090, 224] width 6 height 14
select select "Import - [DATE]"
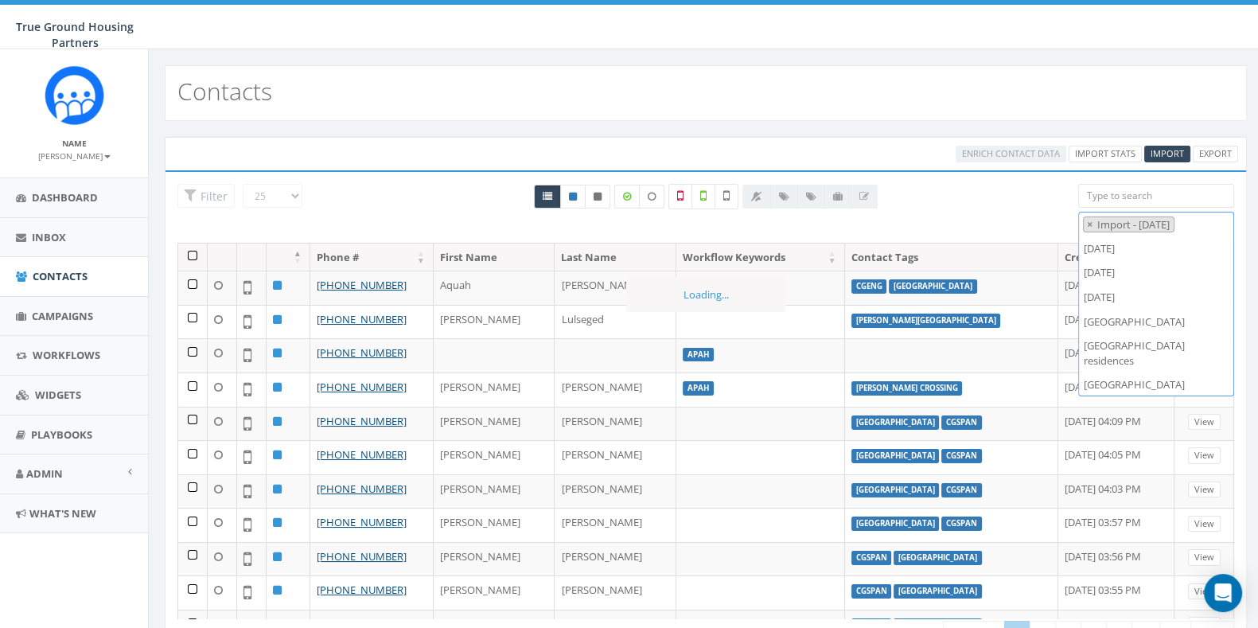
scroll to position [656, 0]
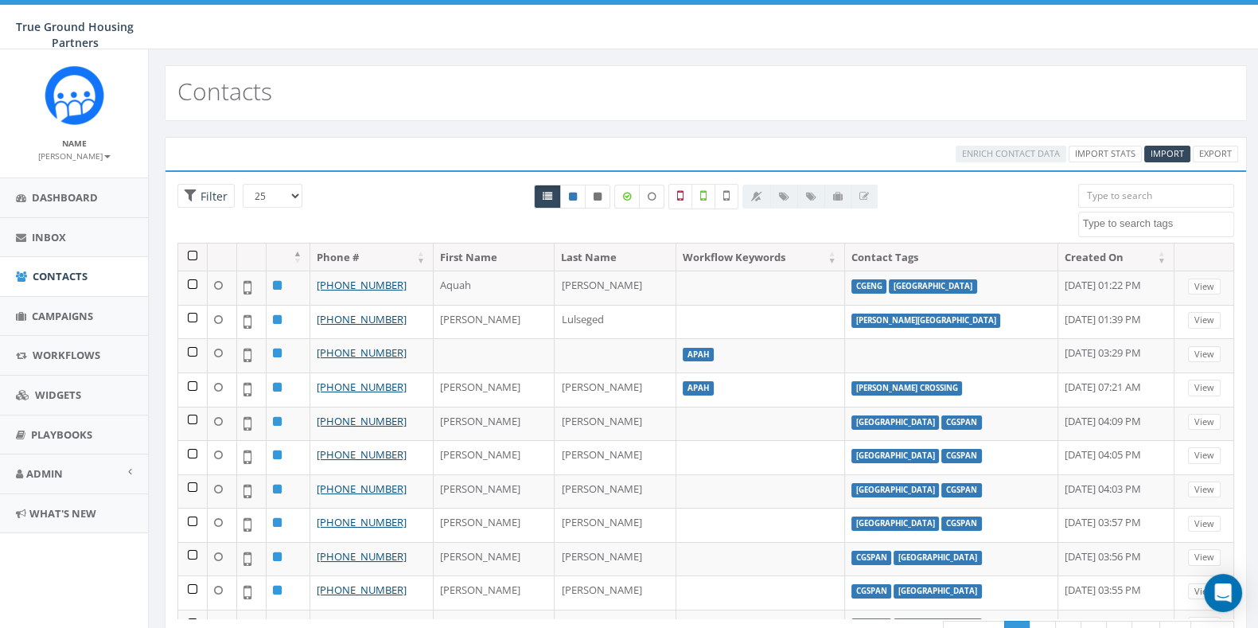
click at [1130, 220] on textarea "Search" at bounding box center [1158, 223] width 150 height 14
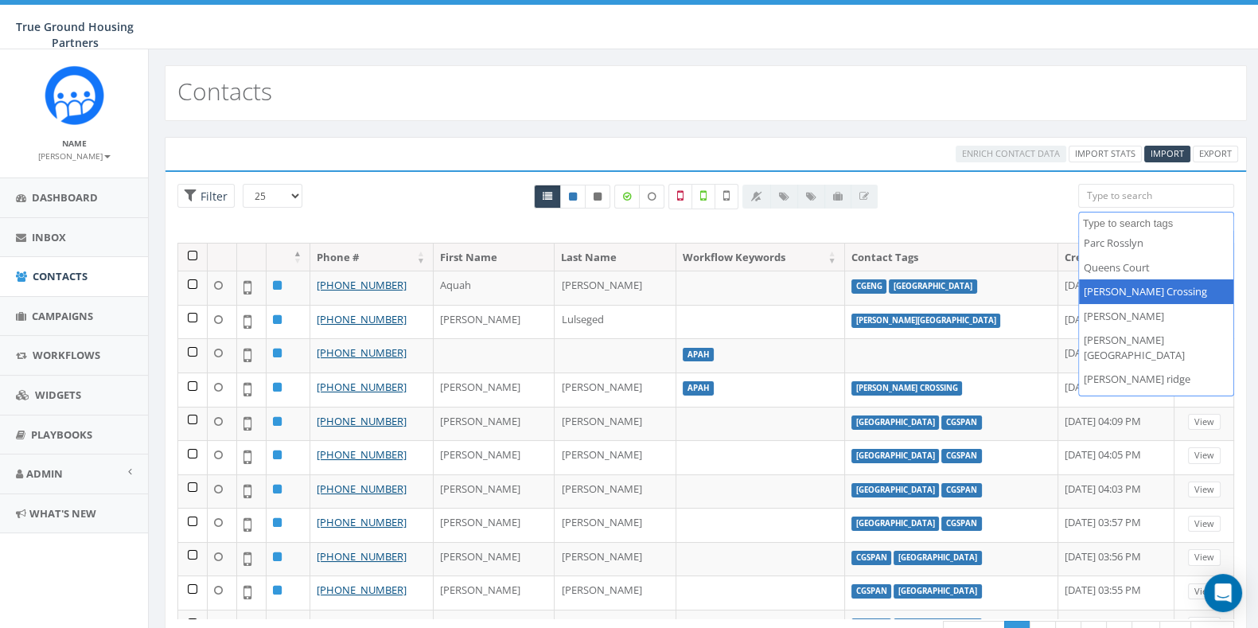
scroll to position [1023, 0]
select select "[PERSON_NAME]"
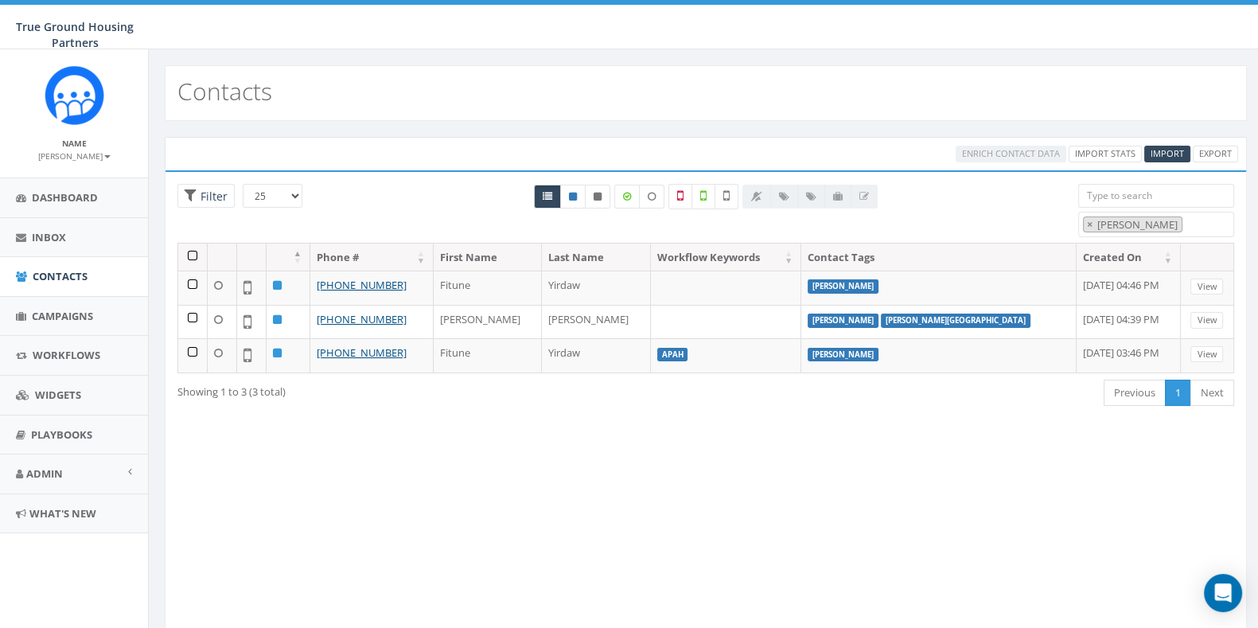
click at [187, 252] on th at bounding box center [192, 258] width 29 height 28
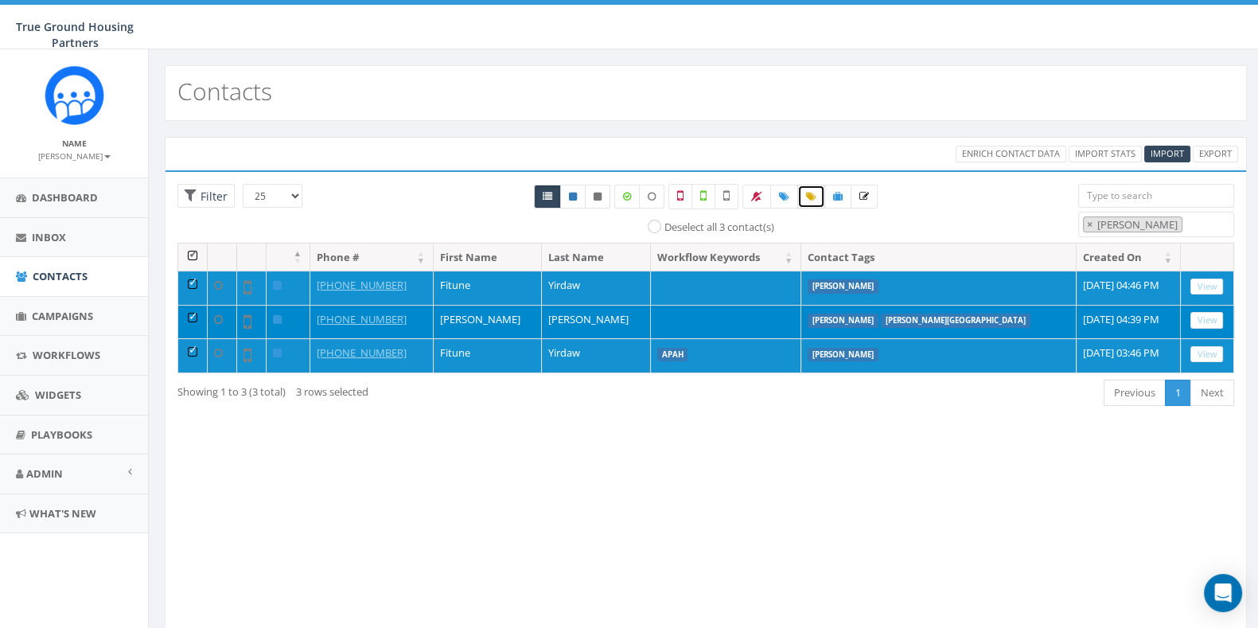
click at [801, 197] on link at bounding box center [811, 197] width 28 height 24
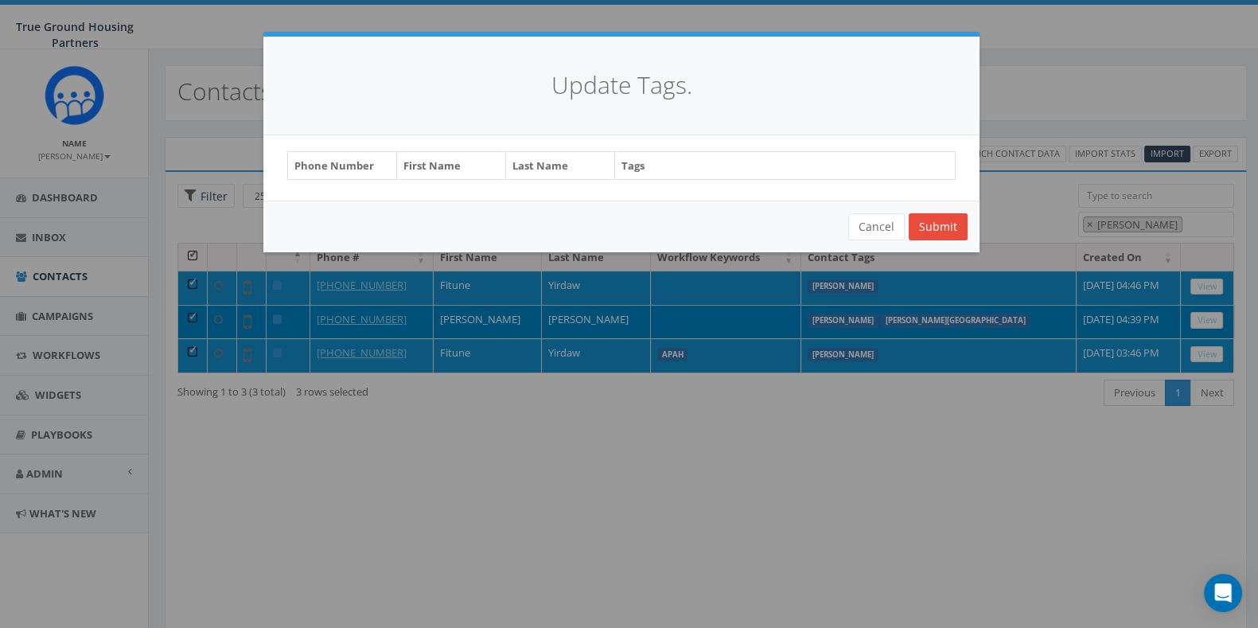
select select "snowden"
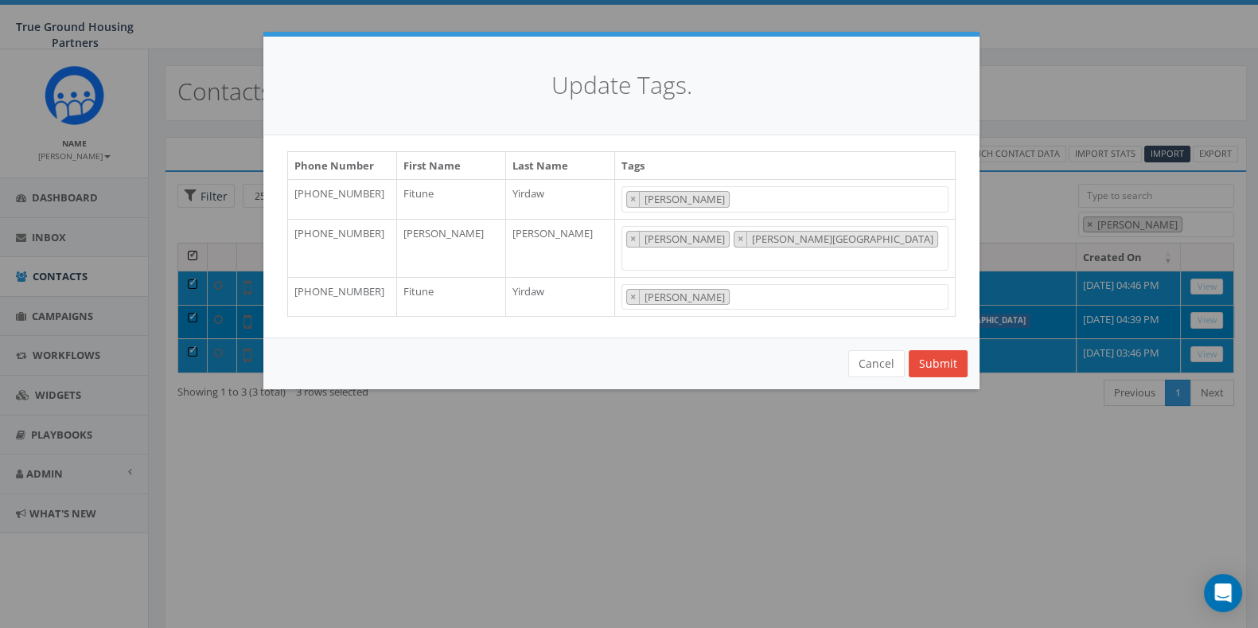
scroll to position [866, 0]
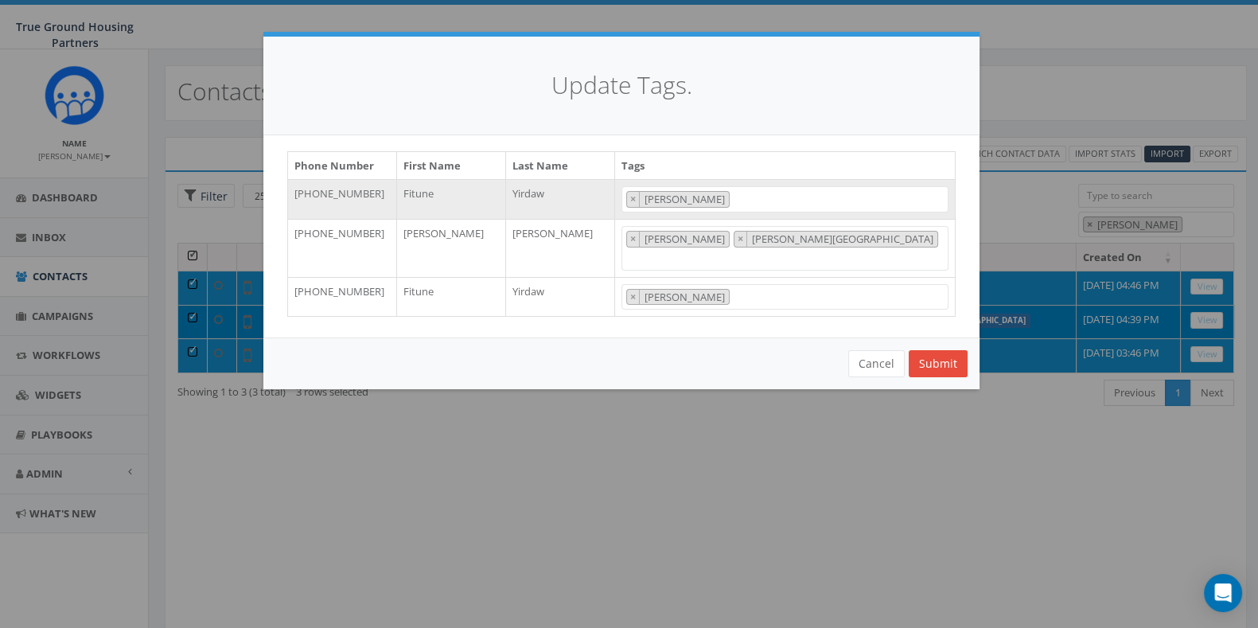
click at [786, 189] on span "× snowden" at bounding box center [785, 199] width 327 height 26
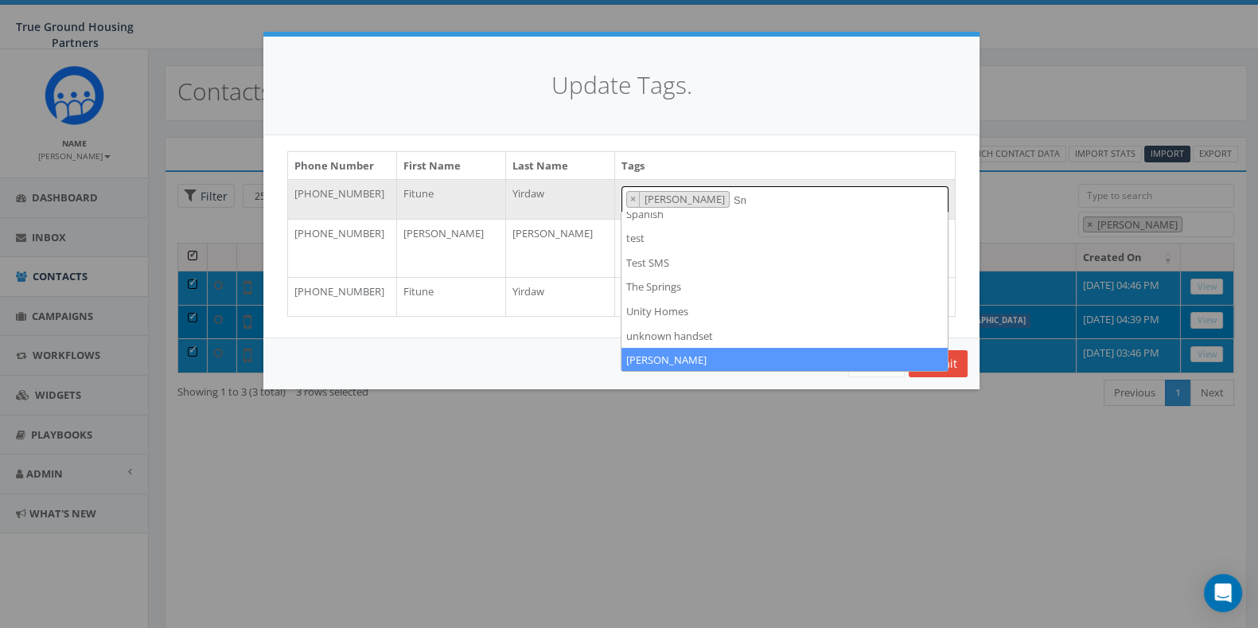
scroll to position [0, 0]
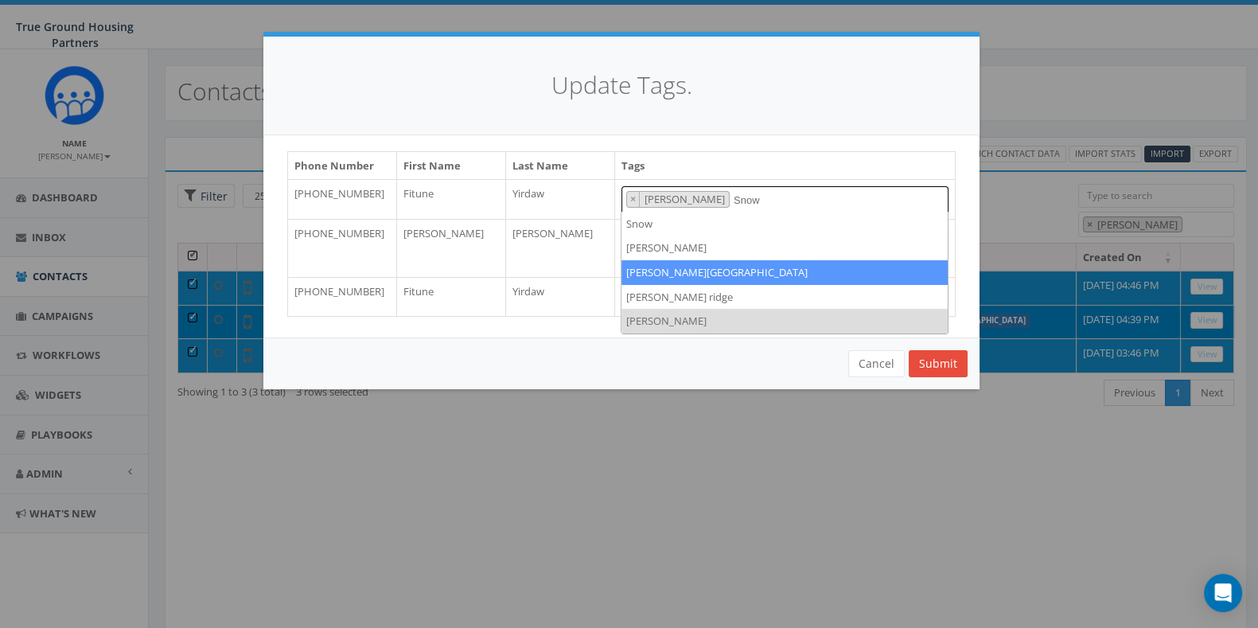
type textarea "Snow"
select select "[PERSON_NAME][GEOGRAPHIC_DATA]"
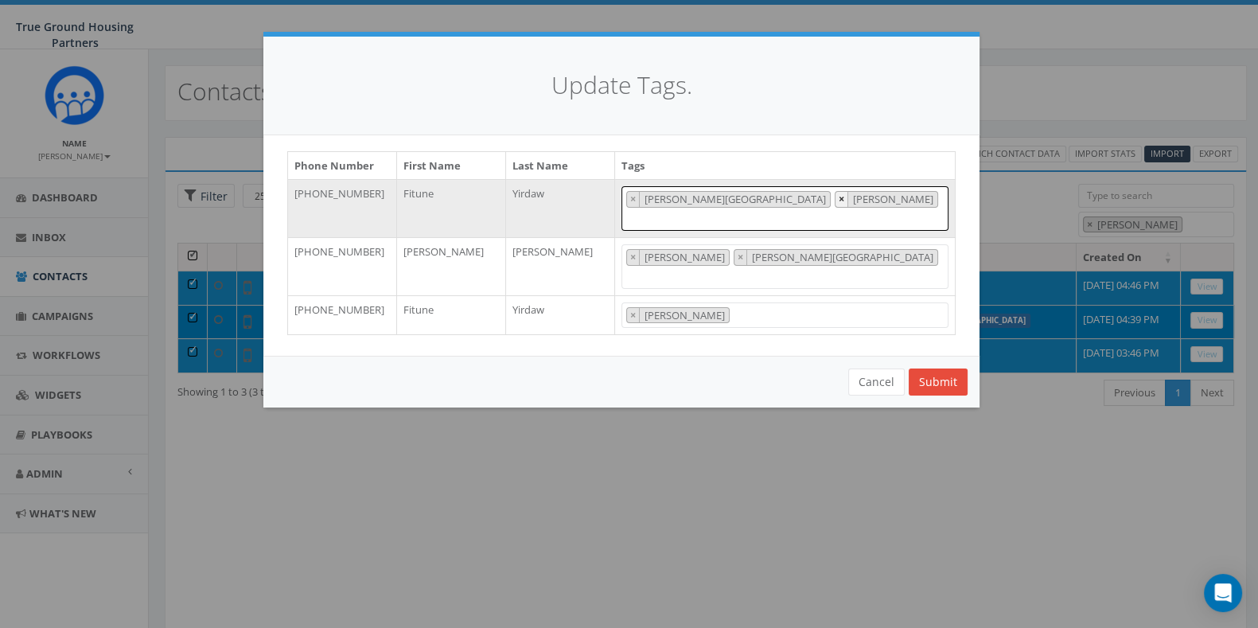
click at [836, 198] on button "×" at bounding box center [842, 199] width 13 height 15
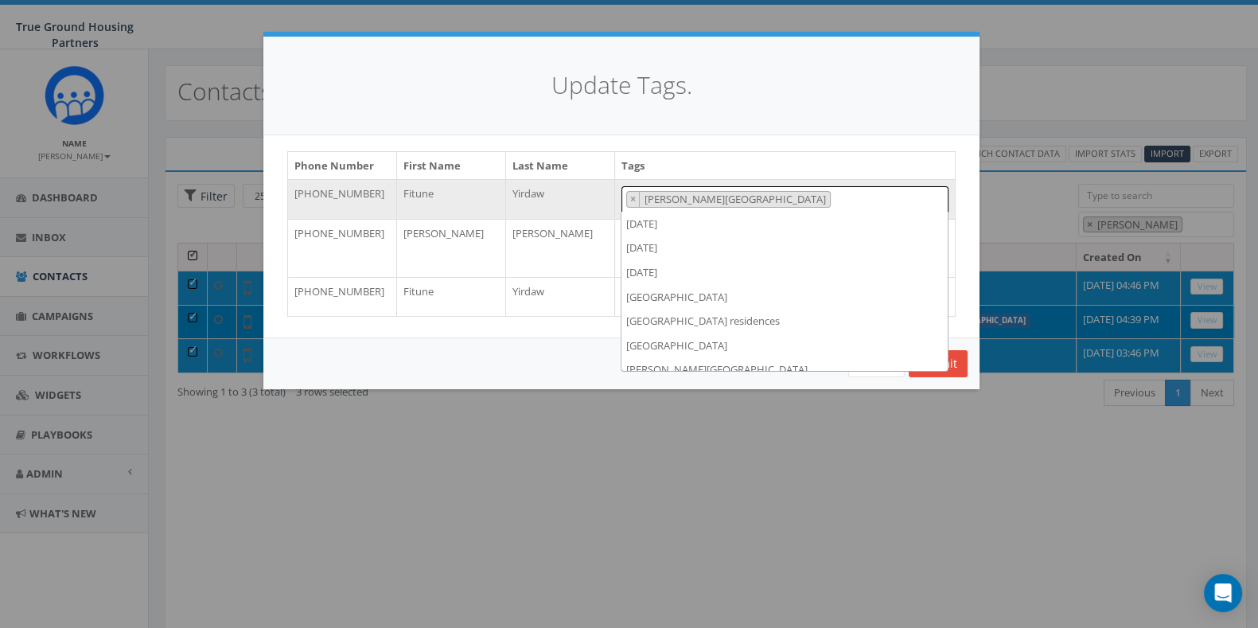
scroll to position [1020, 0]
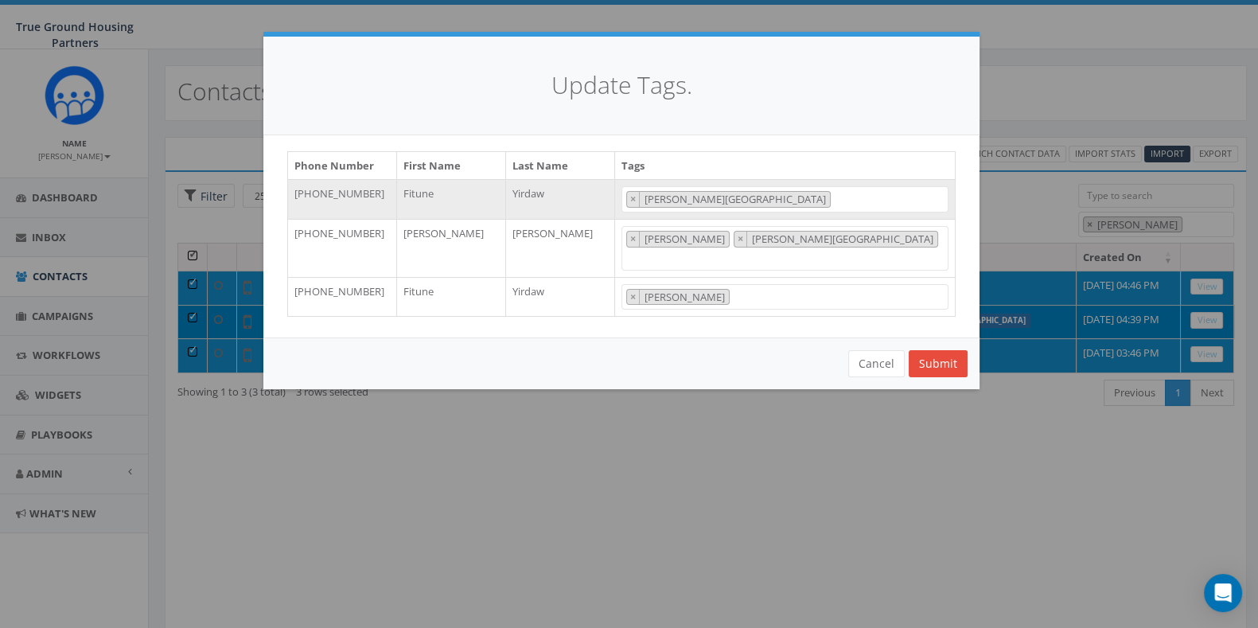
click at [823, 170] on th "Tags" at bounding box center [785, 166] width 341 height 28
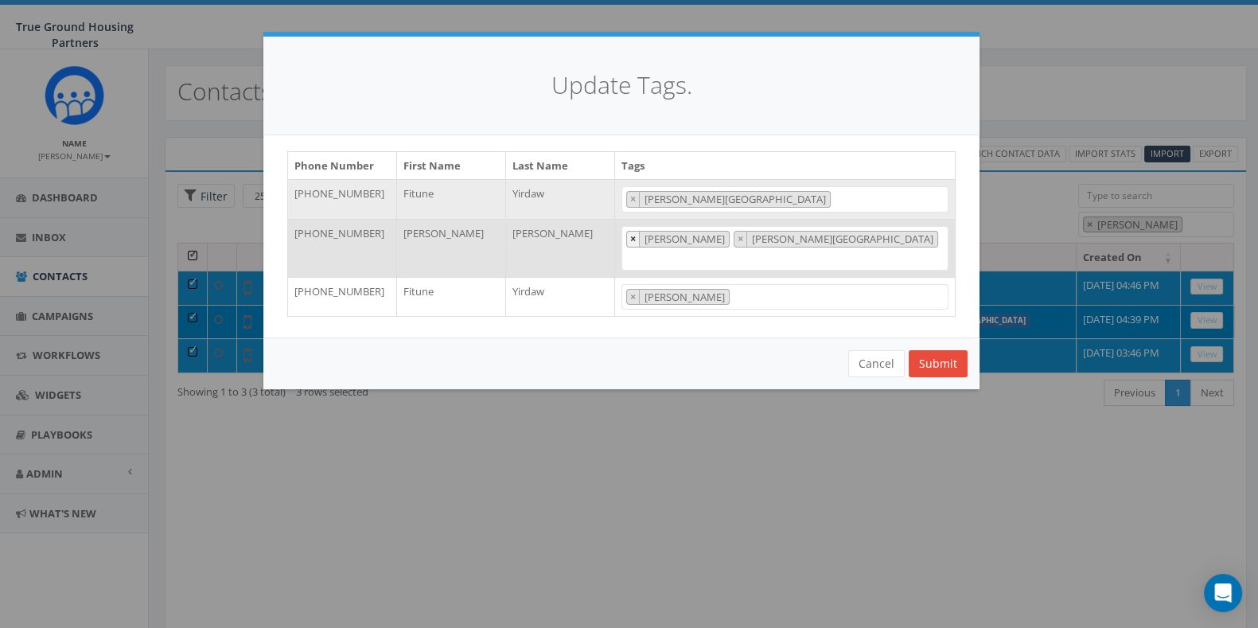
click at [633, 240] on span "×" at bounding box center [633, 239] width 6 height 14
select select "[PERSON_NAME][GEOGRAPHIC_DATA]"
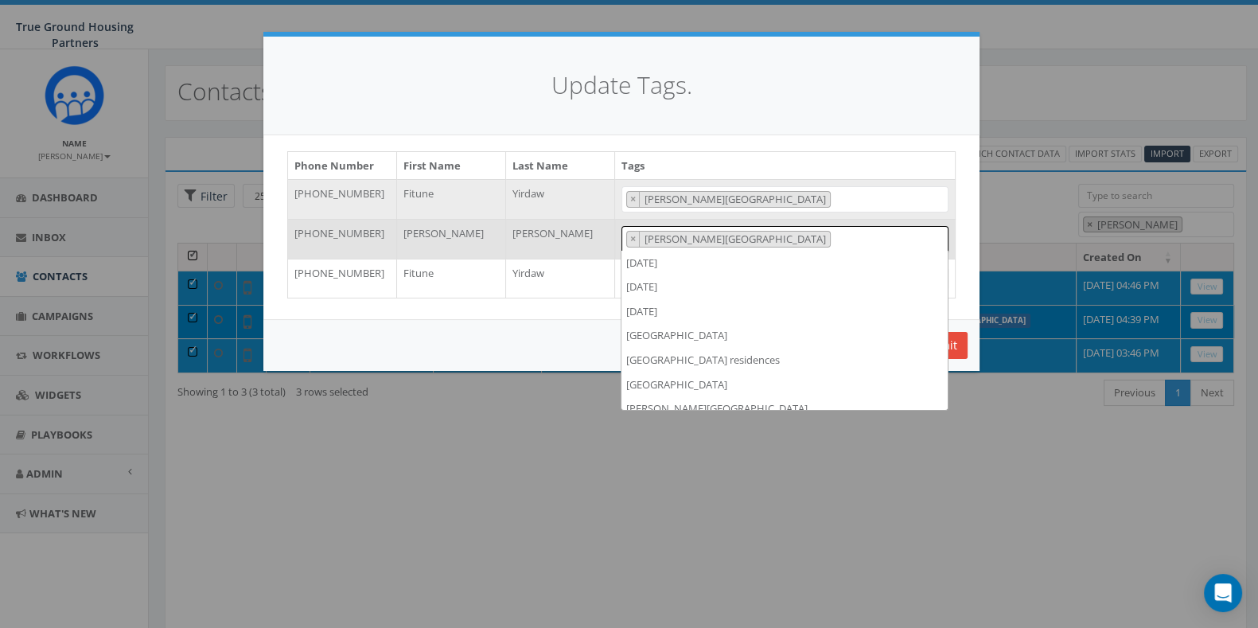
scroll to position [1202, 0]
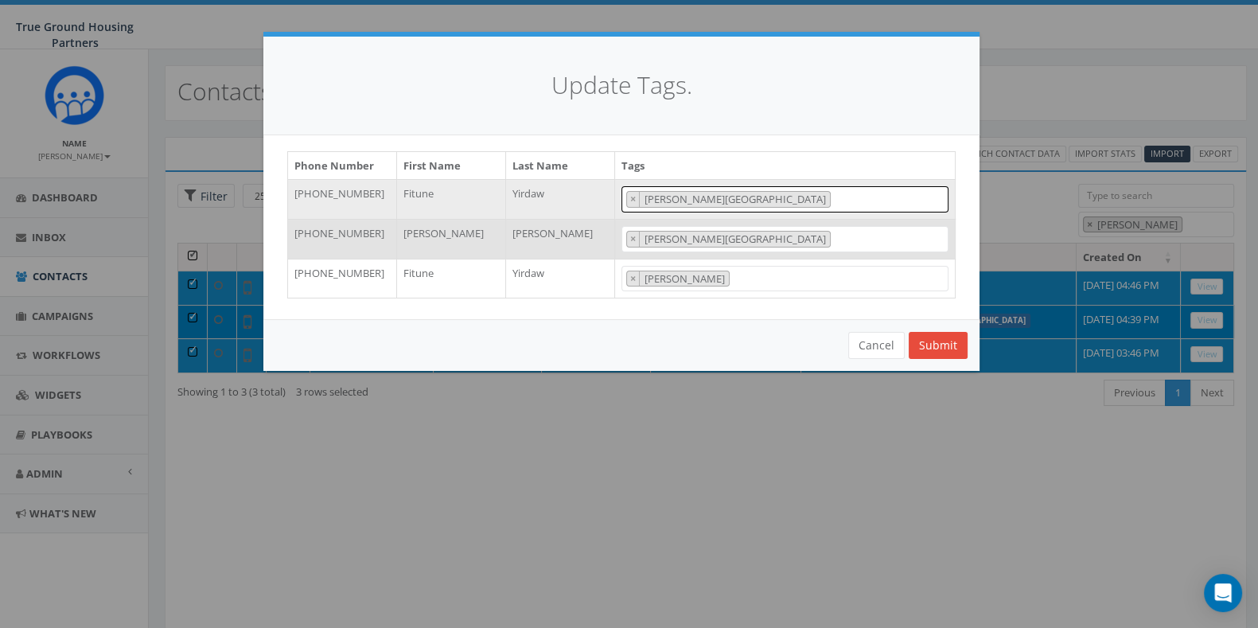
click at [855, 208] on span "× Snowden Ridge" at bounding box center [785, 199] width 327 height 26
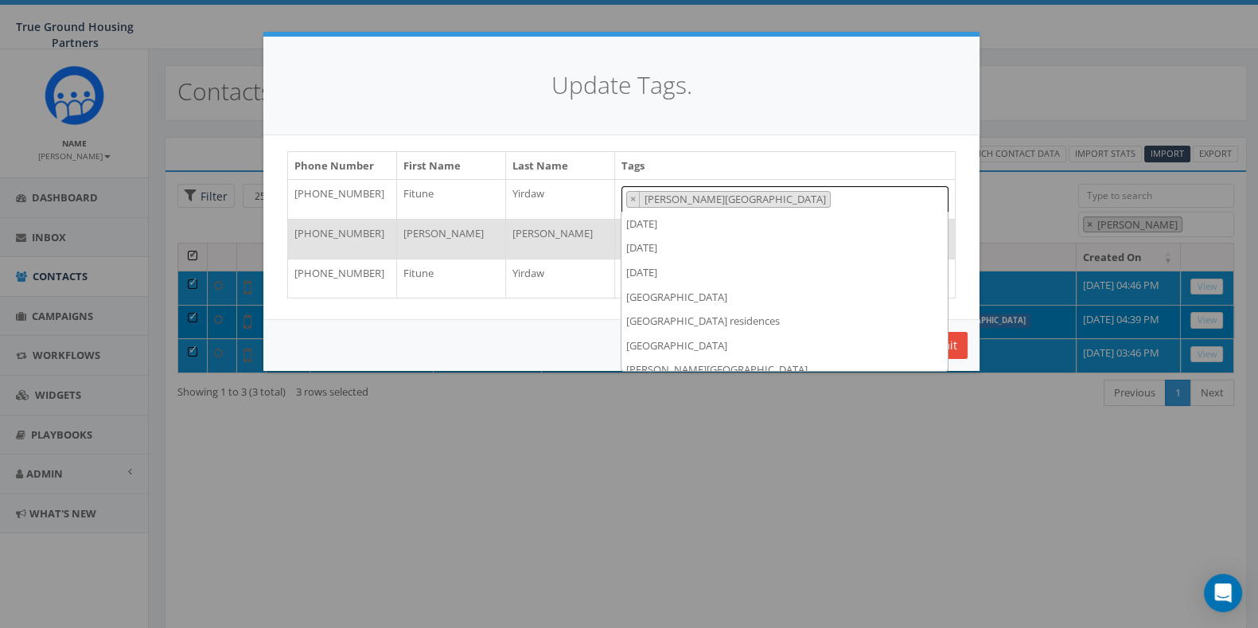
scroll to position [996, 0]
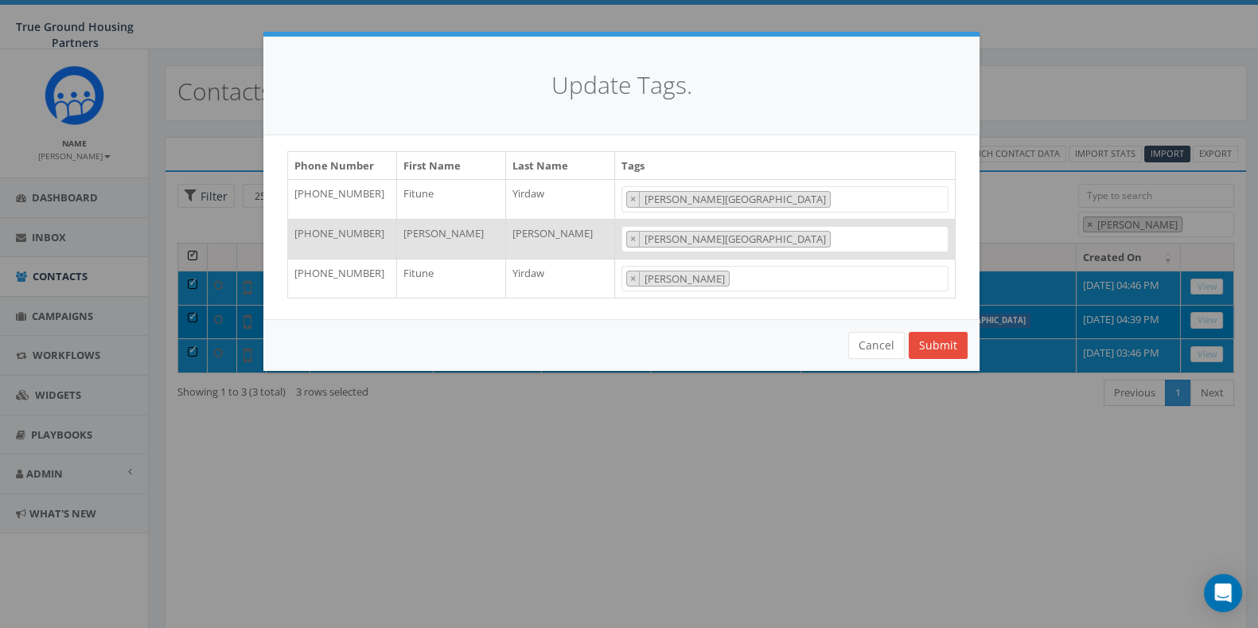
click at [887, 137] on div "Phone Number First Name Last Name Tags +12404292435 Fitune Yirdaw 2024/10/01 20…" at bounding box center [621, 227] width 716 height 184
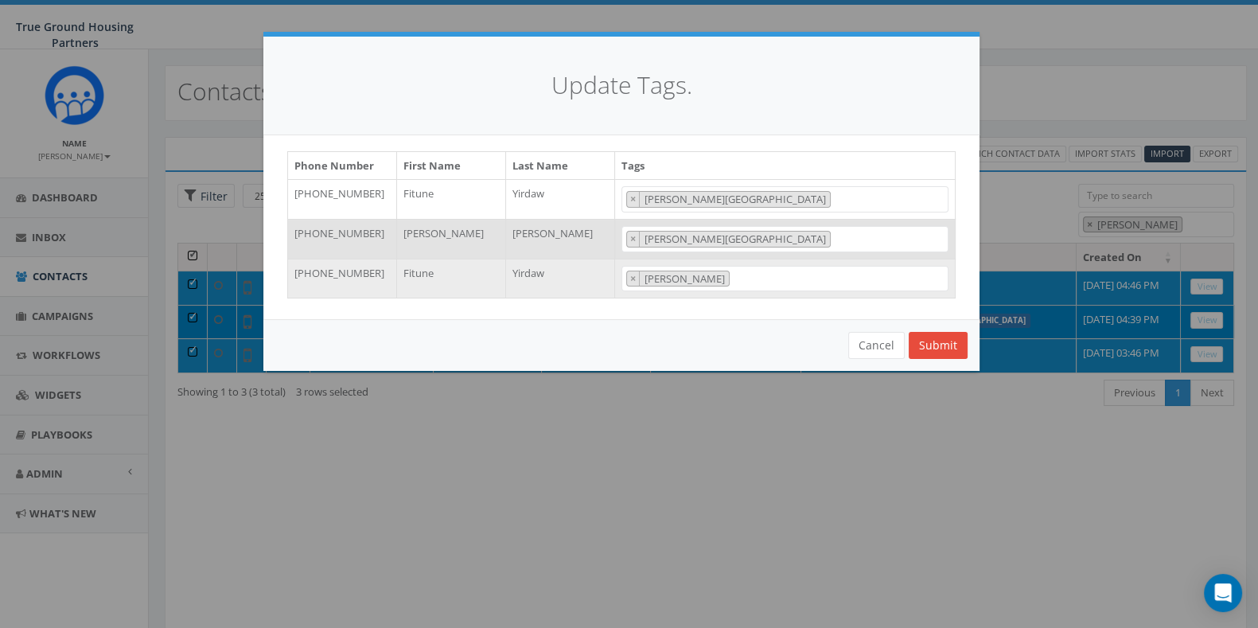
click at [768, 274] on span "× snowden" at bounding box center [785, 279] width 327 height 26
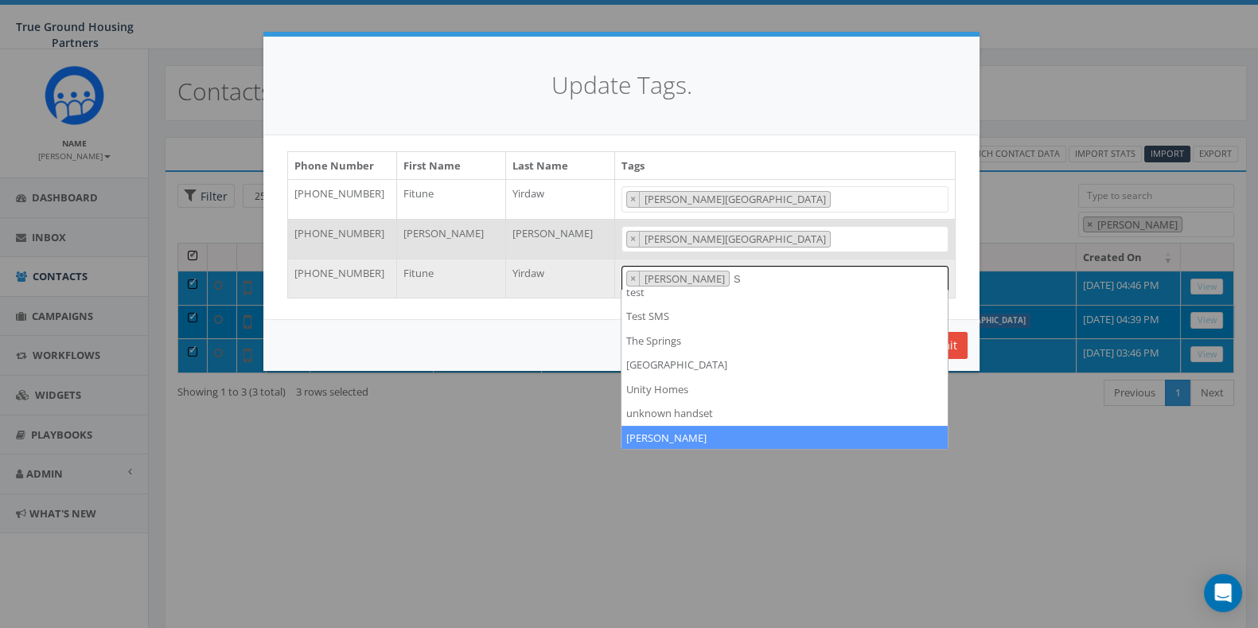
scroll to position [0, 0]
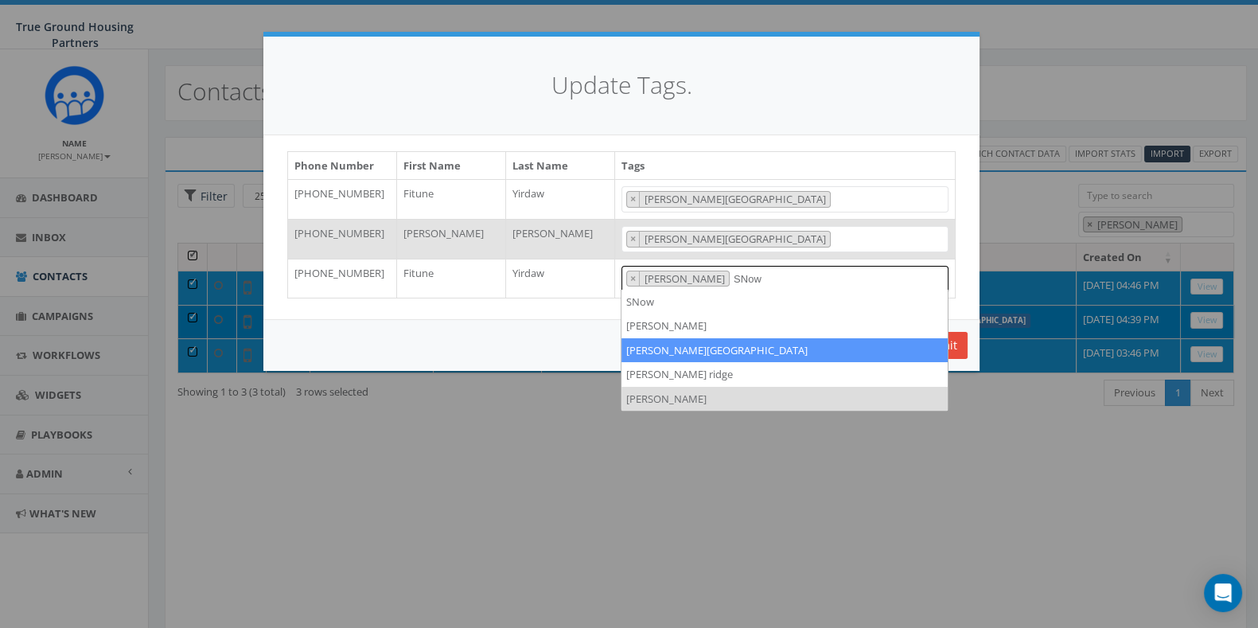
type textarea "SNow"
select select "Snowden Ridge"
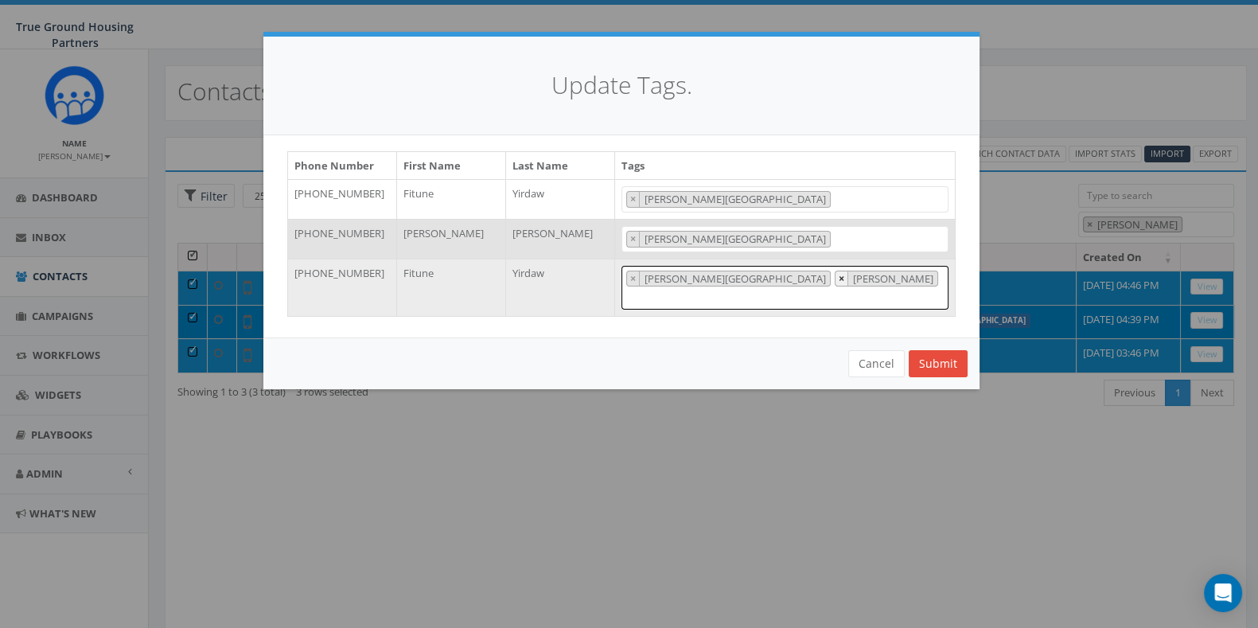
click at [836, 279] on button "×" at bounding box center [842, 278] width 13 height 15
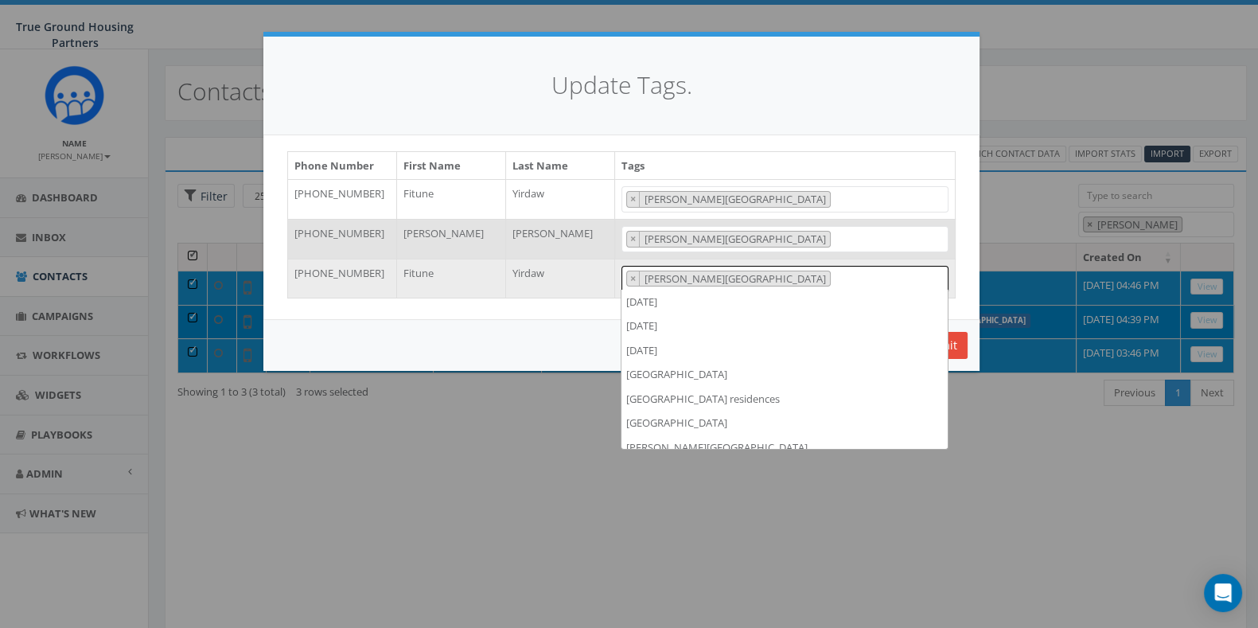
scroll to position [1020, 0]
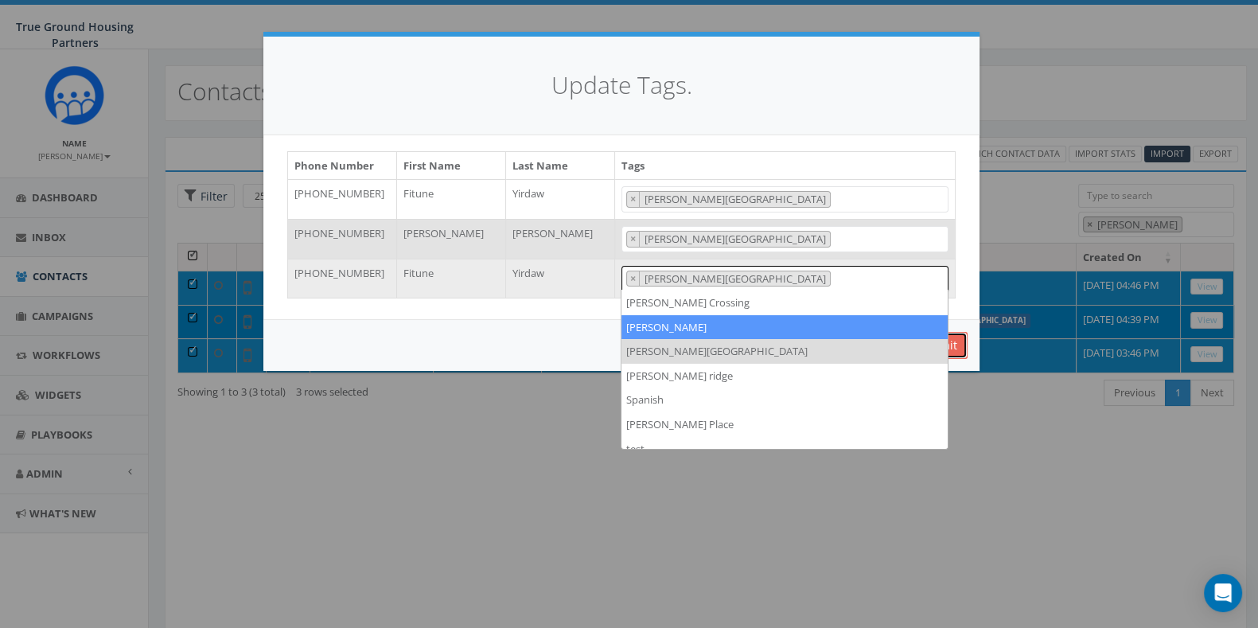
click at [962, 344] on button "Submit" at bounding box center [938, 345] width 59 height 27
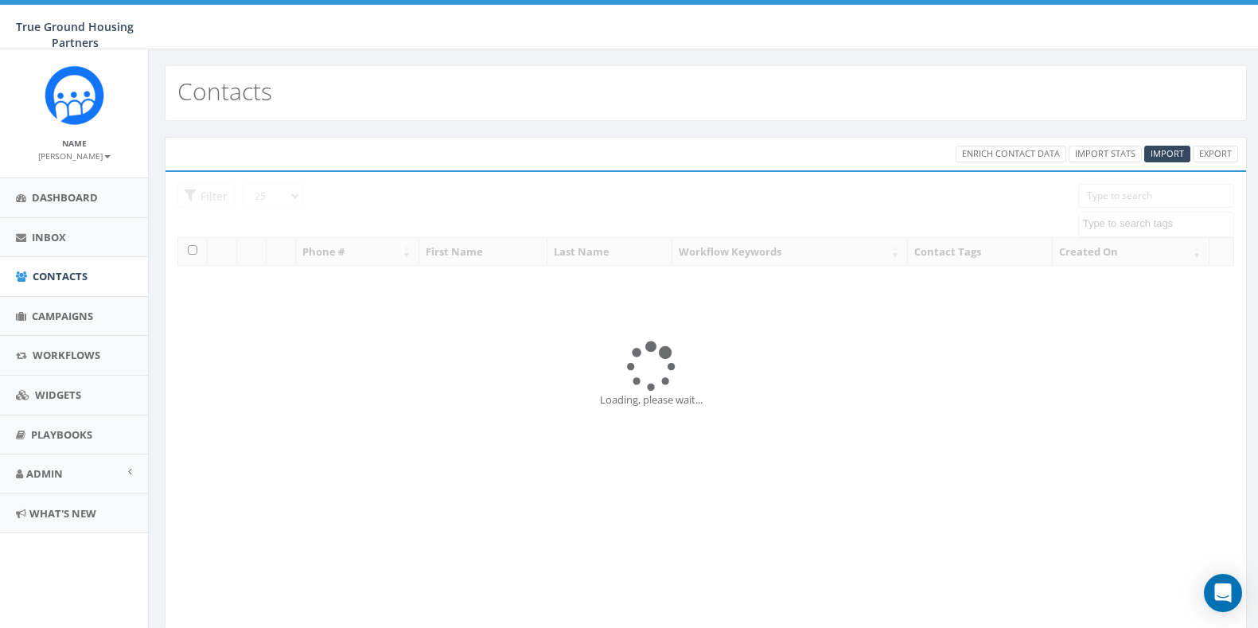
select select
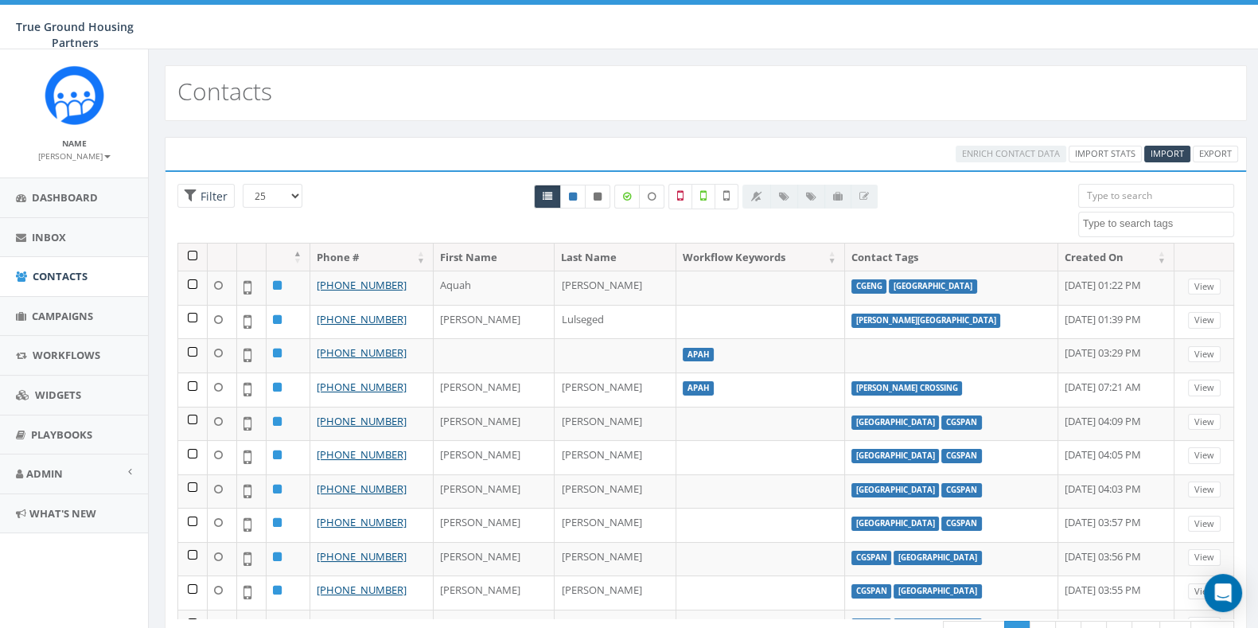
click at [1112, 226] on textarea "Search" at bounding box center [1158, 223] width 150 height 14
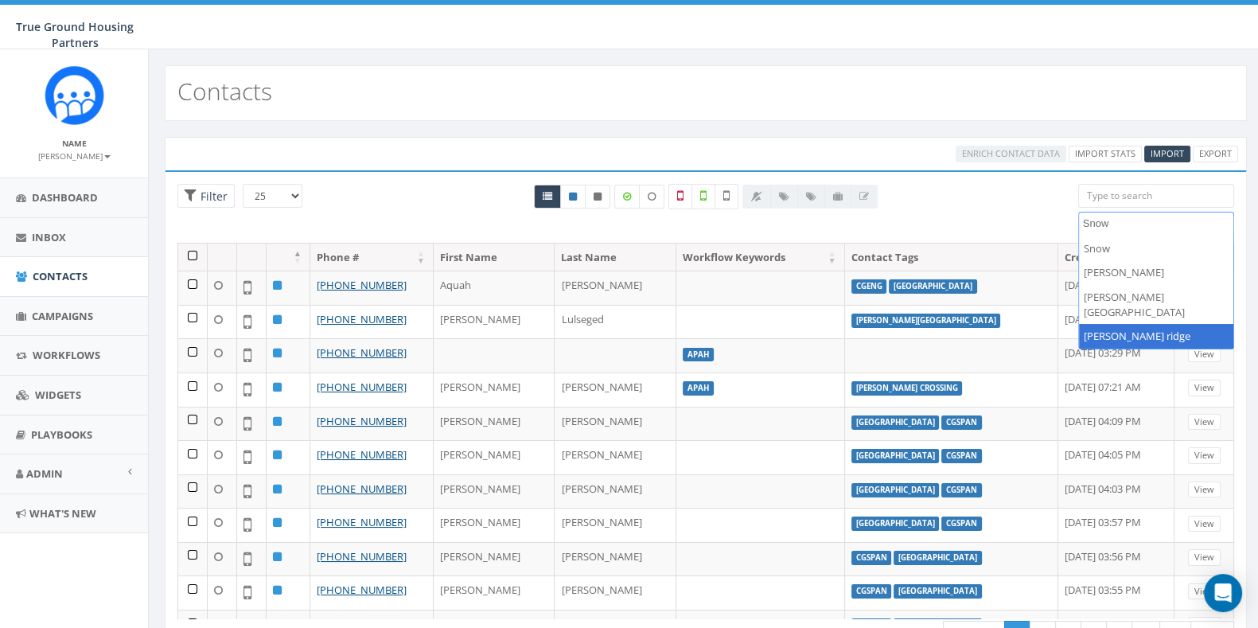
type textarea "Snow"
select select "[PERSON_NAME] ridge"
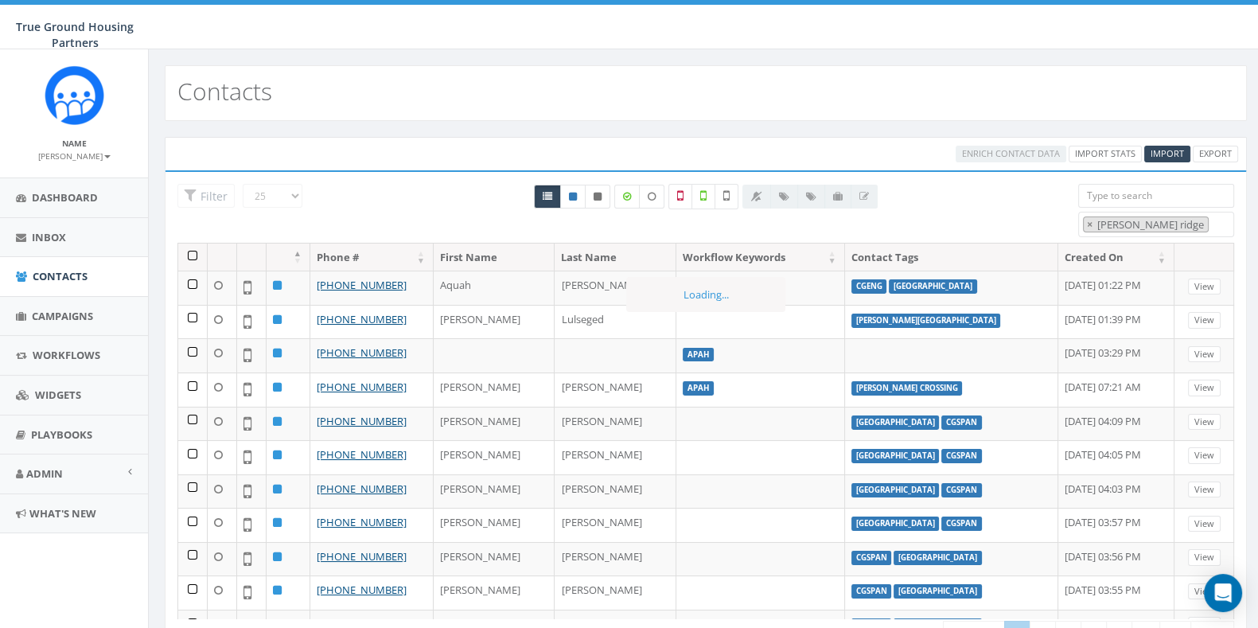
scroll to position [602, 0]
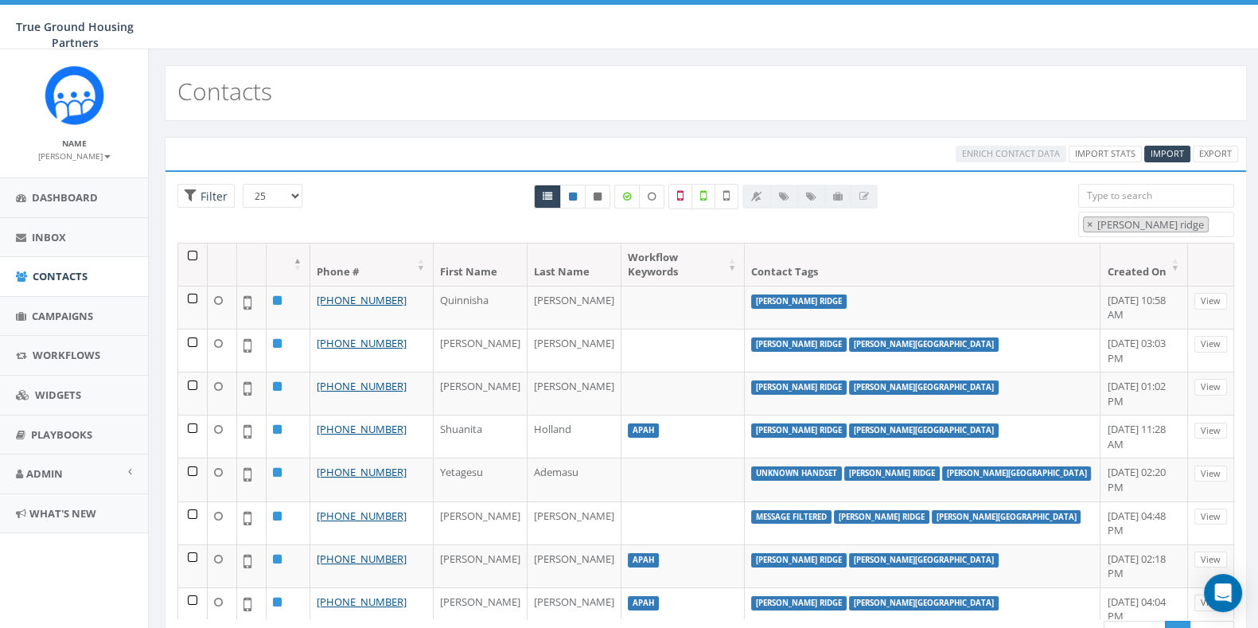
click at [199, 258] on th at bounding box center [192, 265] width 29 height 42
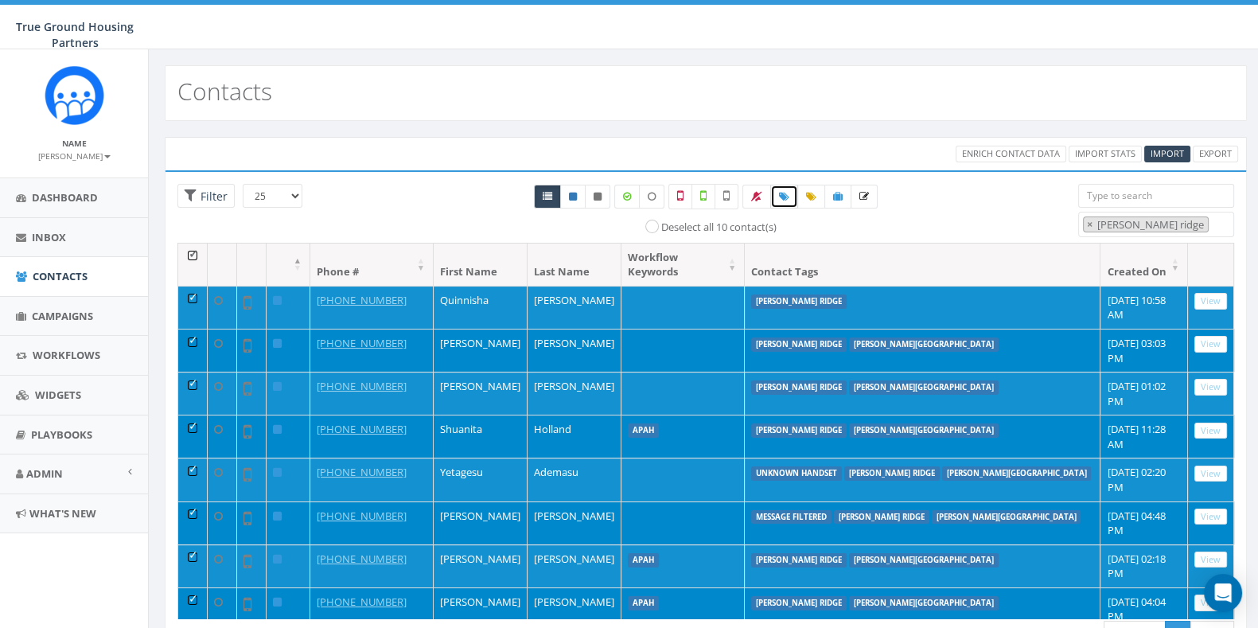
click at [788, 197] on icon at bounding box center [784, 197] width 10 height 10
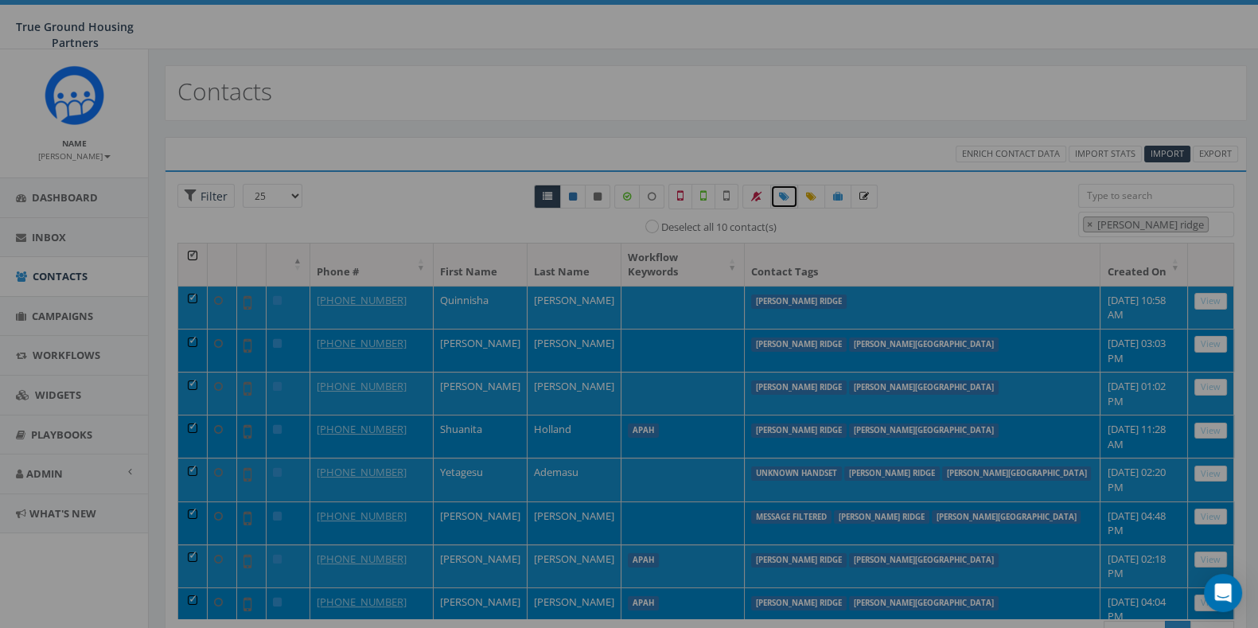
select select
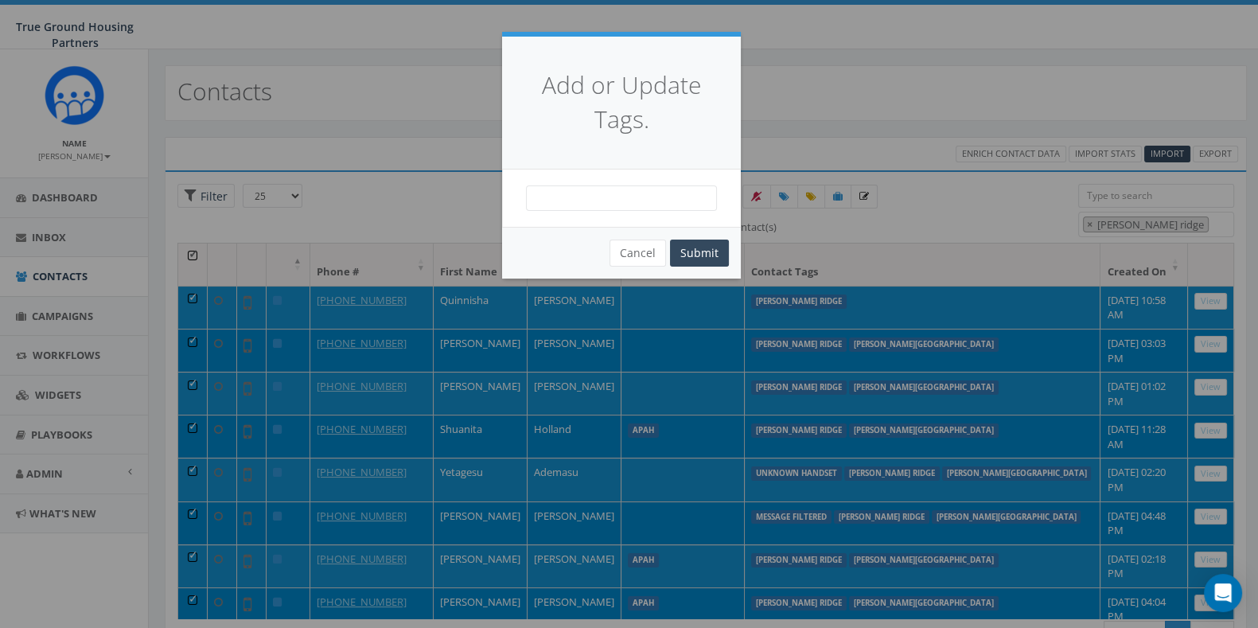
click at [629, 195] on span at bounding box center [621, 197] width 191 height 25
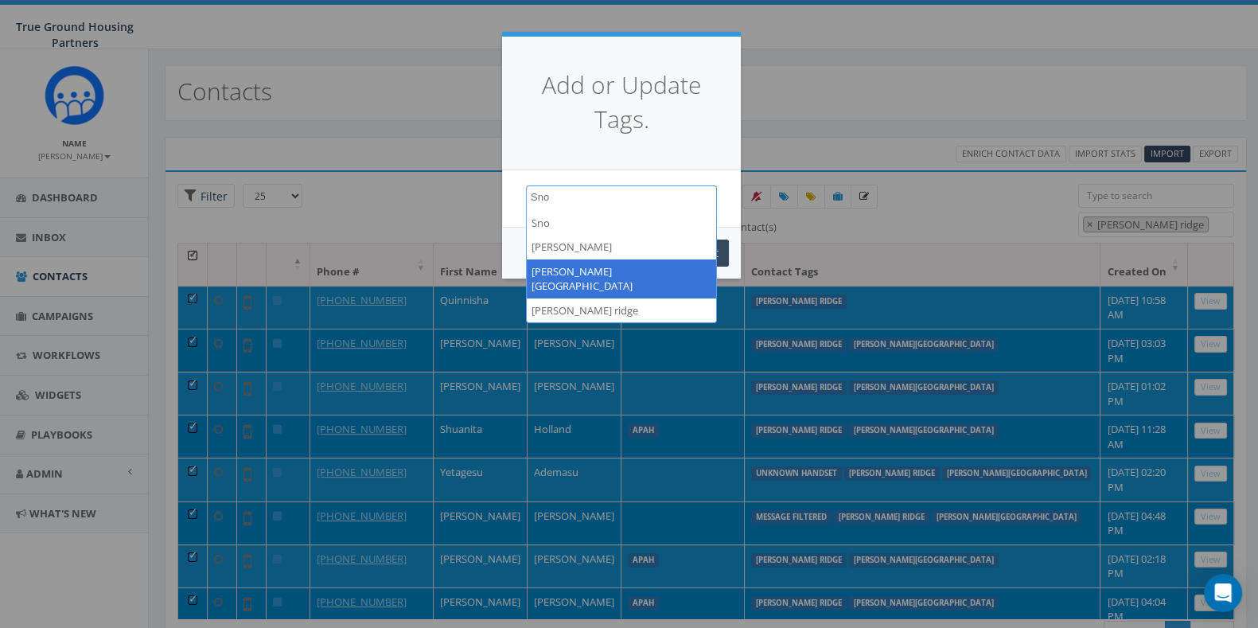
type textarea "Sno"
select select "[PERSON_NAME][GEOGRAPHIC_DATA]"
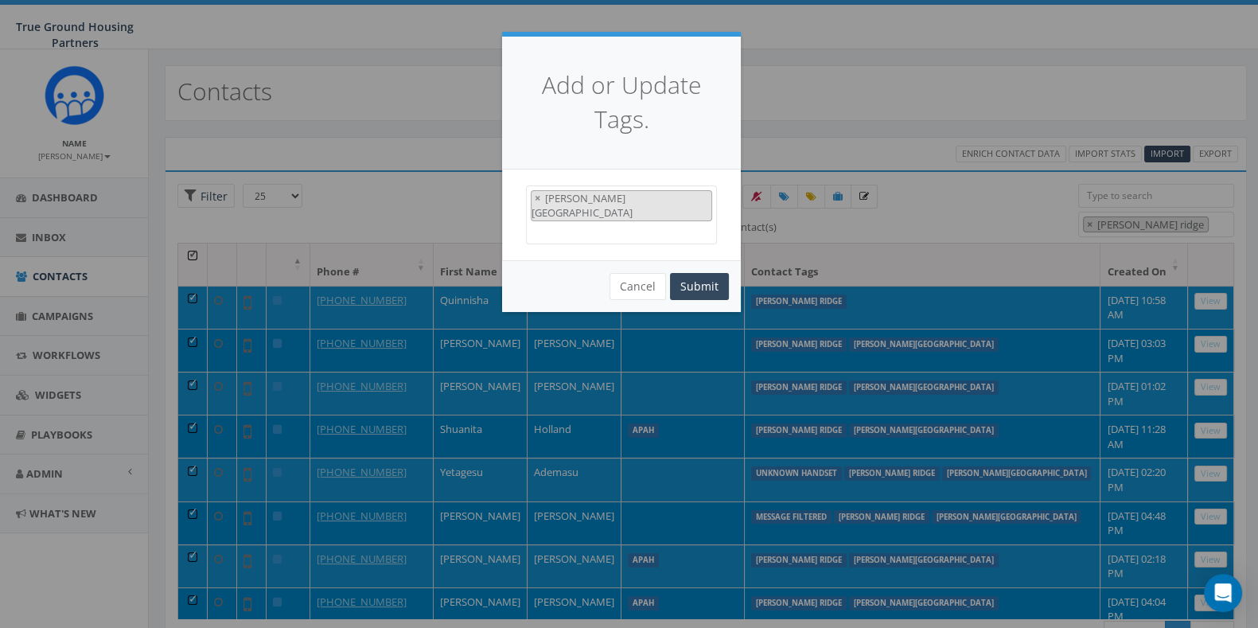
scroll to position [705, 0]
click at [709, 273] on button "Submit" at bounding box center [699, 286] width 59 height 27
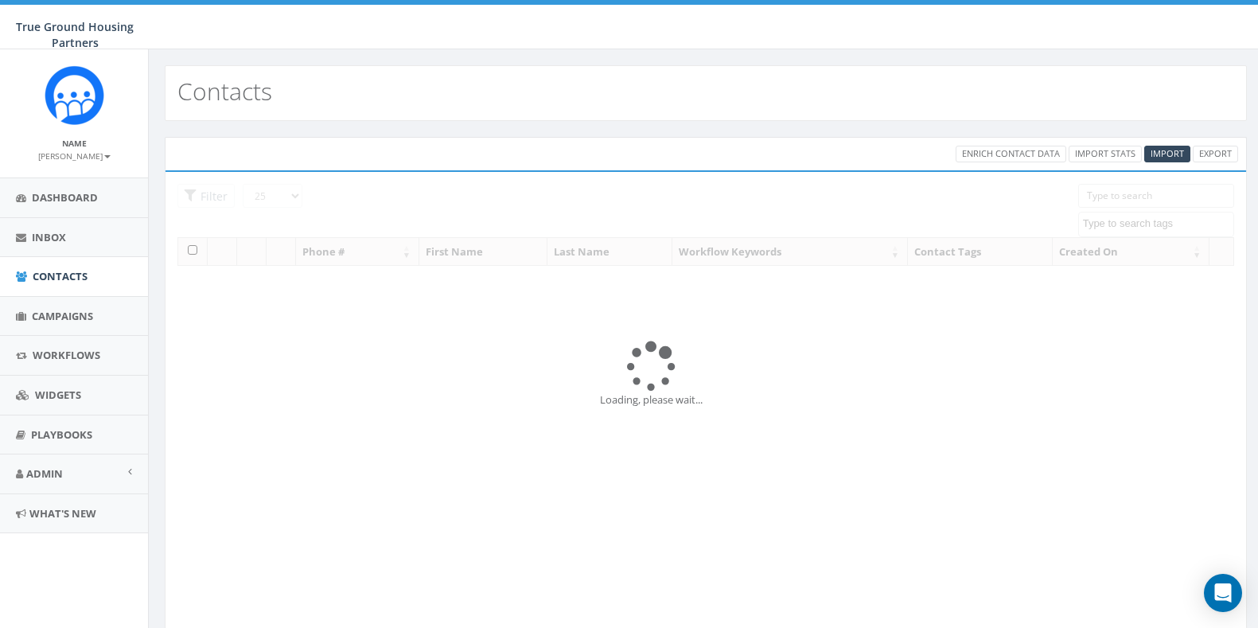
select select
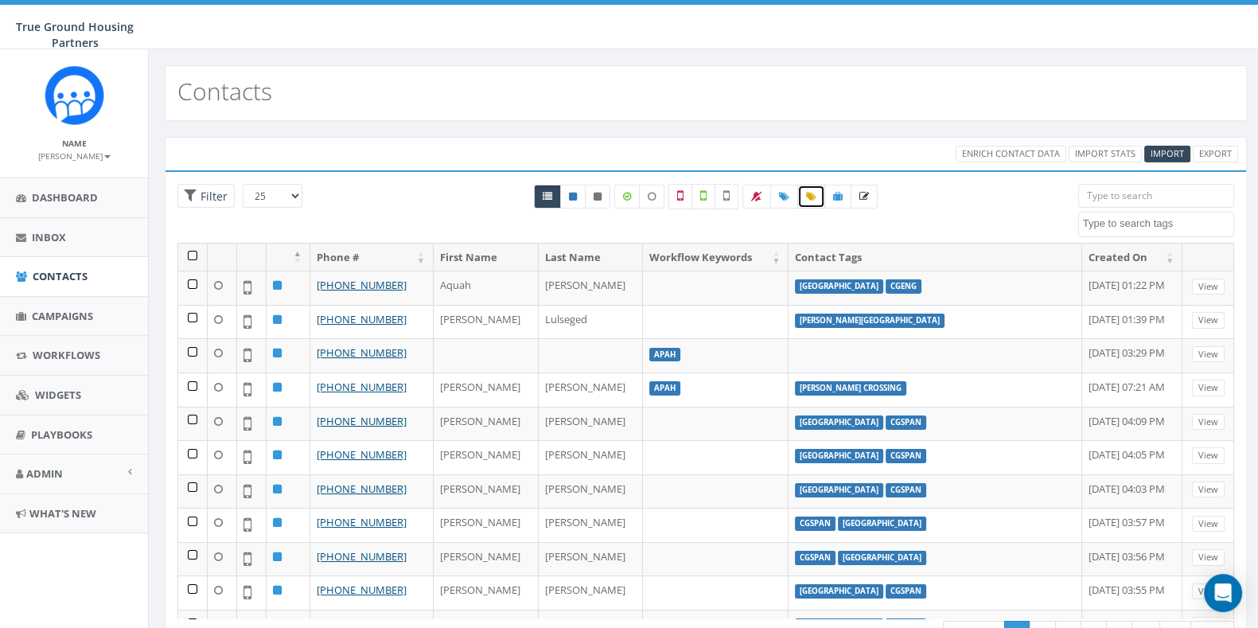
click at [806, 200] on icon at bounding box center [811, 197] width 10 height 10
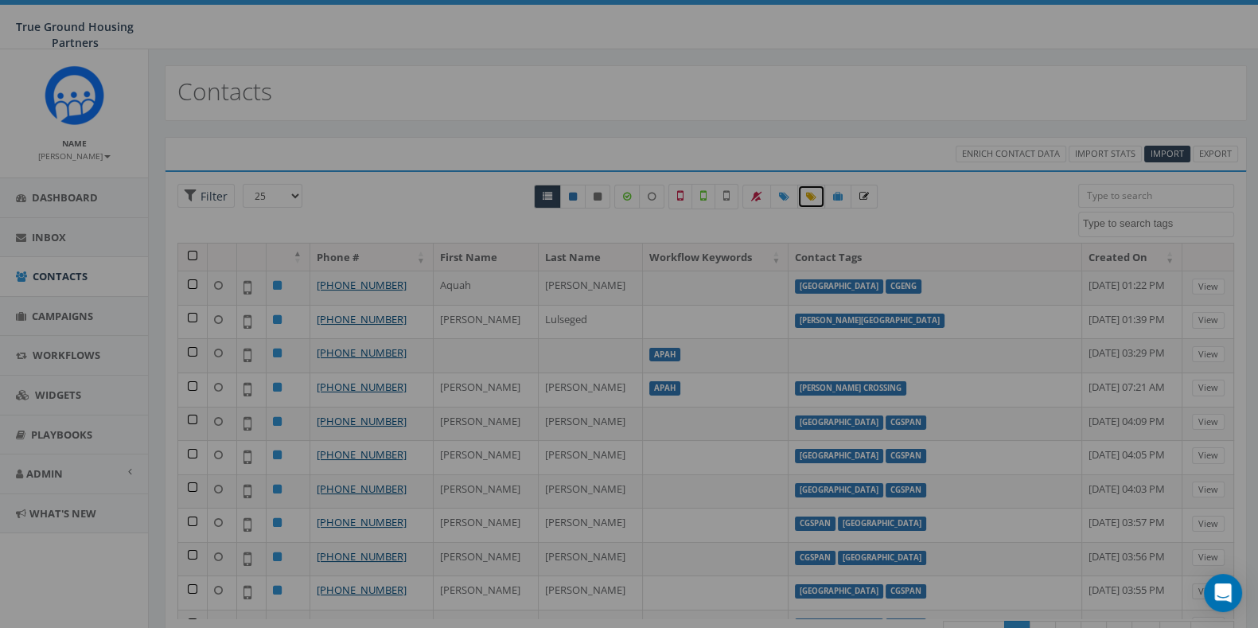
select select "[PERSON_NAME][GEOGRAPHIC_DATA]"
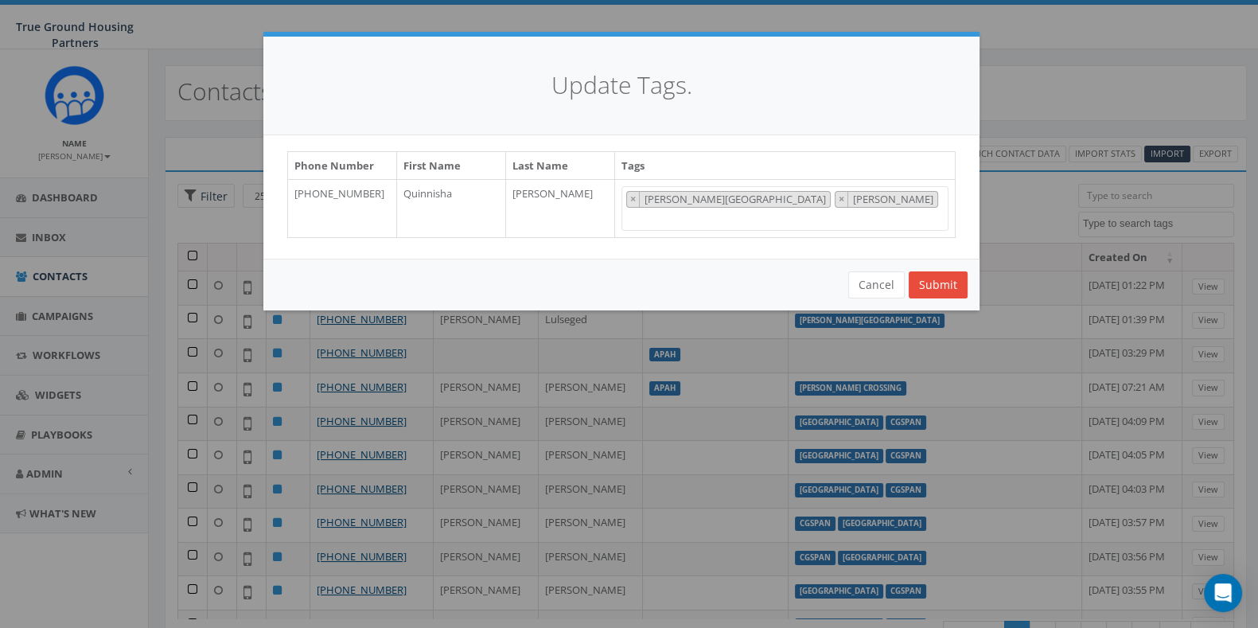
scroll to position [866, 0]
click at [869, 271] on button "Cancel" at bounding box center [876, 284] width 57 height 27
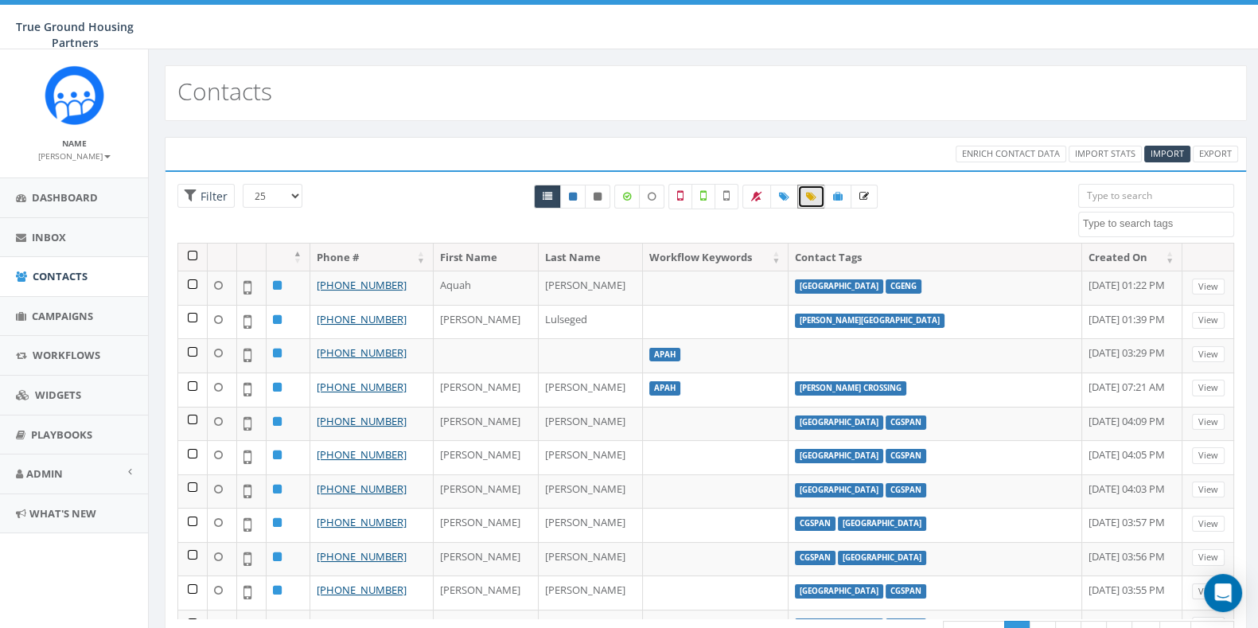
click at [1132, 222] on textarea "Search" at bounding box center [1158, 223] width 150 height 14
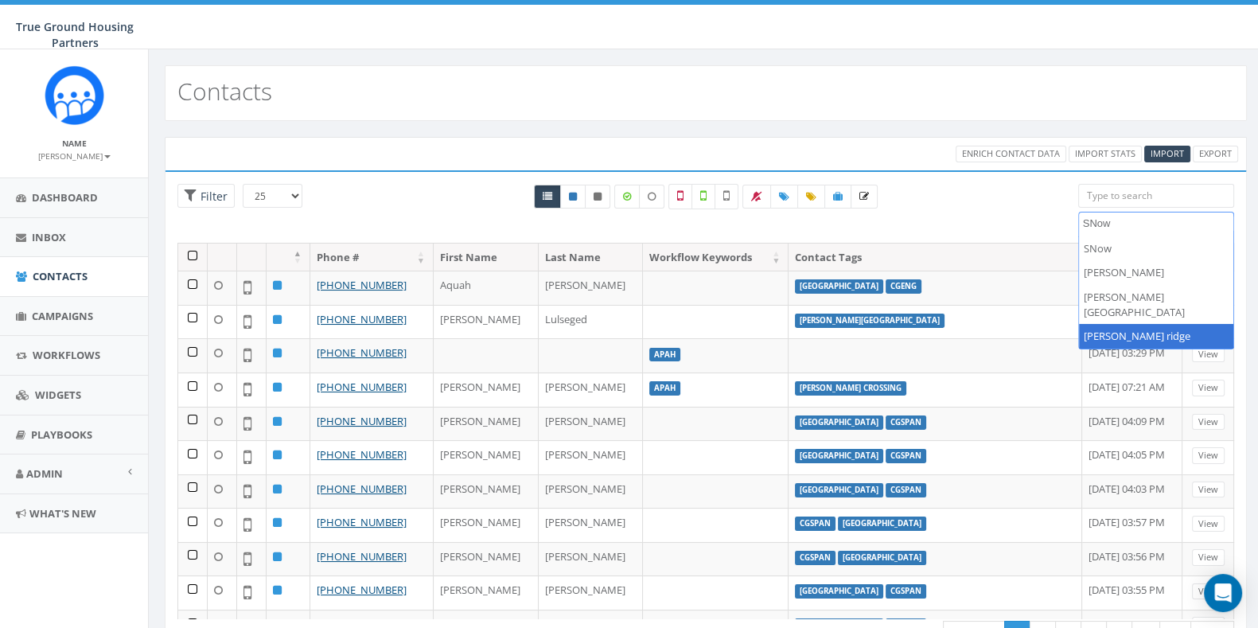
type textarea "SNow"
select select "snowden's ridge"
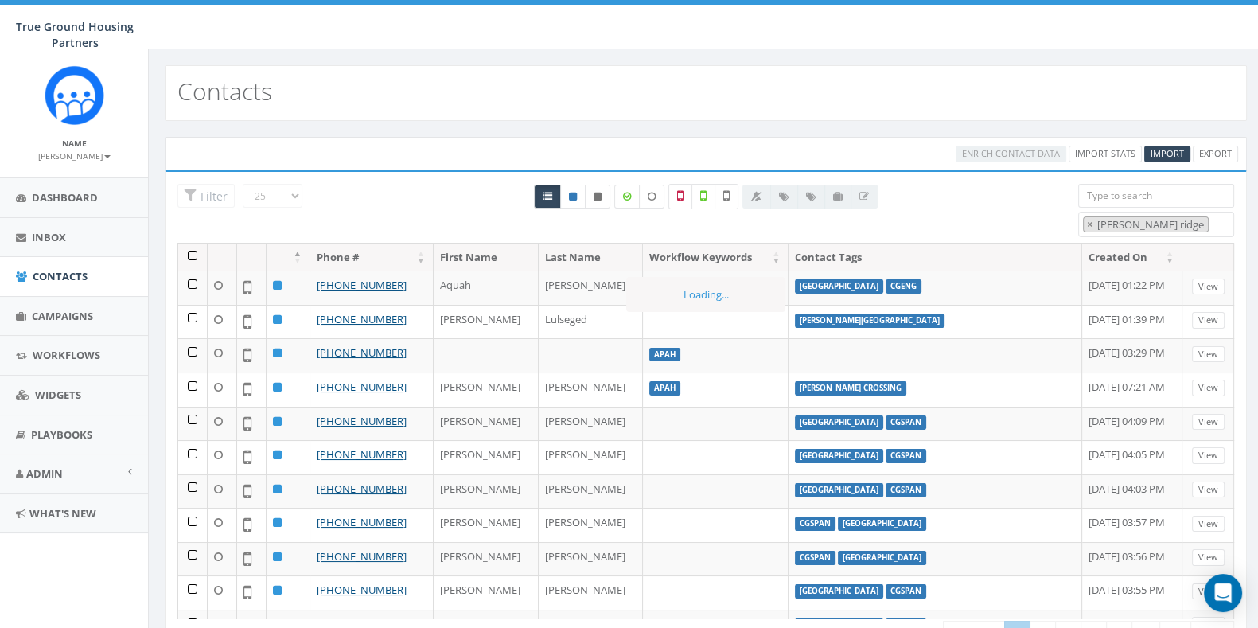
scroll to position [602, 0]
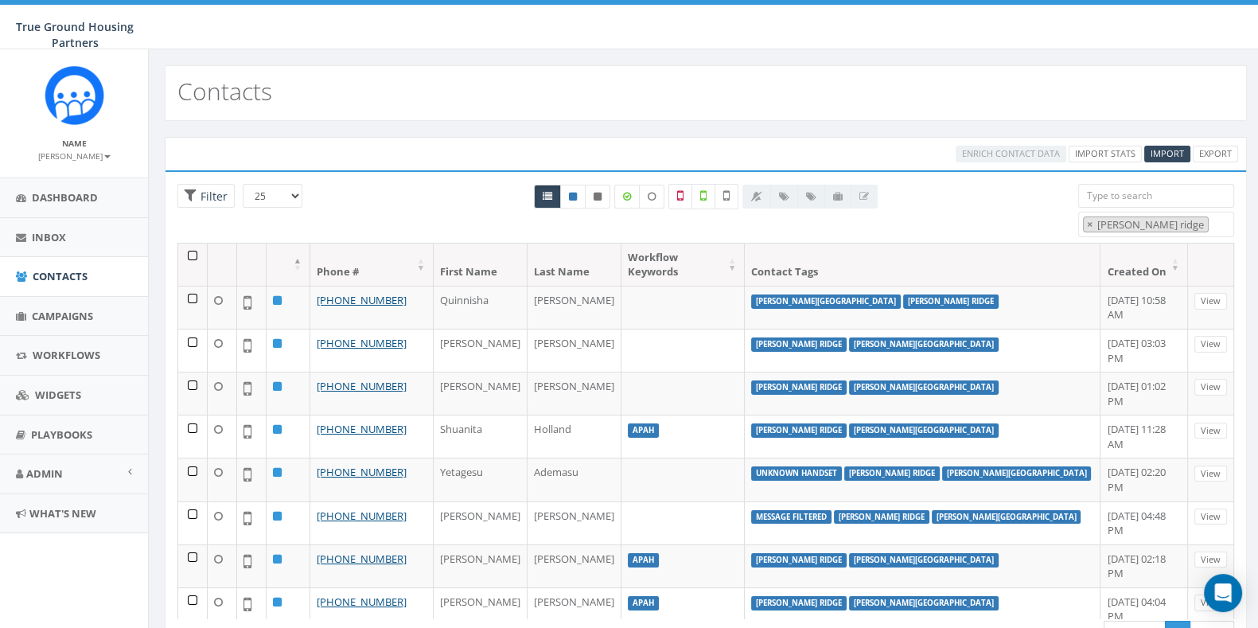
click at [196, 254] on th at bounding box center [192, 265] width 29 height 42
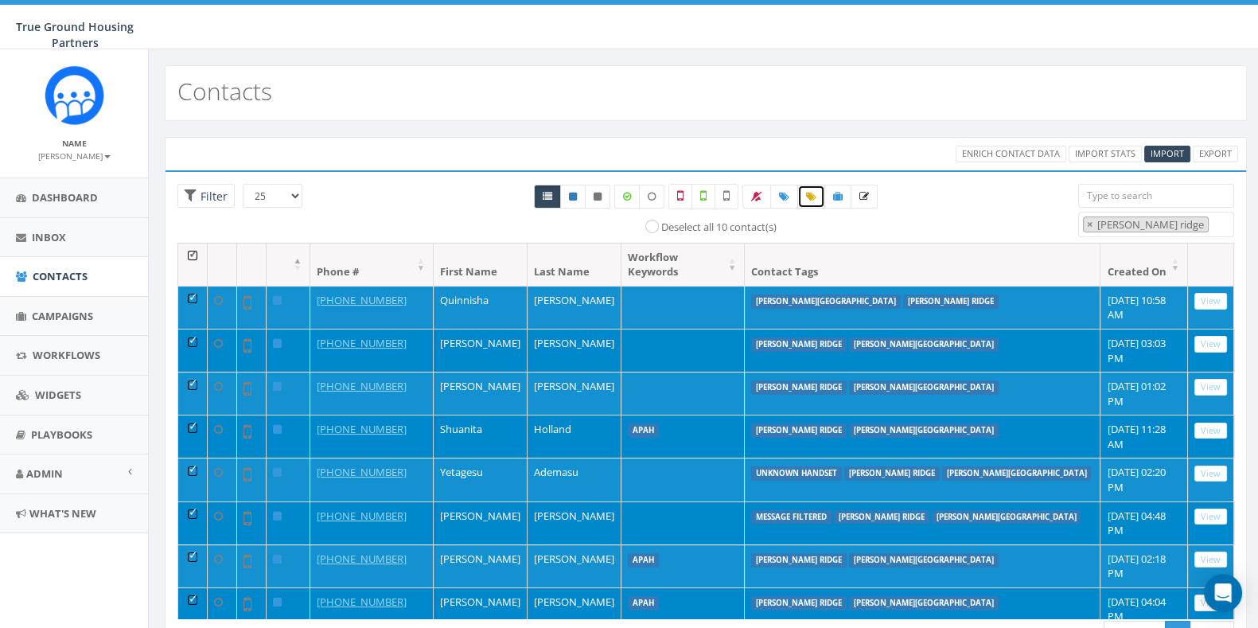
click at [809, 195] on icon at bounding box center [811, 197] width 10 height 10
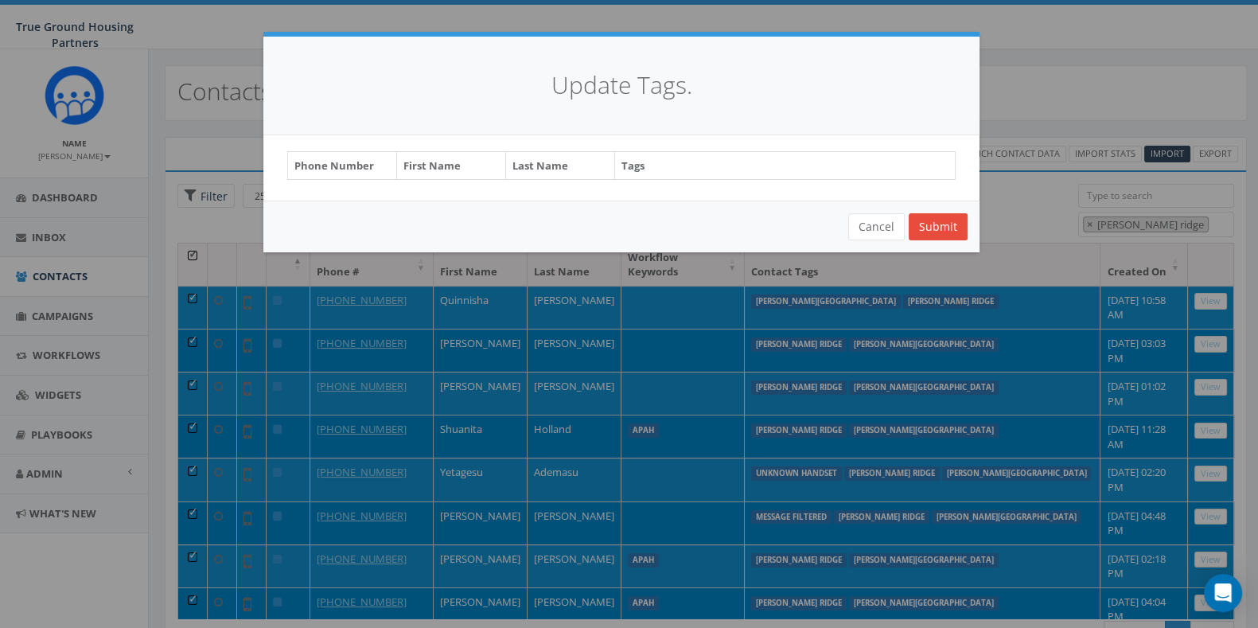
select select "Snowden Ridge"
select select "snowden"
select select "unknown handset"
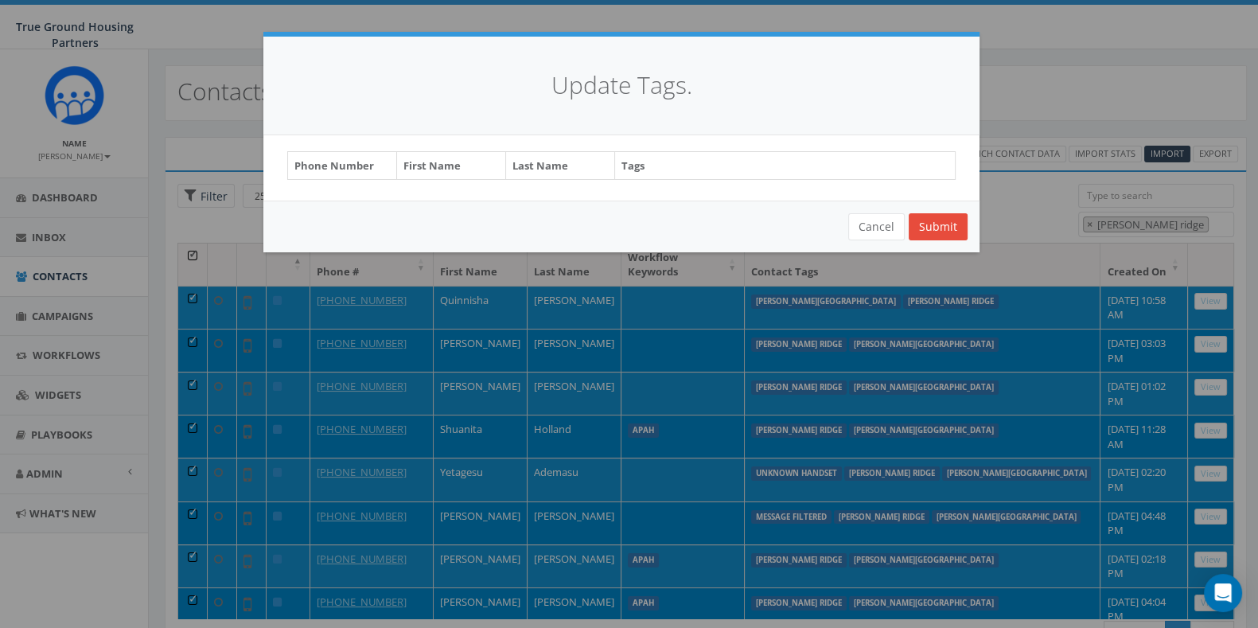
select select "message filtered"
select select "snowden"
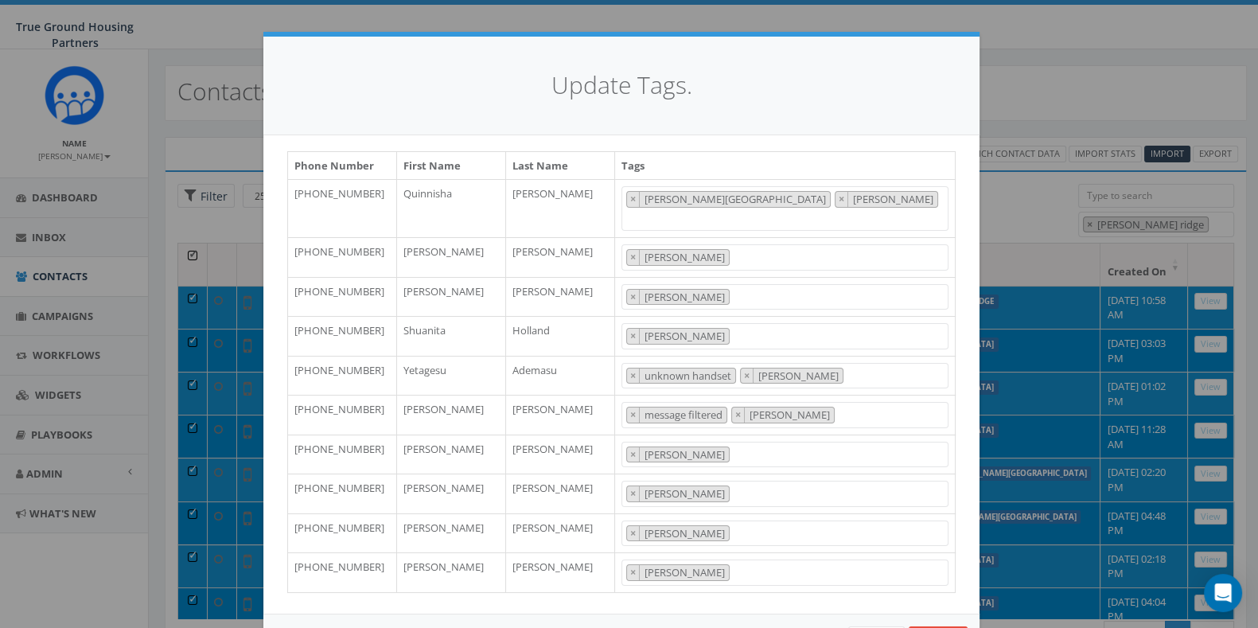
scroll to position [866, 0]
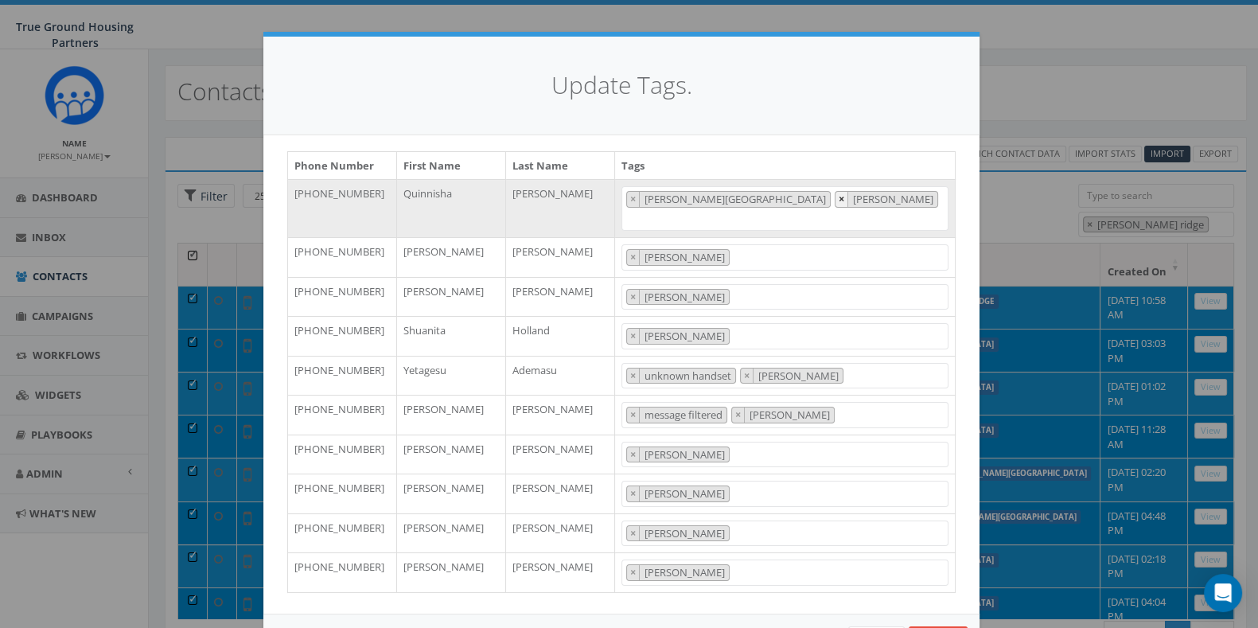
click at [839, 198] on span "×" at bounding box center [842, 199] width 6 height 14
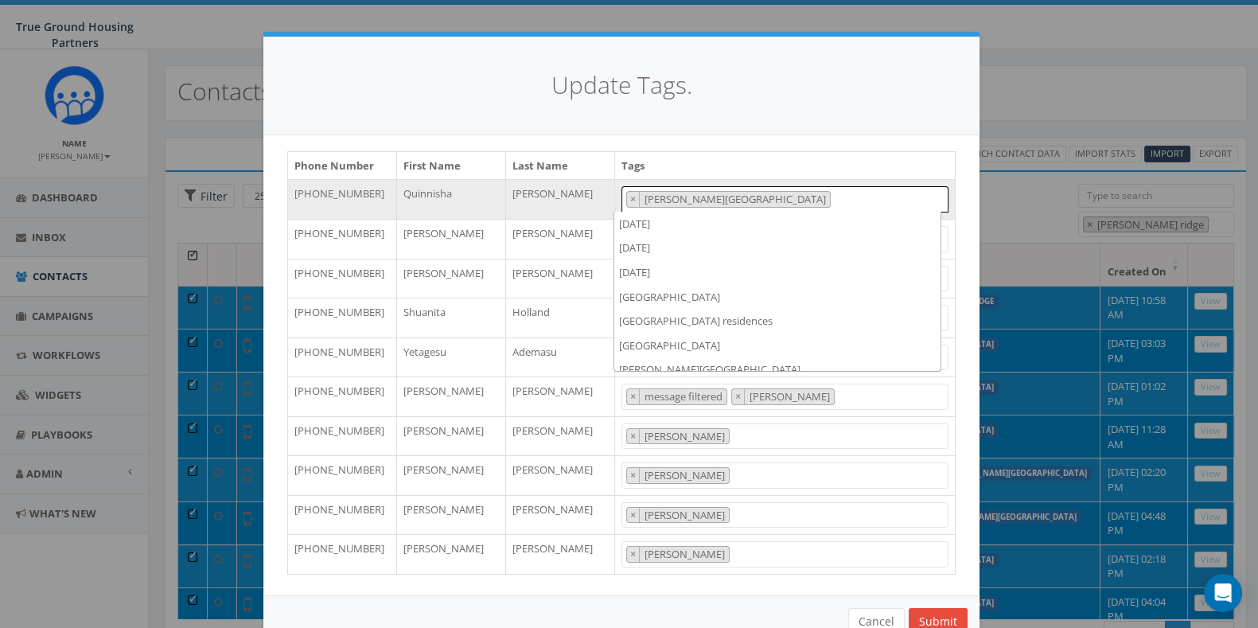
scroll to position [1202, 0]
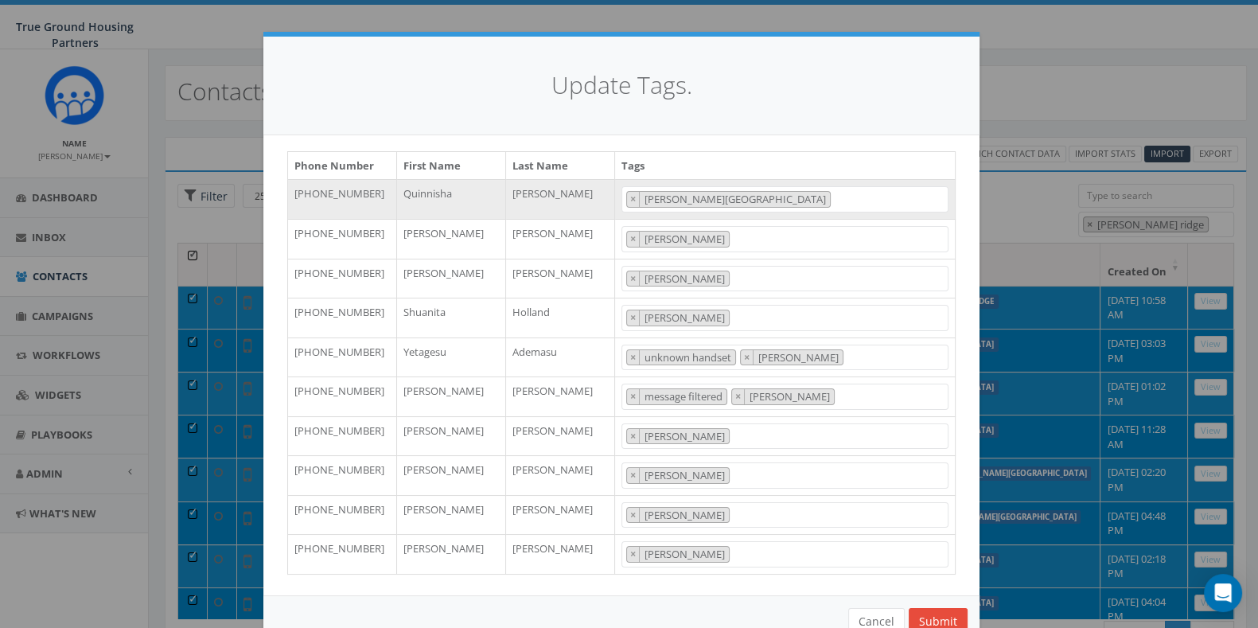
click at [780, 134] on div "Update Tags." at bounding box center [621, 86] width 716 height 99
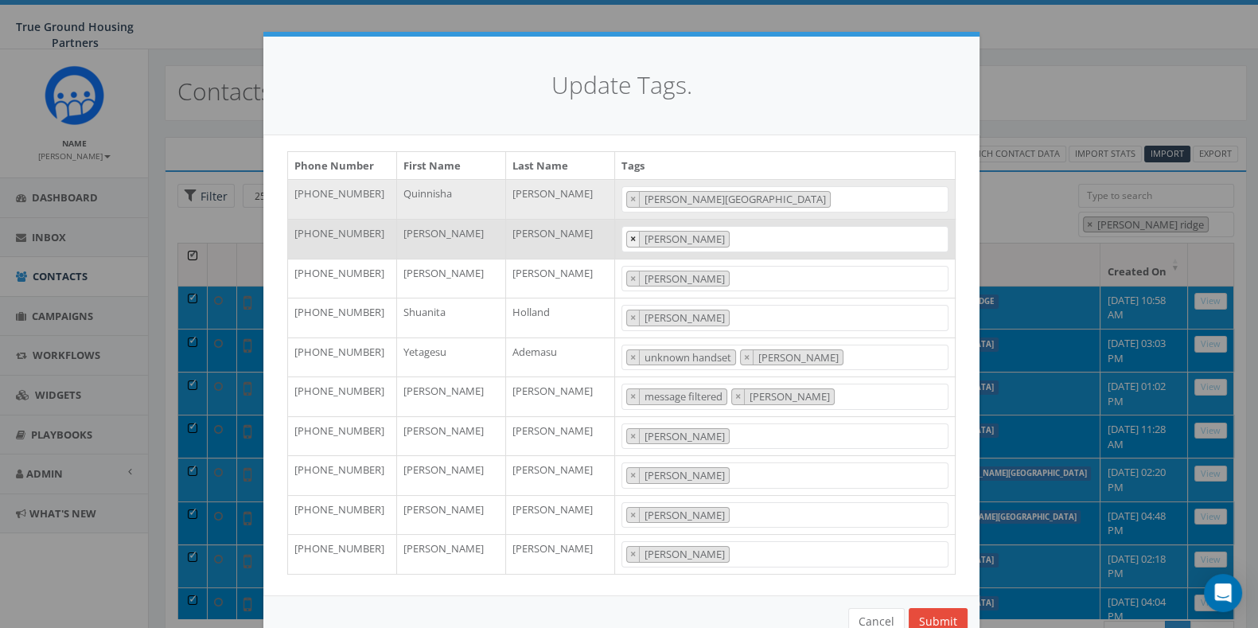
click at [630, 237] on span "×" at bounding box center [633, 239] width 6 height 14
select select
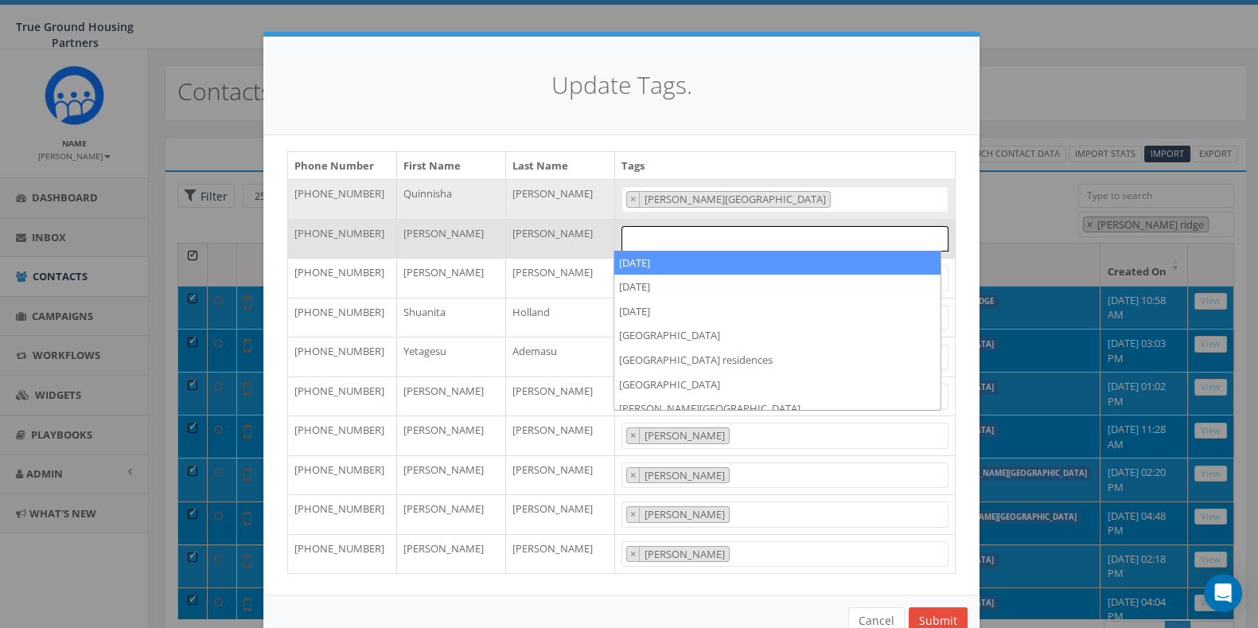
click at [643, 237] on span at bounding box center [785, 238] width 327 height 25
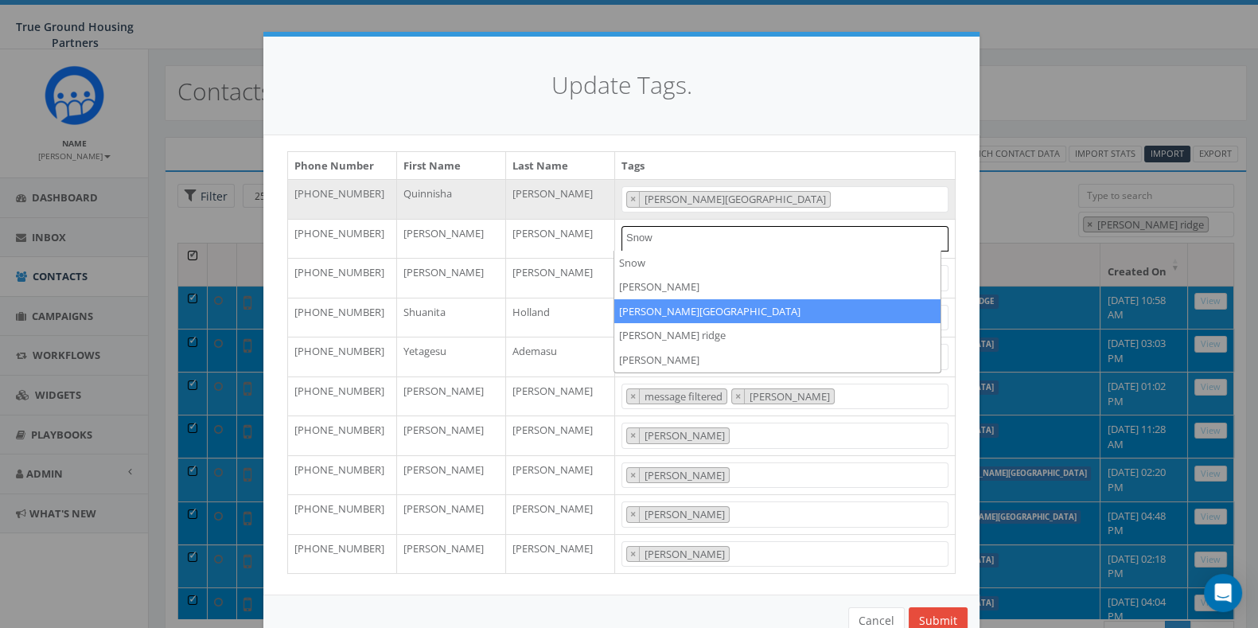
type textarea "Snow"
select select "Snowden Ridge"
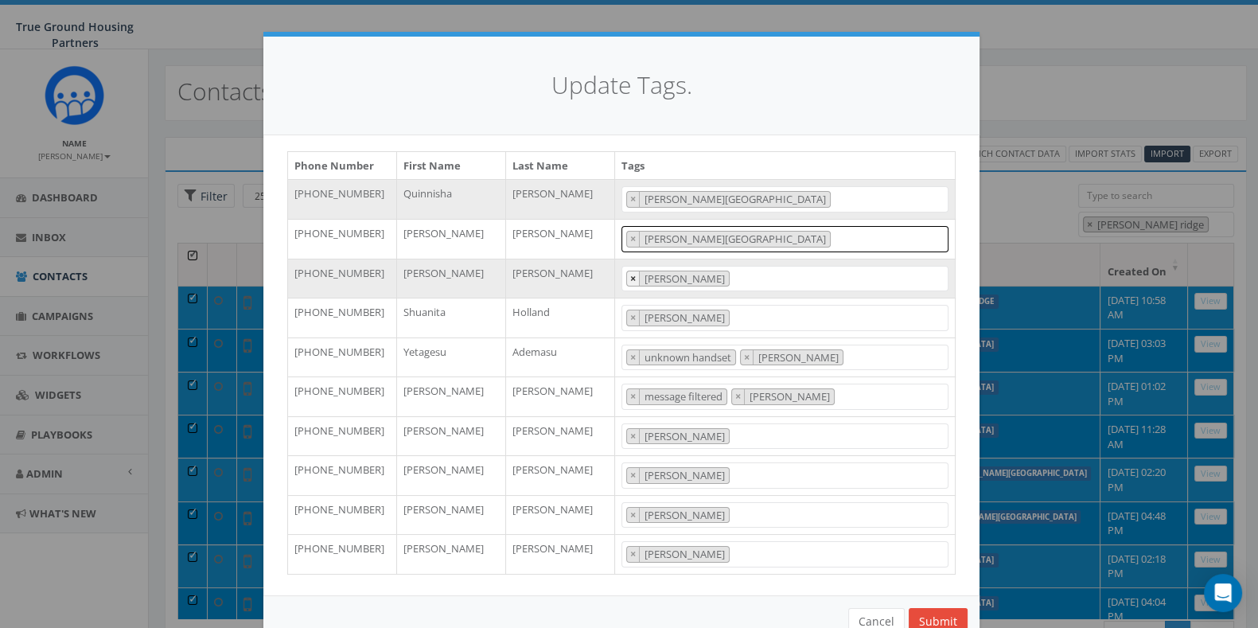
click at [630, 279] on span "×" at bounding box center [633, 278] width 6 height 14
select select
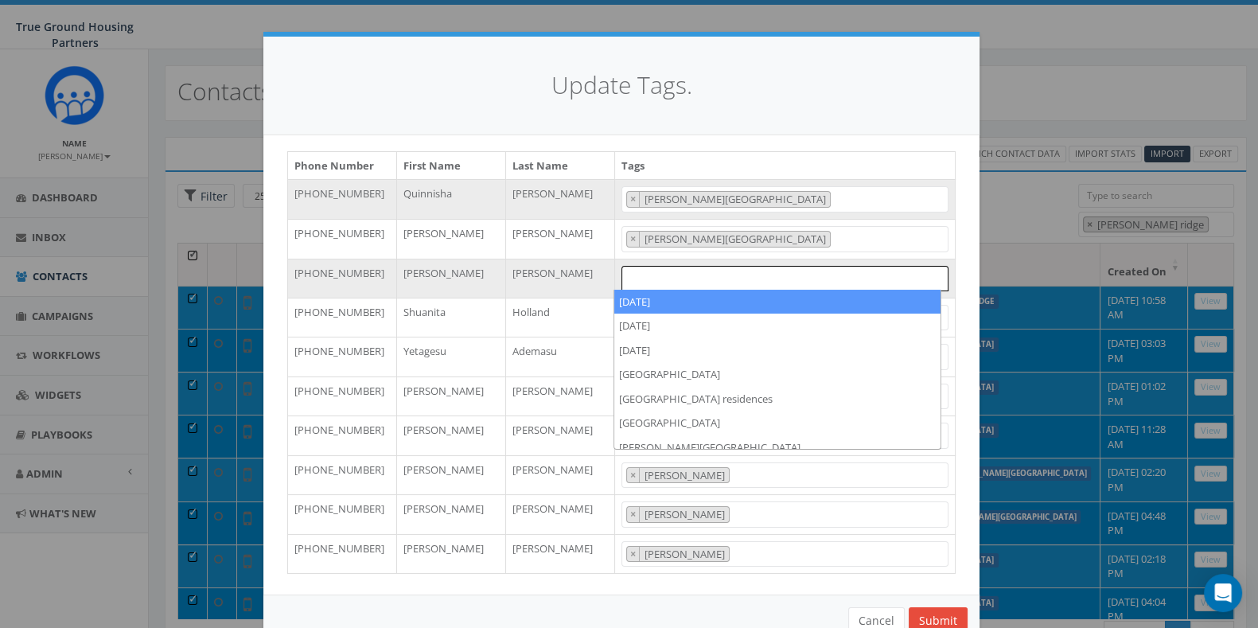
click at [649, 279] on span at bounding box center [785, 278] width 327 height 25
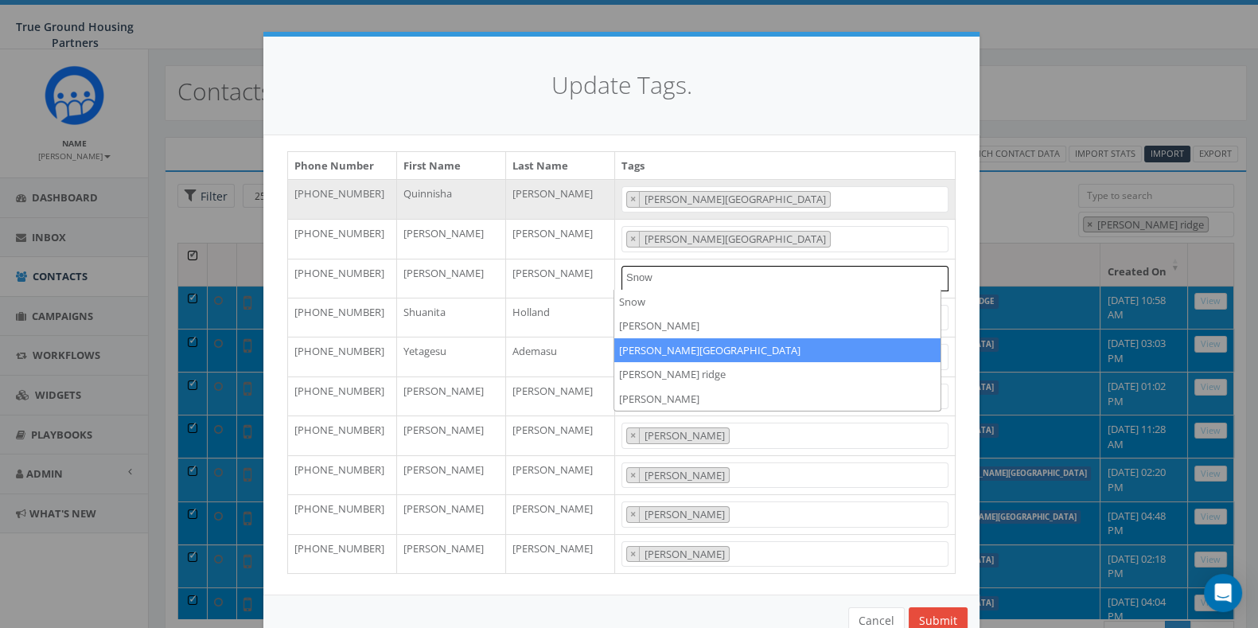
type textarea "Snow"
select select "Snowden Ridge"
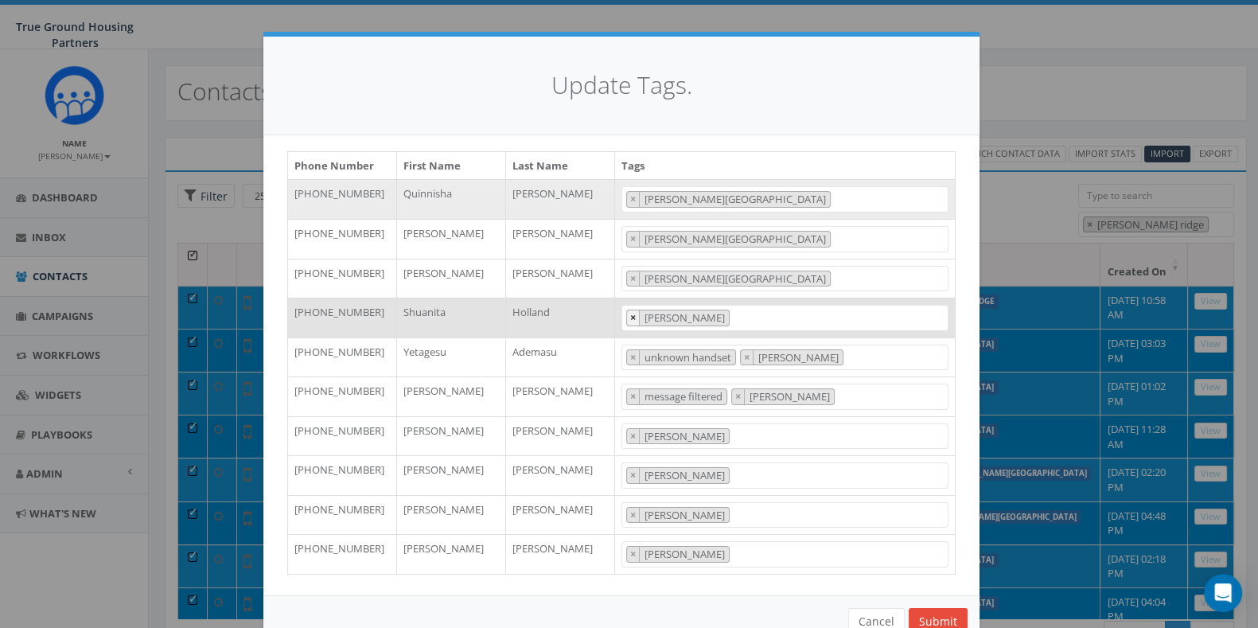
click at [630, 317] on span "×" at bounding box center [633, 317] width 6 height 14
select select
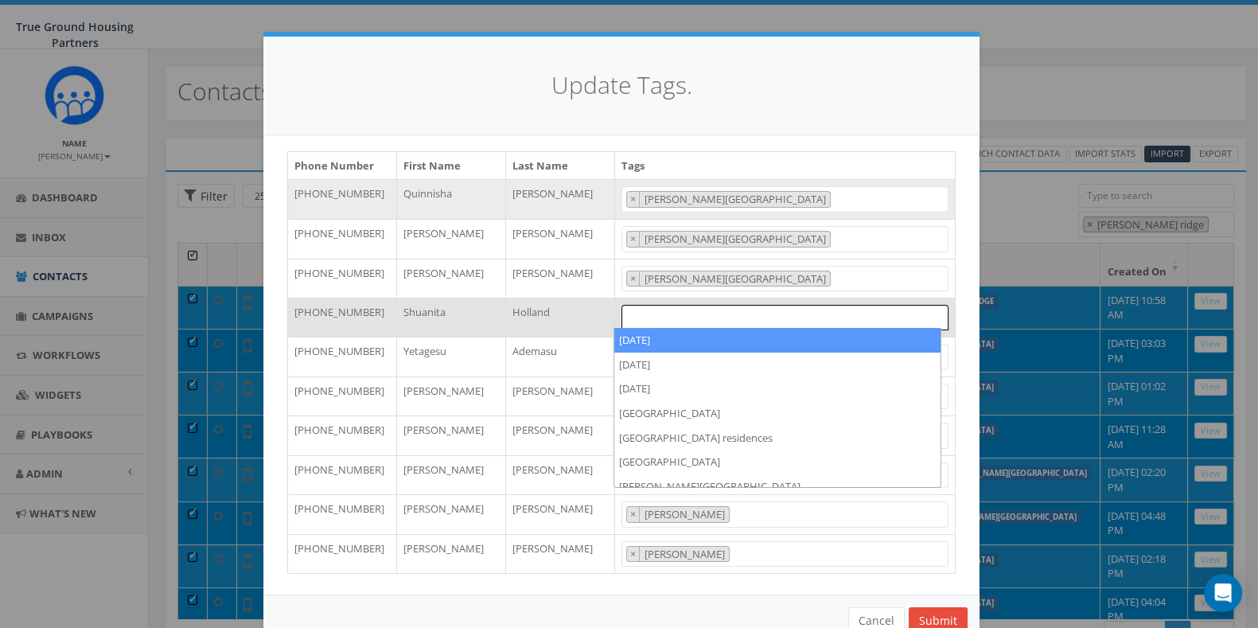
click at [664, 320] on span at bounding box center [785, 317] width 327 height 25
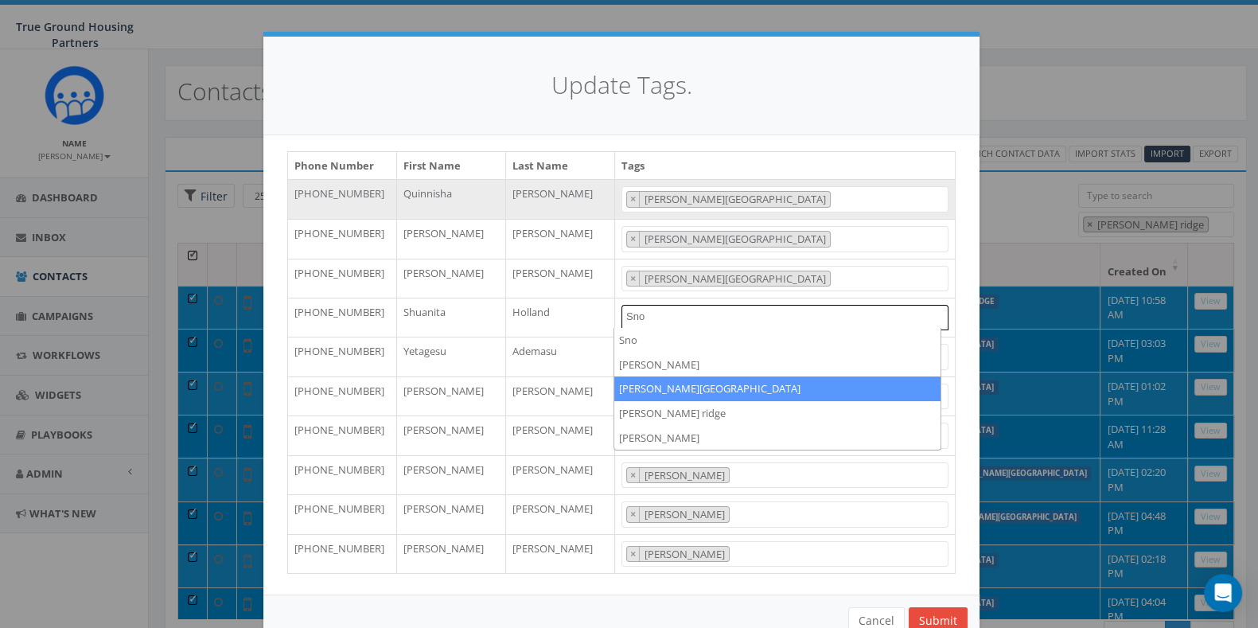
type textarea "Sno"
select select "Snowden Ridge"
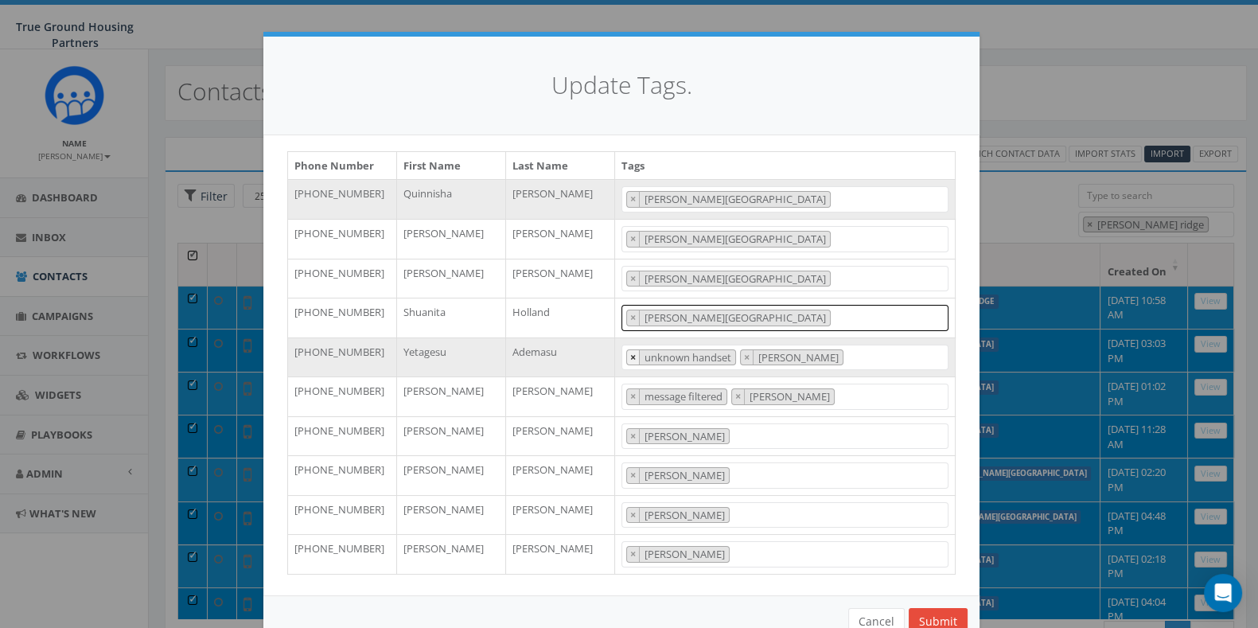
click at [630, 355] on span "×" at bounding box center [633, 357] width 6 height 14
select select "snowden"
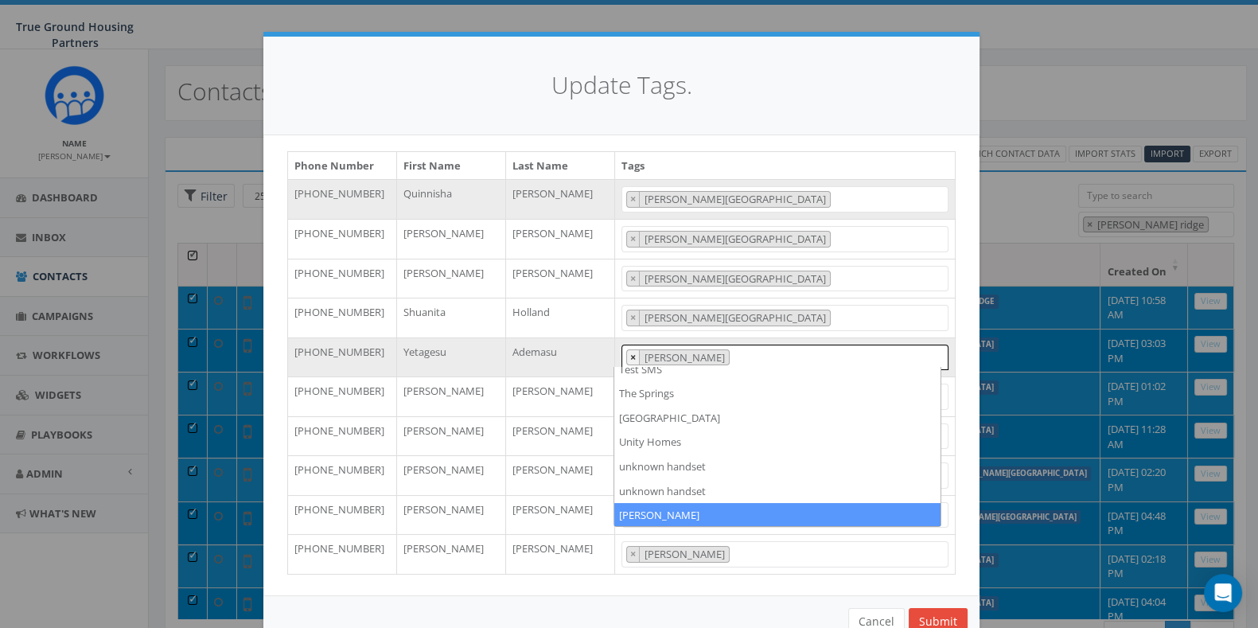
click at [627, 355] on button "×" at bounding box center [633, 357] width 13 height 15
select select
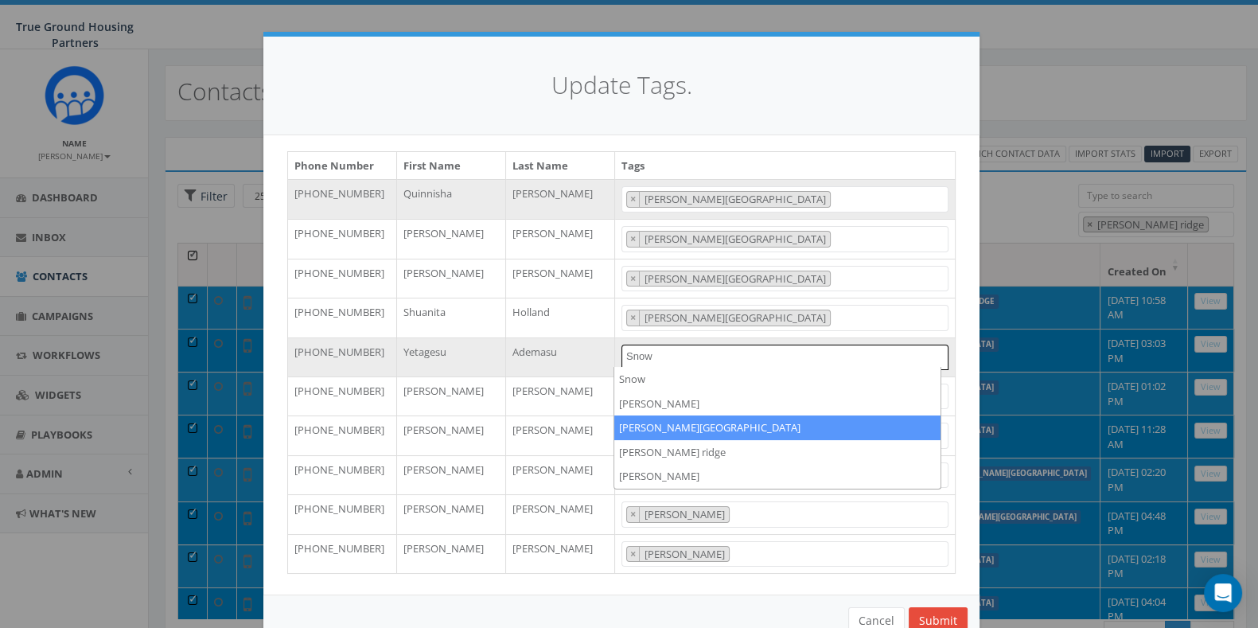
type textarea "Snow"
select select "Snowden Ridge"
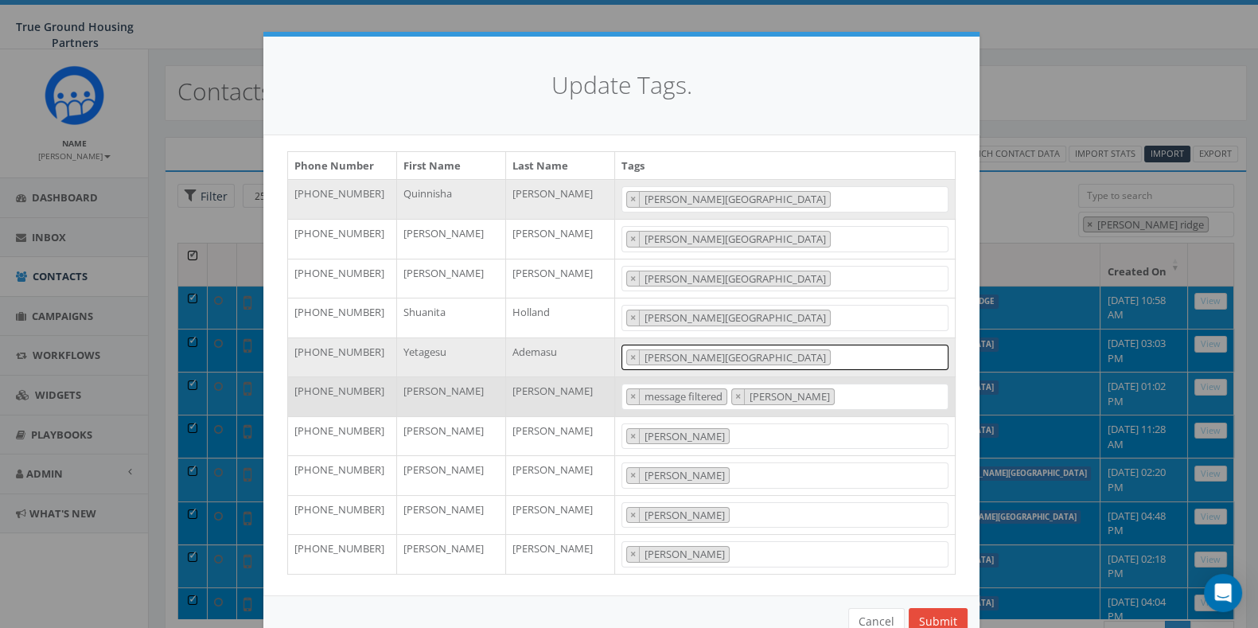
click at [627, 403] on span "× message filtered × snowden" at bounding box center [785, 397] width 327 height 26
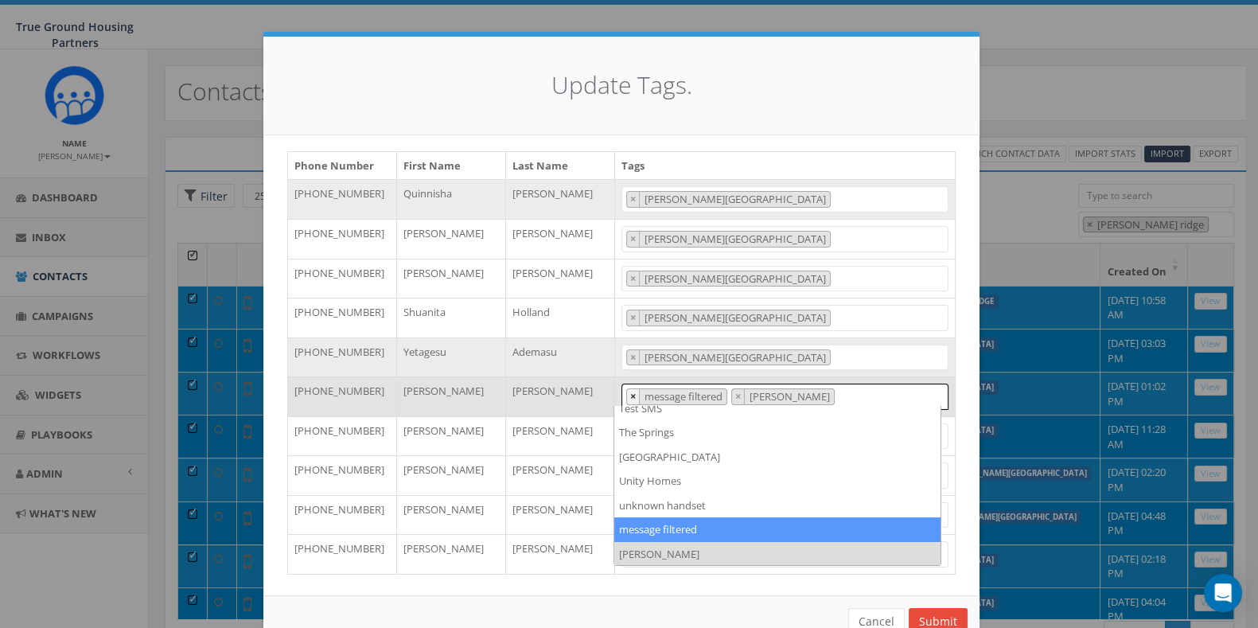
click at [630, 396] on span "×" at bounding box center [633, 396] width 6 height 14
select select "snowden"
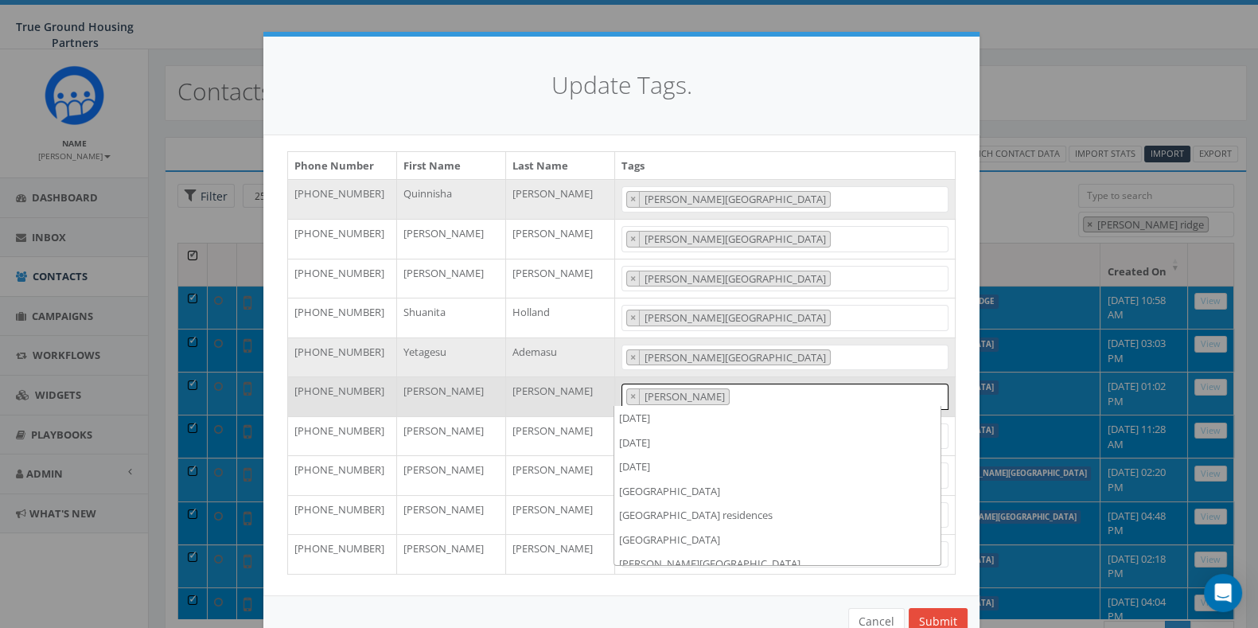
scroll to position [1202, 0]
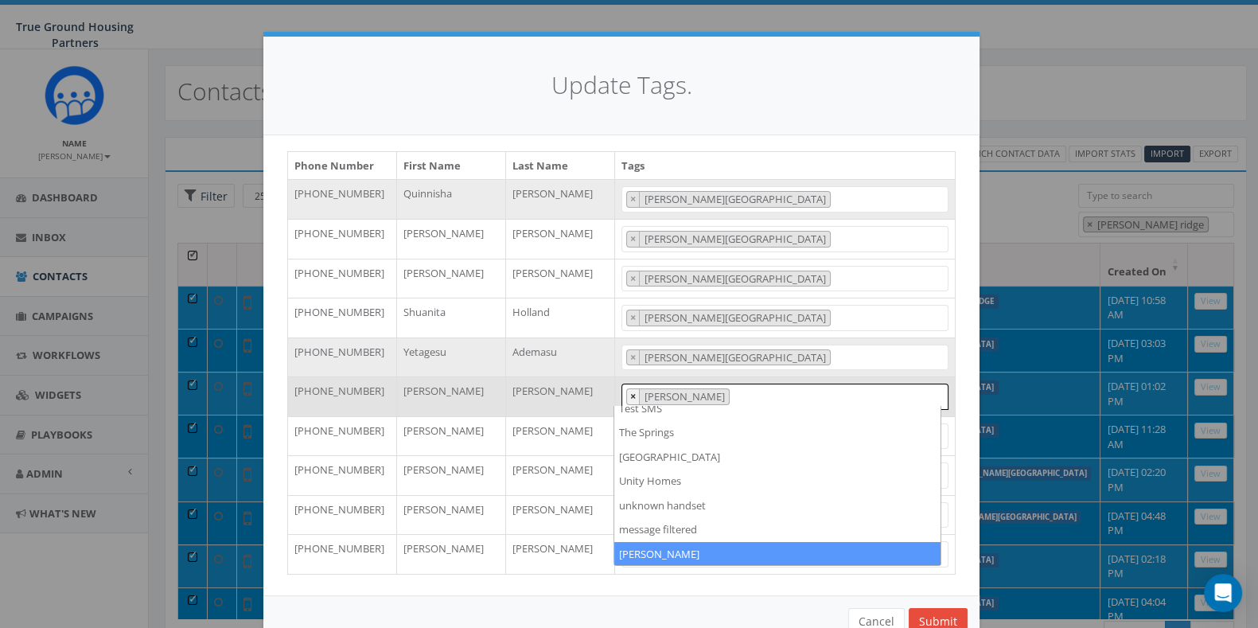
click at [630, 396] on span "×" at bounding box center [633, 396] width 6 height 14
select select
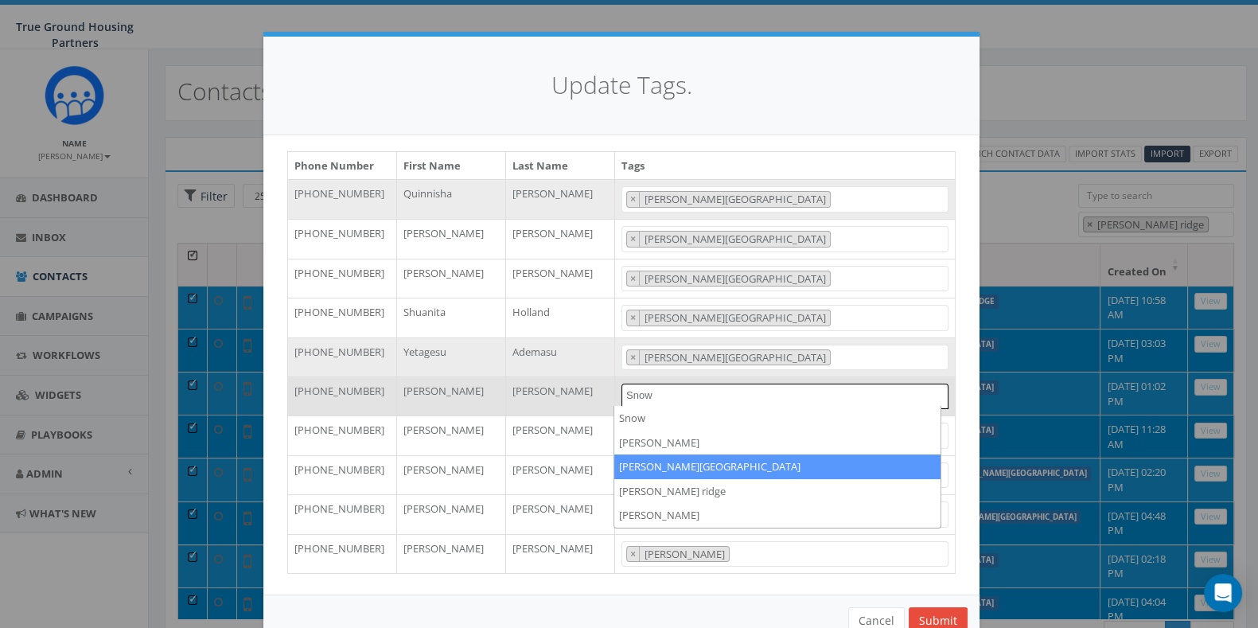
type textarea "Snow"
select select "Snowden Ridge"
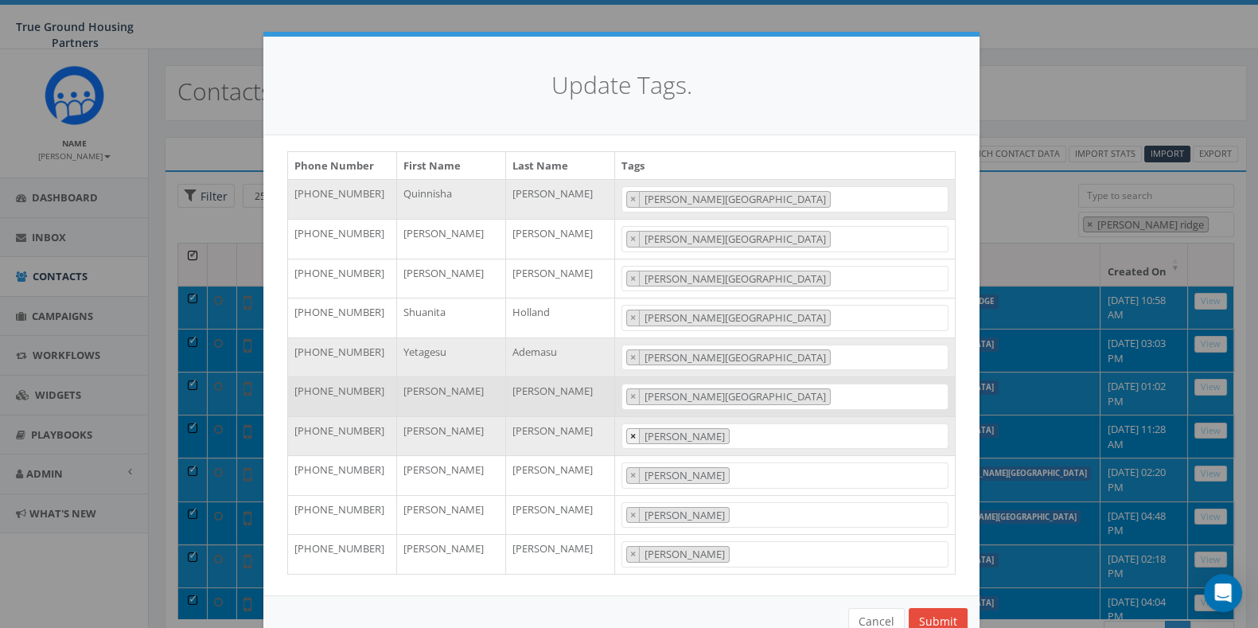
click at [628, 432] on button "×" at bounding box center [633, 436] width 13 height 15
select select
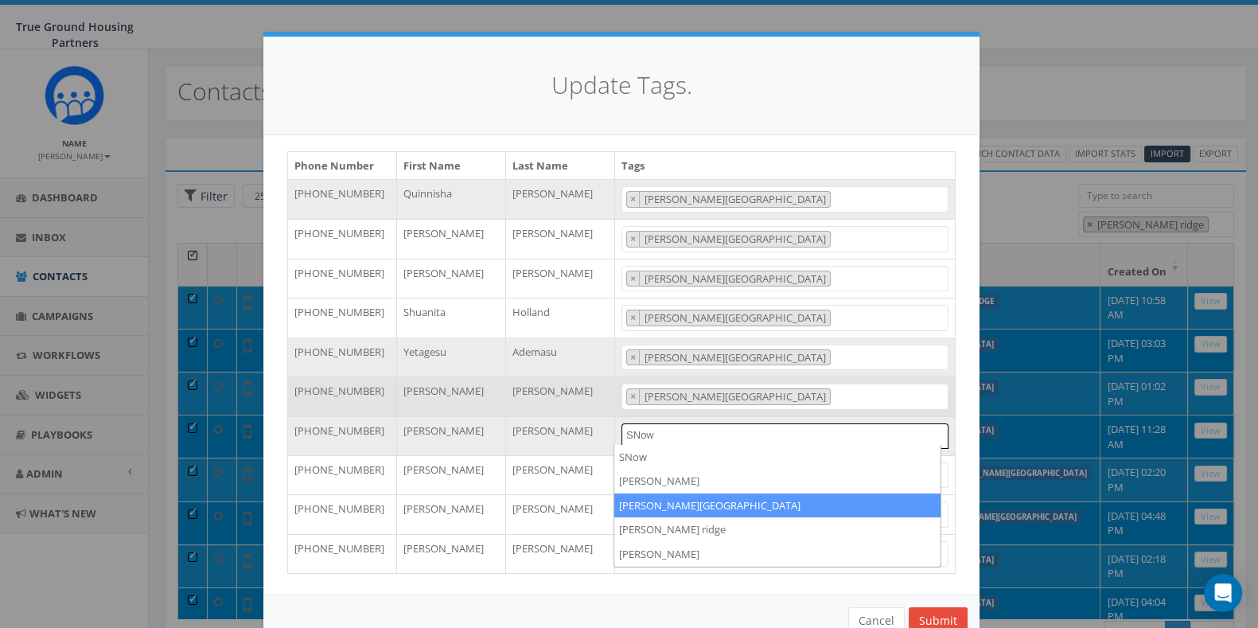
type textarea "SNow"
select select "Snowden Ridge"
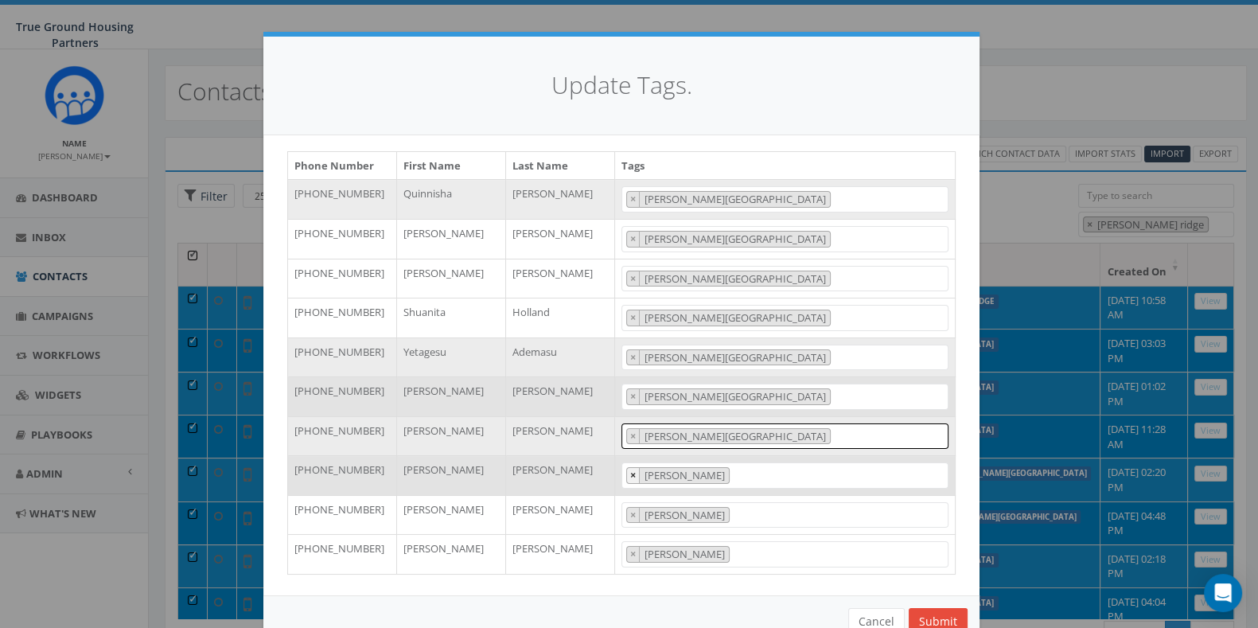
click at [630, 471] on span "×" at bounding box center [633, 475] width 6 height 14
select select
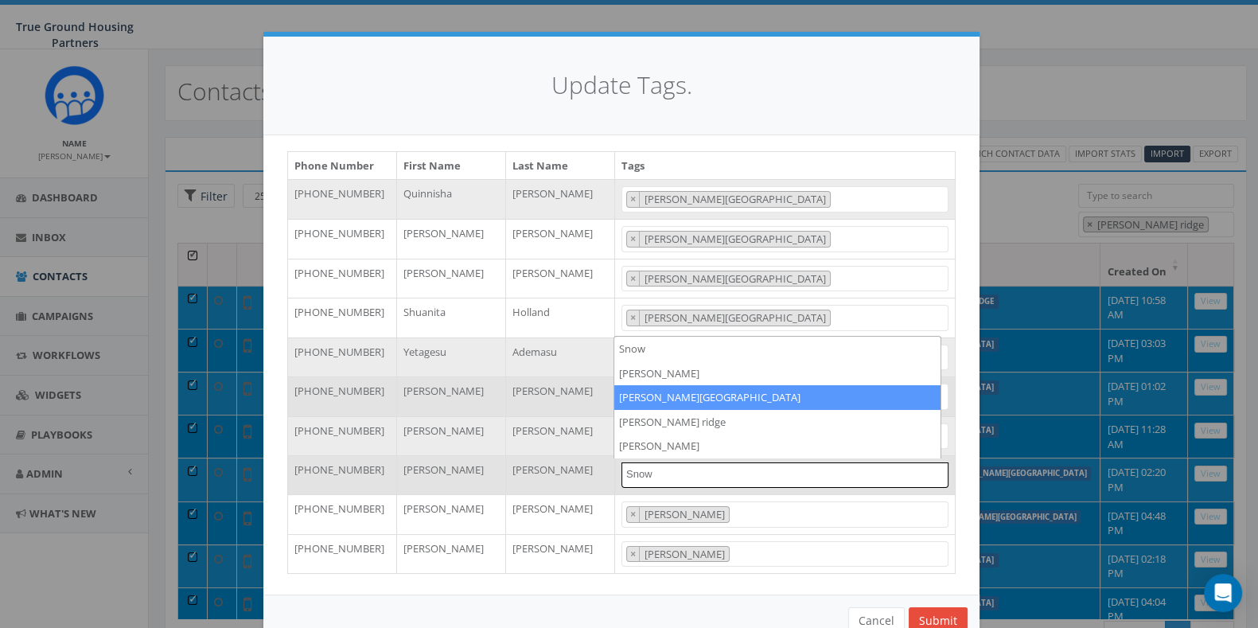
type textarea "Snow"
select select "Snowden Ridge"
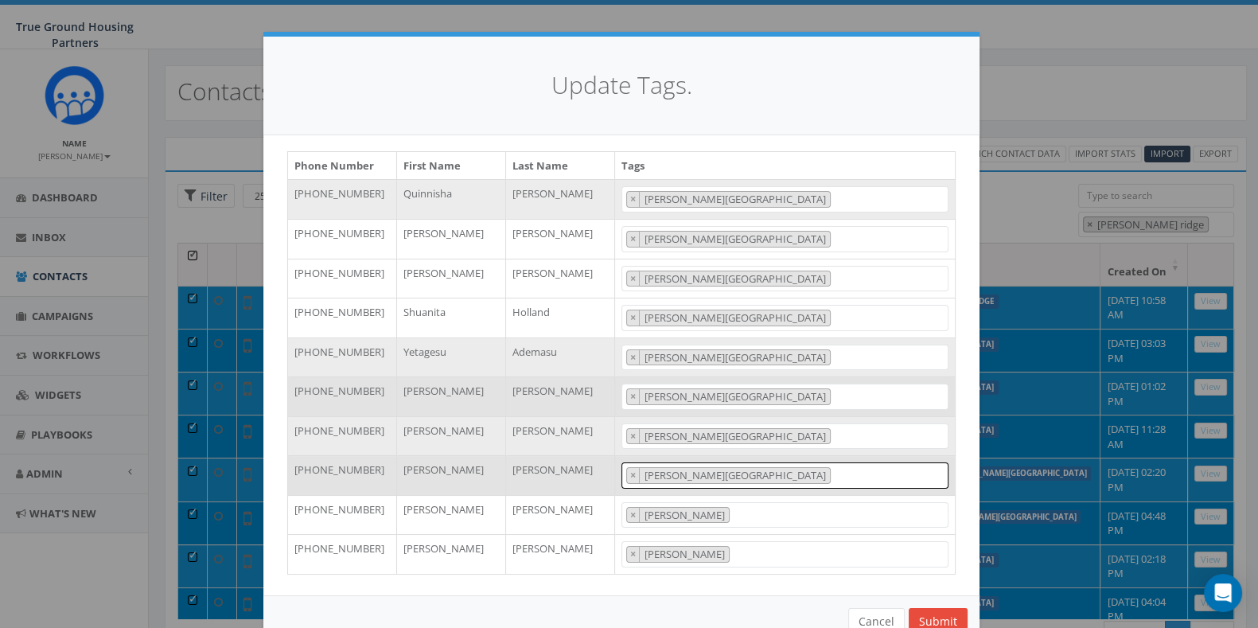
scroll to position [36, 0]
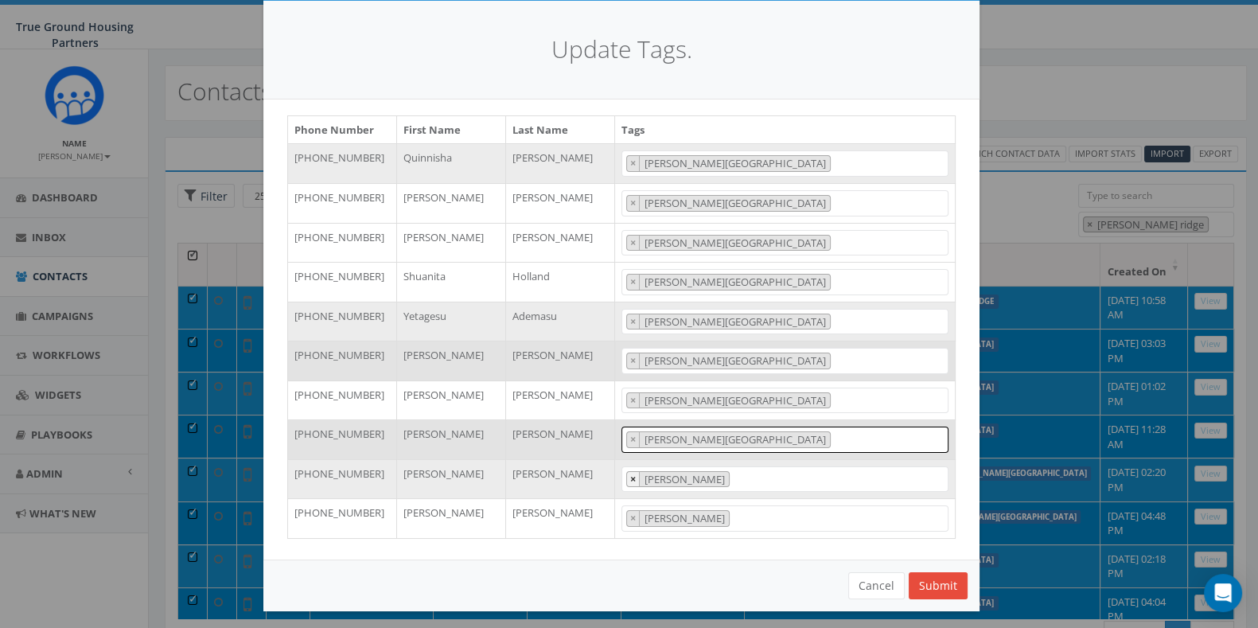
click at [630, 476] on span "×" at bounding box center [633, 479] width 6 height 14
select select
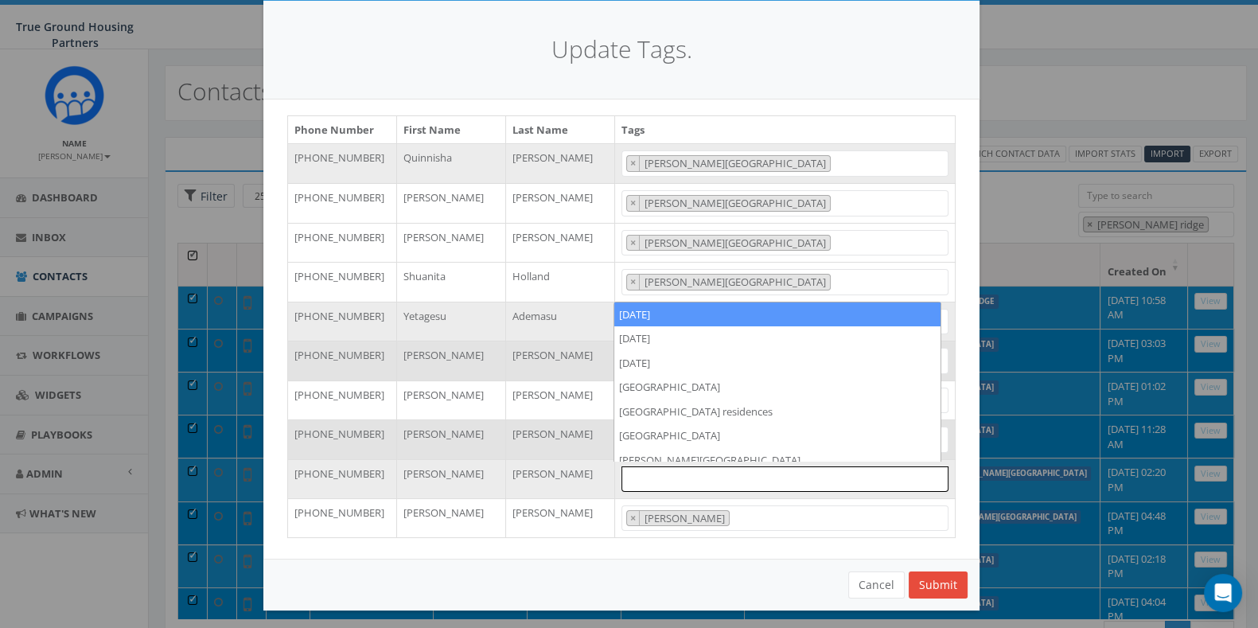
click at [625, 476] on span at bounding box center [785, 478] width 327 height 25
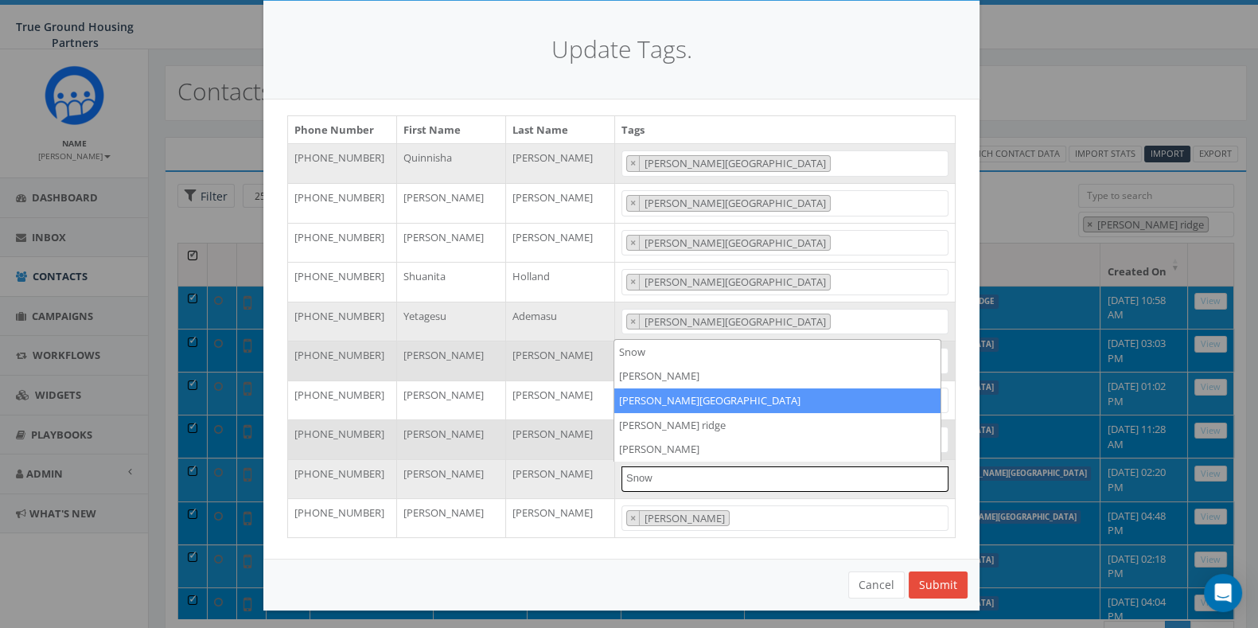
type textarea "Snow"
select select "Snowden Ridge"
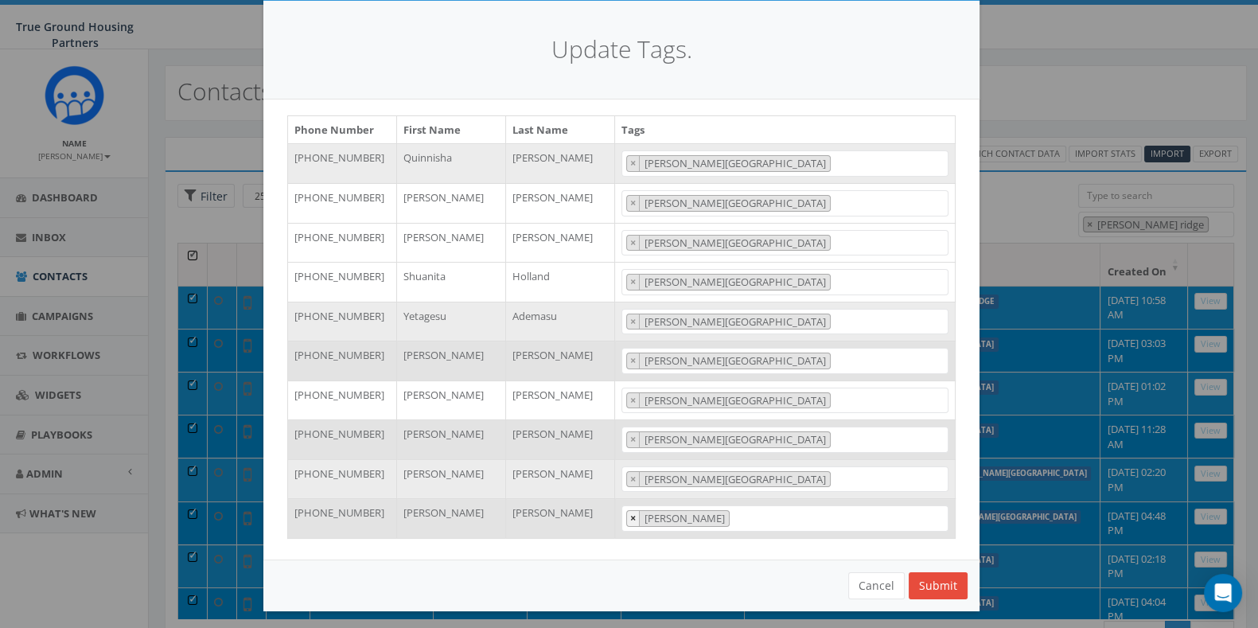
click at [630, 515] on span "×" at bounding box center [633, 518] width 6 height 14
select select
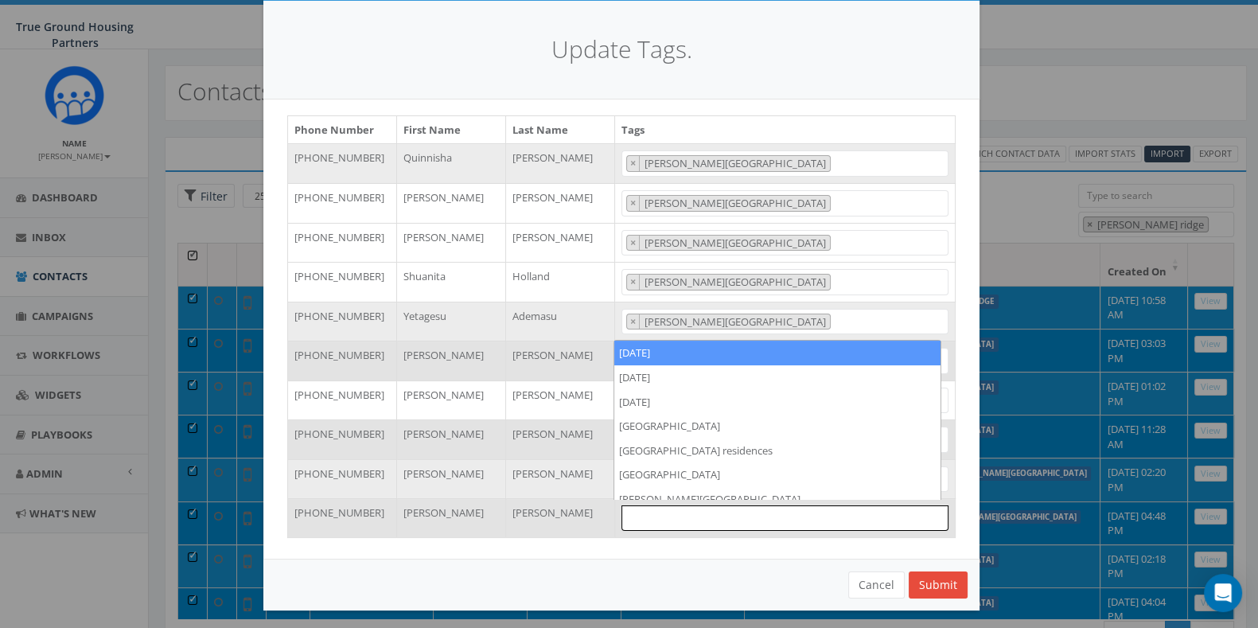
click at [626, 515] on textarea "Search" at bounding box center [630, 517] width 8 height 14
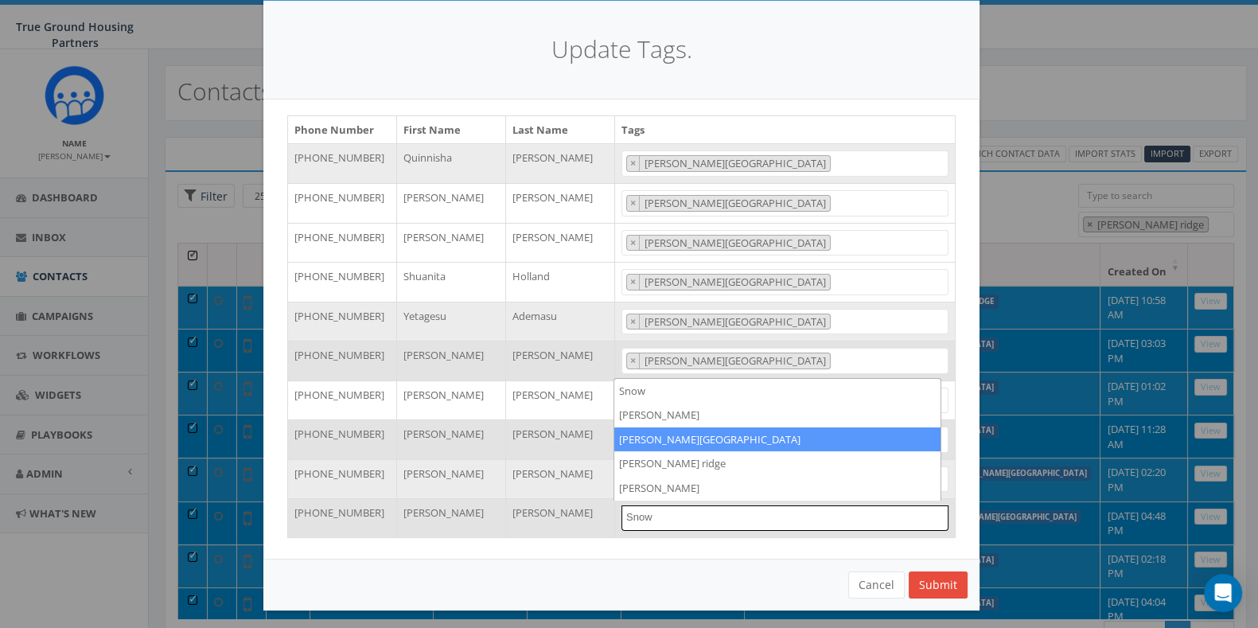
type textarea "Snow"
select select "Snowden Ridge"
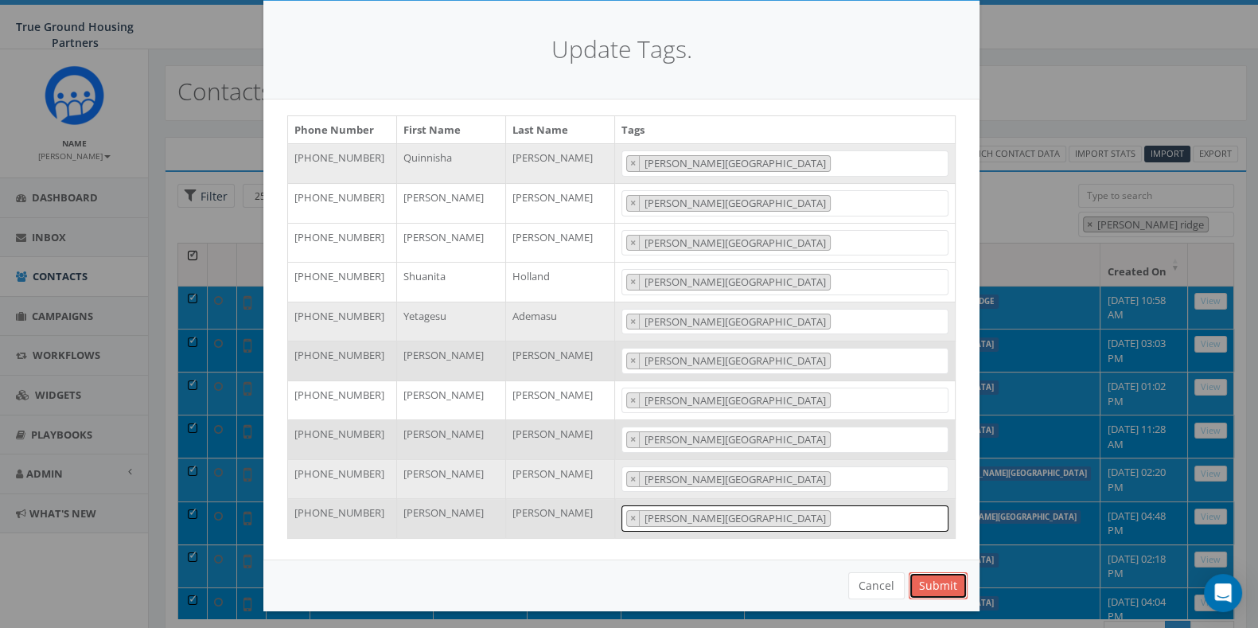
click at [942, 583] on button "Submit" at bounding box center [938, 585] width 59 height 27
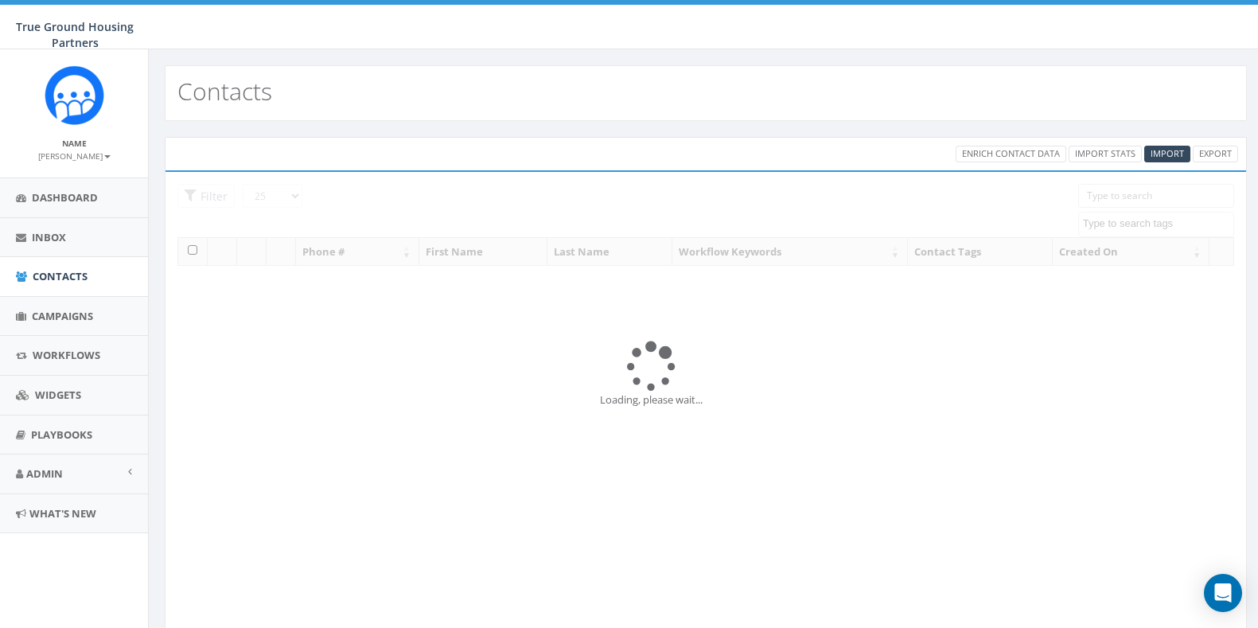
select select
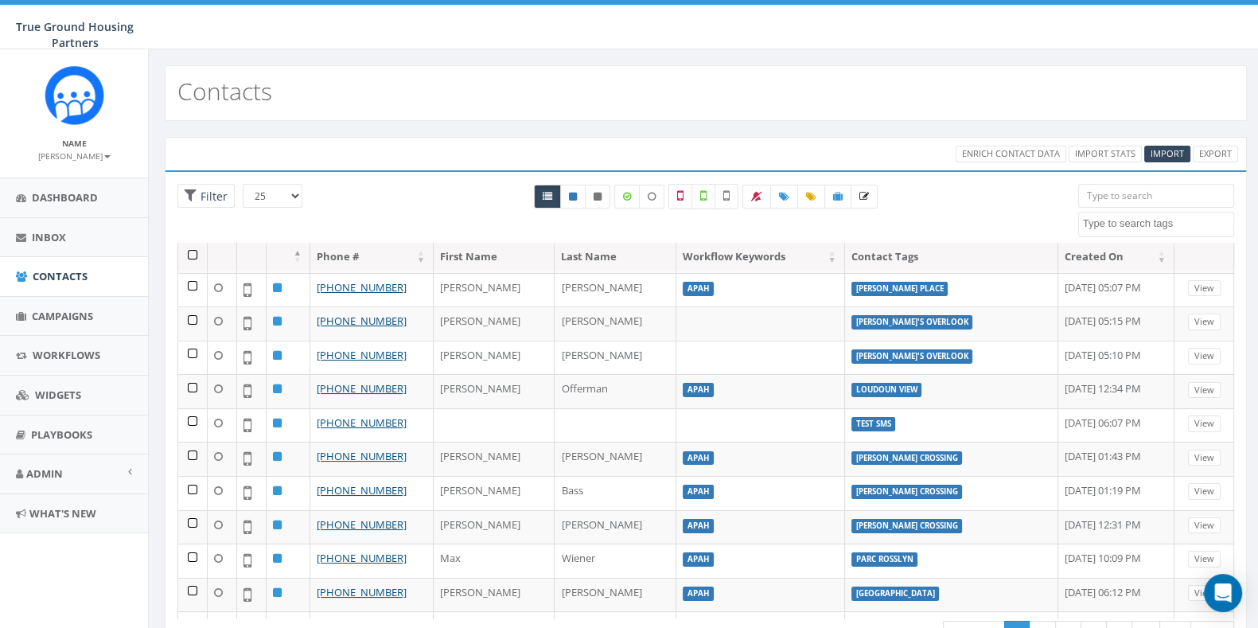
scroll to position [477, 0]
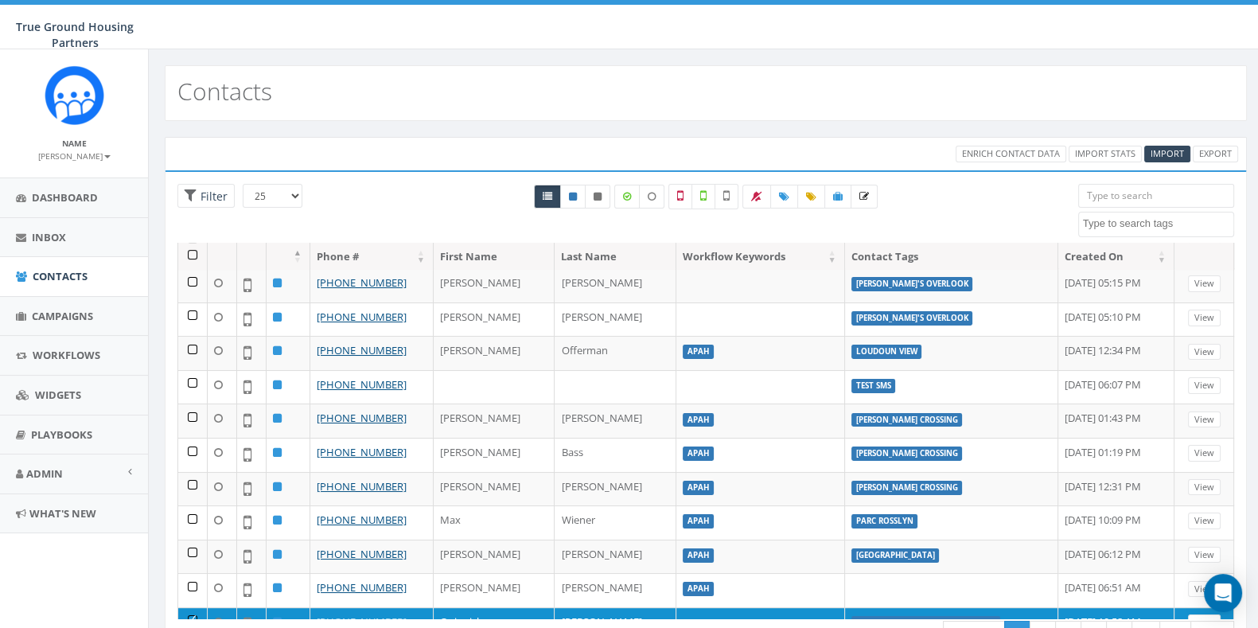
click at [1130, 238] on div "25 50 100 Filter All 1 contact(s) on current page All 1223 contact(s) filtered …" at bounding box center [706, 213] width 1081 height 59
click at [1111, 218] on textarea "Search" at bounding box center [1158, 223] width 150 height 14
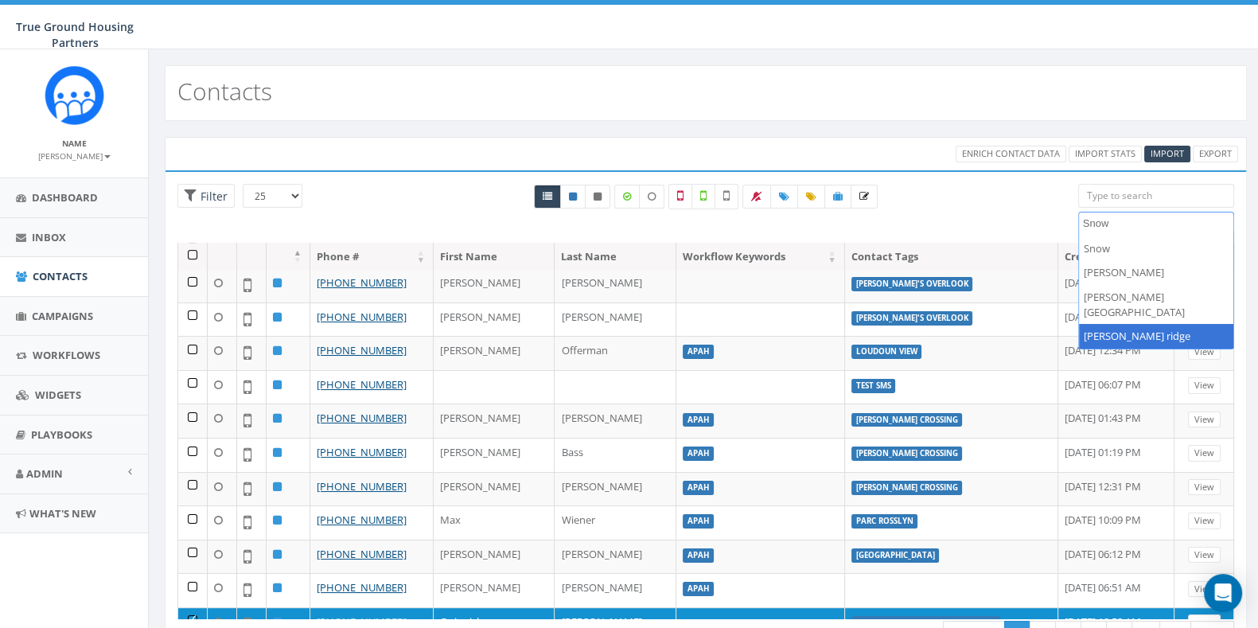
type textarea "Snow"
select select "[PERSON_NAME] ridge"
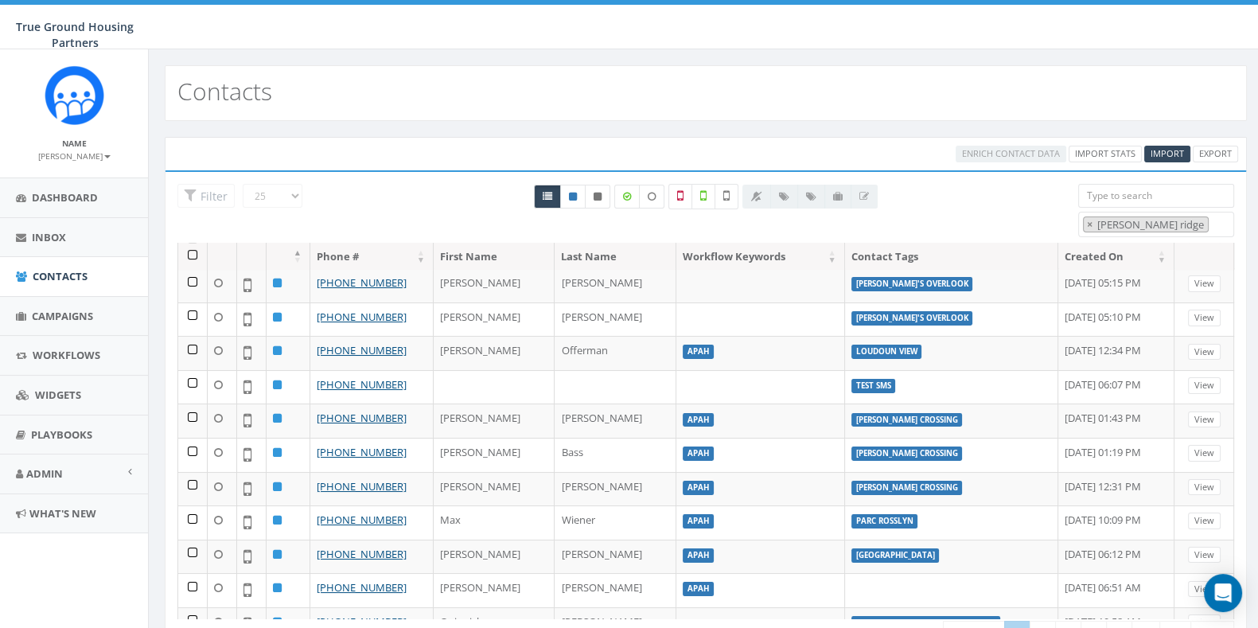
scroll to position [602, 0]
click at [1090, 220] on span "×" at bounding box center [1090, 224] width 6 height 14
select select
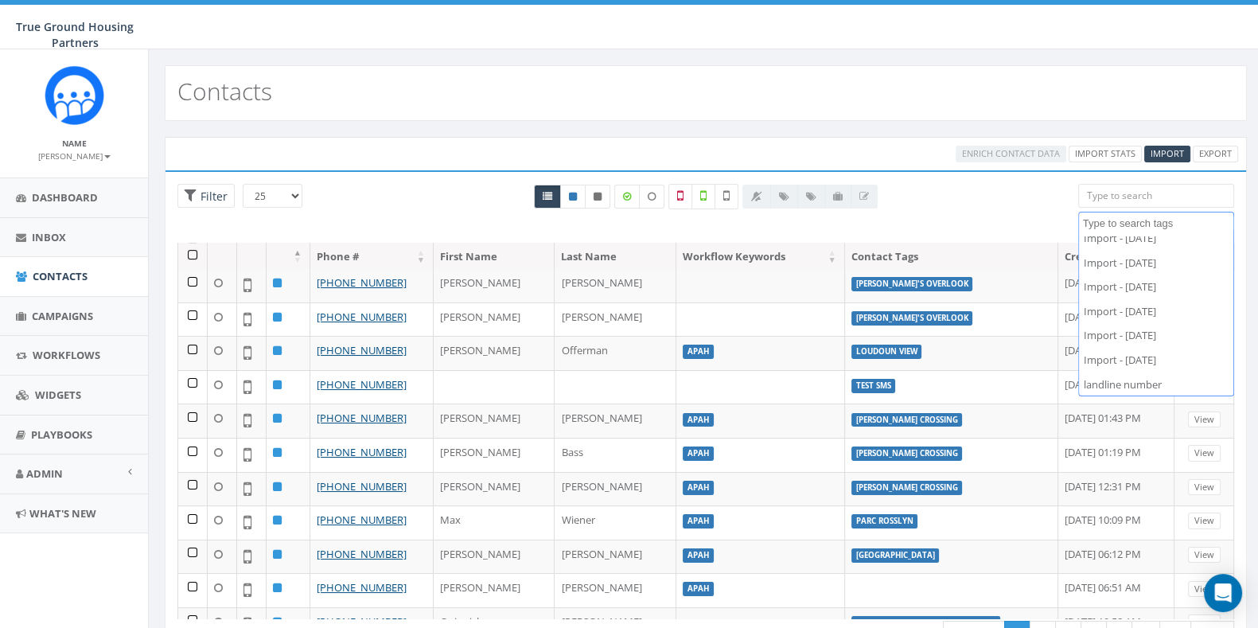
scroll to position [676, 0]
click at [819, 121] on div "Enrich Contact Data Import Stats Import Export Loading the filters, please wait…" at bounding box center [706, 410] width 1114 height 579
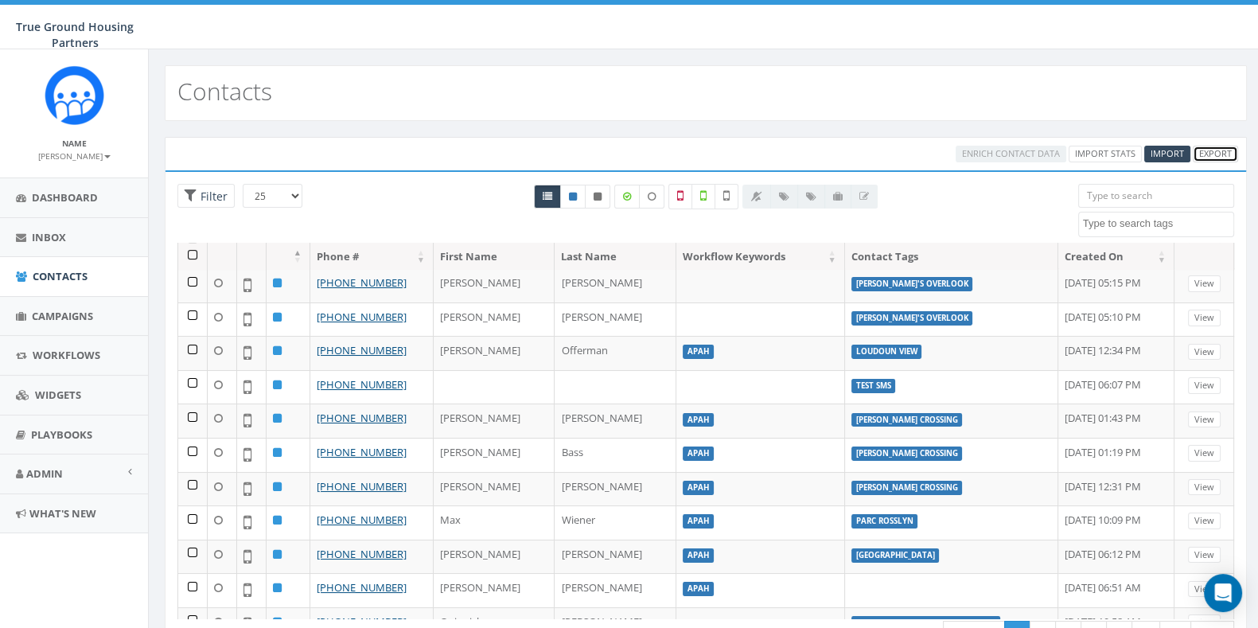
click at [1206, 154] on link "Export" at bounding box center [1215, 154] width 45 height 17
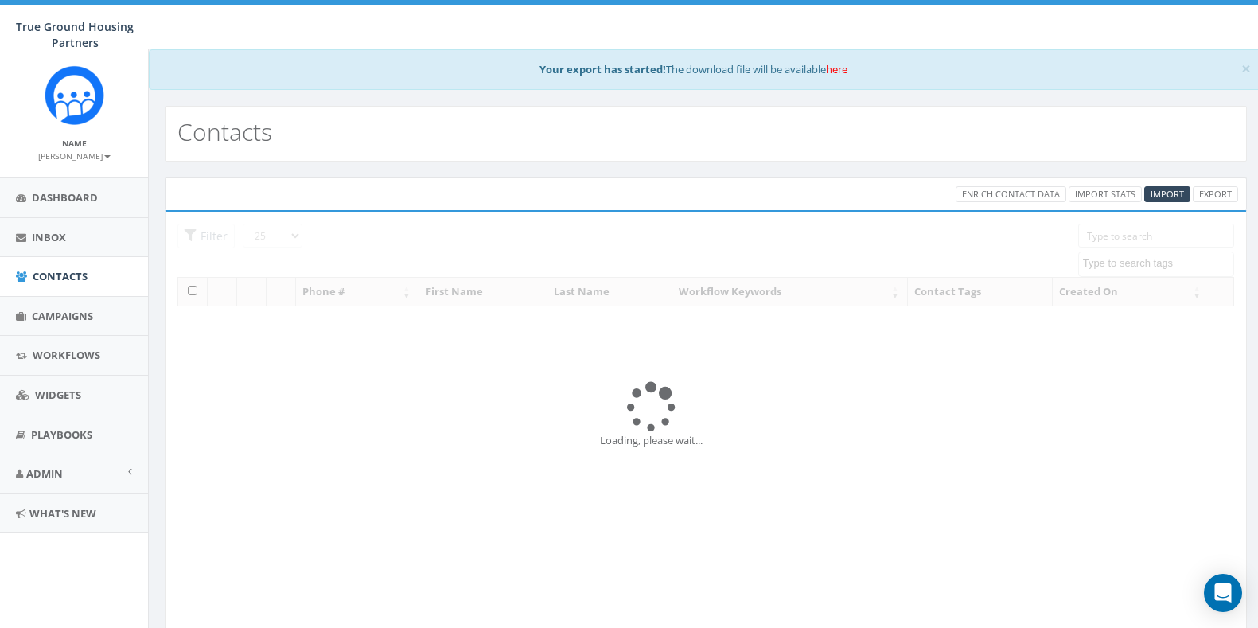
select select
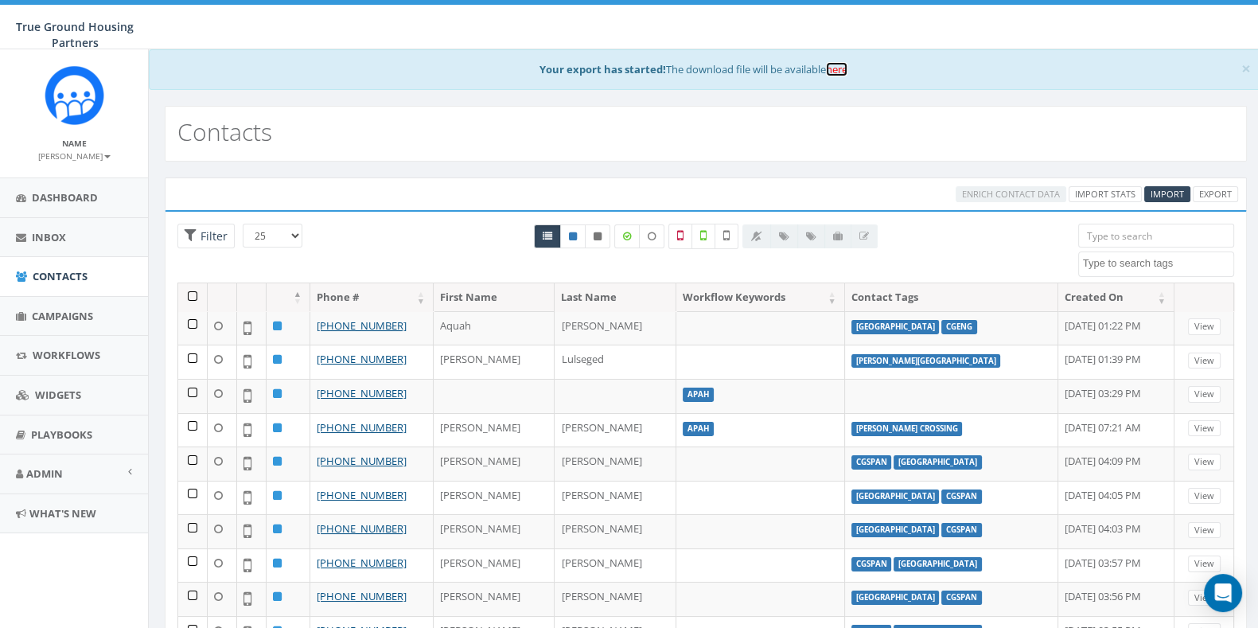
click at [847, 70] on link "here" at bounding box center [836, 69] width 21 height 14
click at [45, 316] on span "Campaigns" at bounding box center [62, 316] width 61 height 14
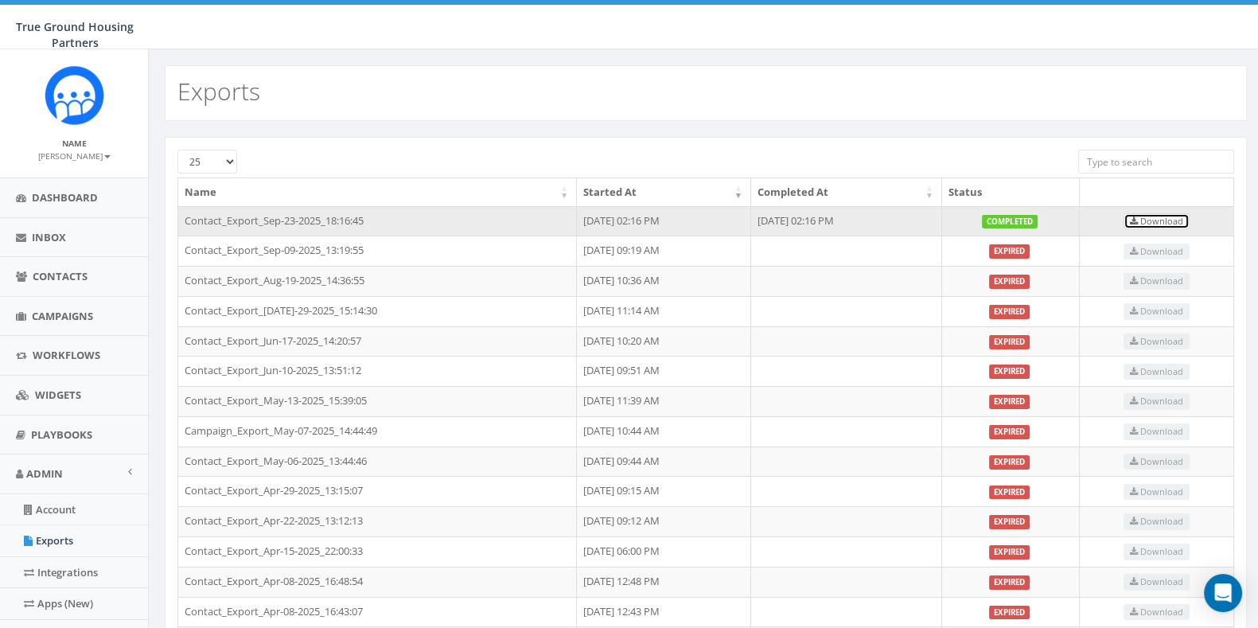
click at [1170, 223] on span "Download" at bounding box center [1156, 221] width 53 height 12
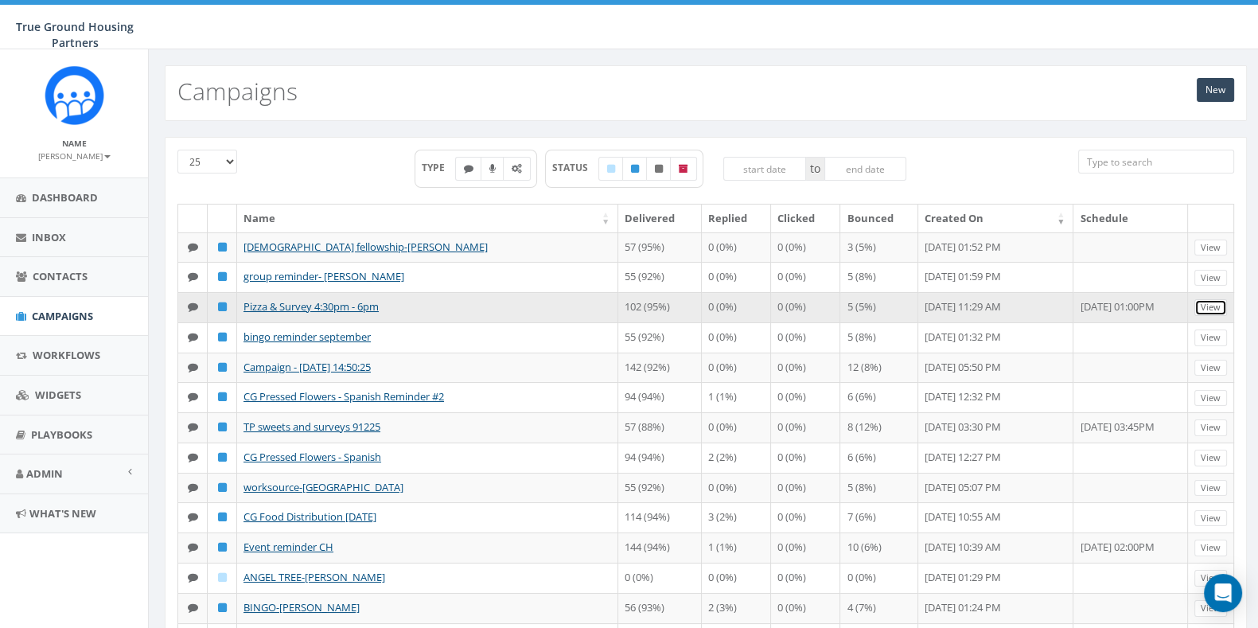
click at [1226, 316] on link "View" at bounding box center [1210, 307] width 33 height 17
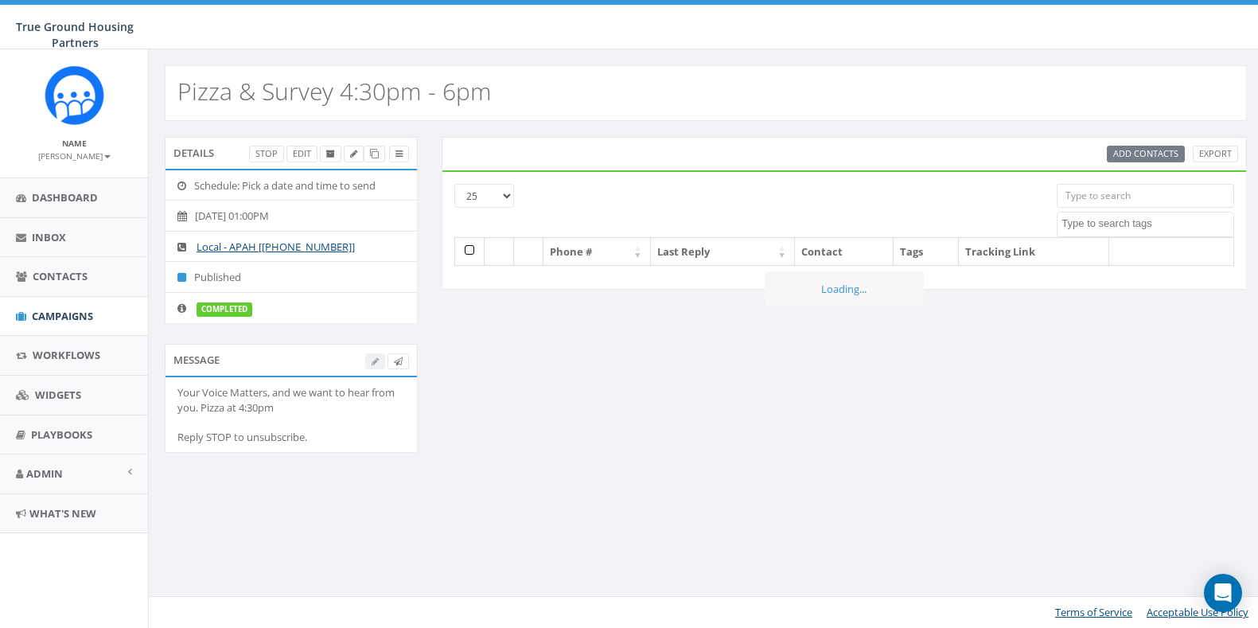
select select
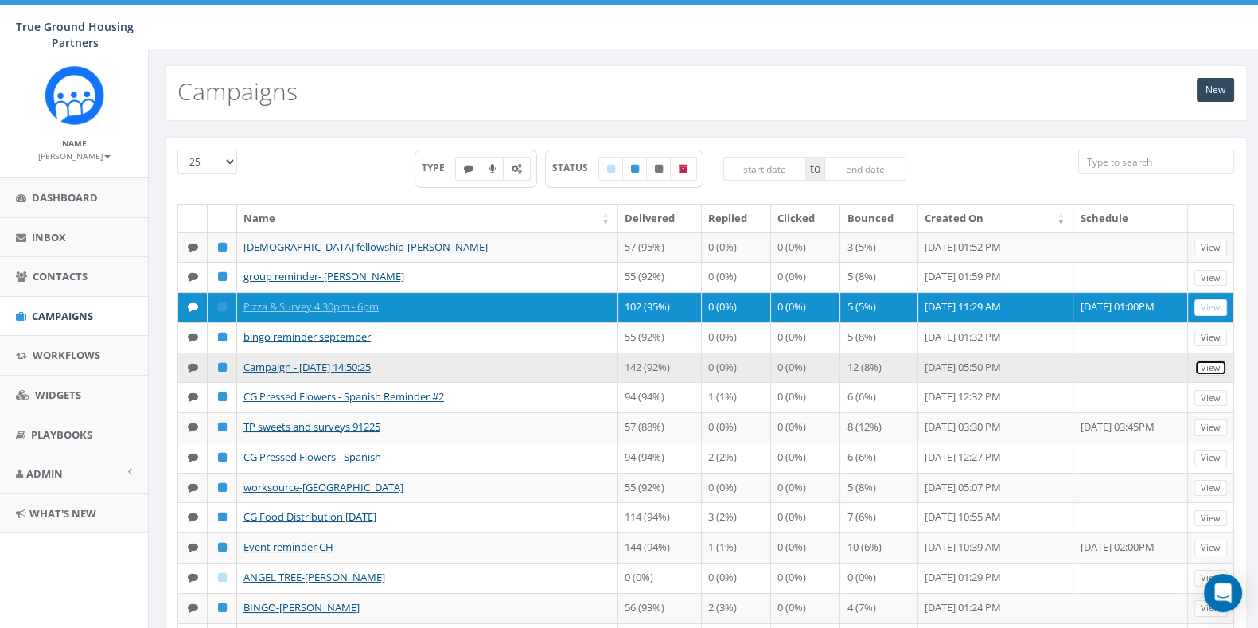
click at [1220, 376] on link "View" at bounding box center [1210, 368] width 33 height 17
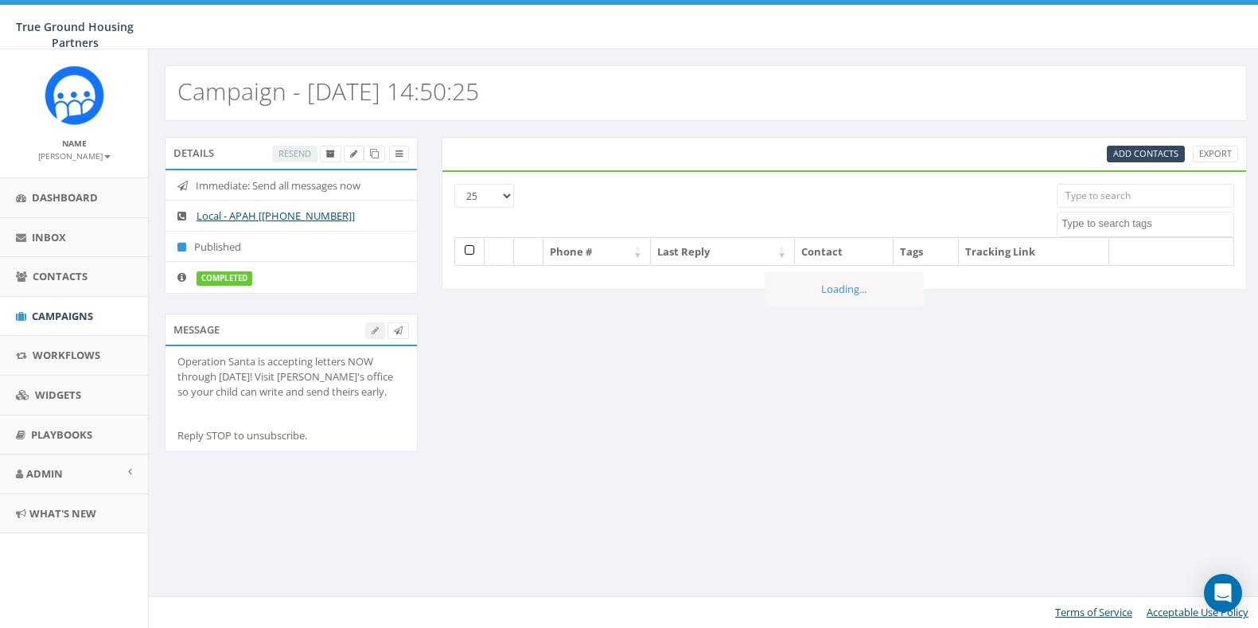
select select
